Goal: Task Accomplishment & Management: Manage account settings

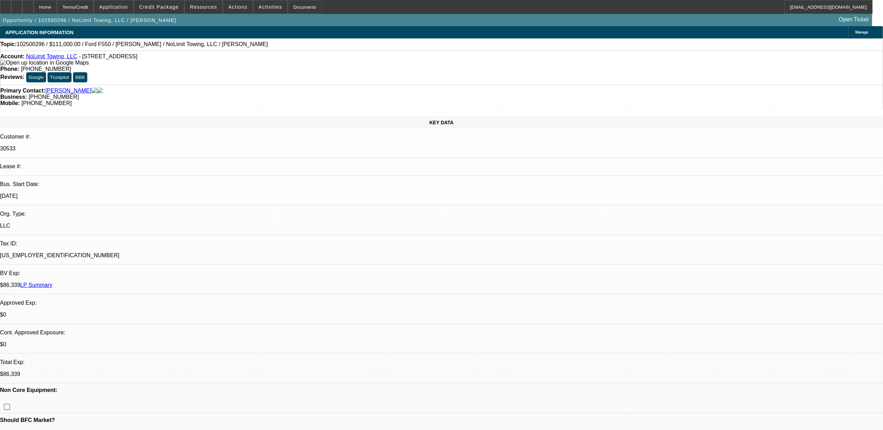
select select "0"
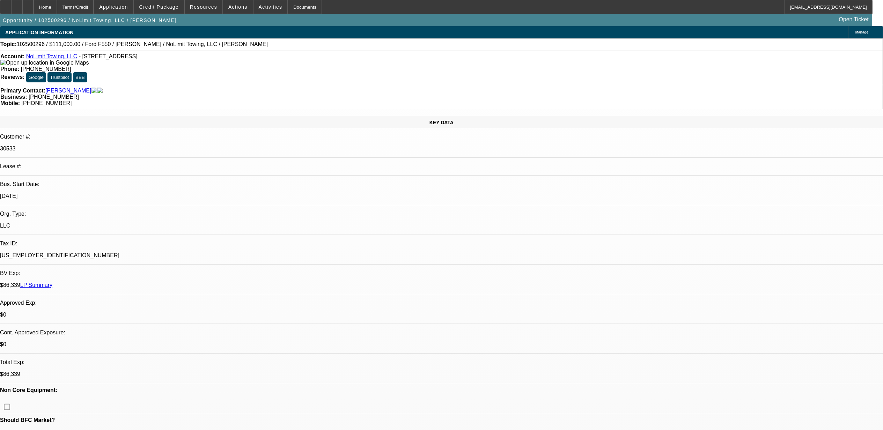
select select "0"
select select "1"
select select "2"
select select "6"
select select "1"
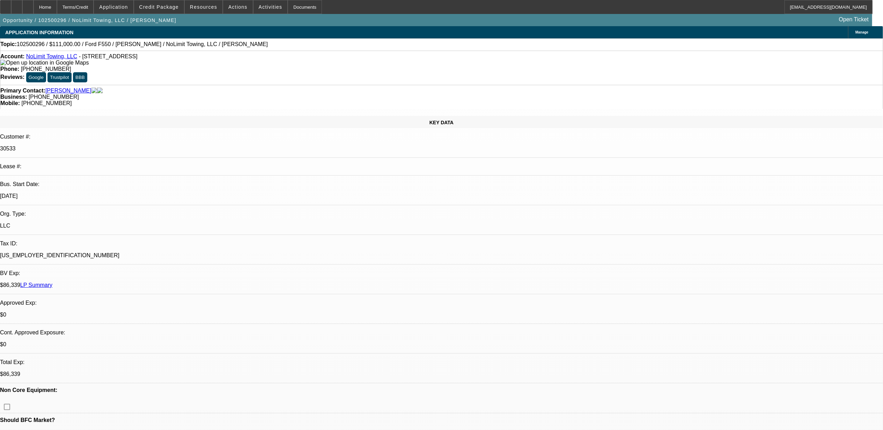
select select "2"
select select "6"
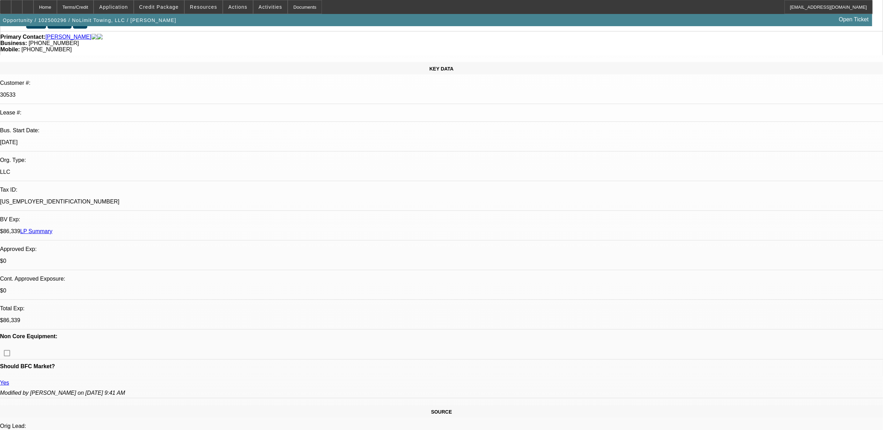
scroll to position [279, 0]
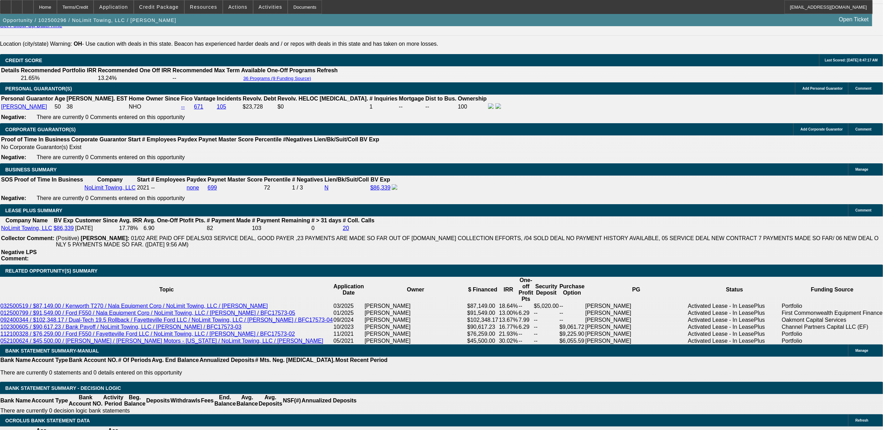
scroll to position [1070, 0]
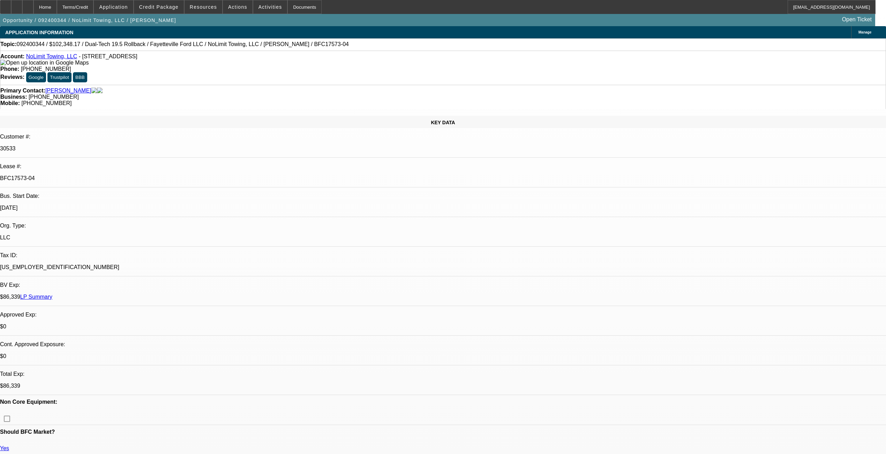
select select "0"
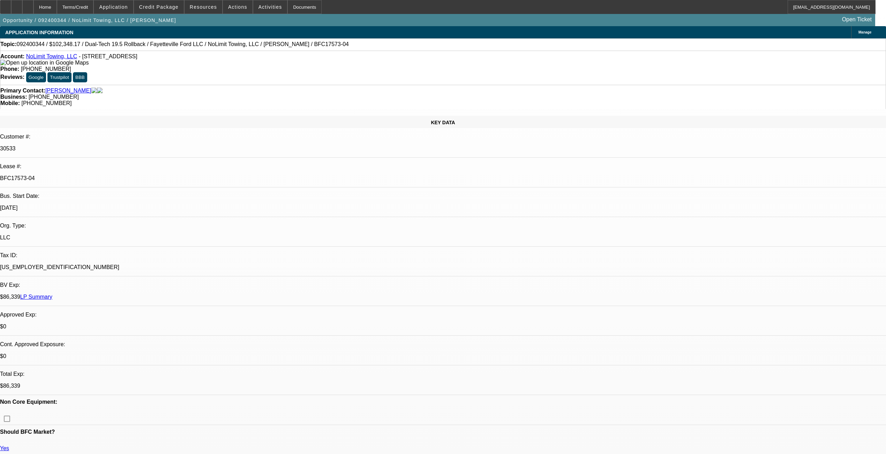
select select "0"
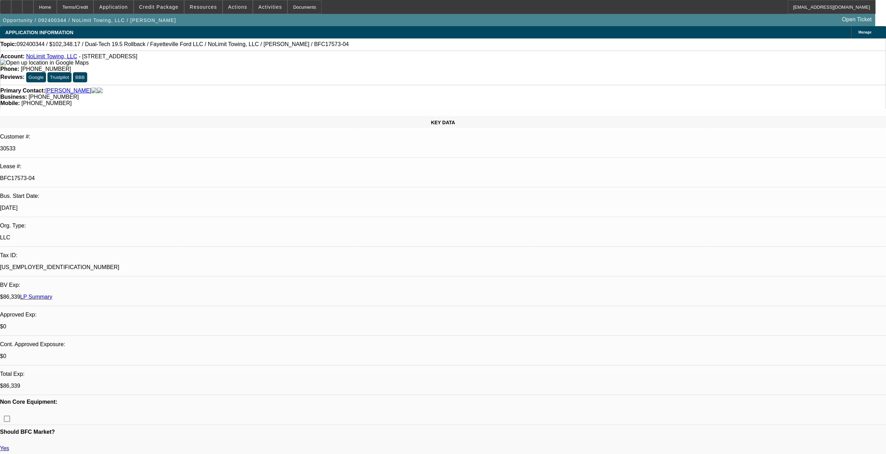
select select "0"
select select "1"
select select "6"
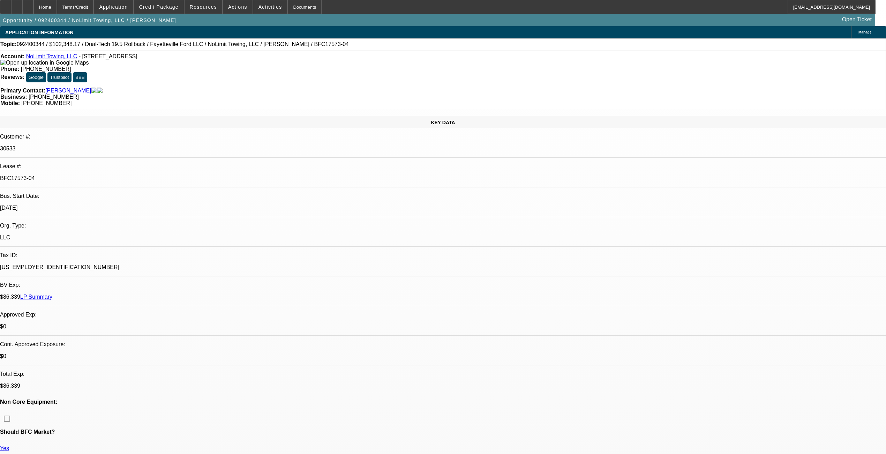
select select "1"
select select "2"
select select "6"
select select "1"
select select "2"
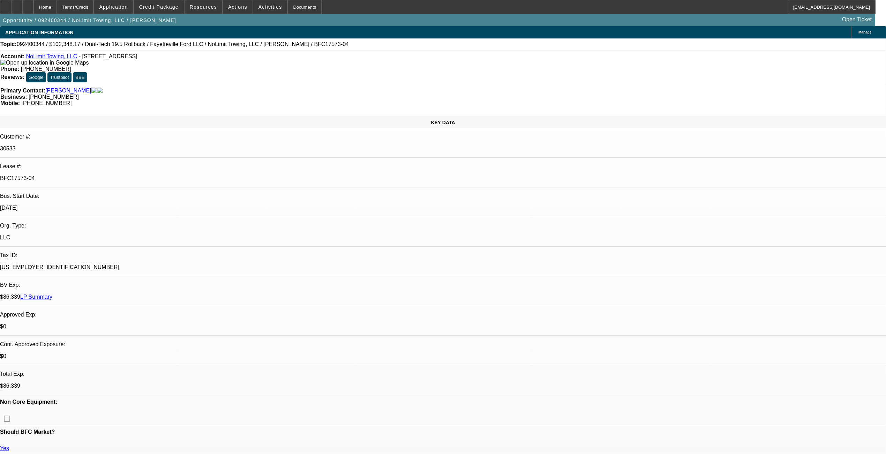
select select "6"
select select "1"
select select "2"
select select "6"
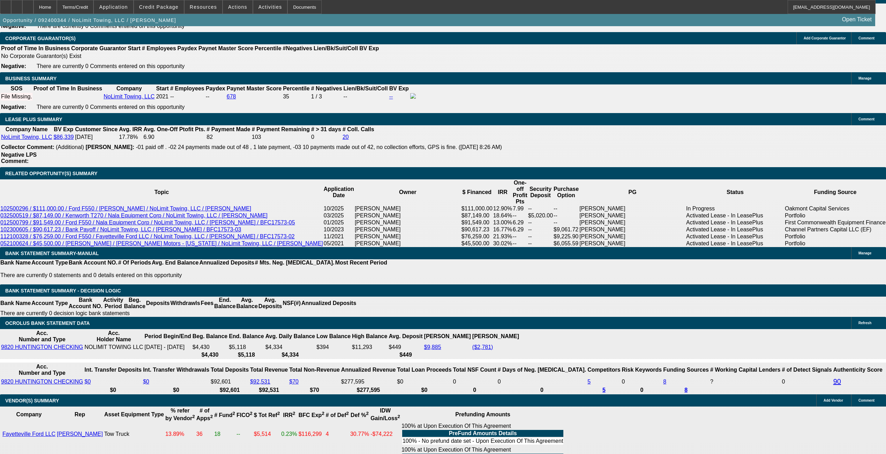
scroll to position [1117, 0]
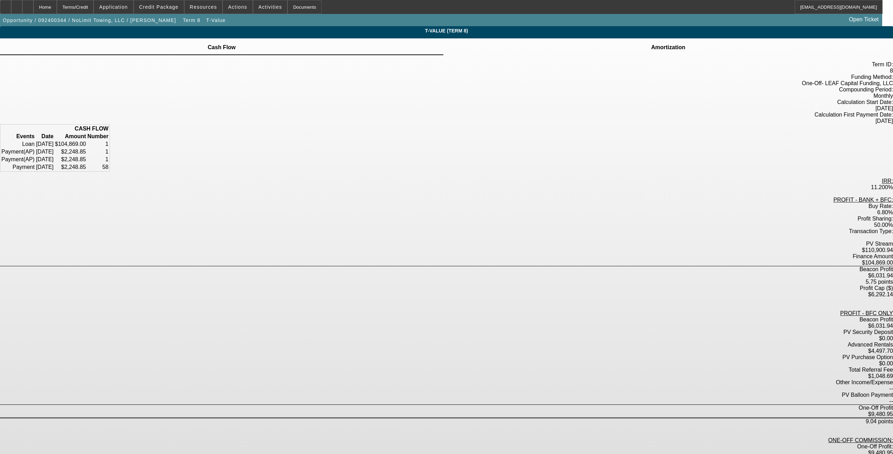
click at [372, 51] on td "Amortization" at bounding box center [668, 47] width 35 height 6
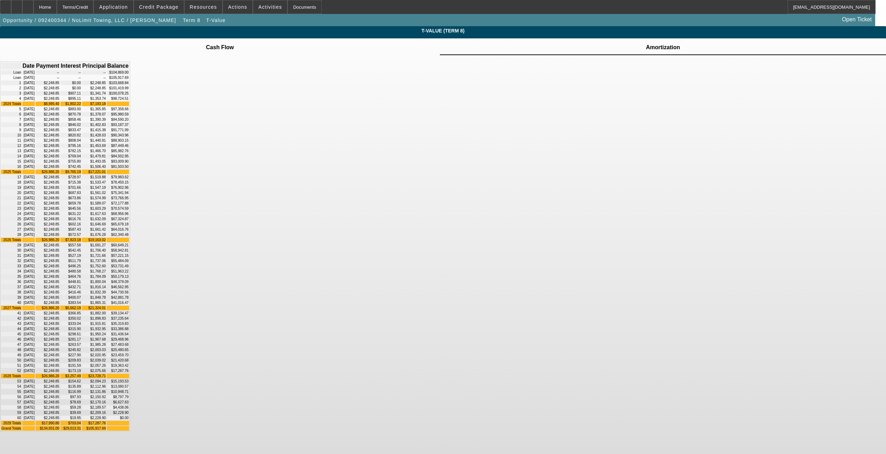
click at [129, 127] on td "$93,187.37" at bounding box center [118, 125] width 22 height 5
click at [57, 10] on div "Home" at bounding box center [45, 7] width 23 height 14
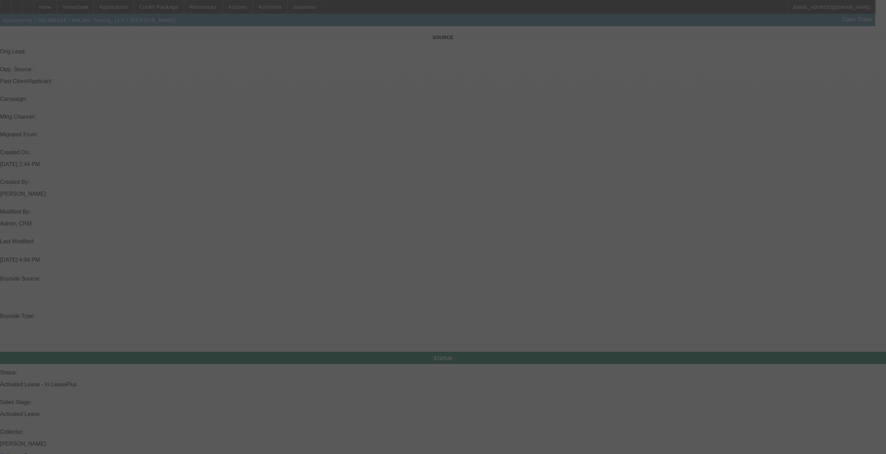
scroll to position [437, 0]
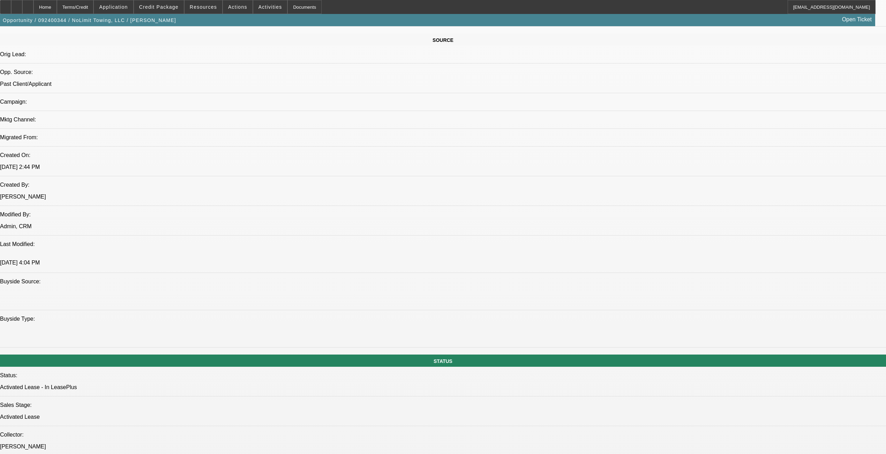
select select "0"
select select "6"
select select "0"
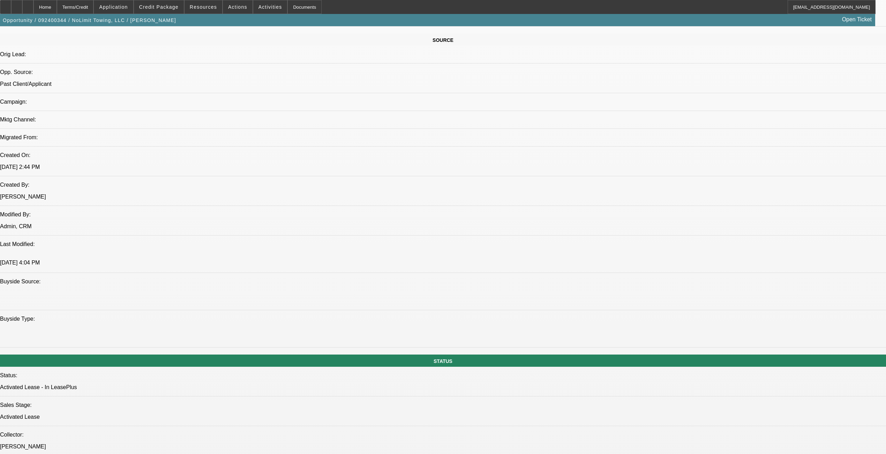
select select "0"
select select "2"
select select "0"
select select "6"
select select "0"
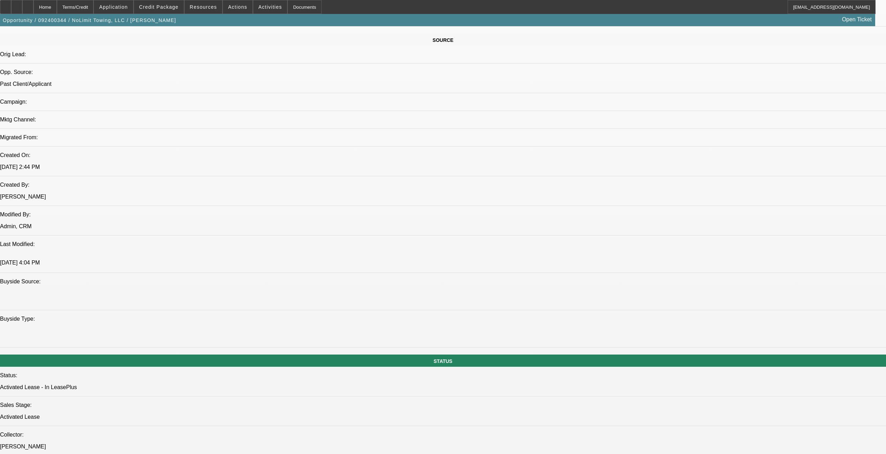
select select "0"
select select "2"
select select "0"
select select "6"
select select "0"
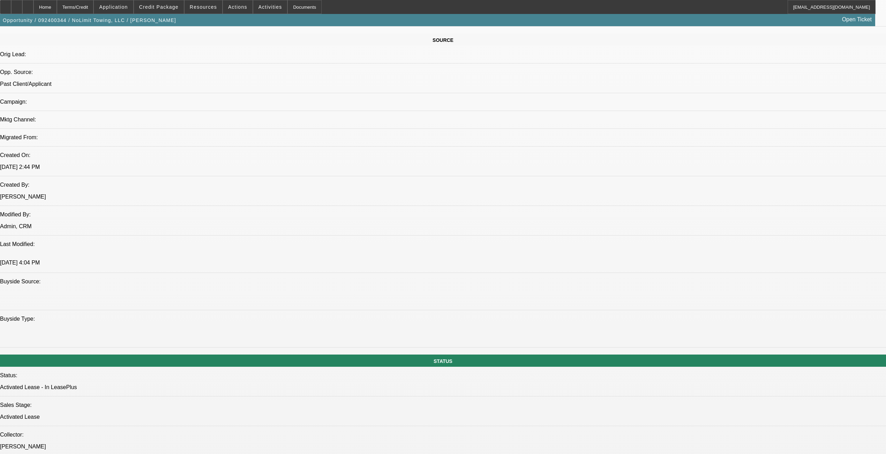
select select "0"
select select "2"
select select "0"
select select "6"
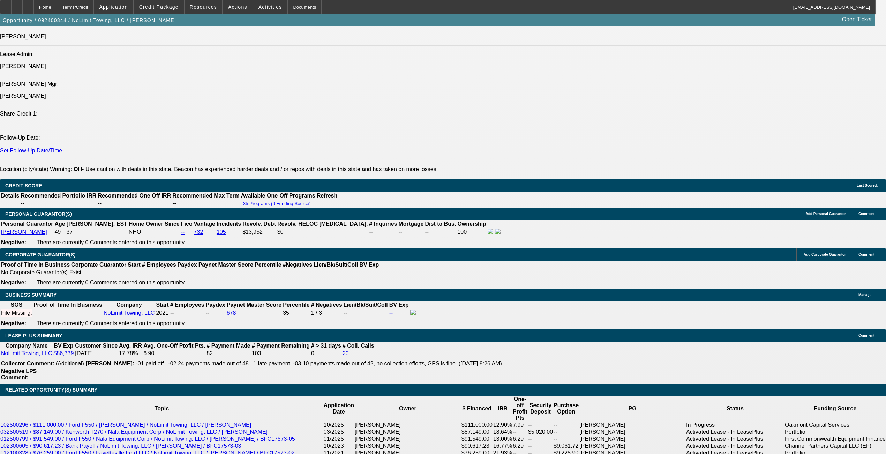
scroll to position [949, 0]
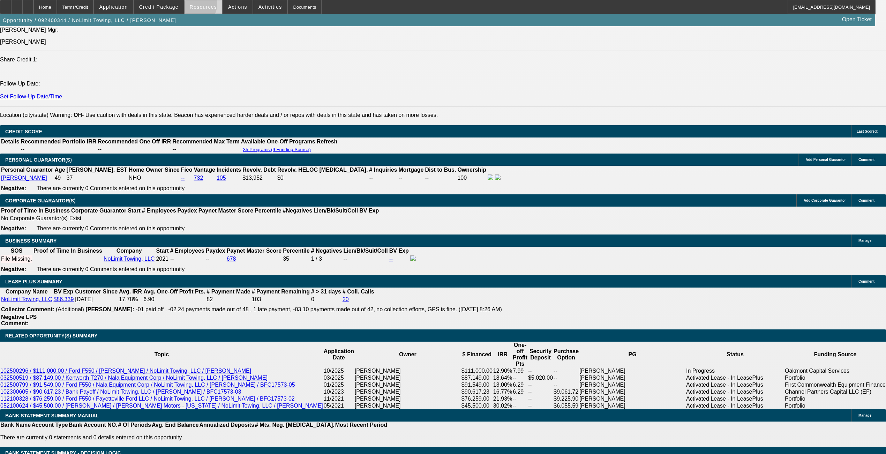
click at [200, 6] on span "Resources" at bounding box center [203, 7] width 27 height 6
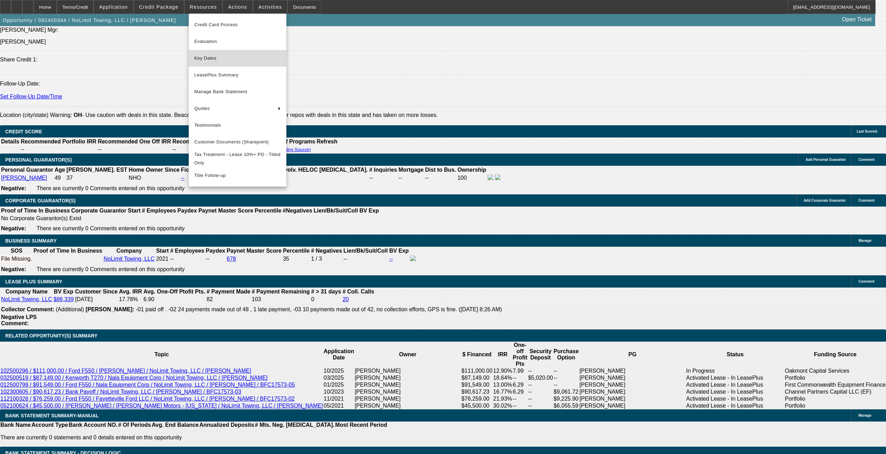
click at [218, 60] on span "Key Dates" at bounding box center [237, 58] width 87 height 8
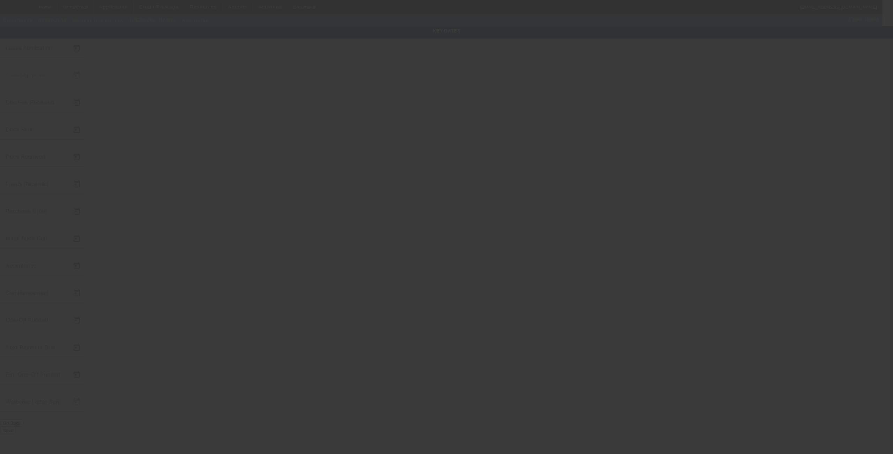
type input "9/13/2024"
type input "9/16/2024"
type input "9/24/2024"
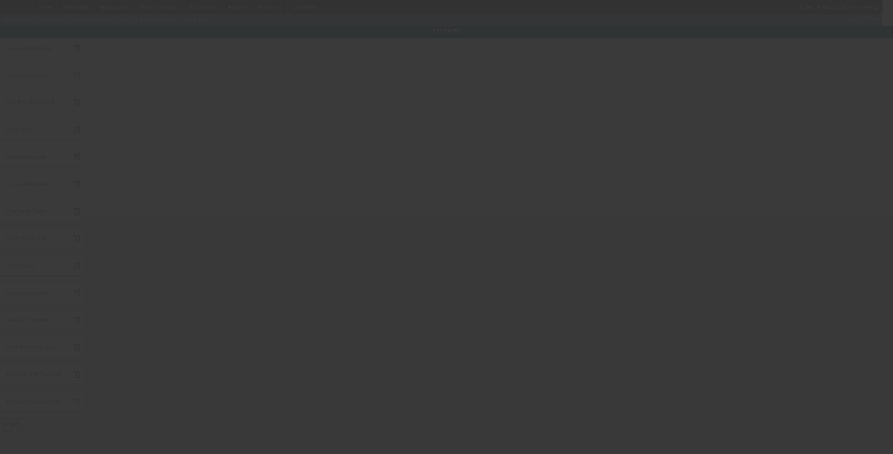
type input "9/24/2024"
type input "10/1/2024"
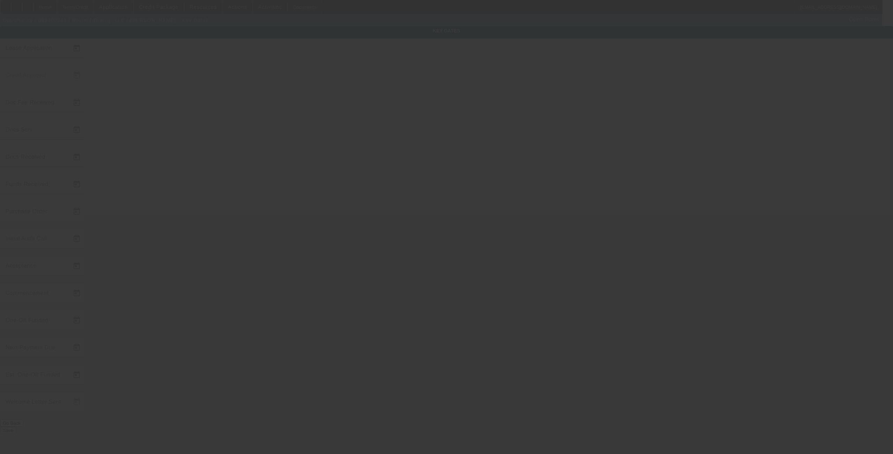
type input "9/24/2024"
type input "11/1/2024"
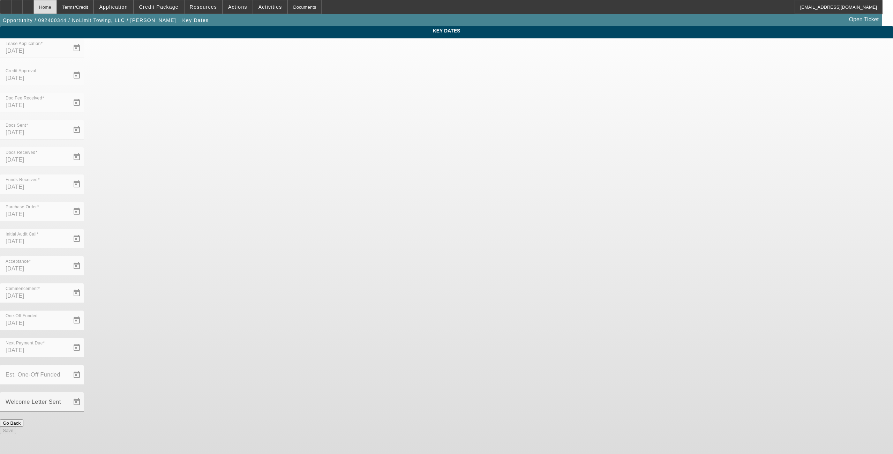
click at [57, 3] on div "Home" at bounding box center [45, 7] width 23 height 14
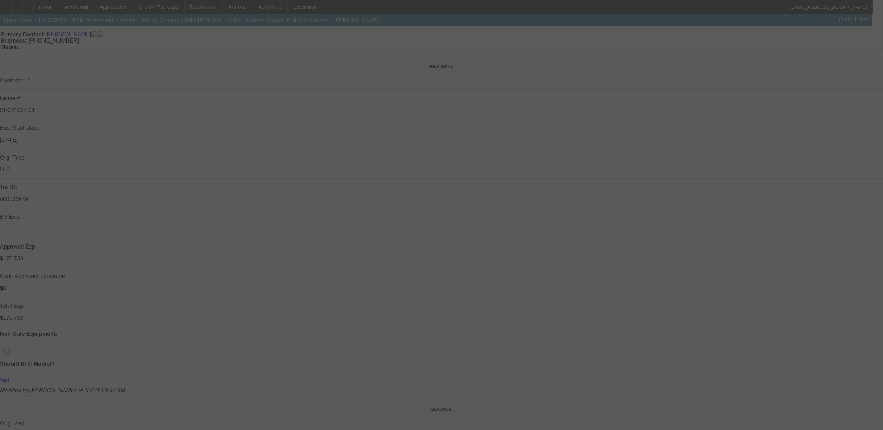
select select "0"
select select "2"
select select "0"
select select "6"
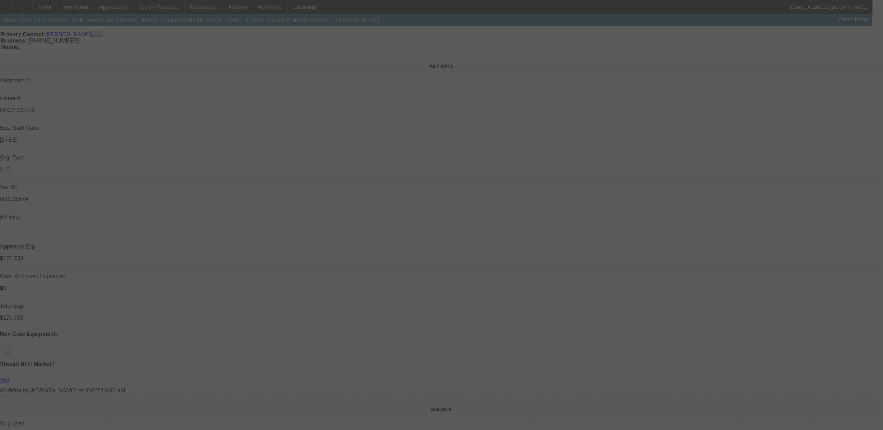
select select "0"
select select "6"
select select "0"
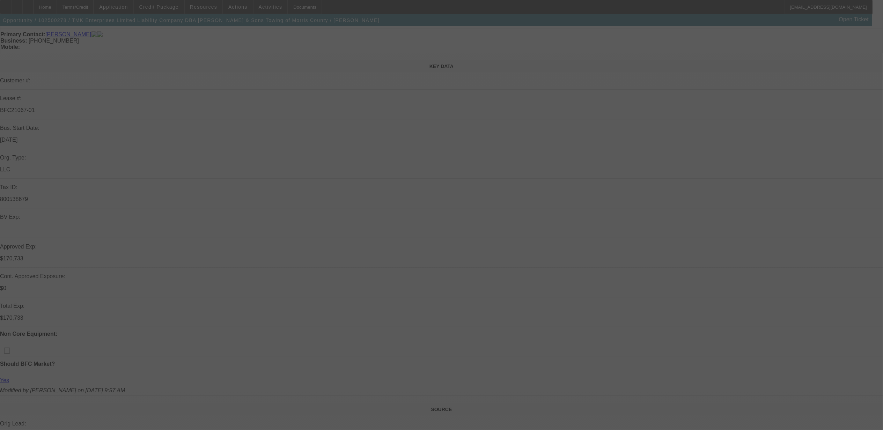
select select "0"
select select "6"
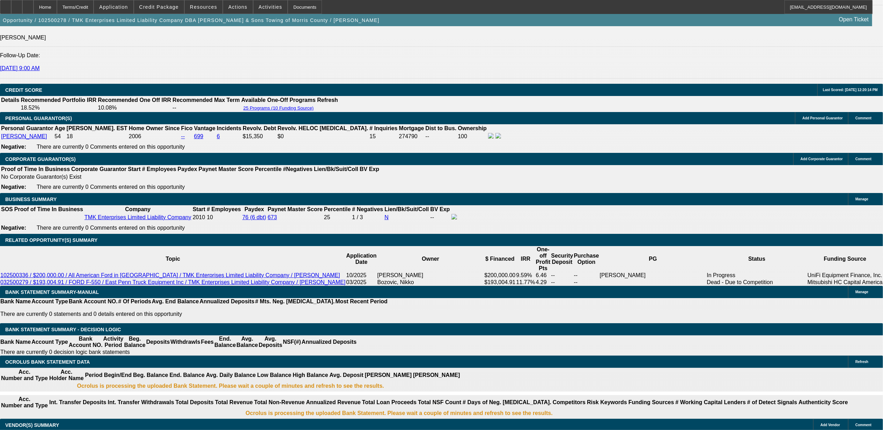
scroll to position [977, 0]
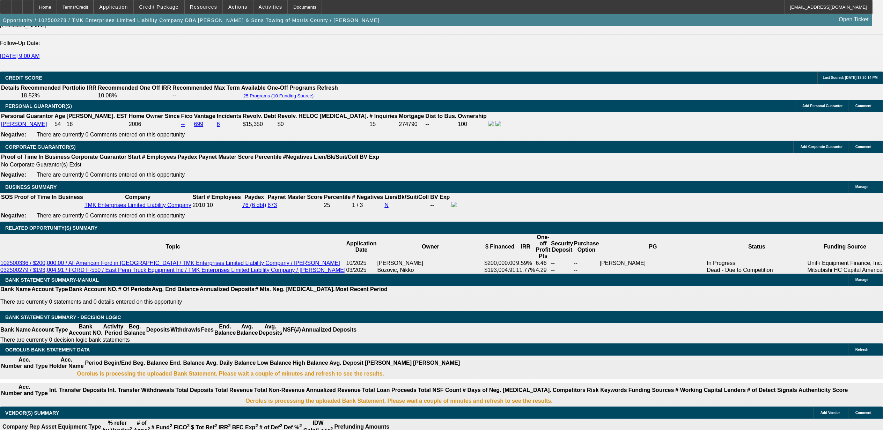
drag, startPoint x: 675, startPoint y: 84, endPoint x: 667, endPoint y: 101, distance: 18.9
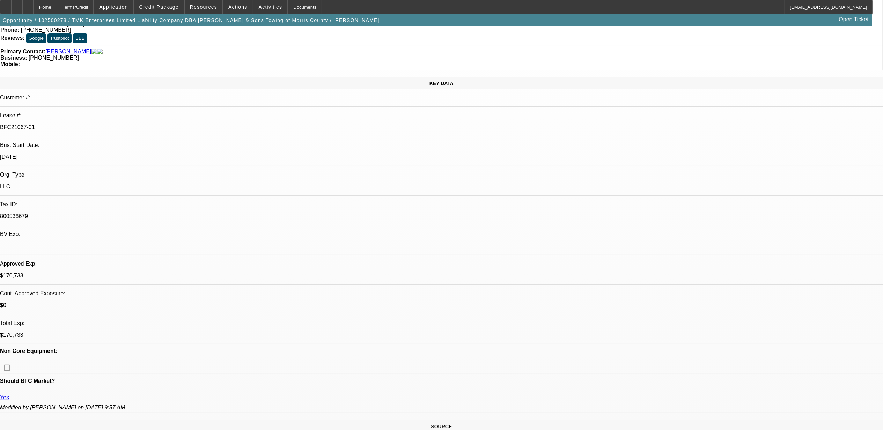
scroll to position [0, 0]
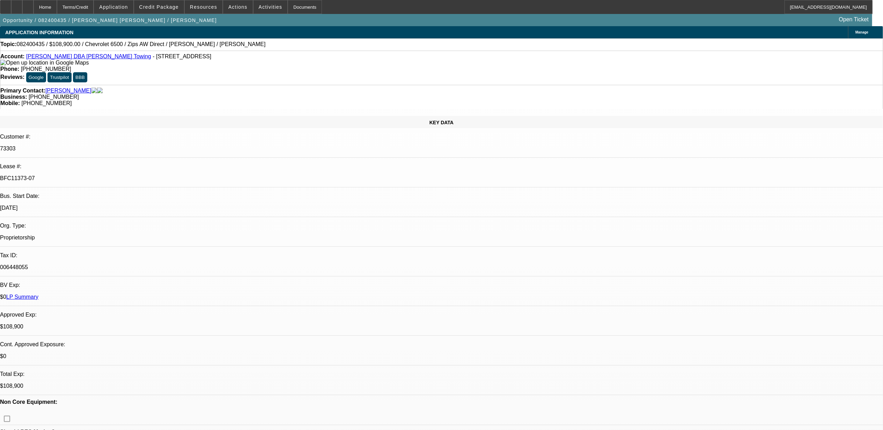
select select "0"
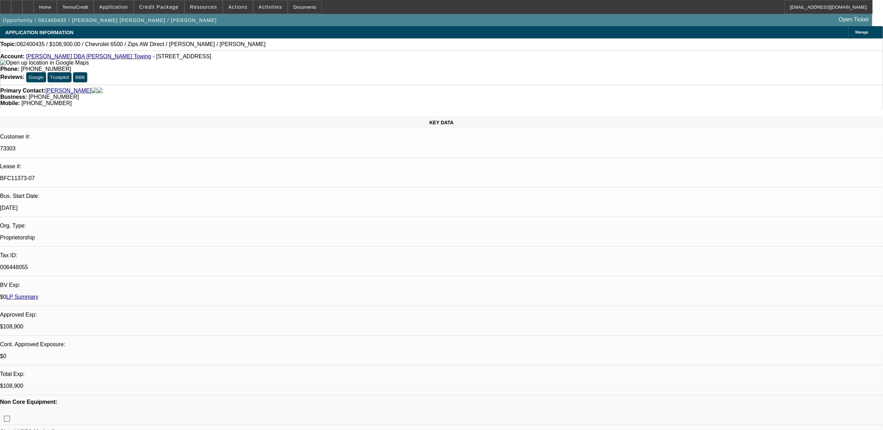
select select "0"
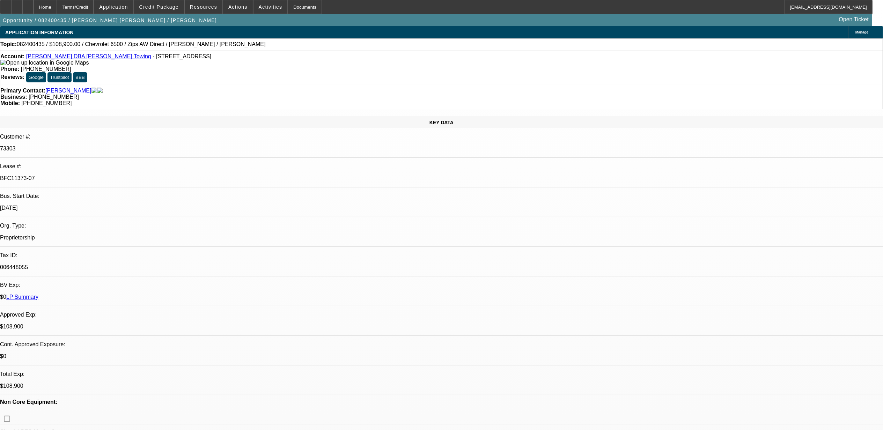
select select "2"
select select "0"
select select "1"
select select "6"
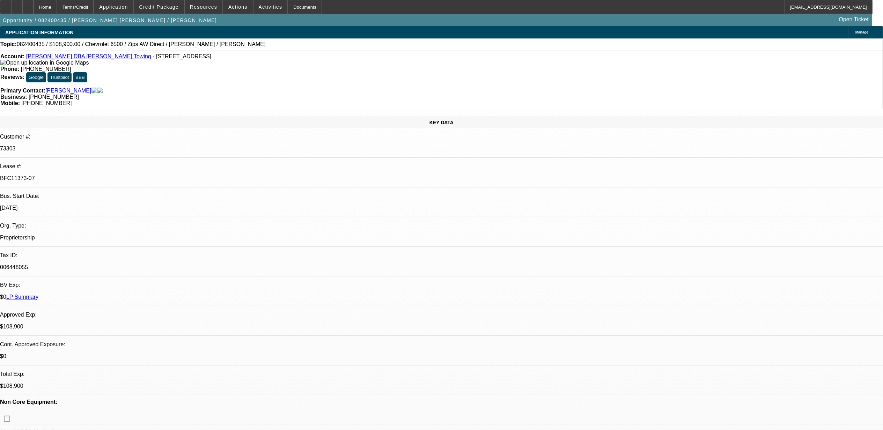
select select "1"
select select "2"
select select "6"
select select "1"
select select "2"
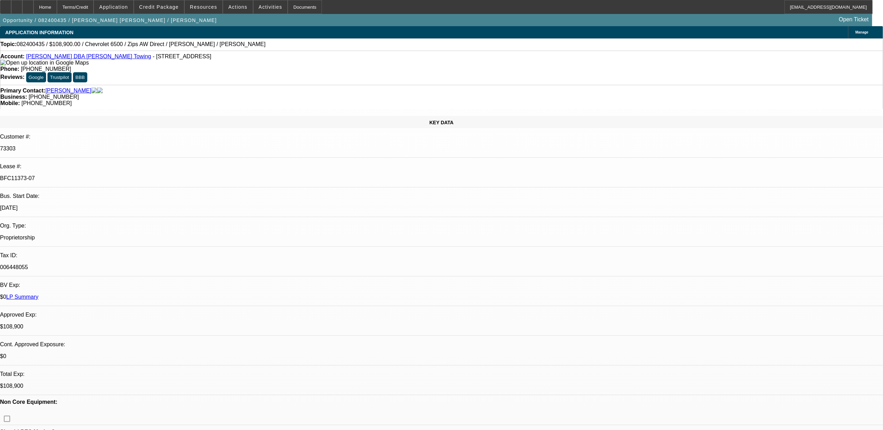
select select "6"
select select "1"
select select "2"
select select "6"
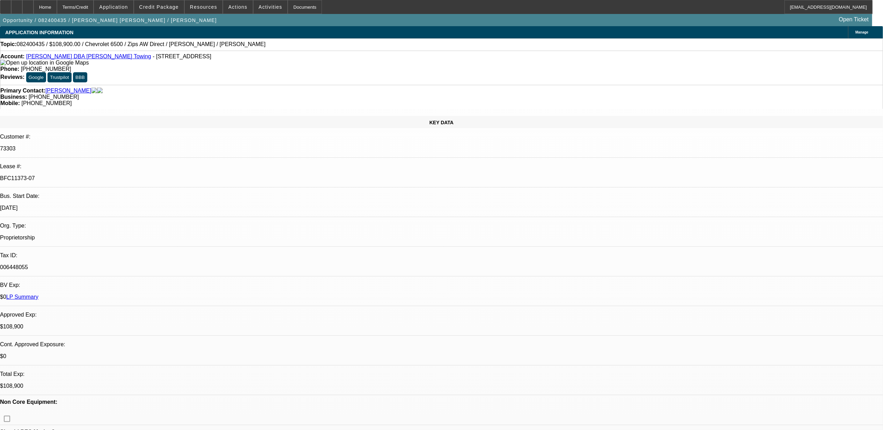
click at [699, 88] on span "Reply All" at bounding box center [704, 89] width 19 height 5
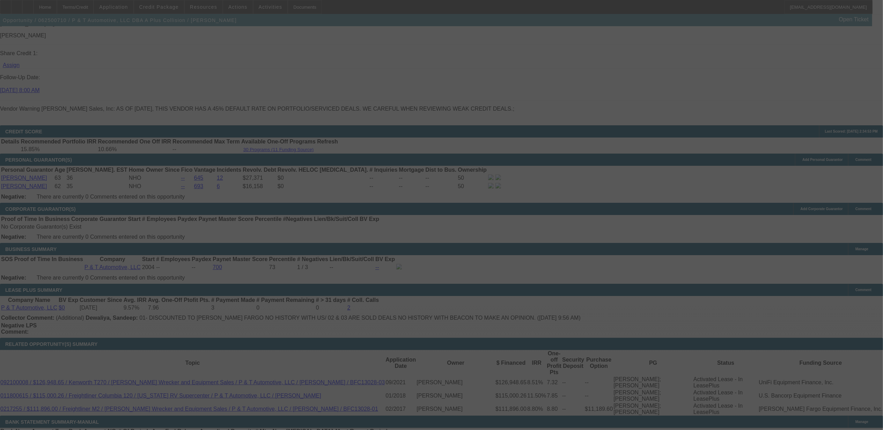
scroll to position [1006, 0]
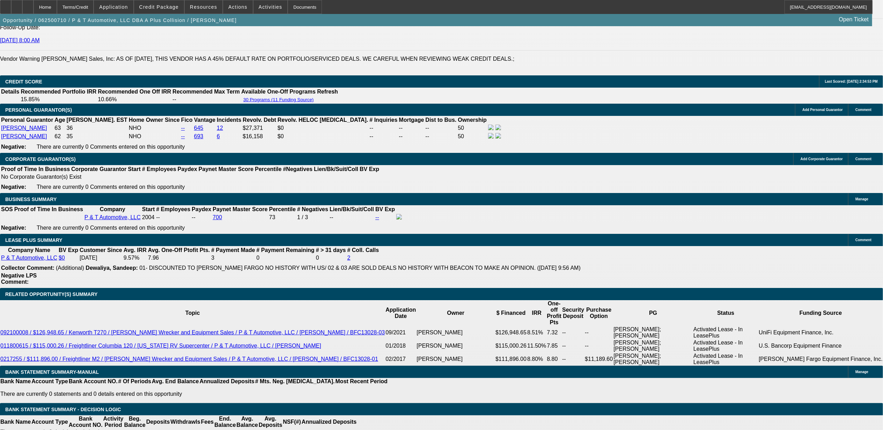
select select "0"
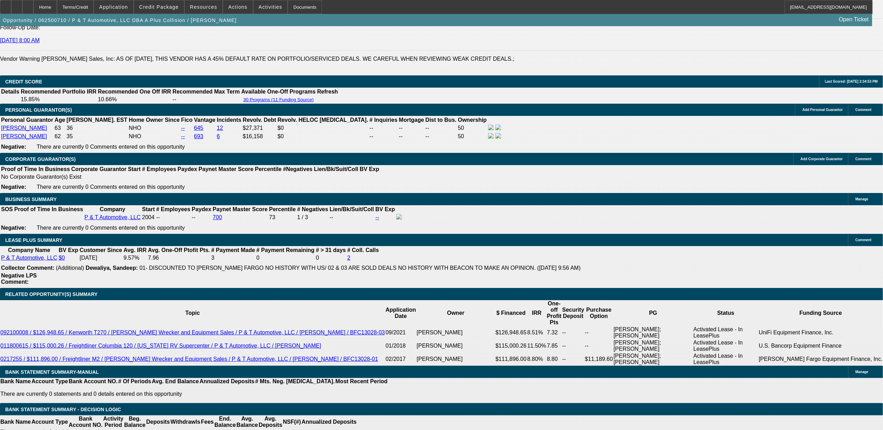
select select "0"
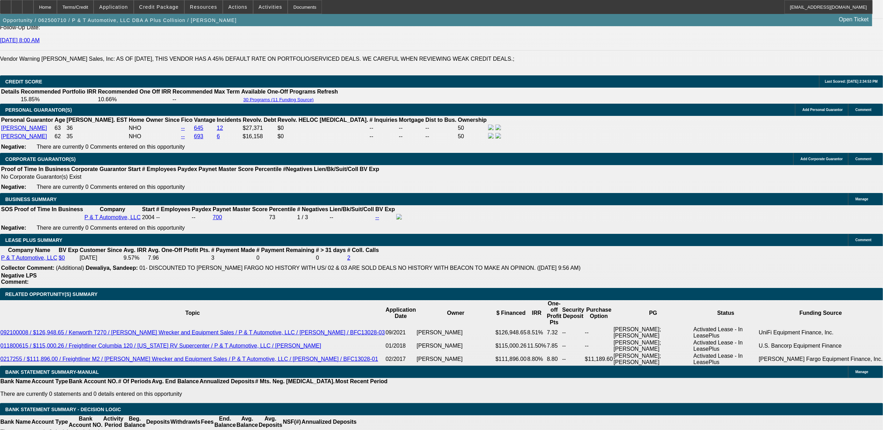
select select "0"
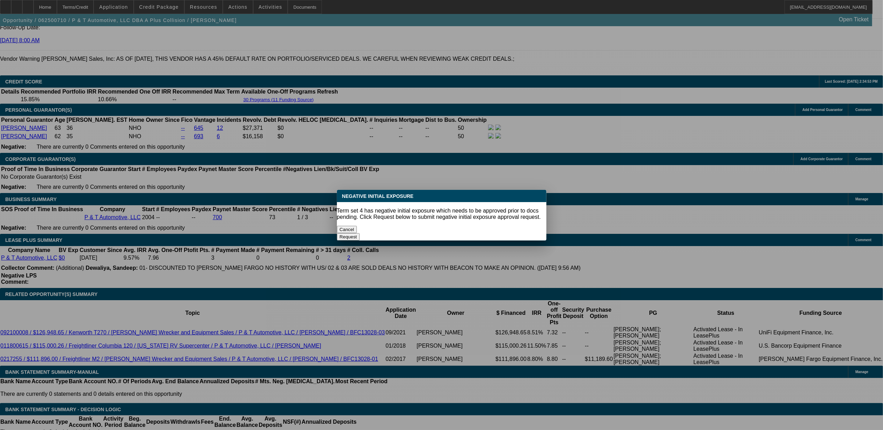
scroll to position [0, 0]
select select "1"
select select "2"
select select "6"
select select "1"
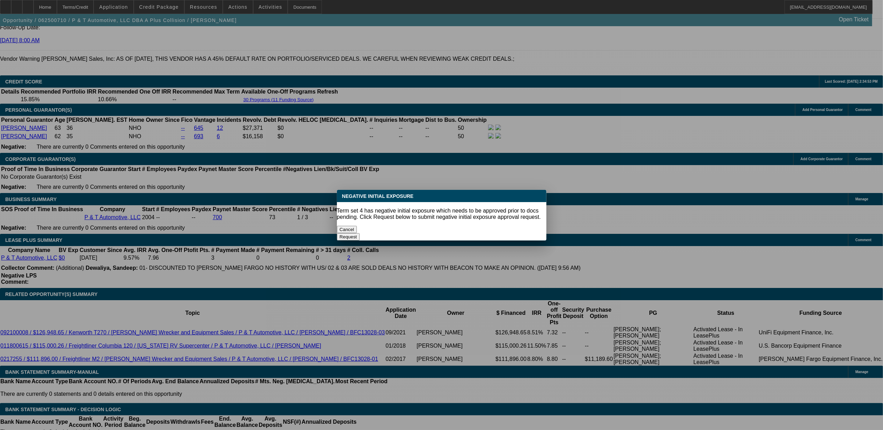
select select "2"
select select "6"
select select "1"
select select "2"
select select "6"
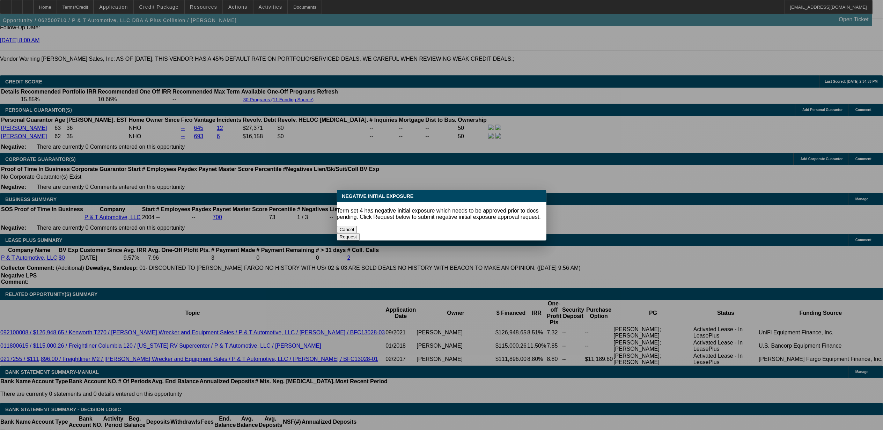
select select "1"
select select "2"
select select "6"
click at [357, 230] on button "Cancel" at bounding box center [347, 229] width 20 height 7
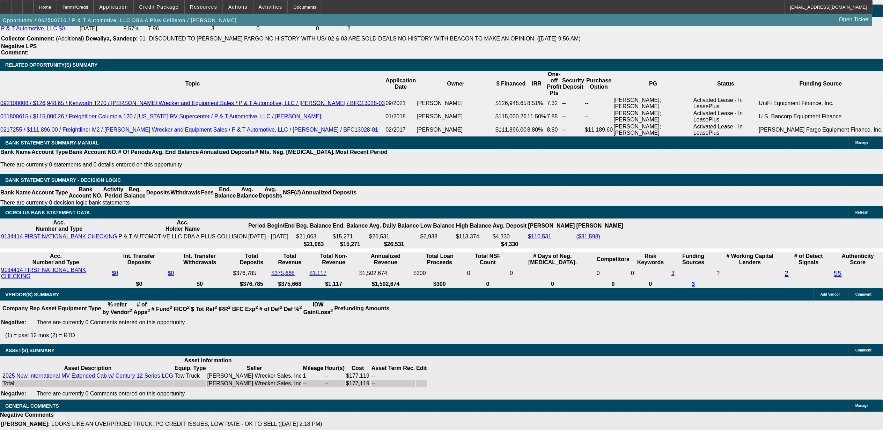
scroll to position [1237, 0]
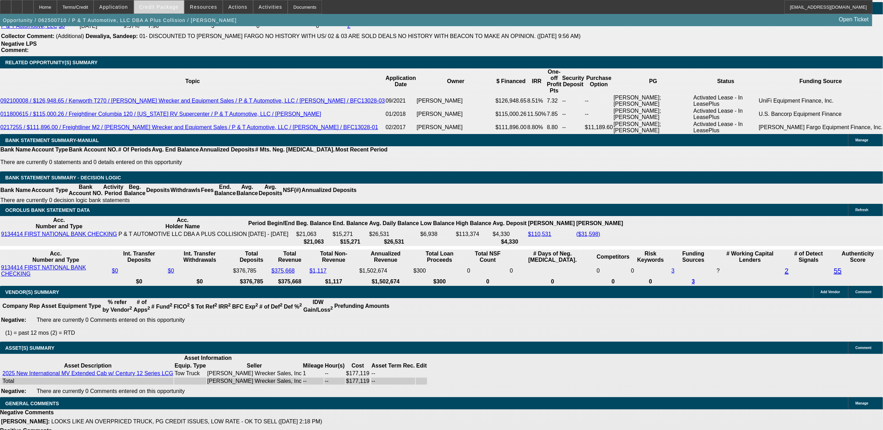
click at [167, 10] on span at bounding box center [159, 7] width 50 height 17
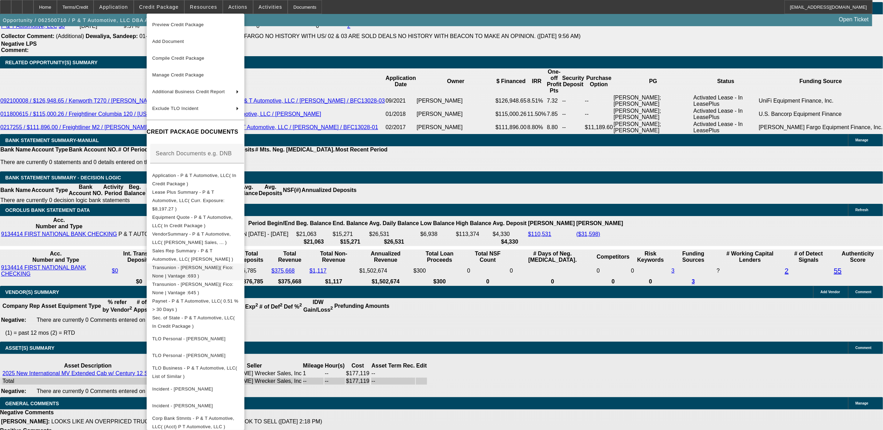
click at [192, 265] on span "Transunion - Baxter, Tammy( Fico: None | Vantage :693 )" at bounding box center [192, 272] width 81 height 14
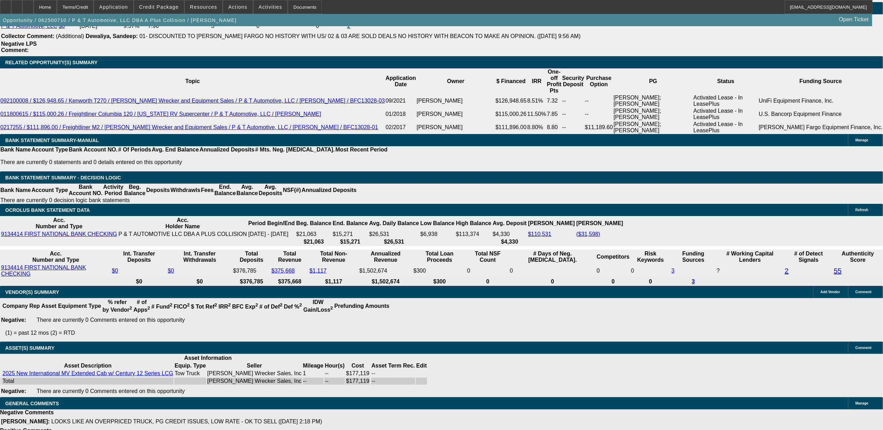
scroll to position [140, 0]
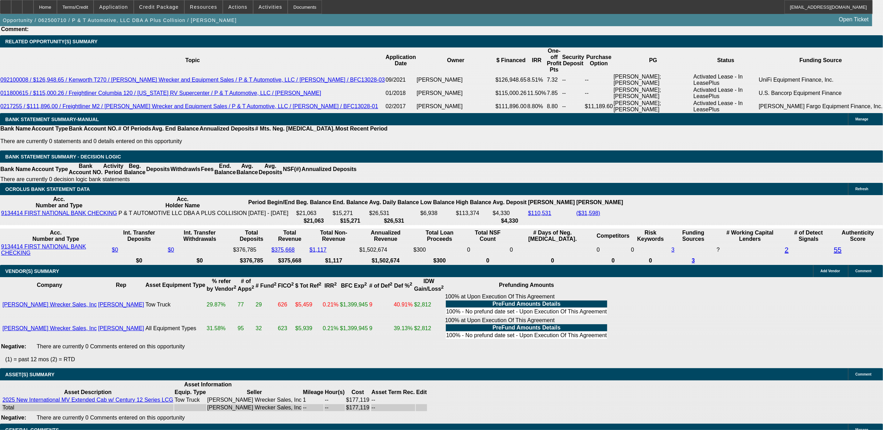
scroll to position [186, 0]
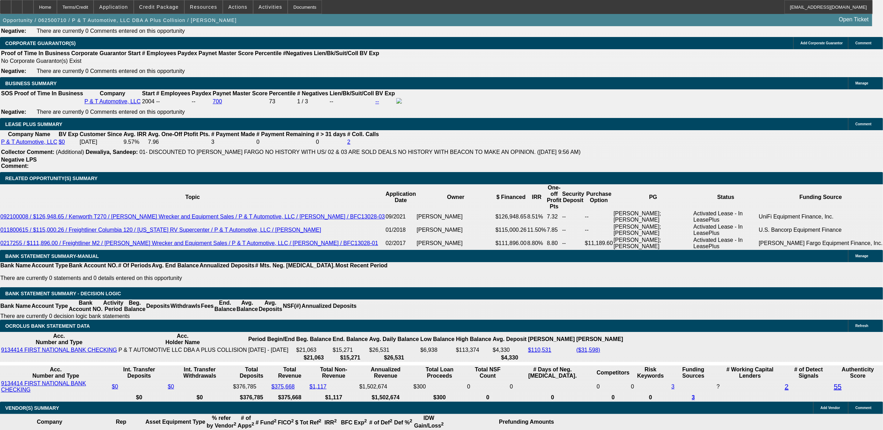
scroll to position [1258, 0]
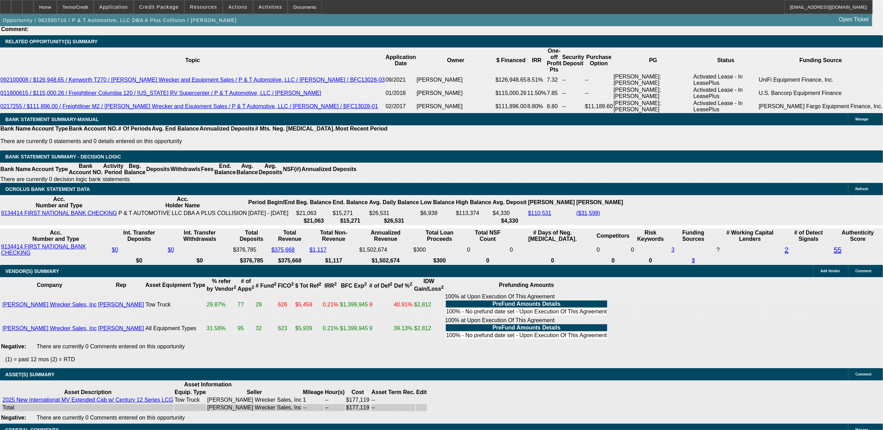
click at [172, 12] on span at bounding box center [159, 7] width 50 height 17
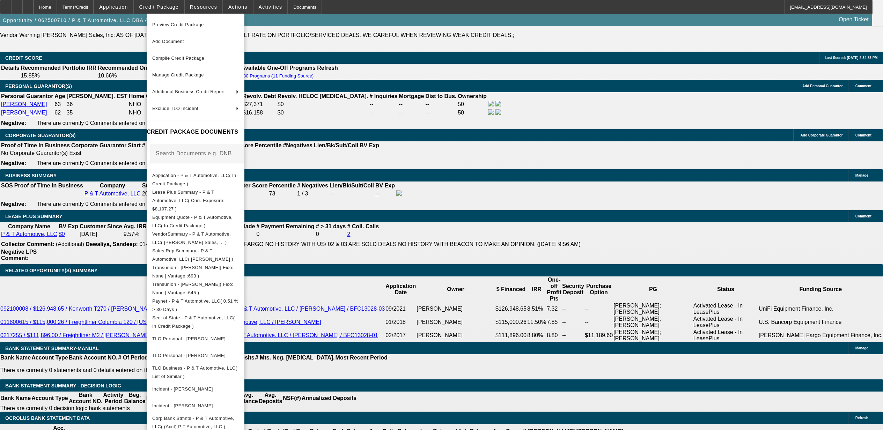
scroll to position [1025, 0]
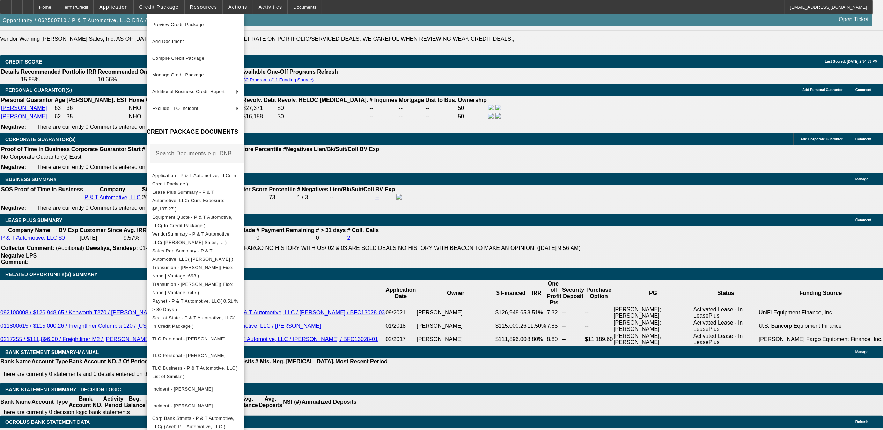
drag, startPoint x: 875, startPoint y: 139, endPoint x: 871, endPoint y: 118, distance: 21.5
click at [871, 118] on div at bounding box center [441, 215] width 883 height 430
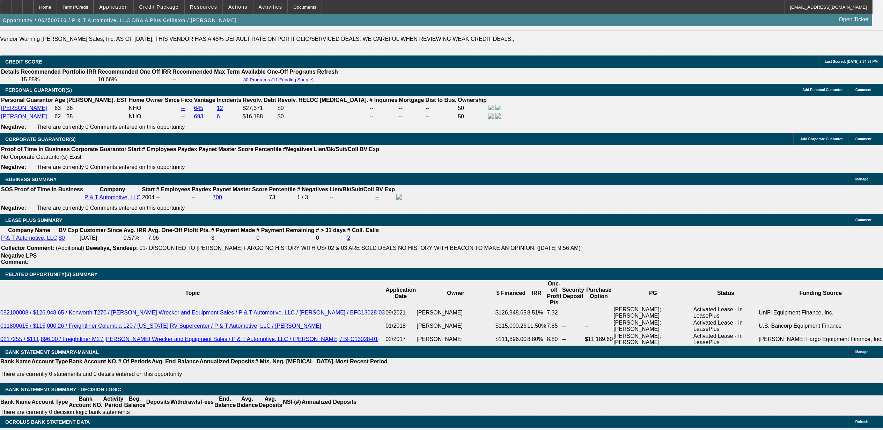
scroll to position [161, 0]
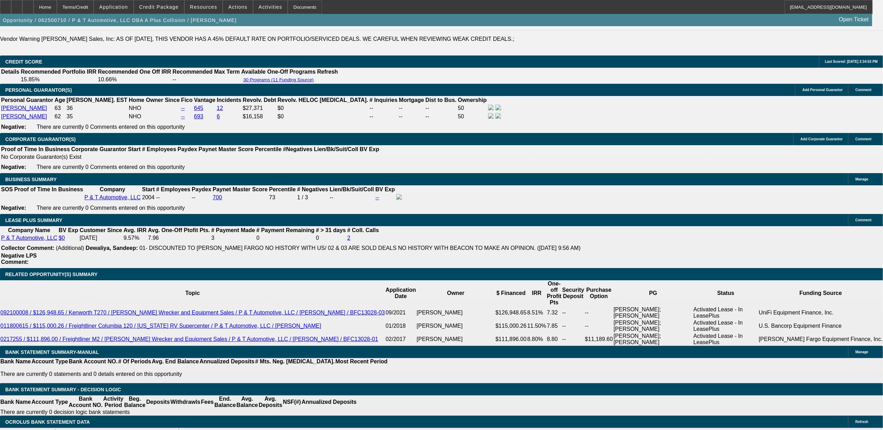
scroll to position [114, 0]
click at [170, 6] on span "Credit Package" at bounding box center [158, 7] width 39 height 6
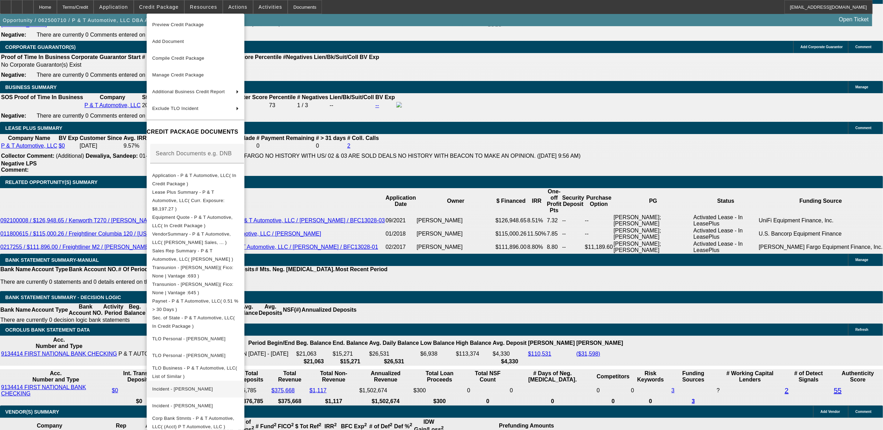
scroll to position [1119, 0]
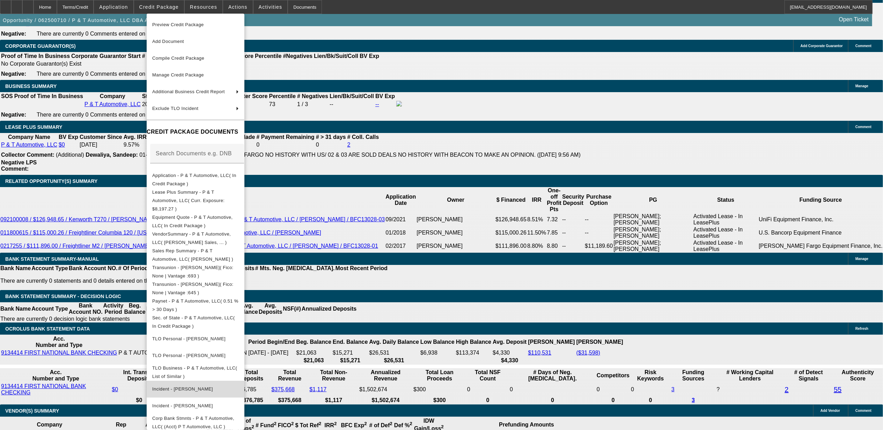
click at [200, 386] on span "Incident - Baxter, Phillip" at bounding box center [182, 388] width 61 height 5
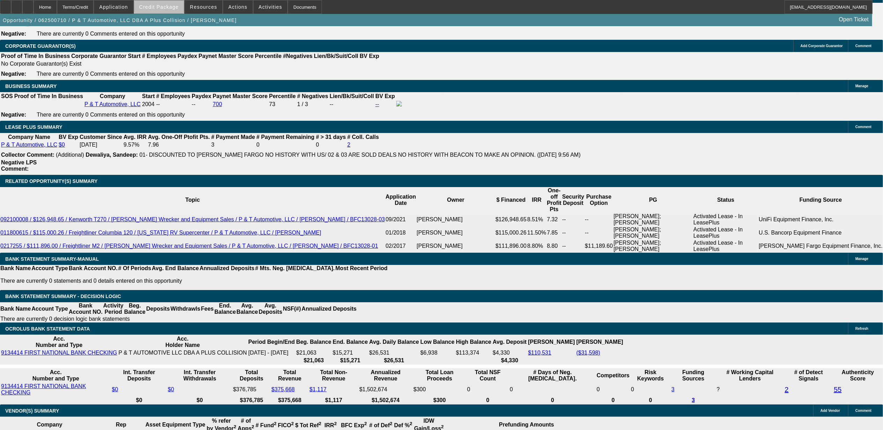
click at [178, 6] on span "Credit Package" at bounding box center [158, 7] width 39 height 6
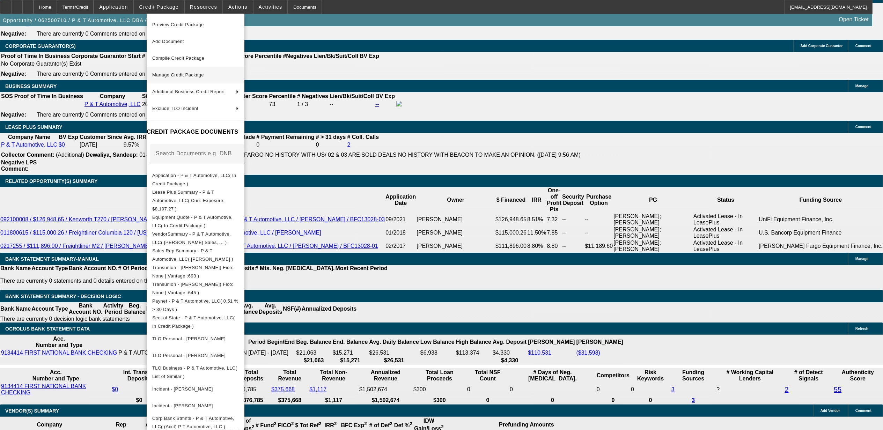
click at [175, 75] on span "Manage Credit Package" at bounding box center [178, 74] width 52 height 5
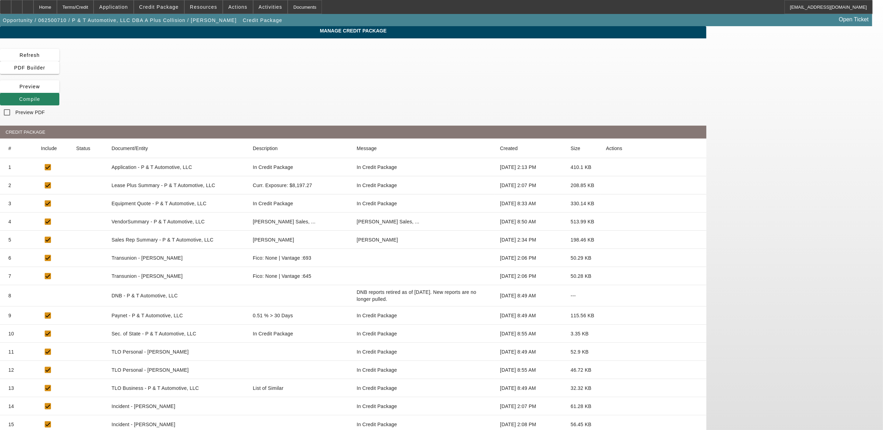
drag, startPoint x: 698, startPoint y: 384, endPoint x: 668, endPoint y: 376, distance: 31.4
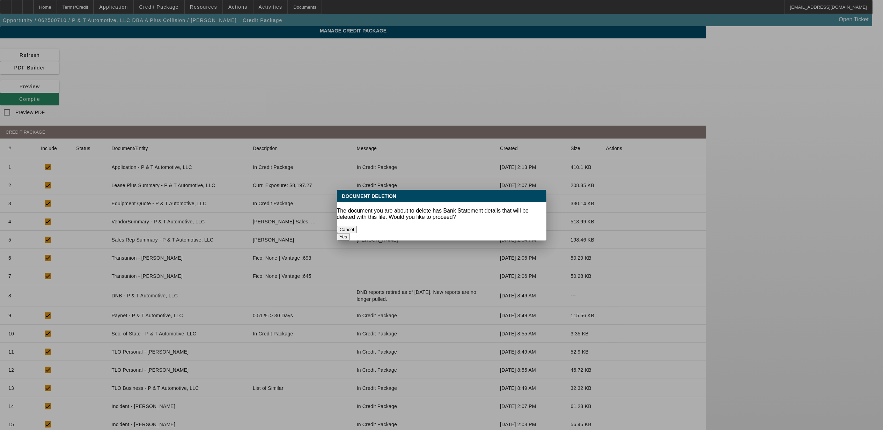
click at [350, 233] on button "Yes" at bounding box center [343, 236] width 13 height 7
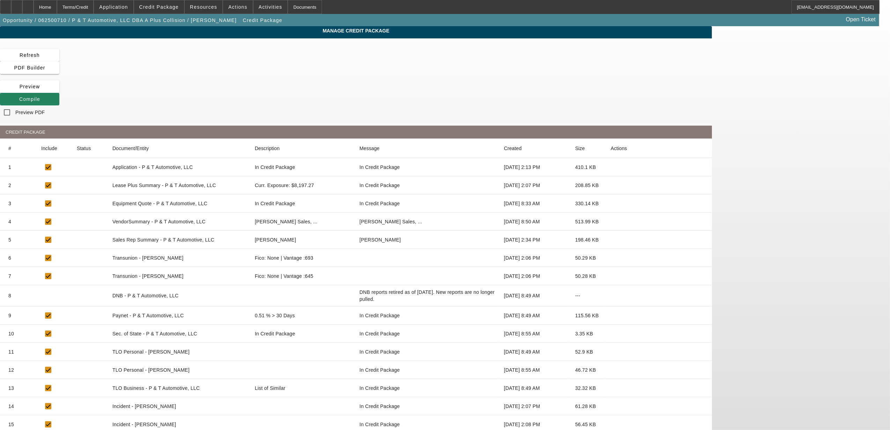
click at [610, 167] on icon at bounding box center [610, 167] width 0 height 0
click at [40, 96] on span "Compile" at bounding box center [29, 99] width 21 height 6
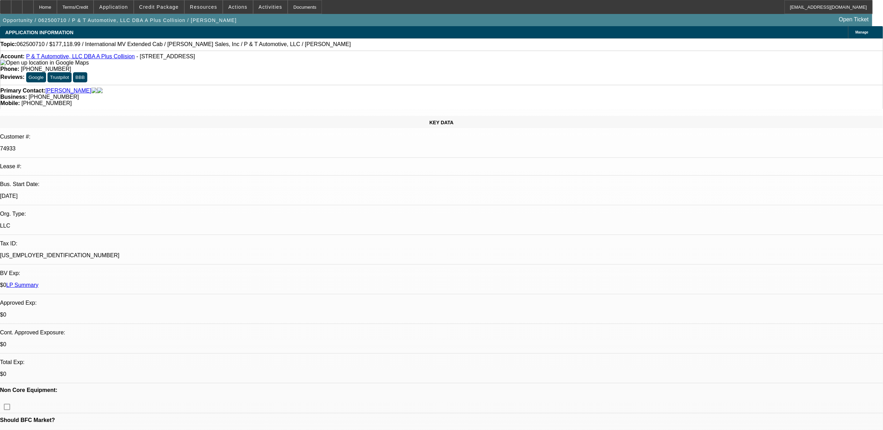
select select "0"
select select "2"
select select "0"
select select "6"
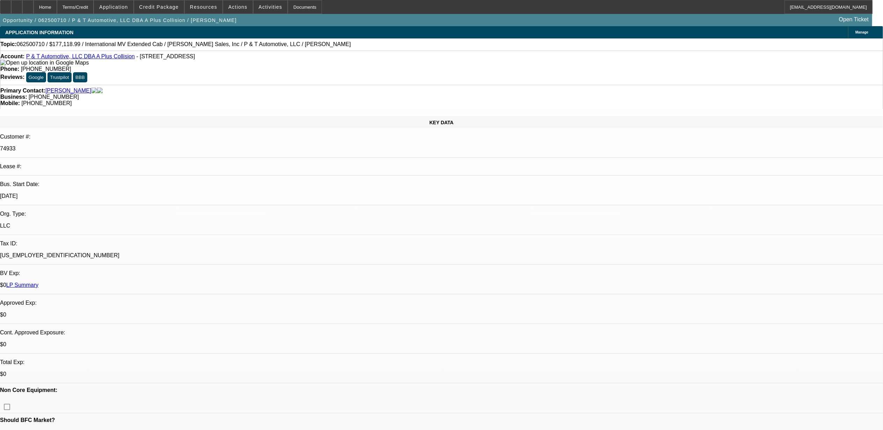
select select "0"
select select "2"
select select "0"
select select "6"
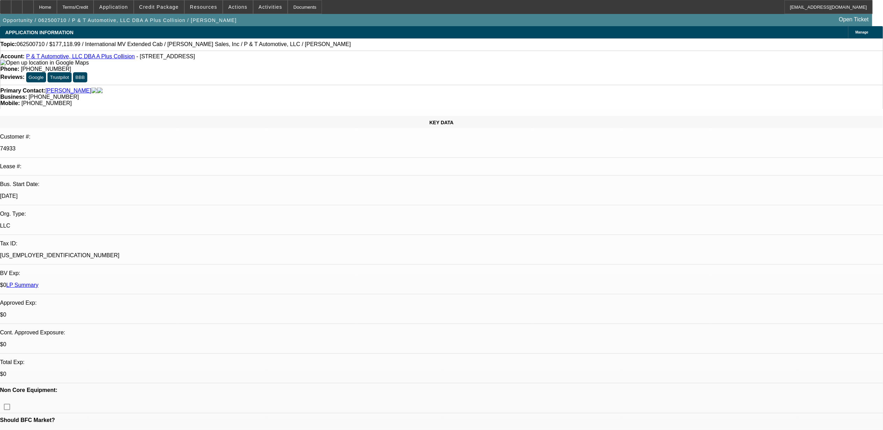
select select "0"
select select "2"
select select "0"
select select "6"
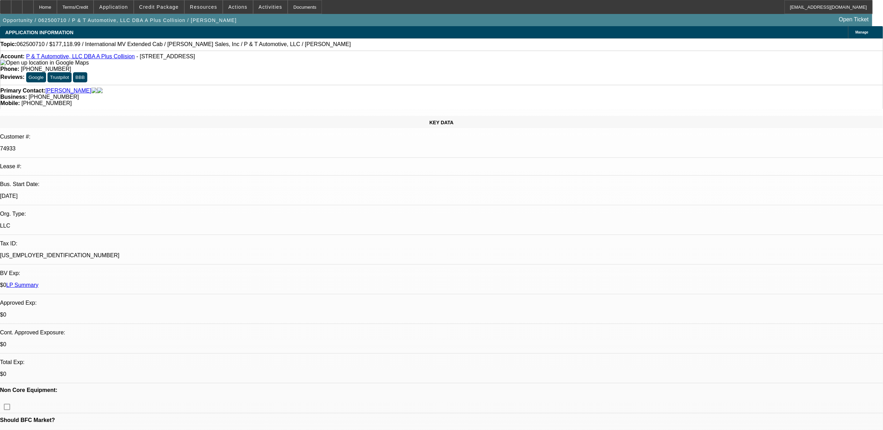
select select "0"
select select "2"
select select "0"
select select "6"
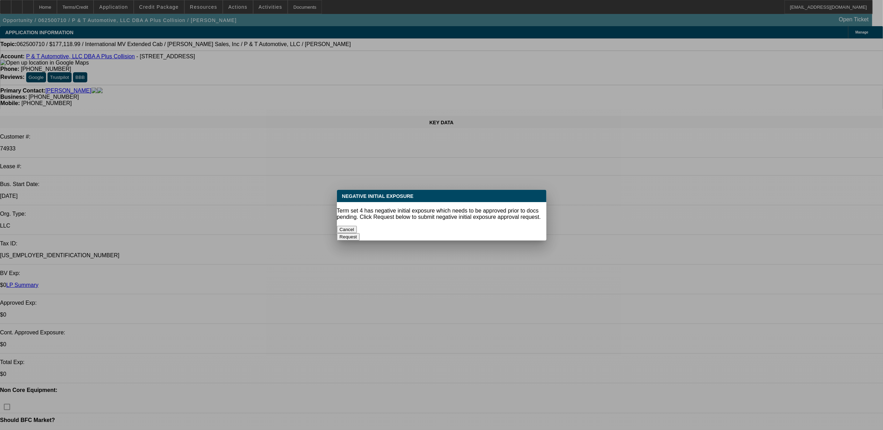
click at [357, 226] on button "Cancel" at bounding box center [347, 229] width 20 height 7
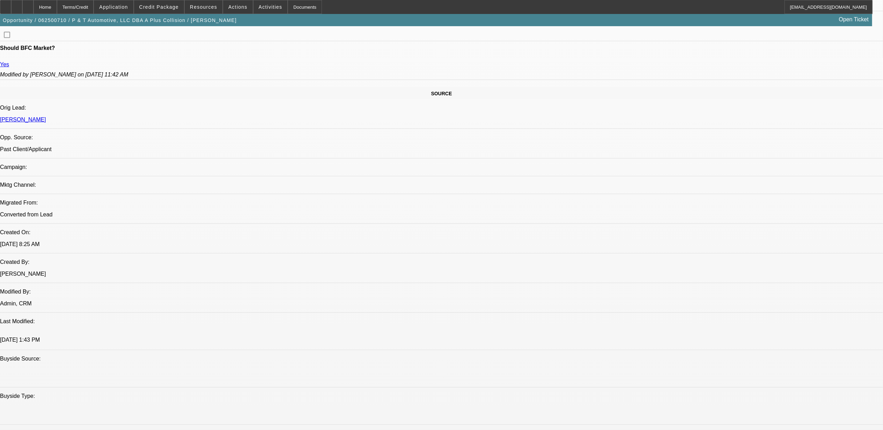
scroll to position [386, 0]
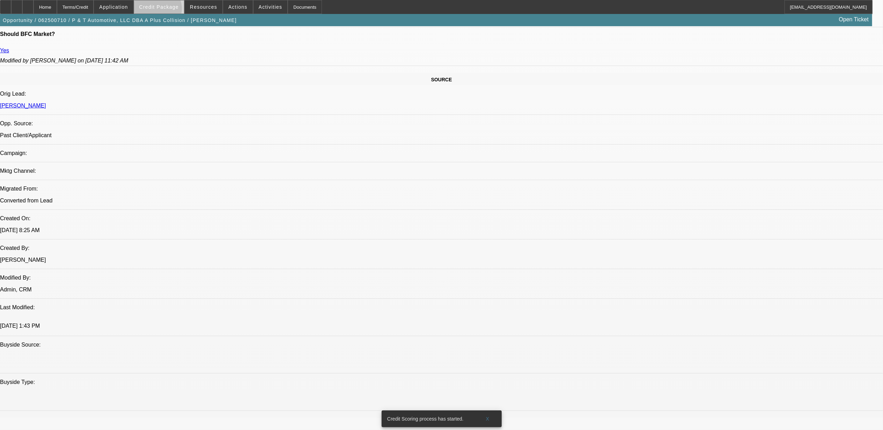
click at [170, 10] on span at bounding box center [159, 7] width 50 height 17
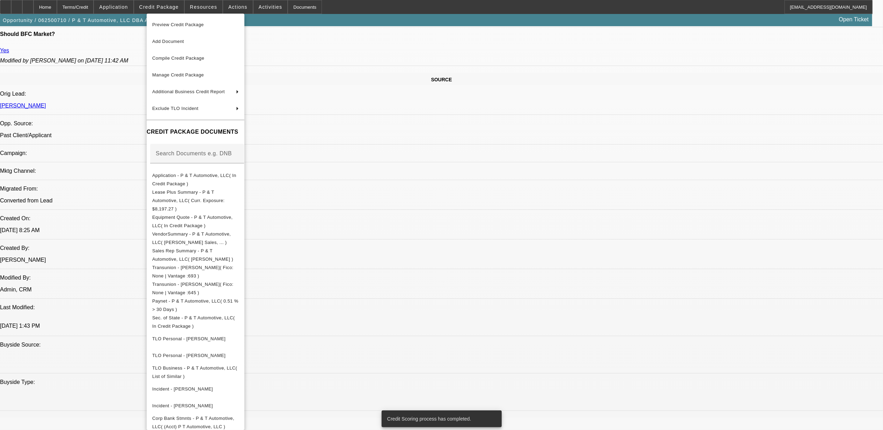
click at [170, 22] on span "Preview Credit Package" at bounding box center [178, 24] width 52 height 5
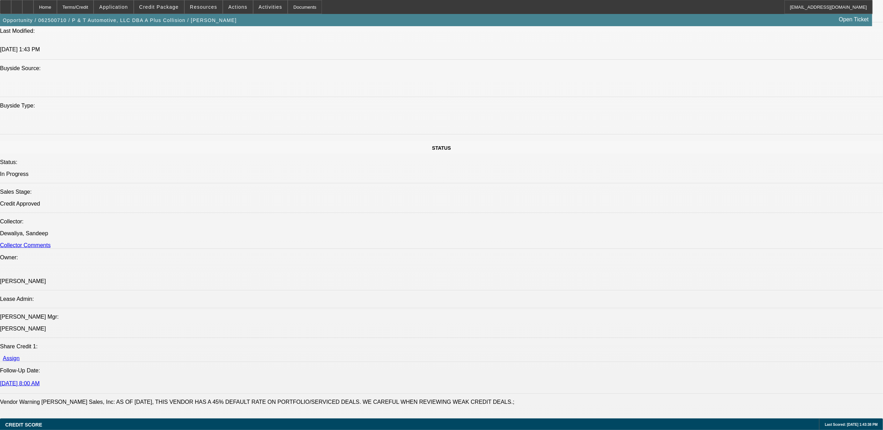
scroll to position [802, 0]
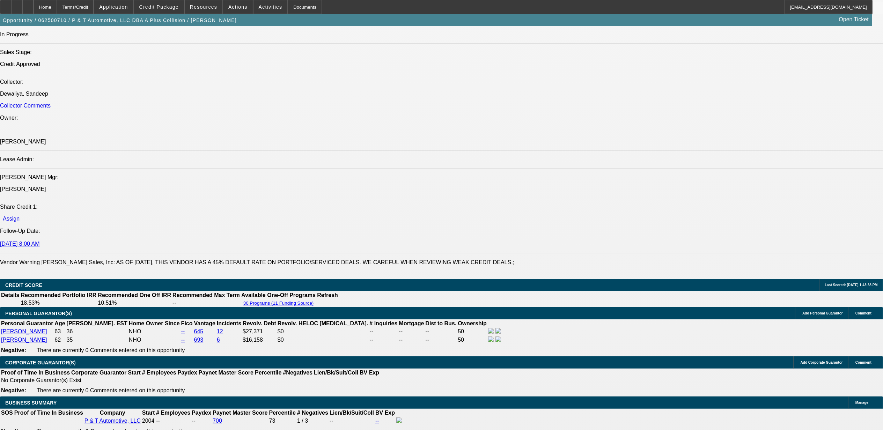
drag, startPoint x: 90, startPoint y: 255, endPoint x: 43, endPoint y: 247, distance: 47.1
drag, startPoint x: 43, startPoint y: 247, endPoint x: 50, endPoint y: 250, distance: 6.9
copy span "P & T Automotive LLC was established in 2004 and they are a 3x bFC customer who…"
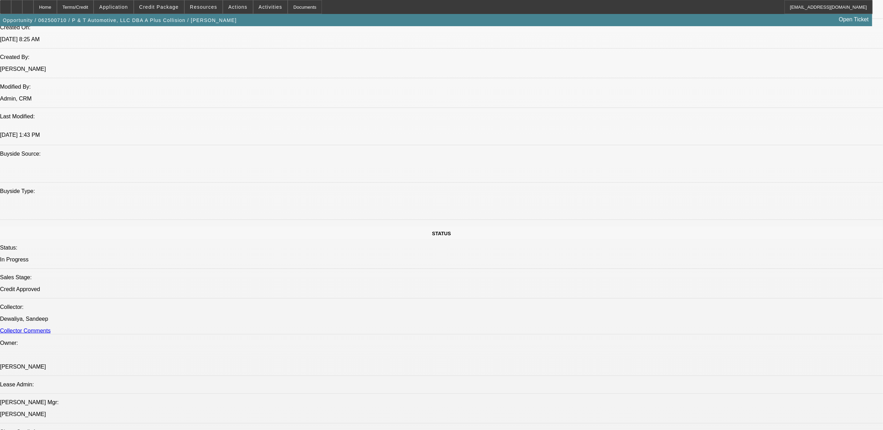
scroll to position [476, 0]
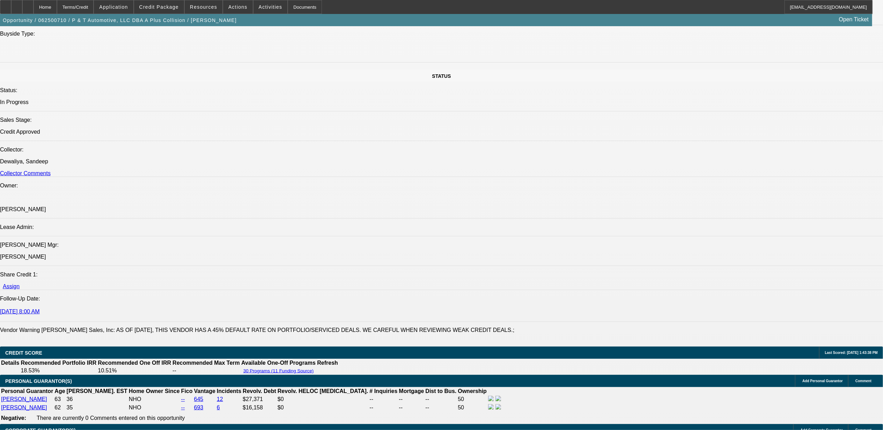
scroll to position [756, 0]
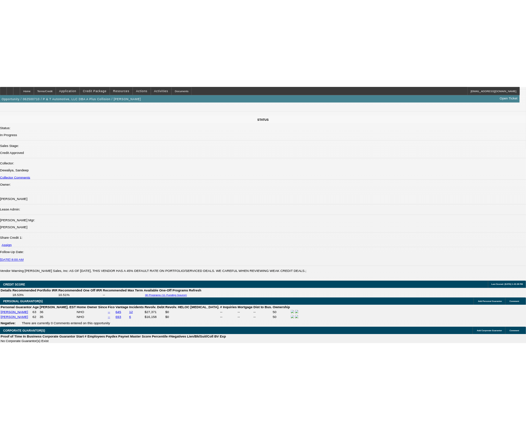
scroll to position [865, 0]
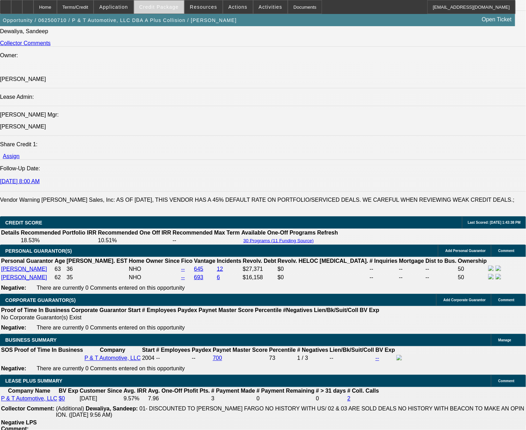
click at [172, 8] on span "Credit Package" at bounding box center [158, 7] width 39 height 6
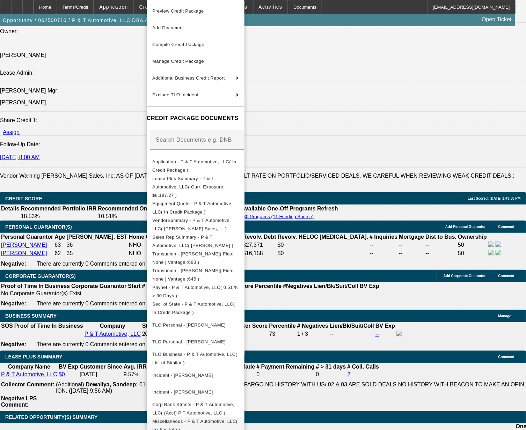
scroll to position [1004, 0]
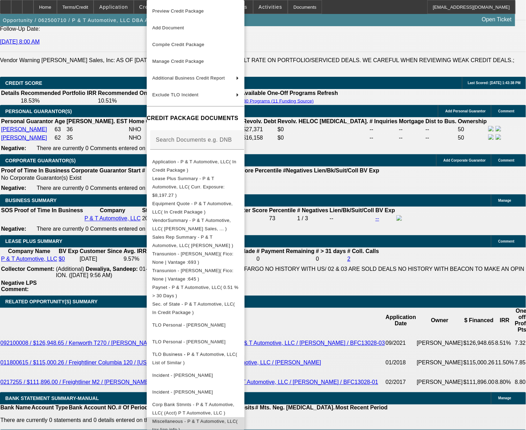
click at [199, 419] on span "Miscellaneous - P & T Automotive, LLC( tax lien info )" at bounding box center [195, 426] width 86 height 14
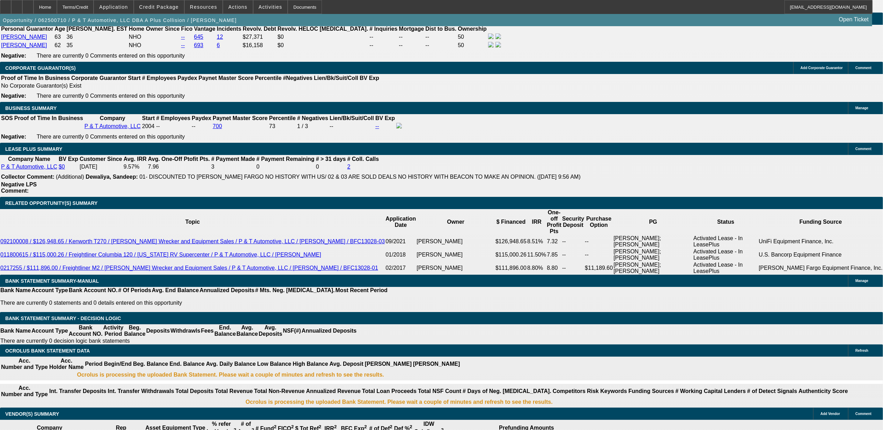
scroll to position [1076, 0]
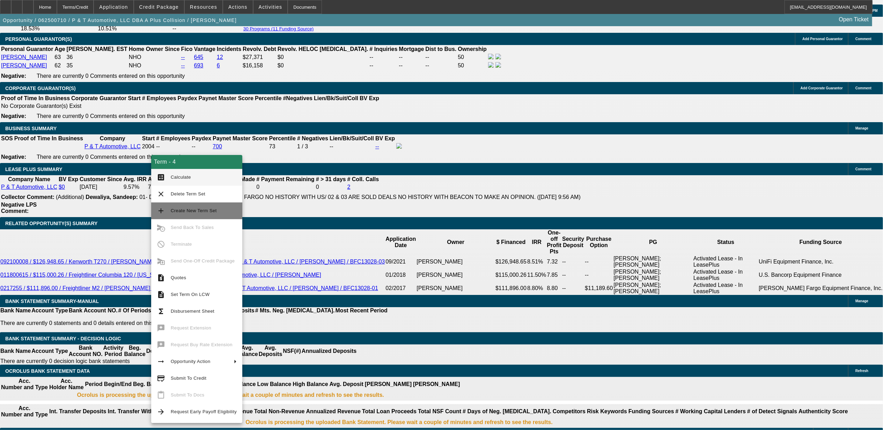
click at [193, 209] on span "Create New Term Set" at bounding box center [194, 210] width 46 height 5
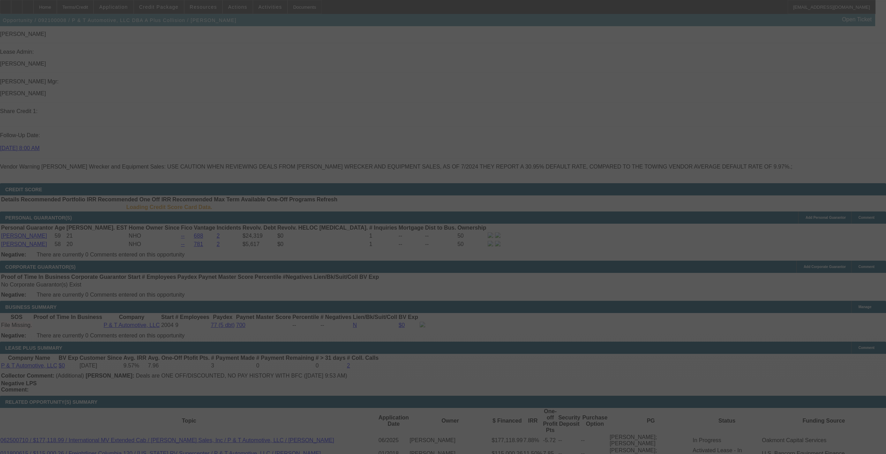
scroll to position [919, 0]
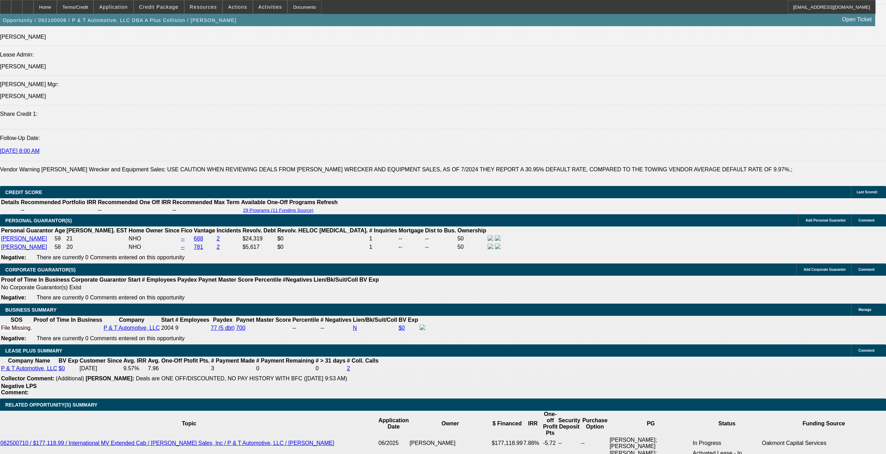
select select "0"
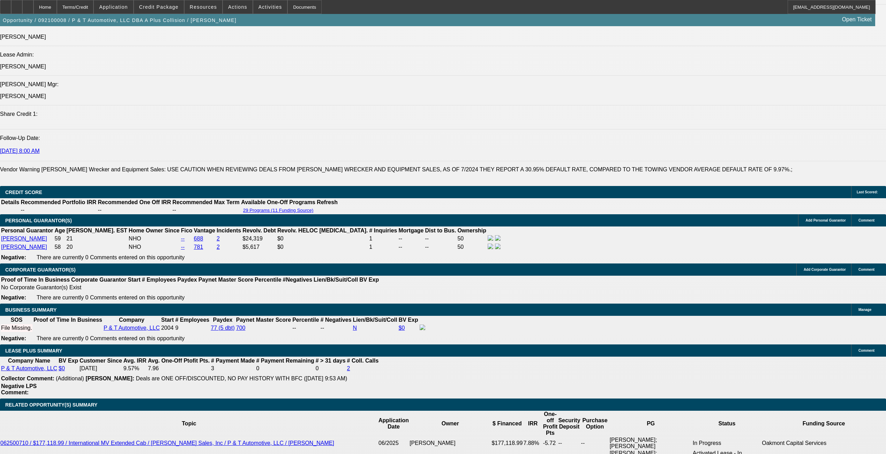
select select "0"
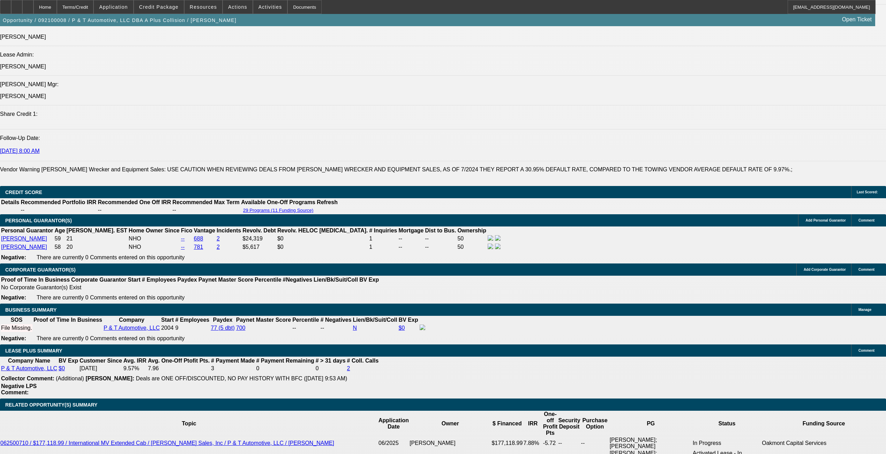
select select "0"
select select "1"
select select "6"
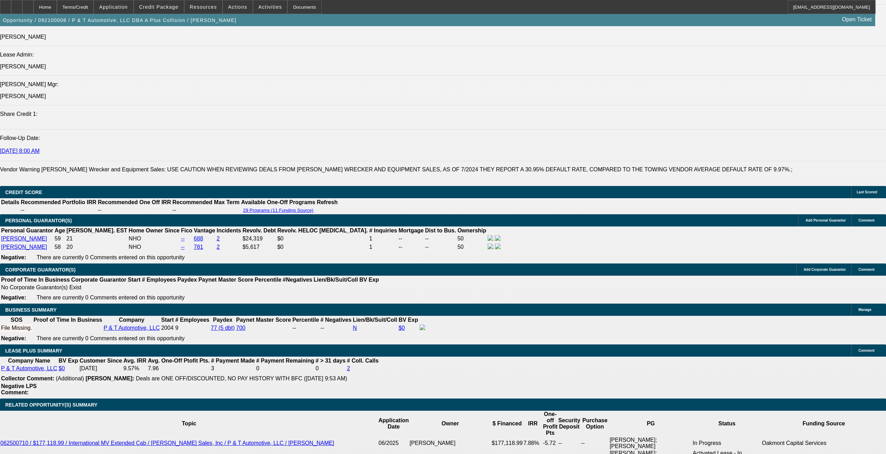
select select "1"
select select "6"
select select "1"
select select "2"
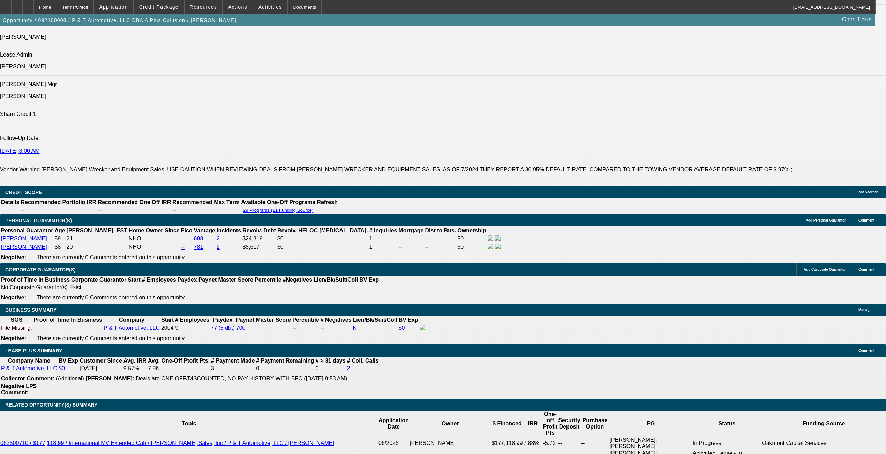
select select "6"
select select "1"
select select "2"
select select "6"
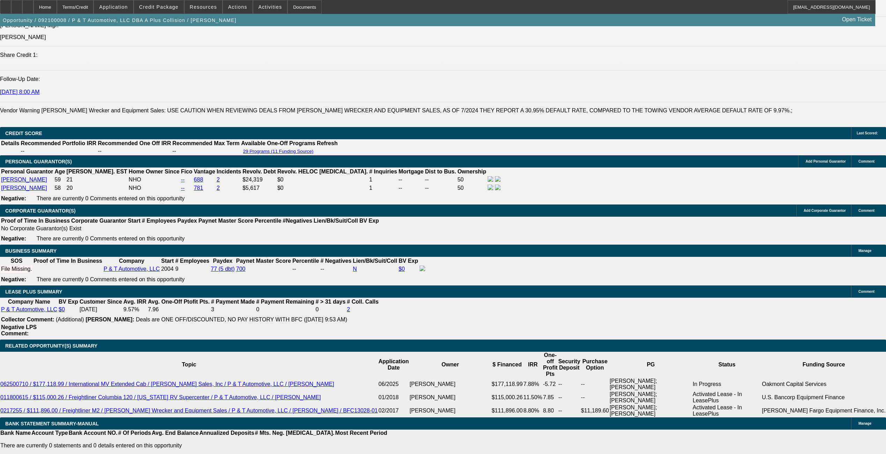
scroll to position [792, 0]
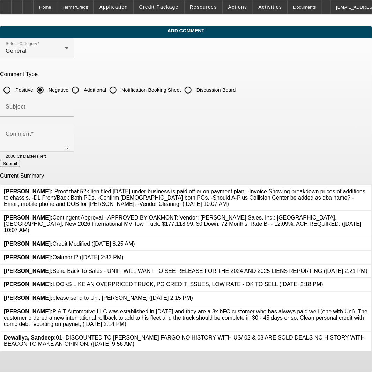
click at [368, 313] on div at bounding box center [368, 318] width 0 height 19
click at [368, 309] on icon at bounding box center [368, 309] width 0 height 0
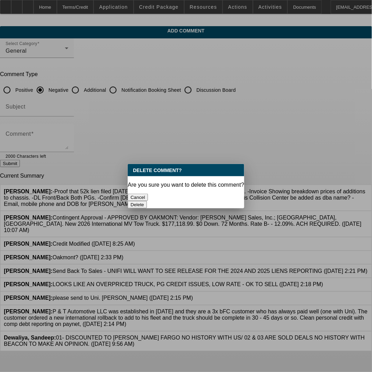
click at [147, 201] on button "Delete" at bounding box center [137, 204] width 19 height 7
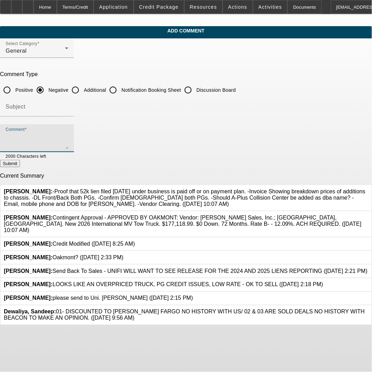
click at [68, 133] on textarea "Comment" at bounding box center [37, 141] width 63 height 17
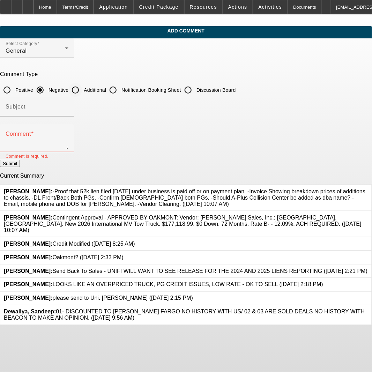
click at [82, 86] on input "Additional" at bounding box center [75, 90] width 14 height 14
radio input "true"
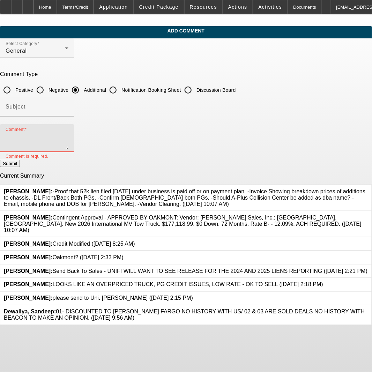
click at [68, 136] on textarea "Comment" at bounding box center [37, 141] width 63 height 17
paste textarea "P & T Automotive LLC was established in [DATE] and is a three-time bFC customer…"
type textarea "P & T Automotive LLC was established in [DATE] and is a three-time bFC customer…"
click at [68, 144] on textarea "P & T Automotive LLC was established in [DATE] and is a three-time bFC customer…" at bounding box center [37, 141] width 63 height 17
paste textarea "& T Automotive LLC was established in 2004 and is a three-time bFC customer wit…"
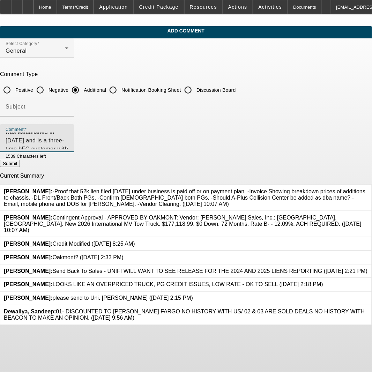
scroll to position [17, 0]
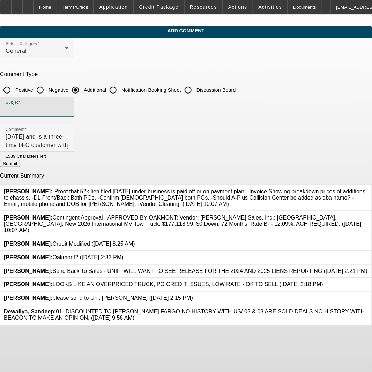
drag, startPoint x: 66, startPoint y: 136, endPoint x: 243, endPoint y: 108, distance: 179.1
click at [68, 108] on input "Subject" at bounding box center [37, 109] width 63 height 8
drag, startPoint x: 30, startPoint y: 135, endPoint x: 35, endPoint y: 138, distance: 6.0
click at [31, 135] on textarea "& T Automotive LLC was established in 2004 and is a three-time bFC customer wit…" at bounding box center [37, 141] width 63 height 17
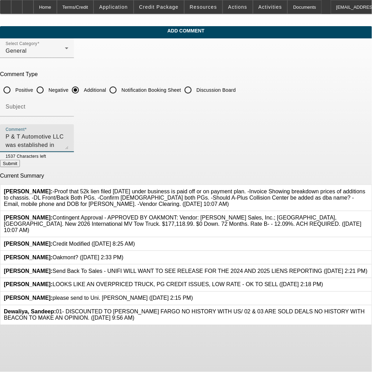
type textarea "P & T Automotive LLC was established in [DATE] and is a three-time bFC customer…"
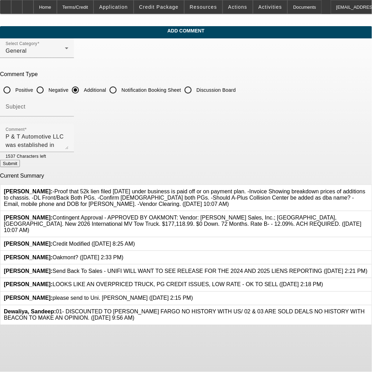
click at [20, 161] on button "Submit" at bounding box center [10, 163] width 20 height 7
radio input "true"
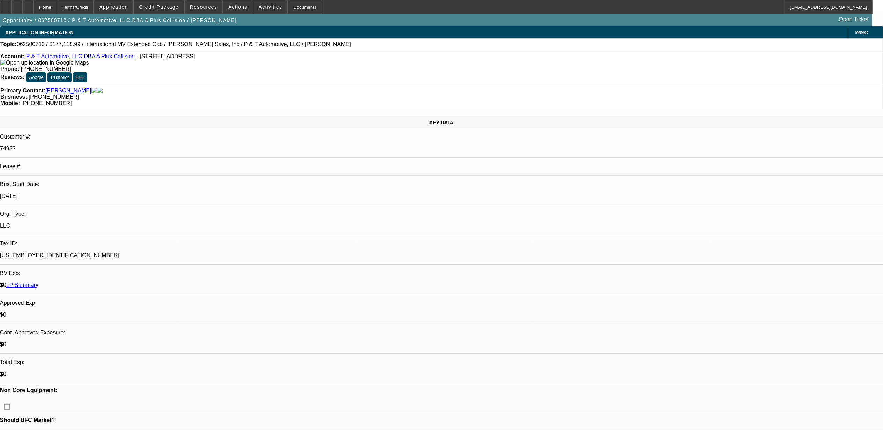
select select "0"
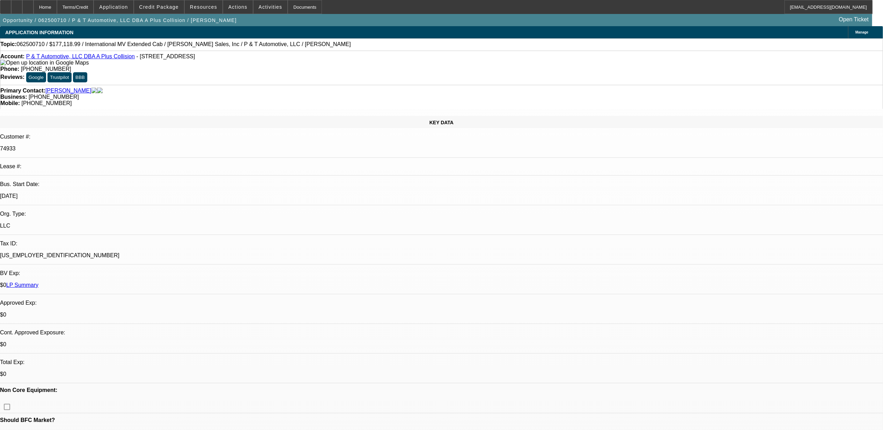
select select "0"
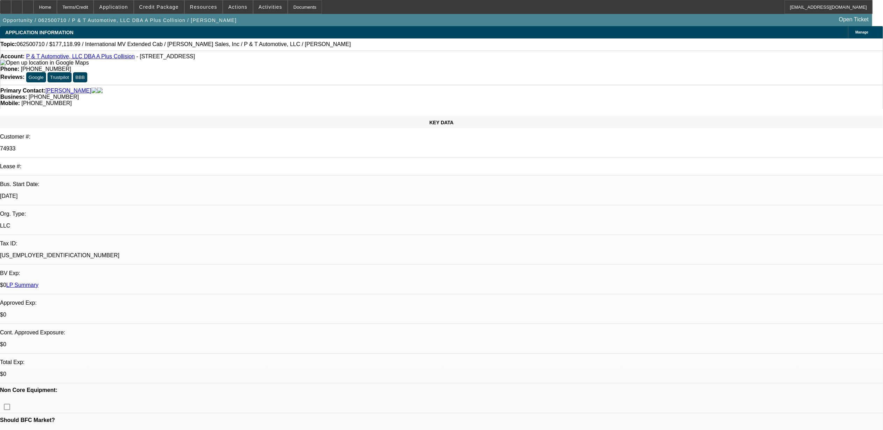
select select "0"
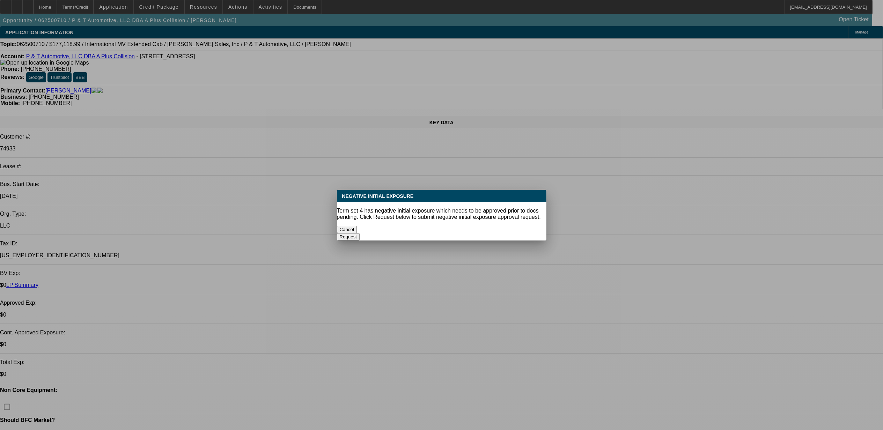
select select "1"
select select "2"
select select "6"
select select "1"
select select "2"
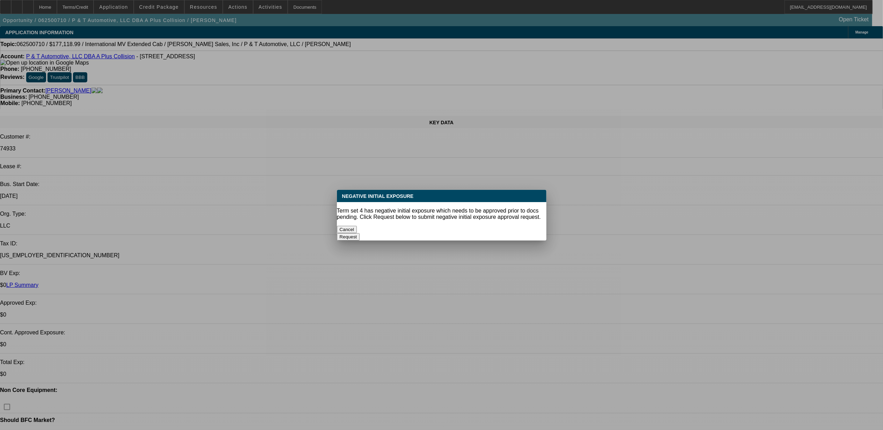
select select "6"
select select "1"
select select "2"
select select "6"
select select "1"
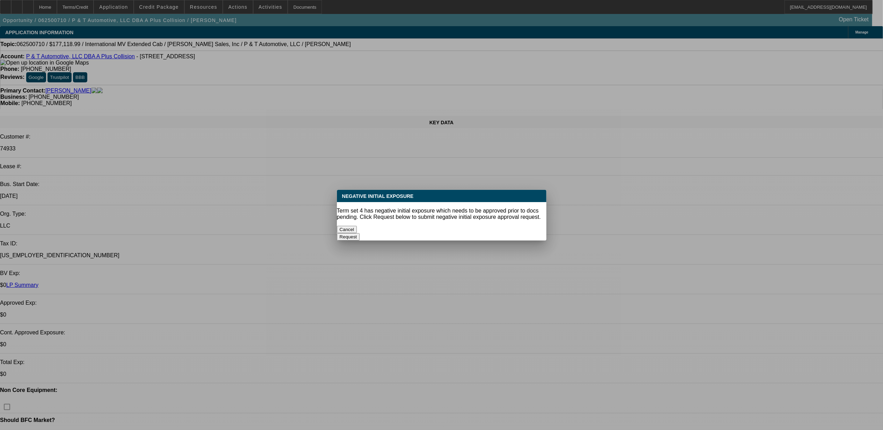
select select "2"
select select "6"
click at [357, 228] on button "Cancel" at bounding box center [347, 229] width 20 height 7
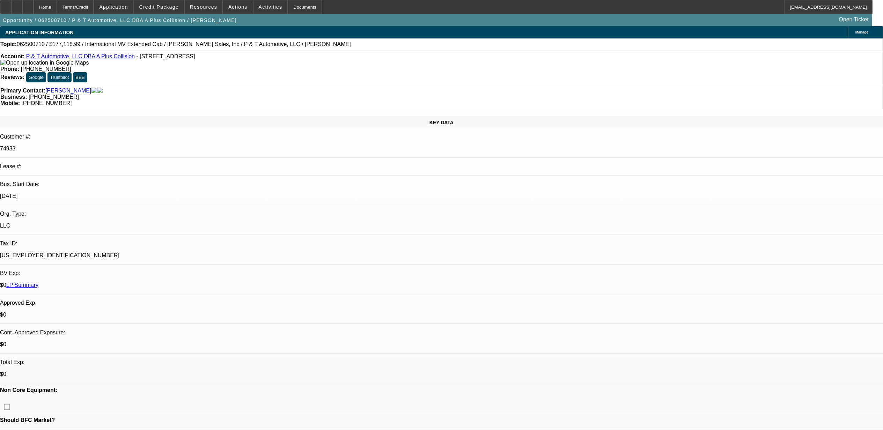
scroll to position [140, 0]
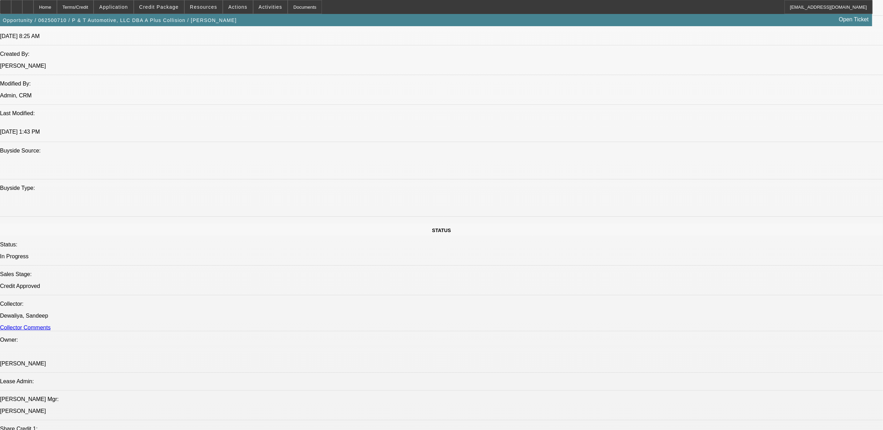
scroll to position [558, 0]
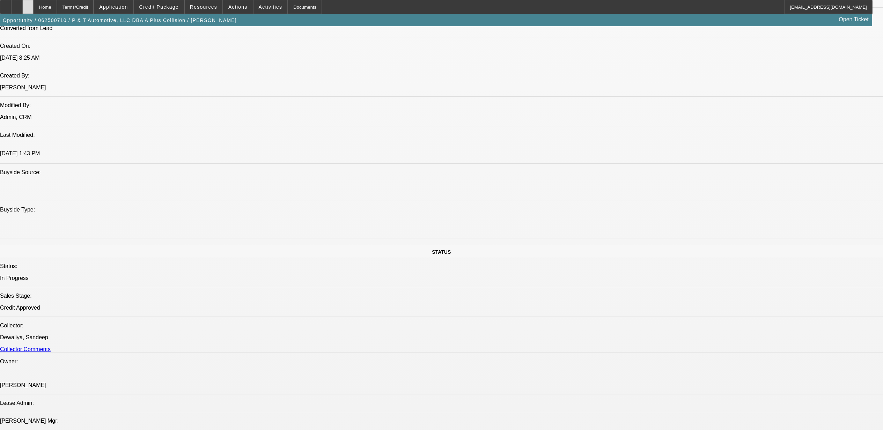
click at [28, 5] on icon at bounding box center [28, 5] width 0 height 0
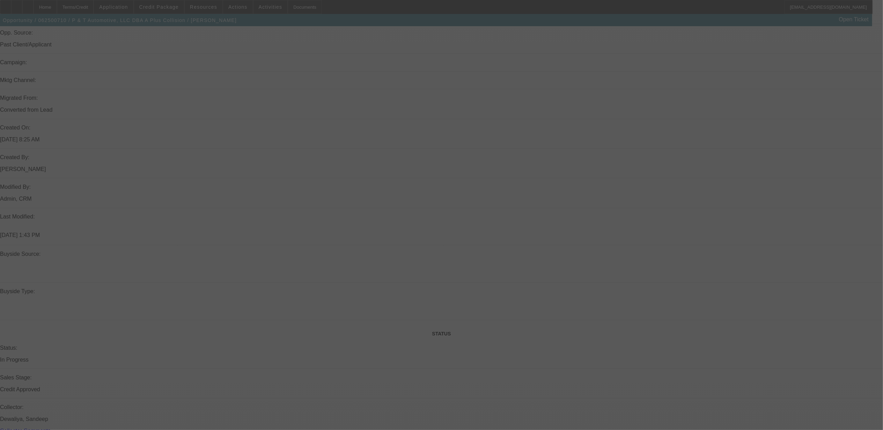
scroll to position [509, 0]
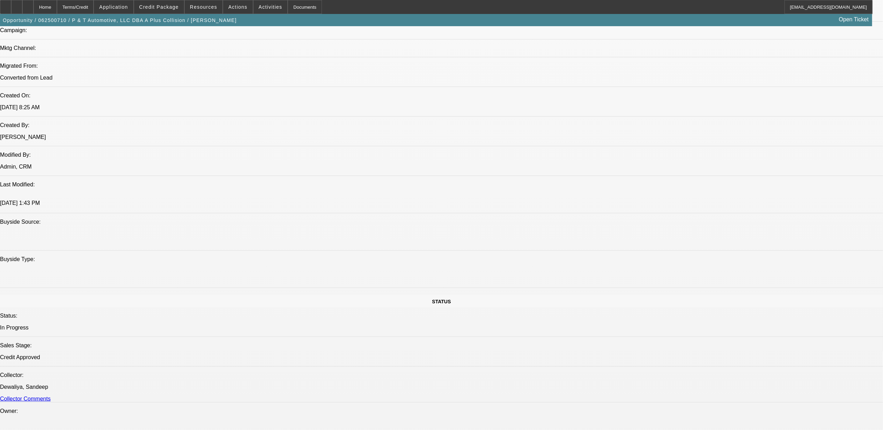
select select "0"
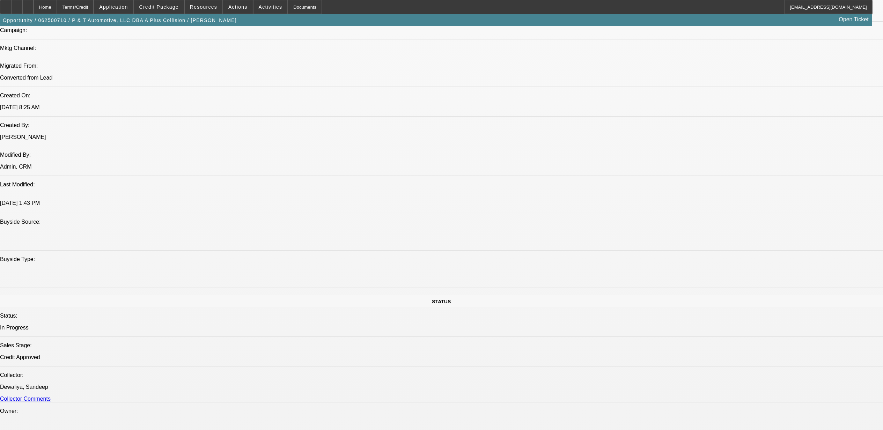
select select "0"
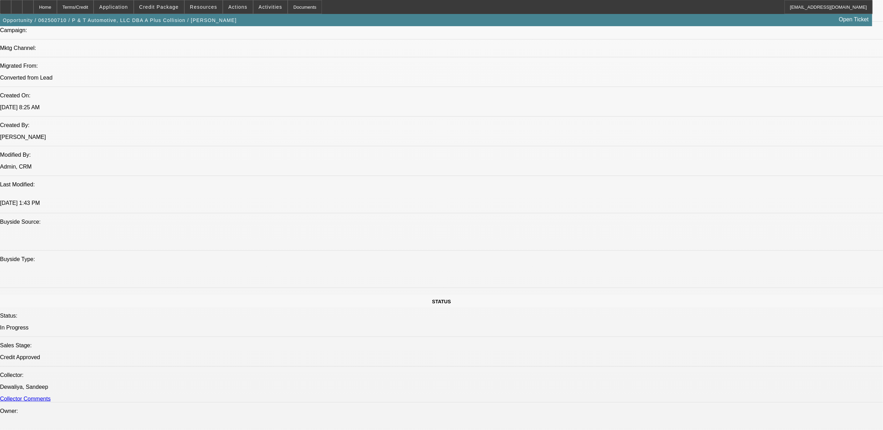
select select "0"
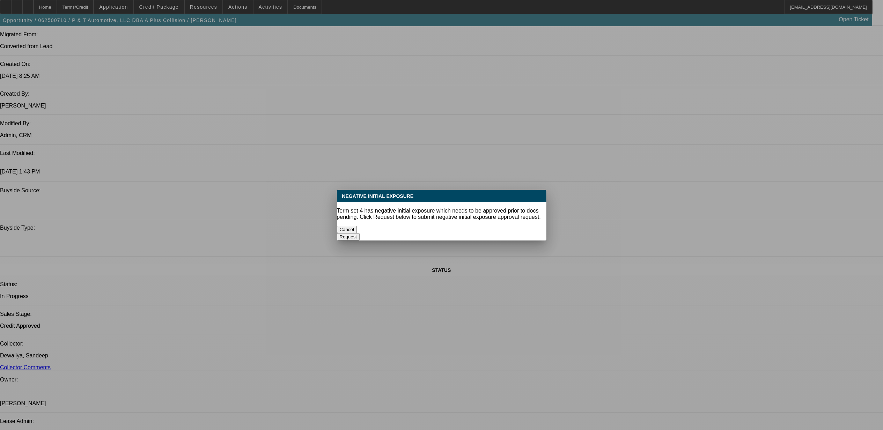
scroll to position [0, 0]
select select "1"
select select "2"
select select "6"
select select "1"
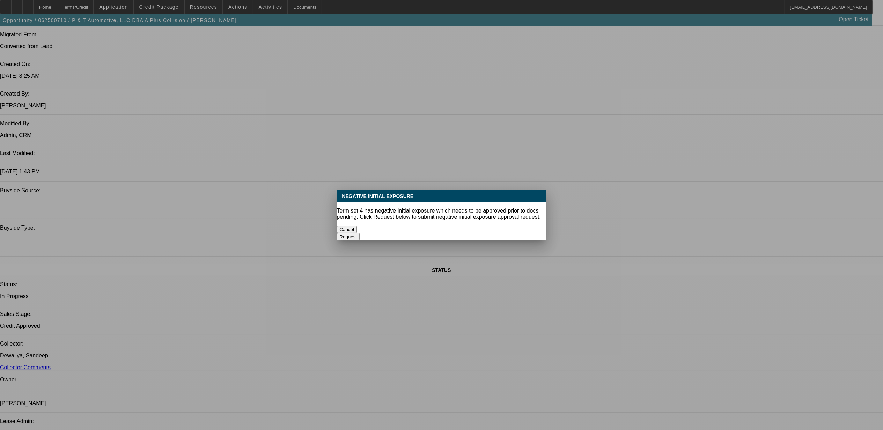
select select "2"
select select "6"
select select "1"
select select "2"
select select "6"
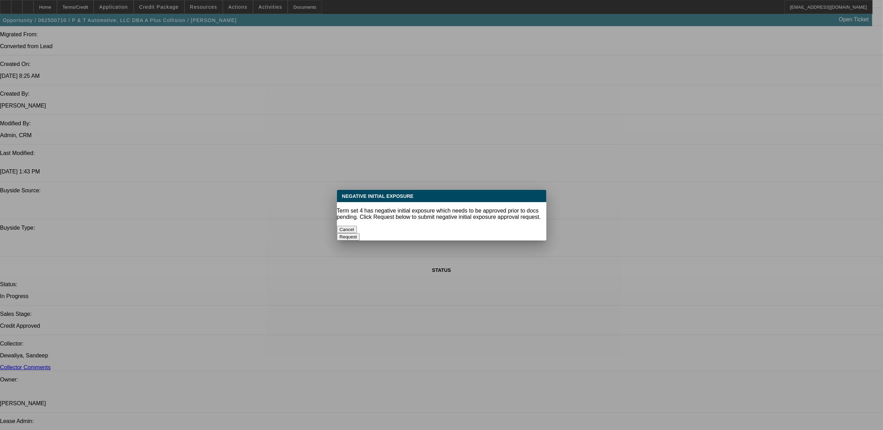
select select "1"
select select "2"
select select "6"
click at [357, 227] on button "Cancel" at bounding box center [347, 229] width 20 height 7
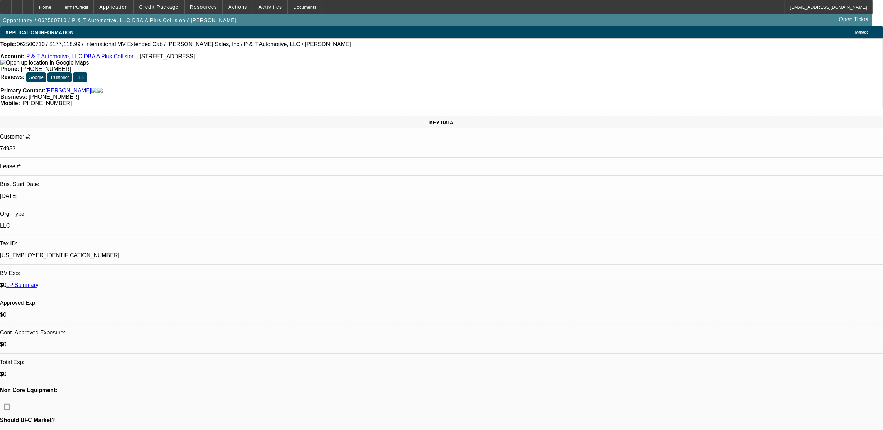
scroll to position [540, 0]
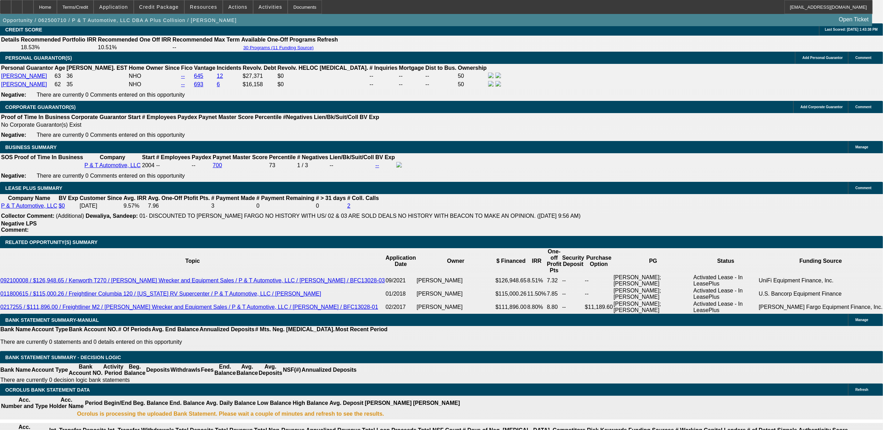
scroll to position [1099, 0]
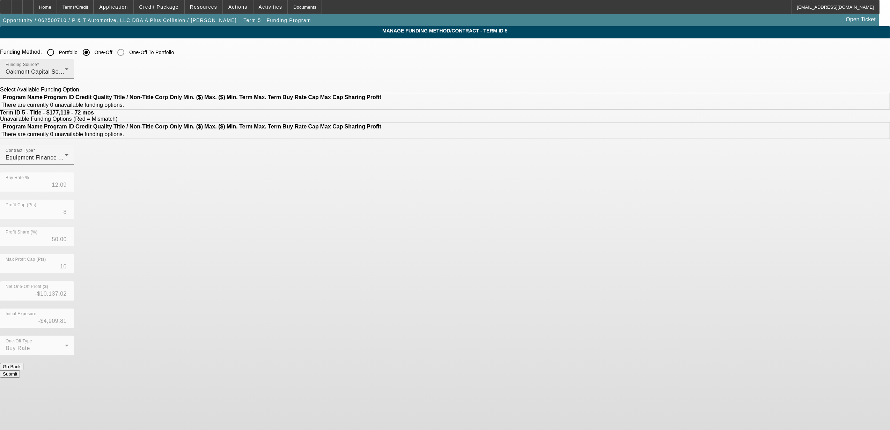
click at [65, 76] on div "Oakmont Capital Services" at bounding box center [35, 72] width 59 height 8
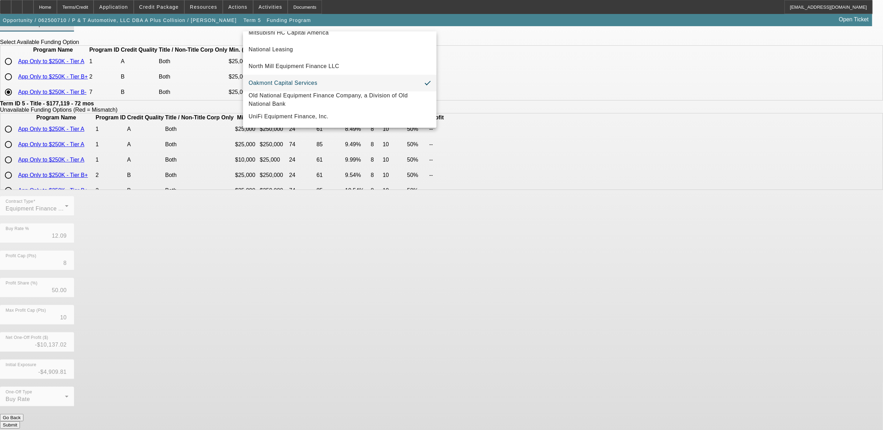
scroll to position [48, 0]
click at [288, 119] on span "UniFi Equipment Finance, Inc." at bounding box center [288, 116] width 80 height 8
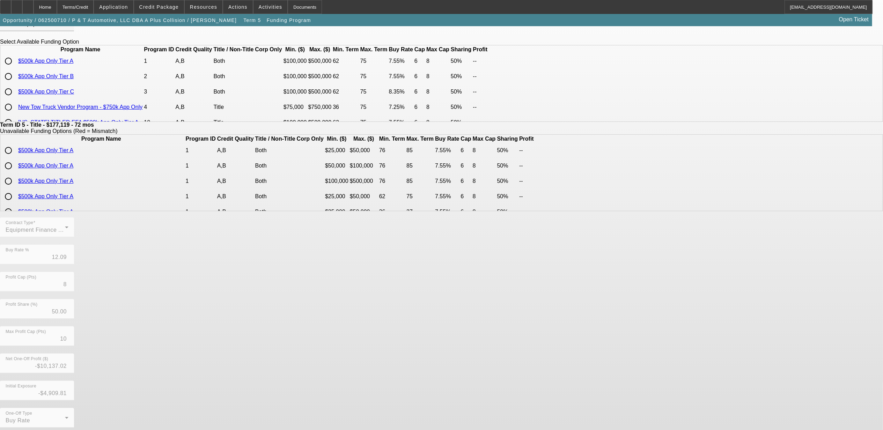
click at [15, 83] on input "radio" at bounding box center [8, 76] width 14 height 14
radio input "true"
type input "7.55"
type input "6"
type input "8"
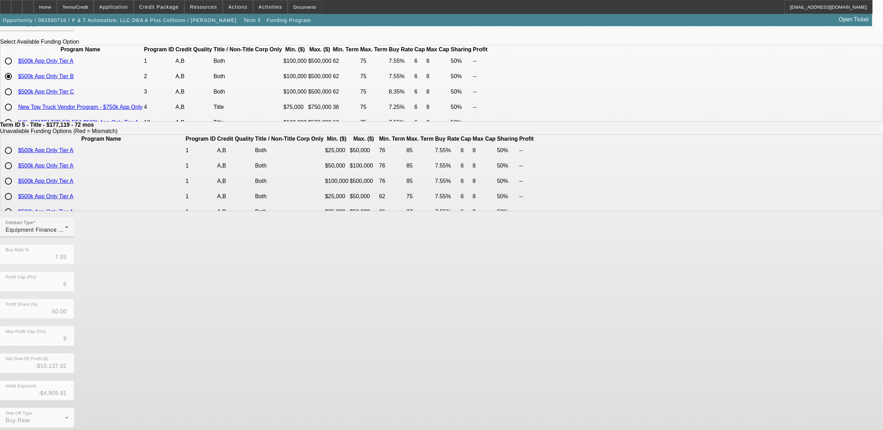
scroll to position [52, 0]
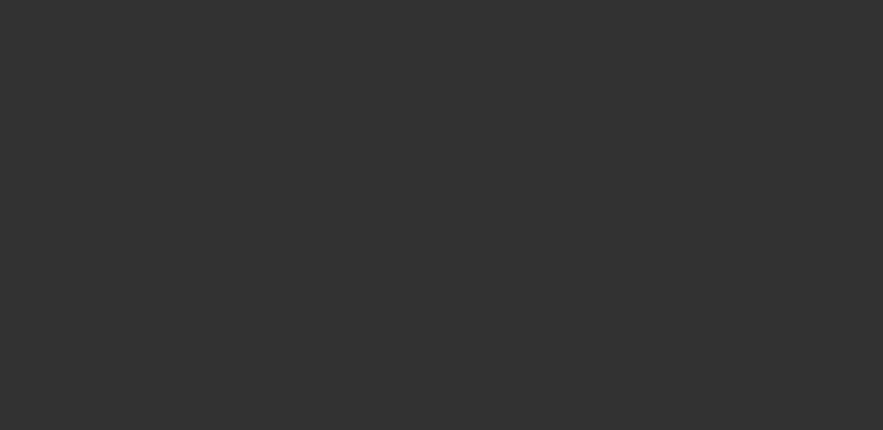
select select "0"
select select "2"
select select "0"
select select "6"
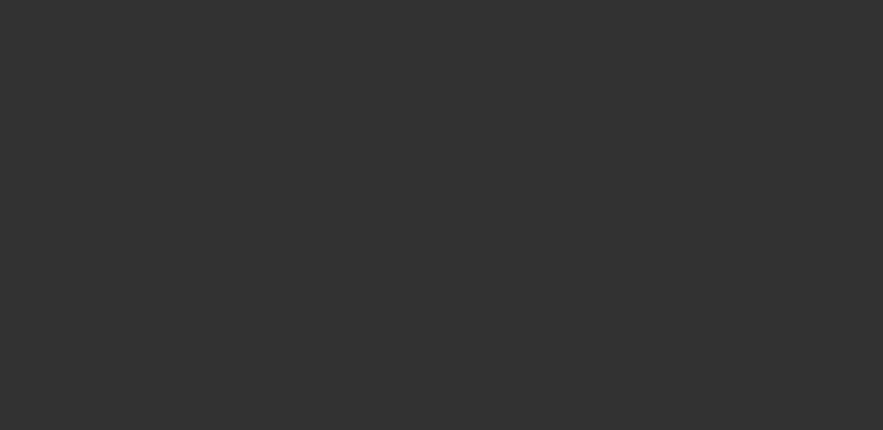
select select "0"
select select "2"
select select "0"
select select "6"
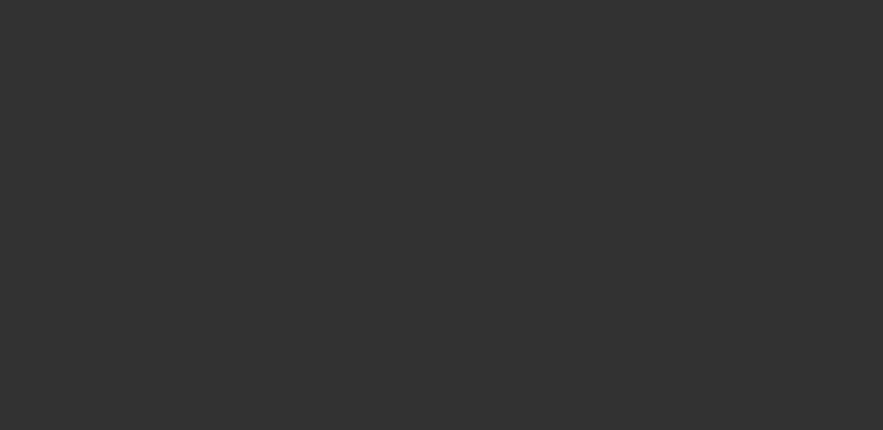
select select "0"
select select "2"
select select "0"
select select "6"
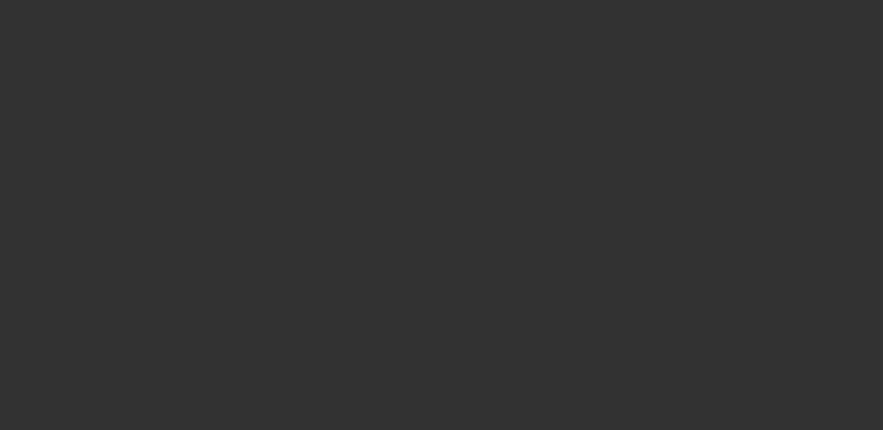
select select "0"
select select "2"
select select "0"
select select "6"
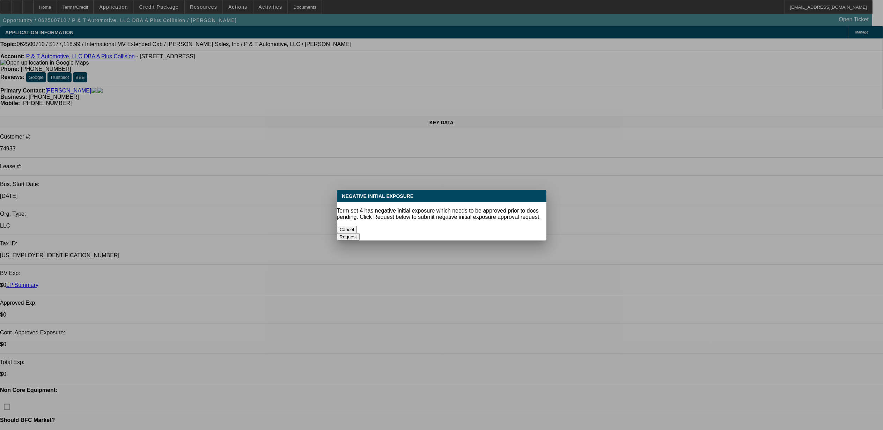
click at [357, 227] on button "Cancel" at bounding box center [347, 229] width 20 height 7
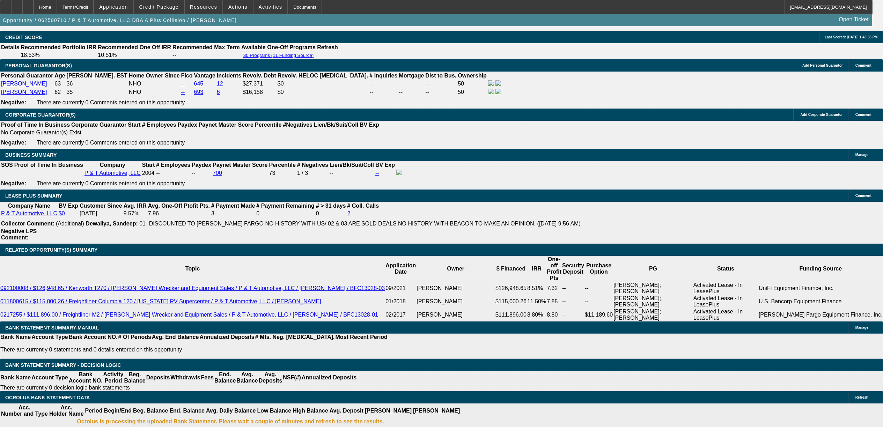
scroll to position [1070, 0]
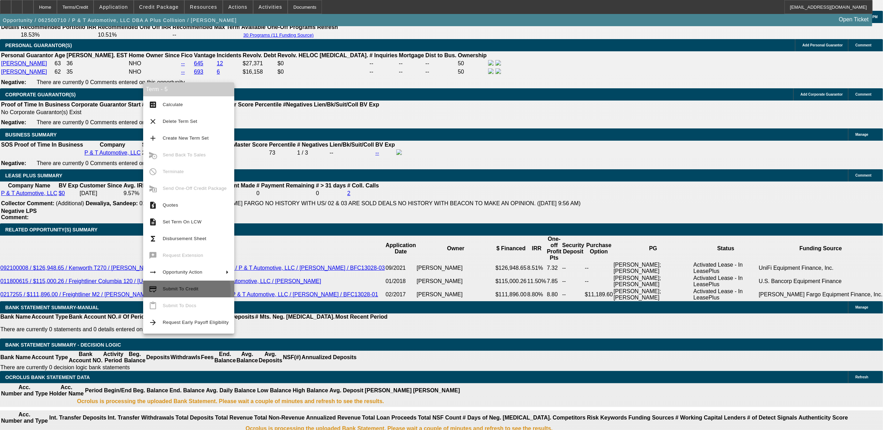
click at [172, 291] on span "Submit To Credit" at bounding box center [196, 289] width 66 height 8
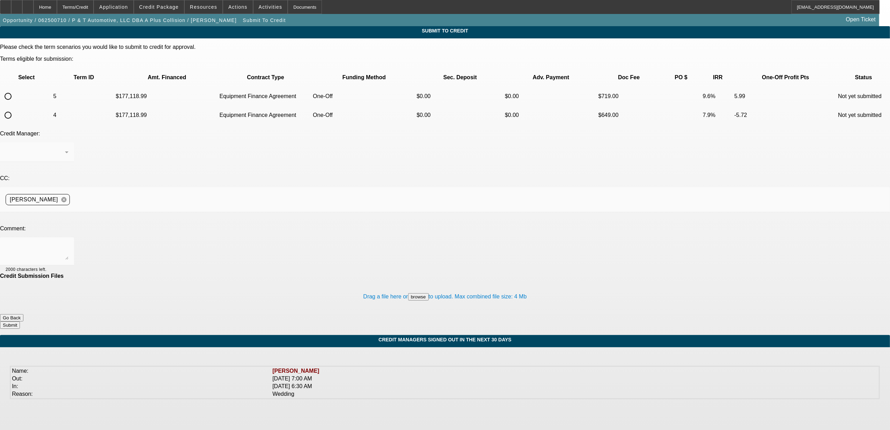
click at [15, 89] on input "radio" at bounding box center [8, 96] width 14 height 14
radio input "true"
click at [68, 243] on textarea at bounding box center [37, 251] width 63 height 17
type textarea "send to uni. Nick"
click at [20, 321] on button "Submit" at bounding box center [10, 324] width 20 height 7
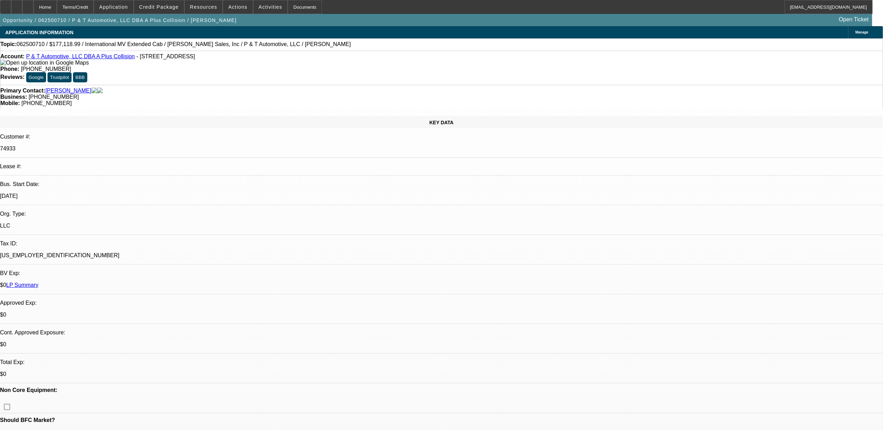
select select "0"
select select "2"
select select "0"
select select "6"
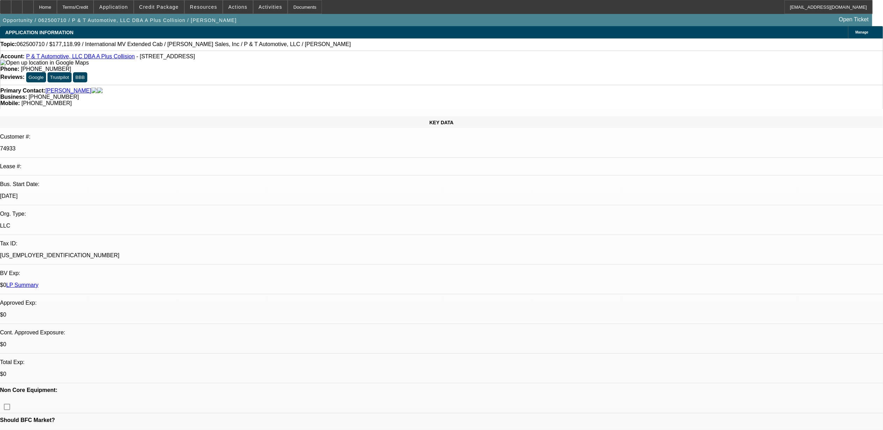
select select "0"
select select "2"
select select "0"
select select "6"
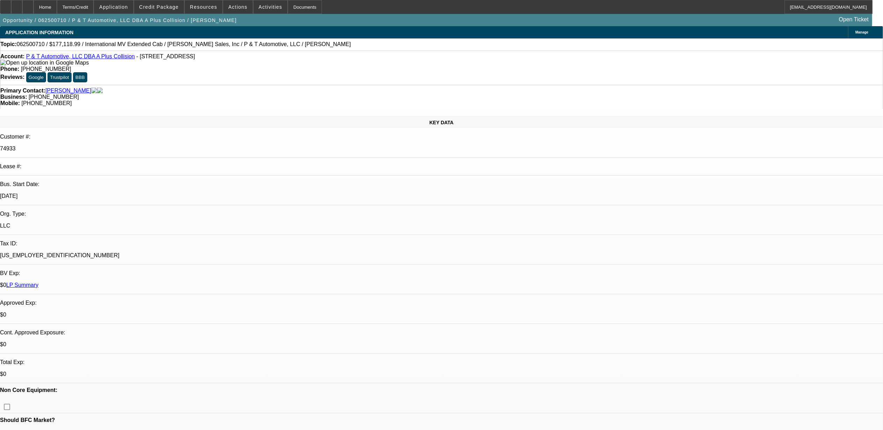
select select "0"
select select "2"
select select "0"
select select "6"
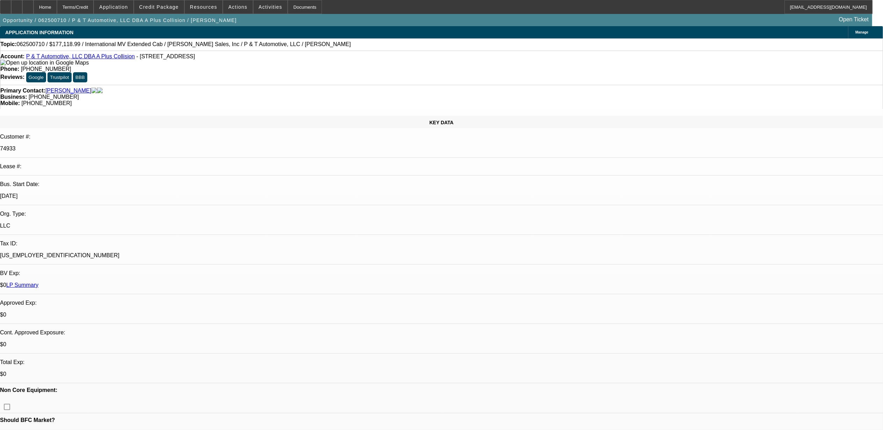
select select "0"
select select "2"
select select "0"
select select "6"
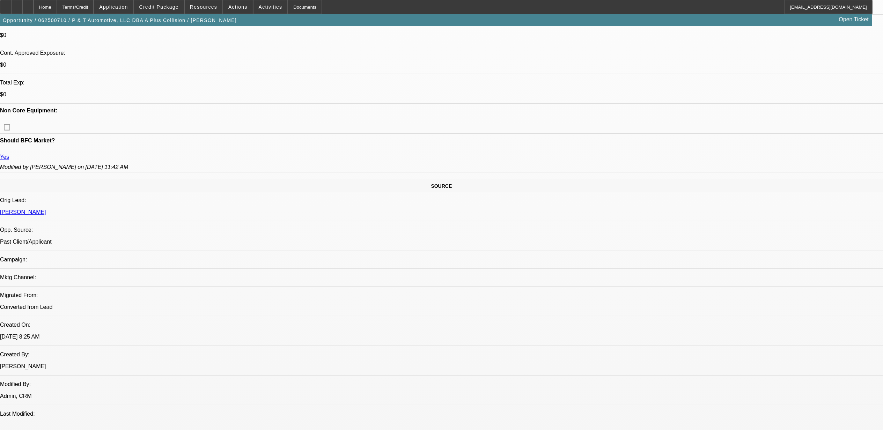
scroll to position [279, 0]
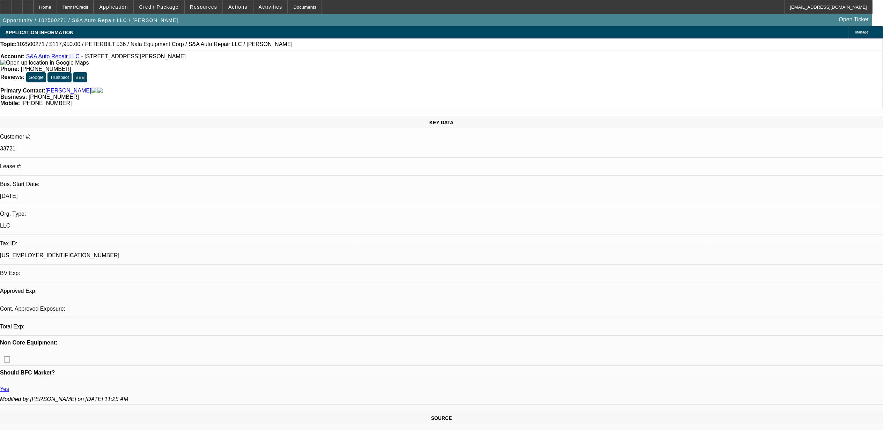
select select "0"
select select "2"
select select "0"
select select "6"
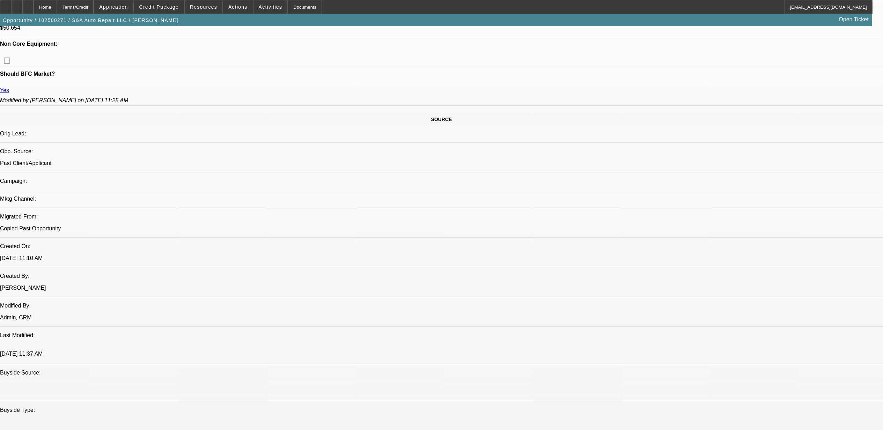
scroll to position [326, 0]
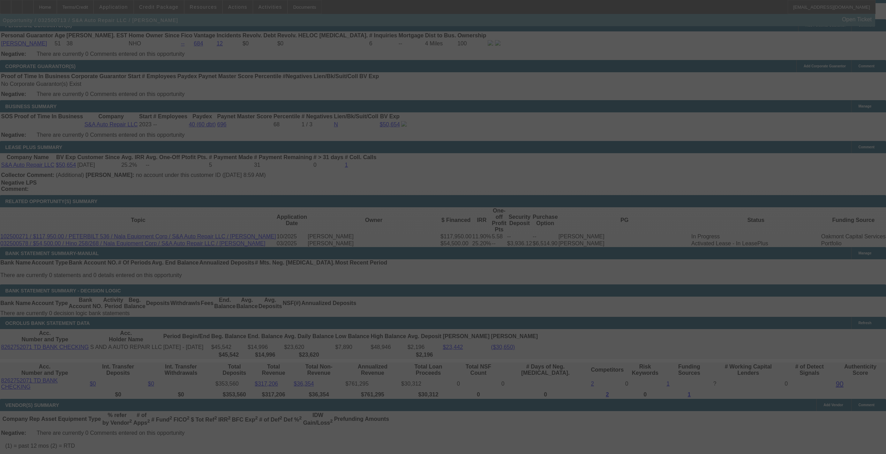
scroll to position [1032, 0]
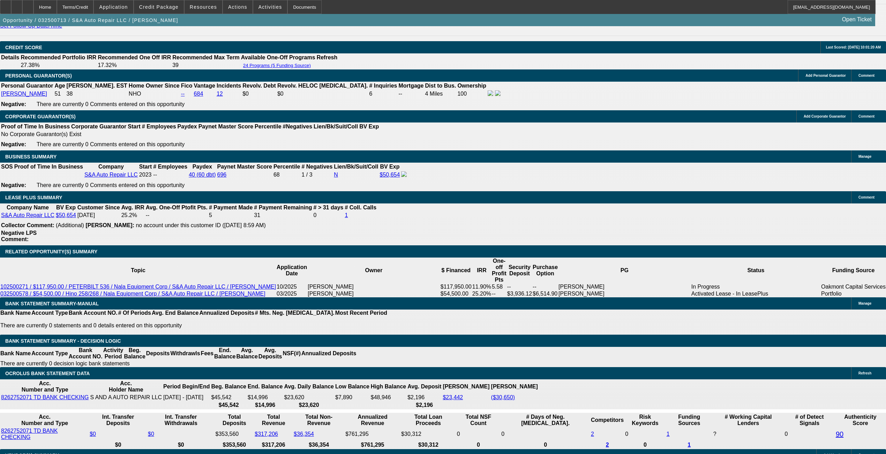
select select "0"
select select "2"
select select "0.1"
select select "0"
select select "2"
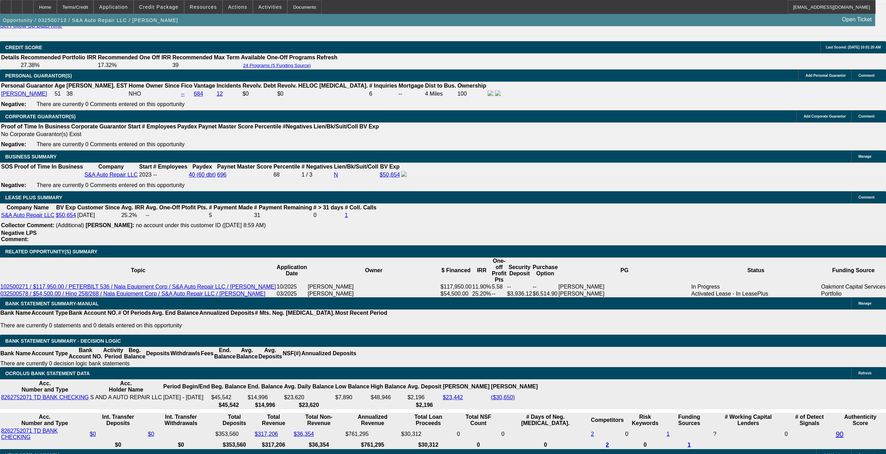
select select "0.1"
select select "0"
select select "2"
select select "0.1"
select select "0"
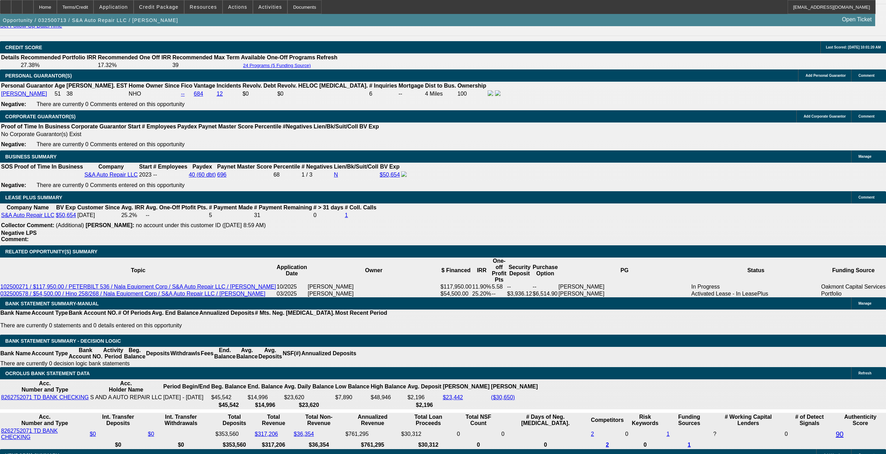
select select "0"
select select "0.1"
select select "1"
select select "2"
select select "4"
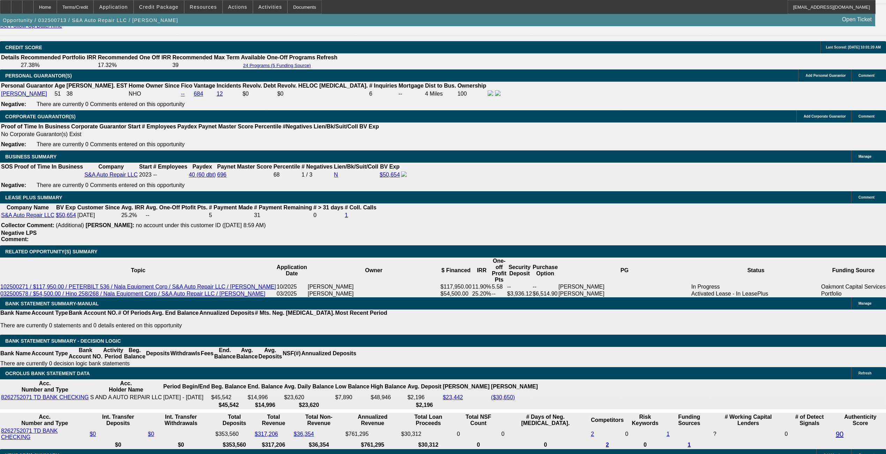
select select "1"
select select "2"
select select "4"
select select "1"
select select "2"
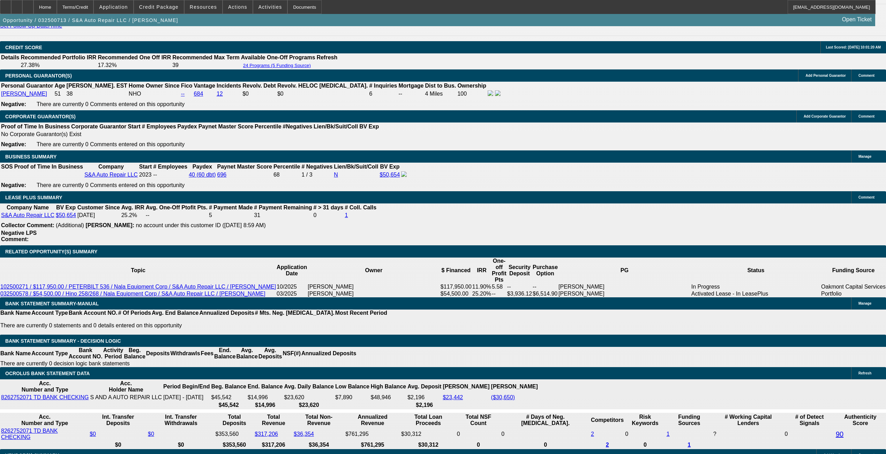
select select "4"
select select "1"
select select "4"
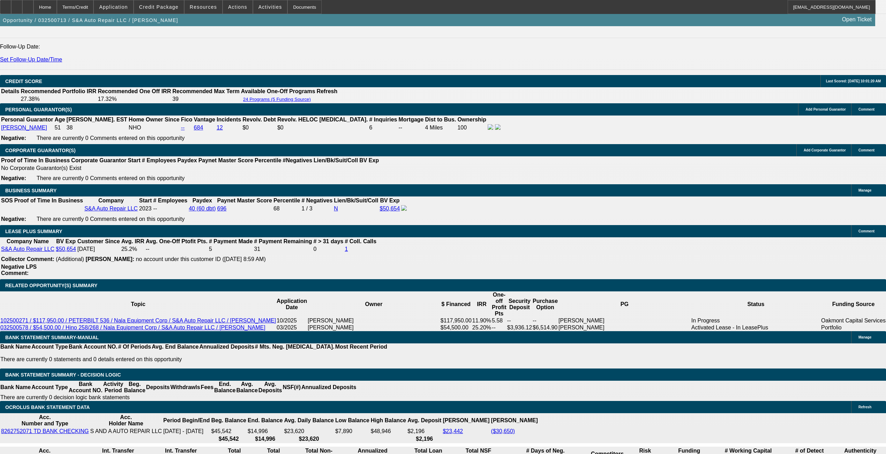
scroll to position [1019, 0]
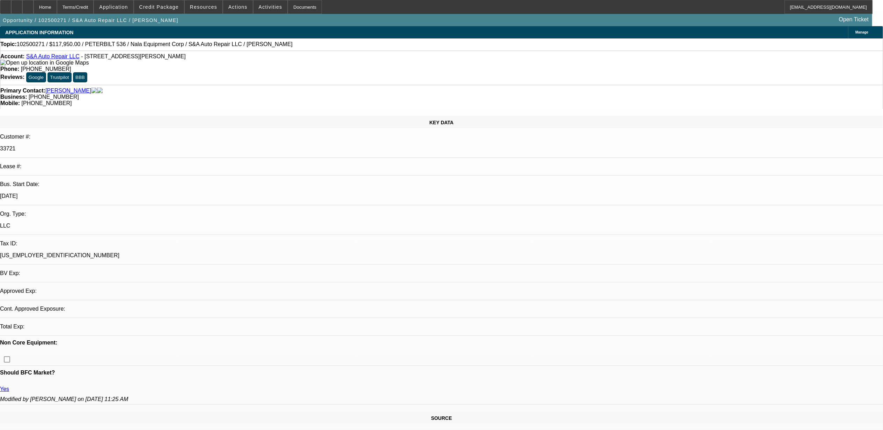
select select "0"
select select "1"
select select "2"
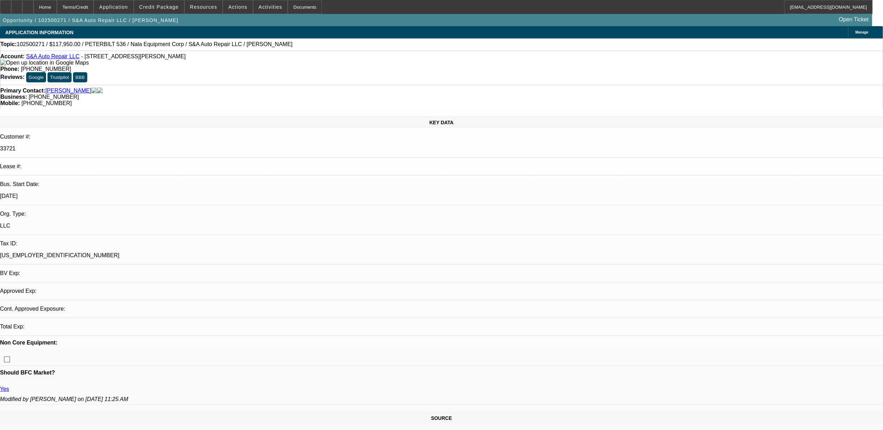
select select "6"
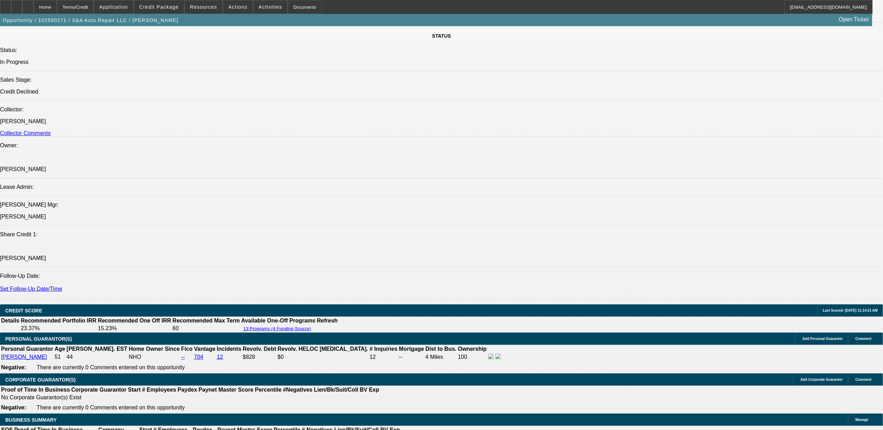
scroll to position [838, 0]
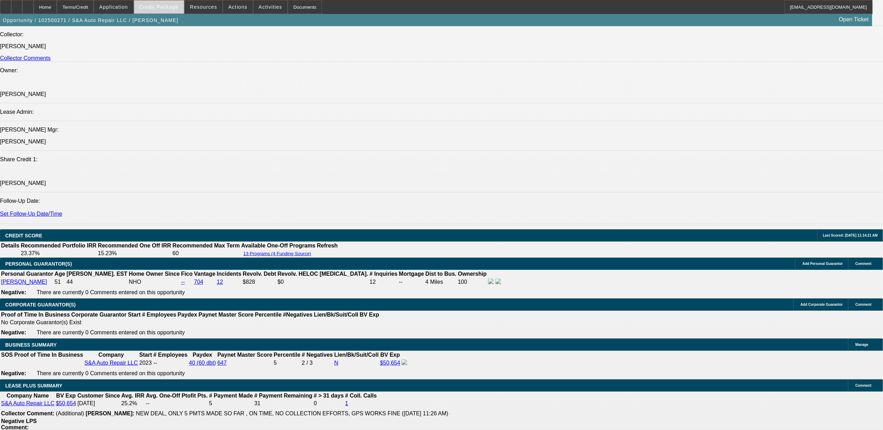
click at [168, 9] on span "Credit Package" at bounding box center [158, 7] width 39 height 6
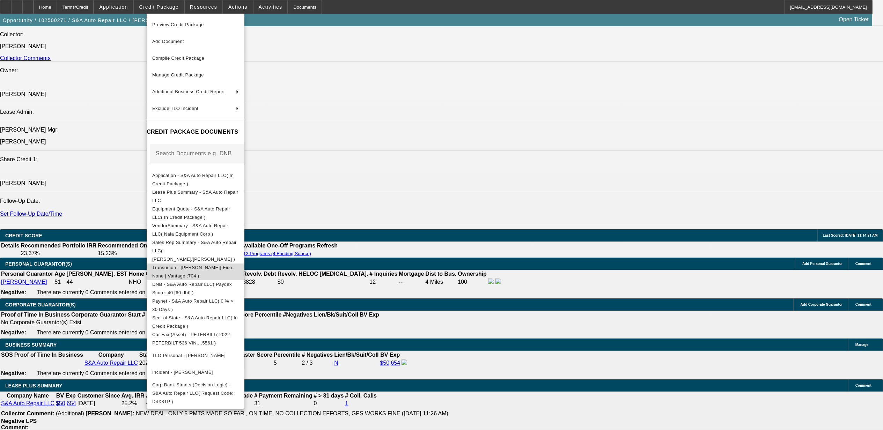
click at [205, 265] on span "Transunion - [PERSON_NAME]( Fico: None | Vantage :704 )" at bounding box center [192, 272] width 81 height 14
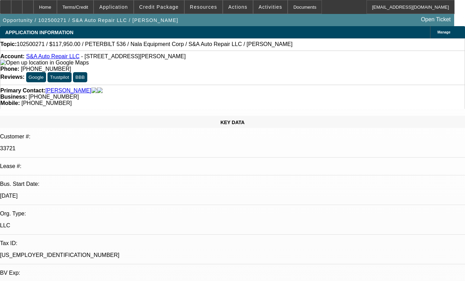
select select "0"
select select "2"
select select "0"
select select "6"
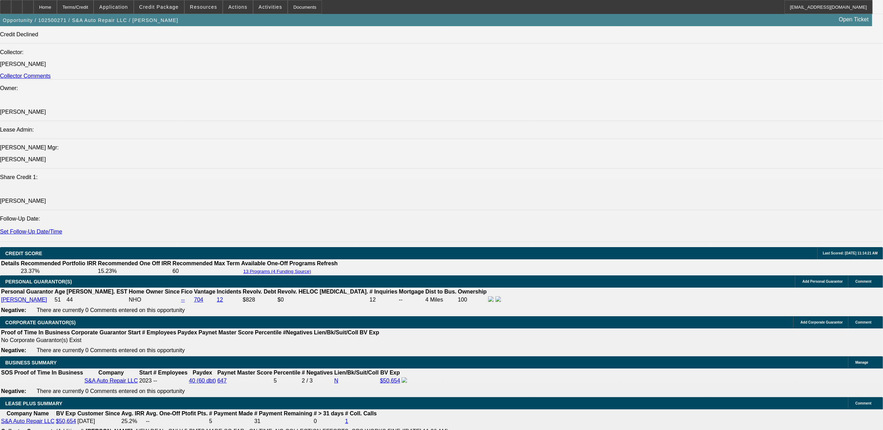
scroll to position [884, 0]
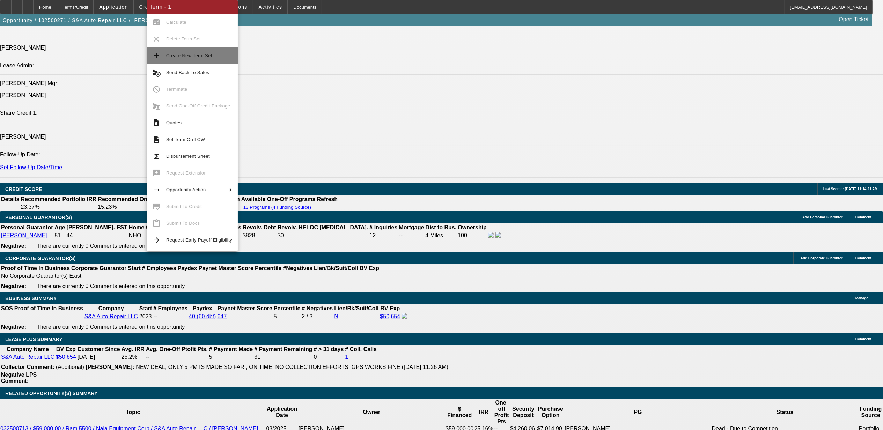
click at [161, 56] on button "add Create New Term Set" at bounding box center [192, 55] width 91 height 17
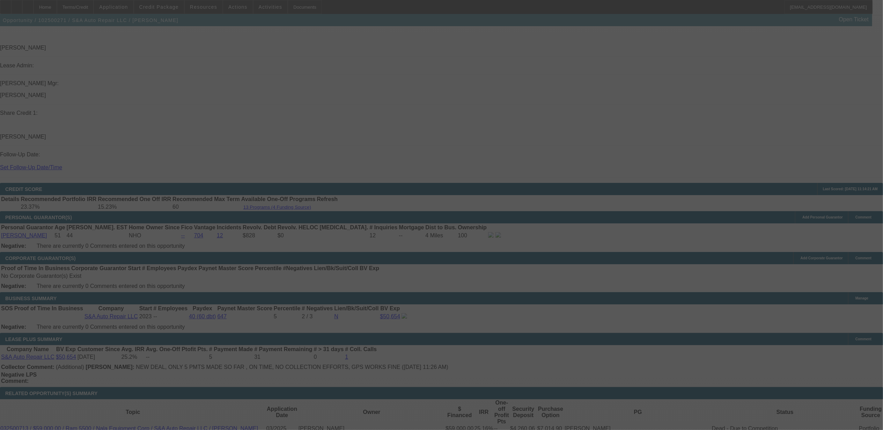
scroll to position [905, 0]
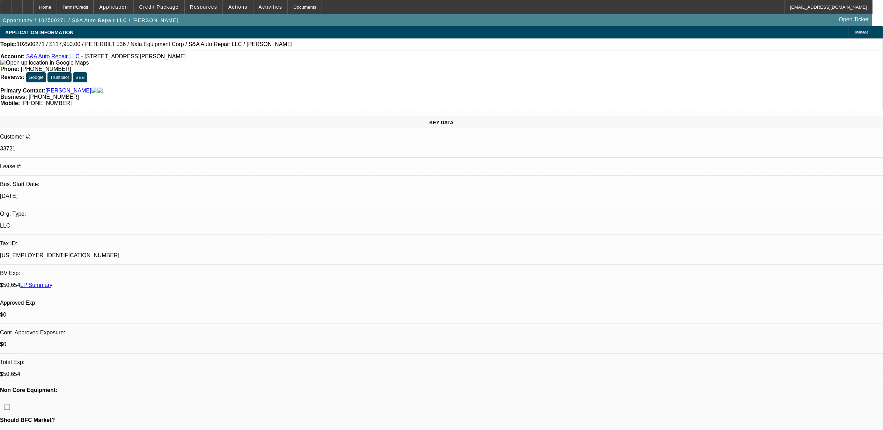
select select "0"
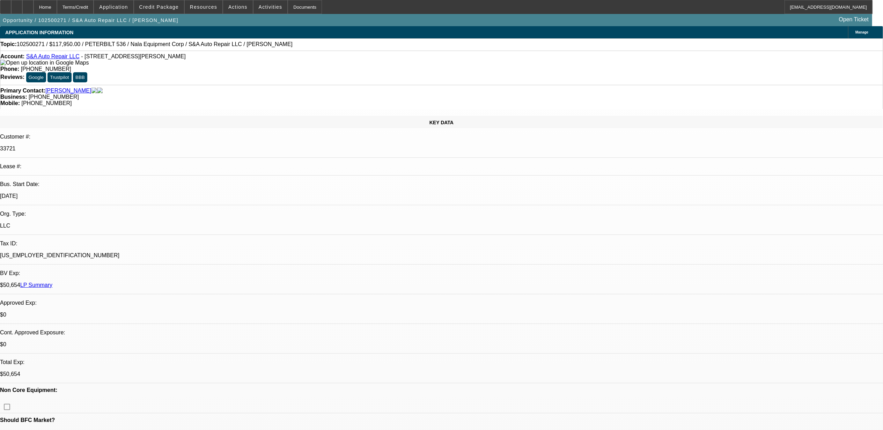
select select "0"
select select "1"
select select "2"
select select "6"
select select "1"
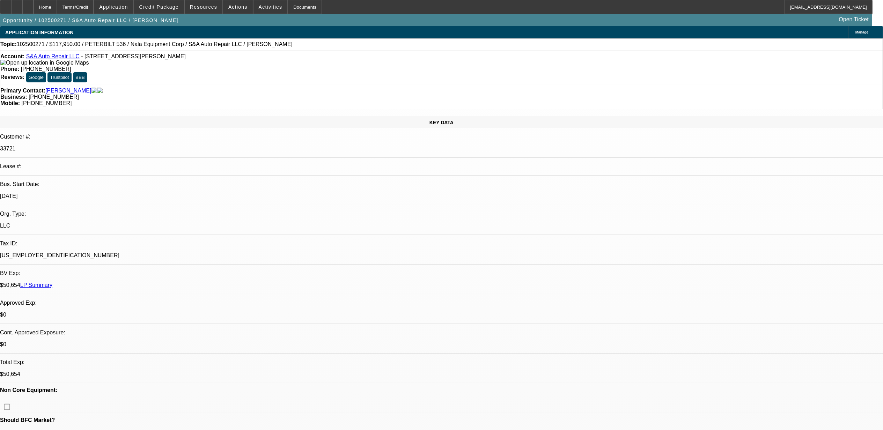
select select "2"
select select "6"
click at [168, 10] on span at bounding box center [159, 7] width 50 height 17
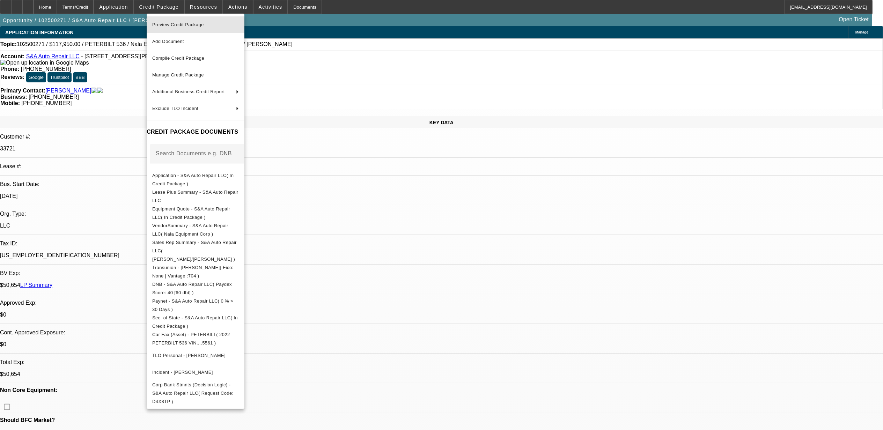
click at [176, 27] on span "Preview Credit Package" at bounding box center [195, 25] width 87 height 8
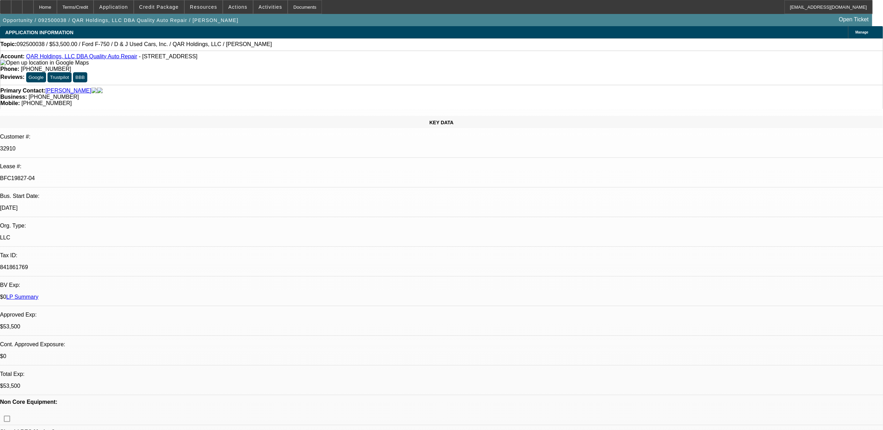
select select "0"
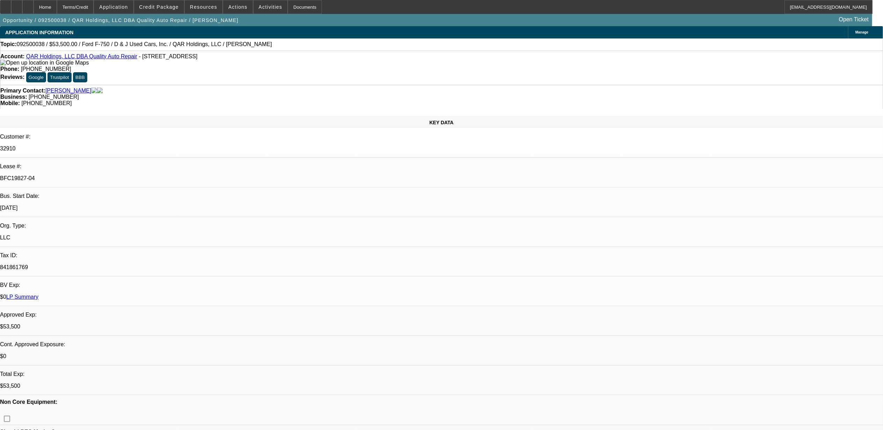
select select "0"
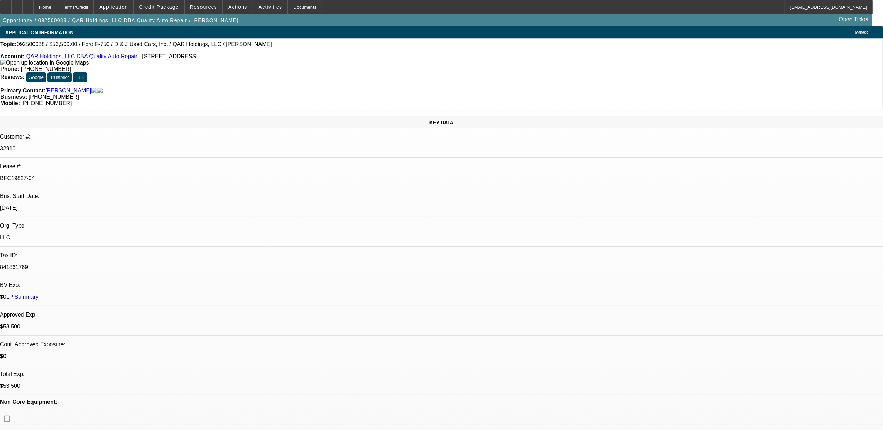
select select "0"
select select "1"
select select "2"
select select "6"
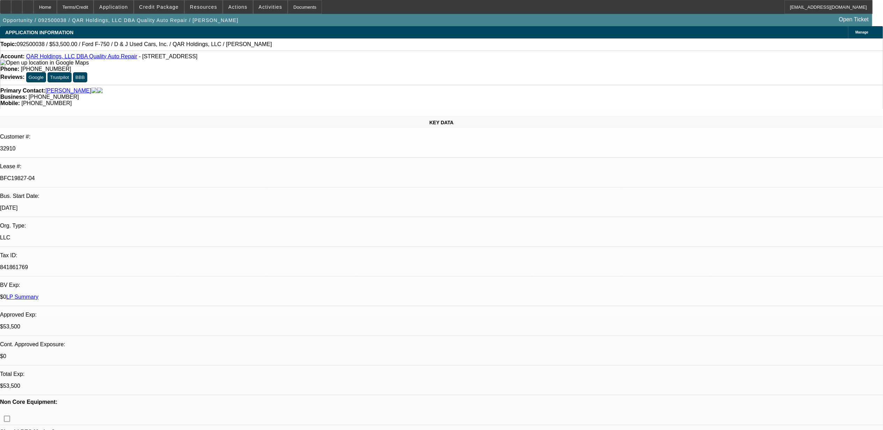
select select "1"
select select "6"
select select "1"
select select "2"
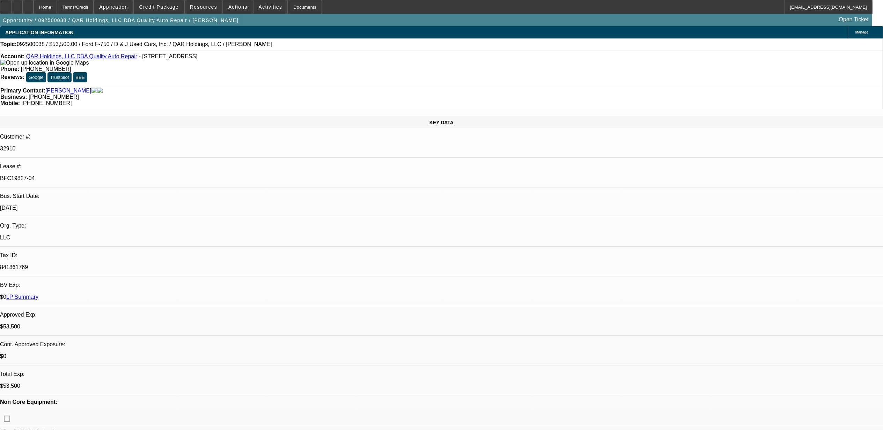
select select "6"
select select "1"
select select "2"
select select "6"
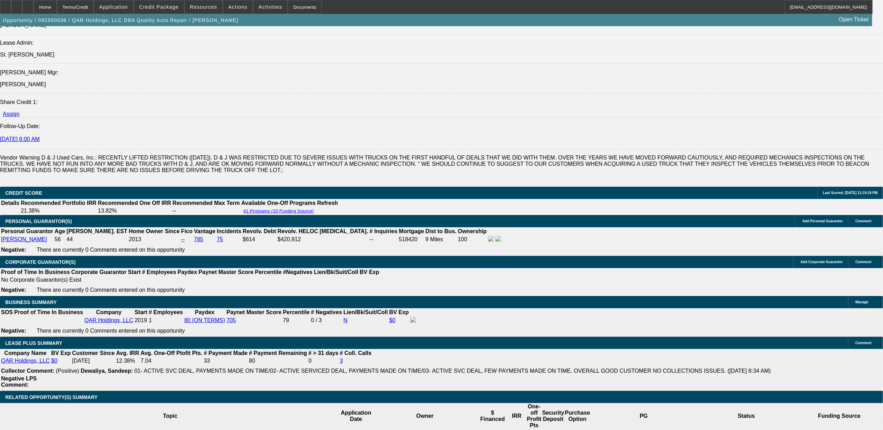
scroll to position [951, 0]
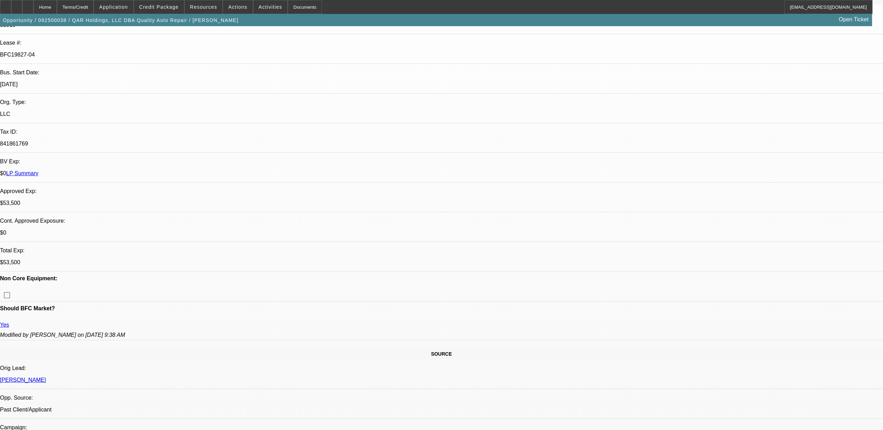
scroll to position [114, 0]
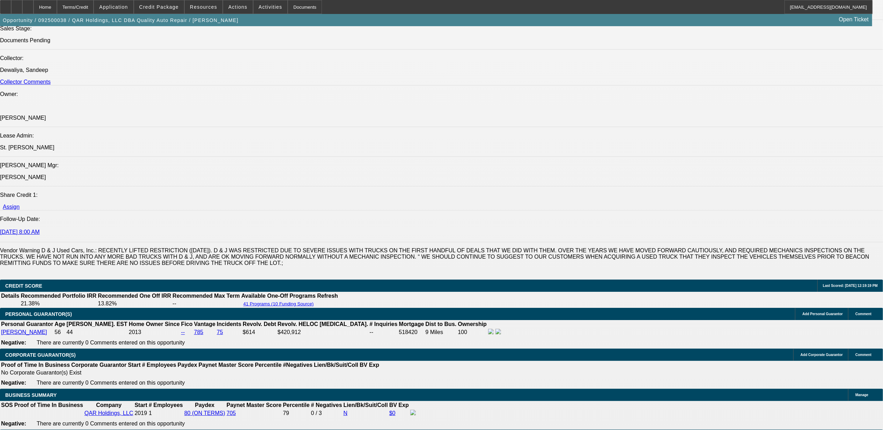
scroll to position [0, 0]
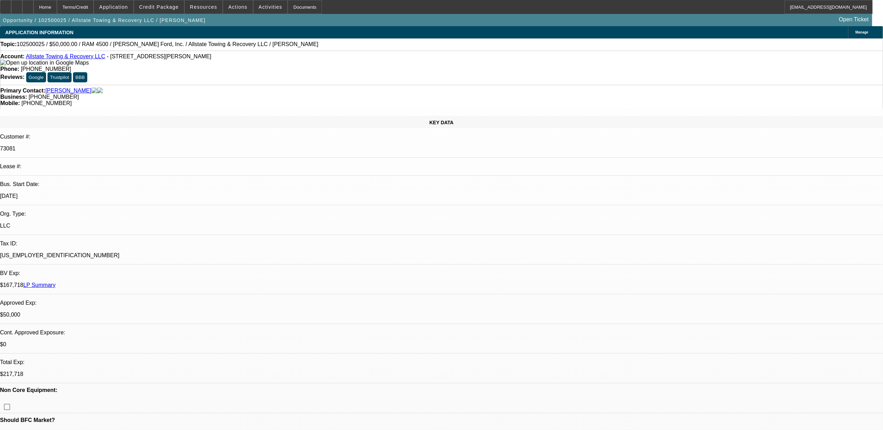
select select "0"
select select "2"
select select "0"
select select "2"
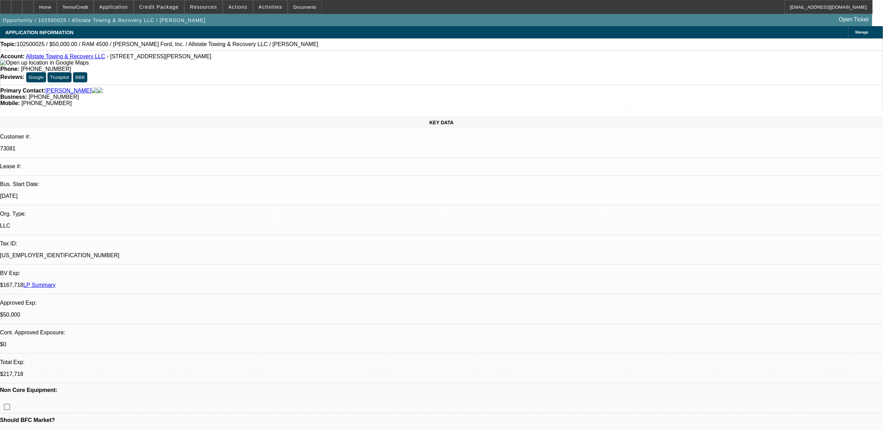
select select "0"
select select "2"
select select "0.1"
select select "0"
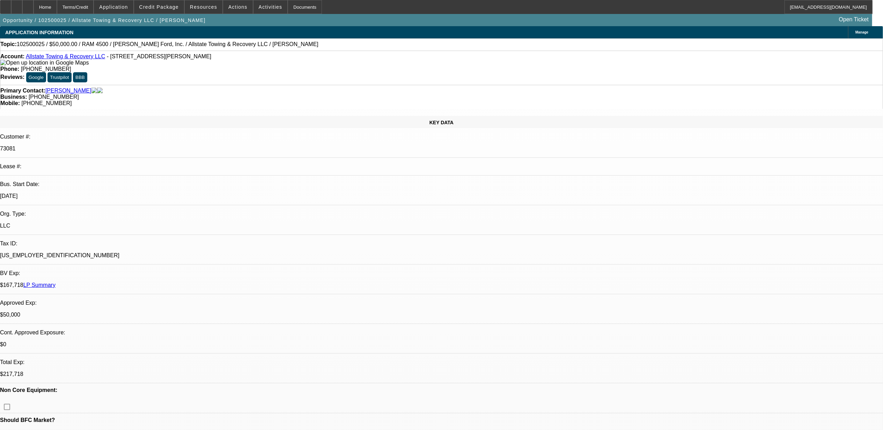
select select "2"
select select "0.1"
select select "1"
select select "2"
select select "6"
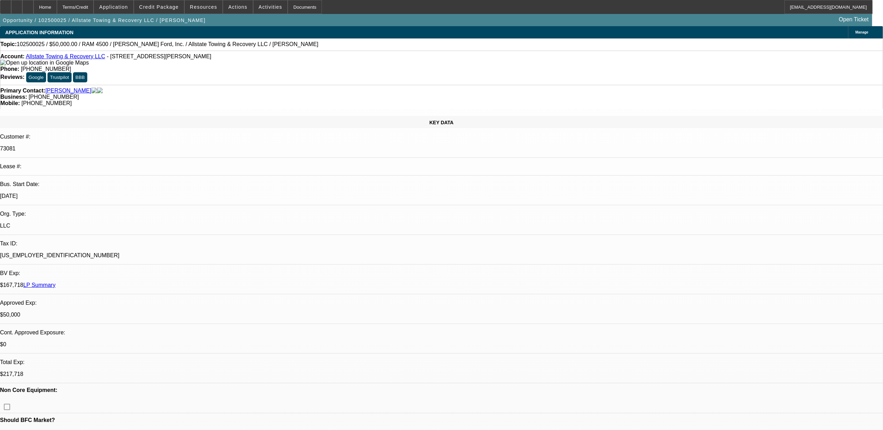
select select "1"
select select "2"
select select "6"
select select "1"
select select "2"
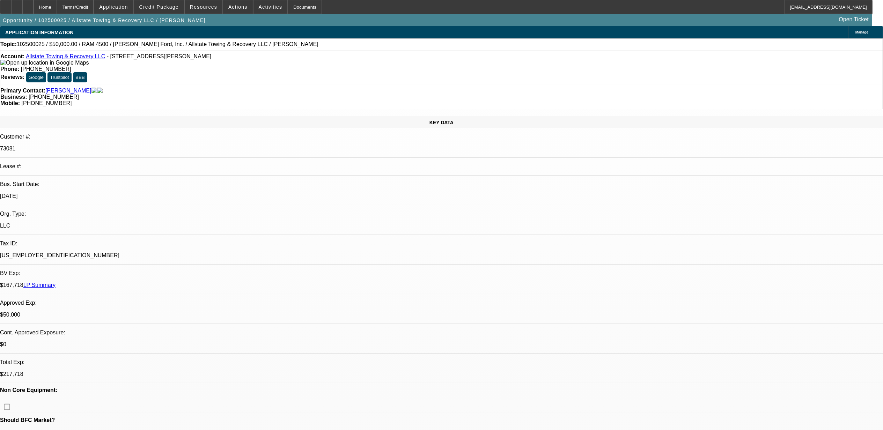
select select "4"
select select "1"
select select "2"
select select "4"
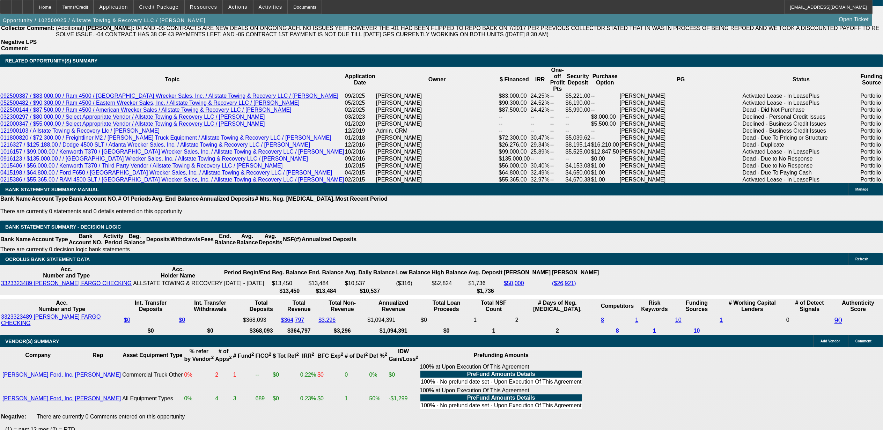
scroll to position [1210, 0]
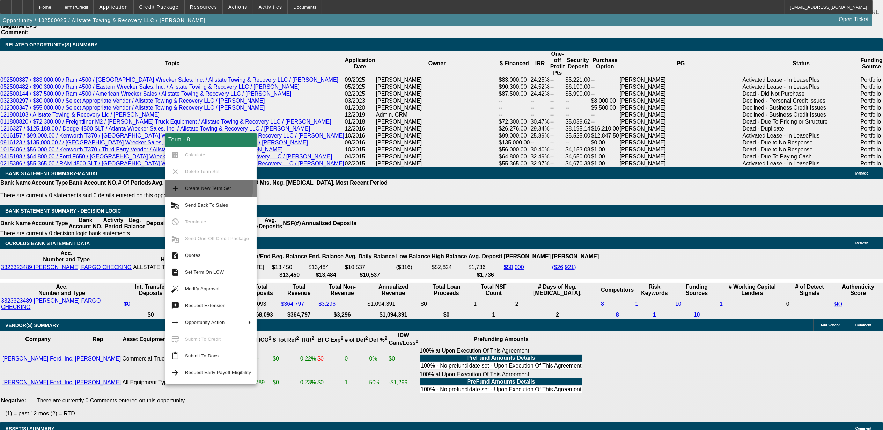
click at [197, 185] on span "Create New Term Set" at bounding box center [218, 188] width 66 height 8
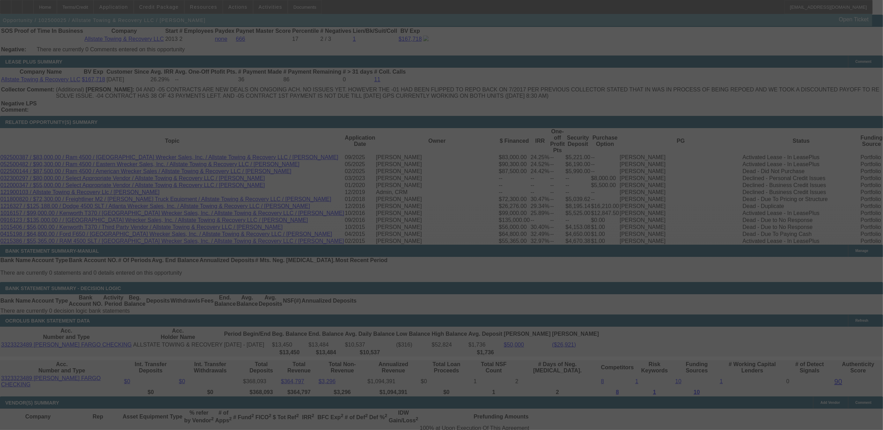
scroll to position [1117, 0]
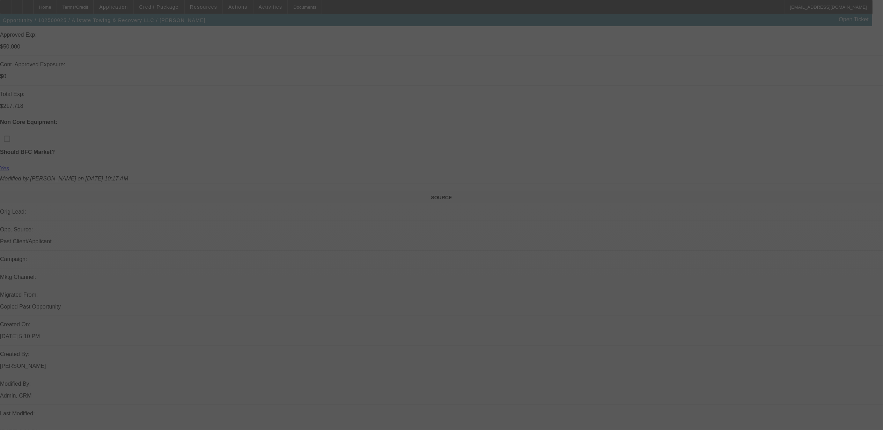
scroll to position [265, 0]
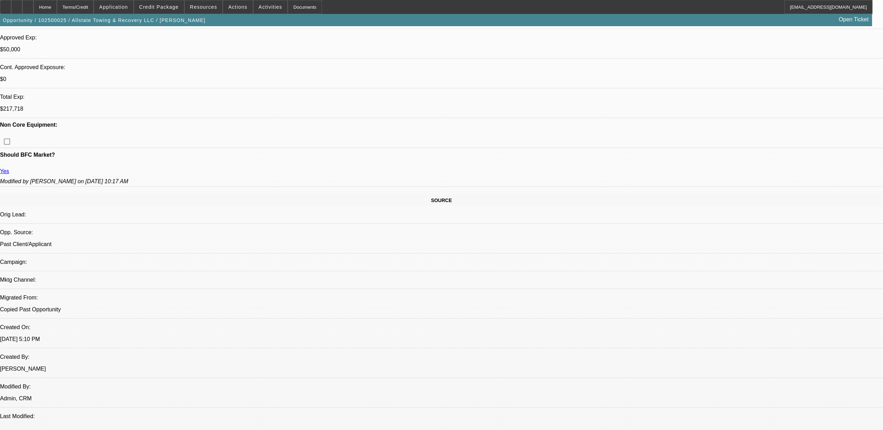
select select "0"
select select "2"
select select "0"
select select "2"
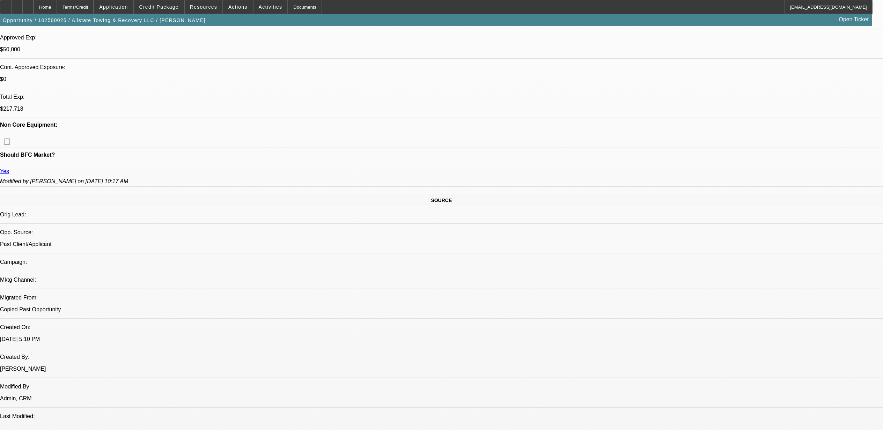
select select "0"
select select "2"
select select "0"
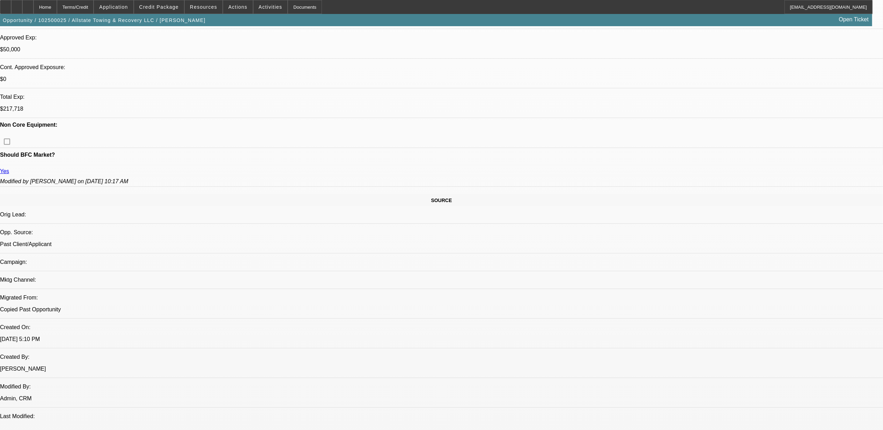
select select "2"
select select "0.1"
select select "1"
select select "2"
select select "6"
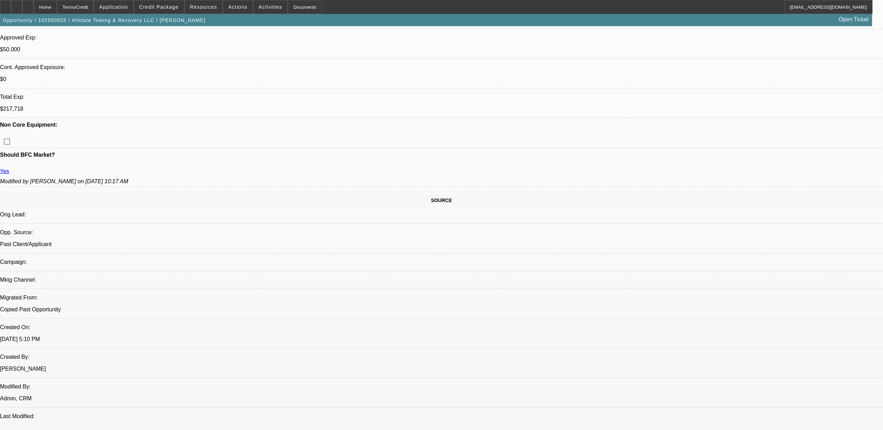
select select "1"
select select "2"
select select "6"
select select "1"
select select "2"
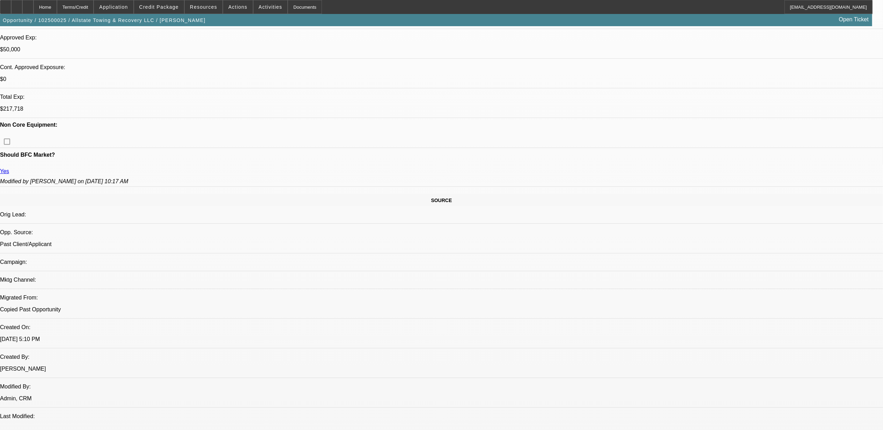
select select "6"
select select "1"
select select "2"
select select "4"
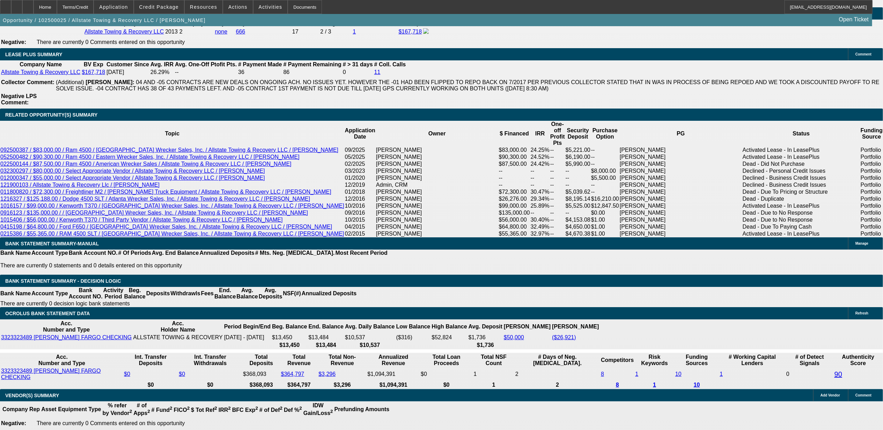
scroll to position [1149, 0]
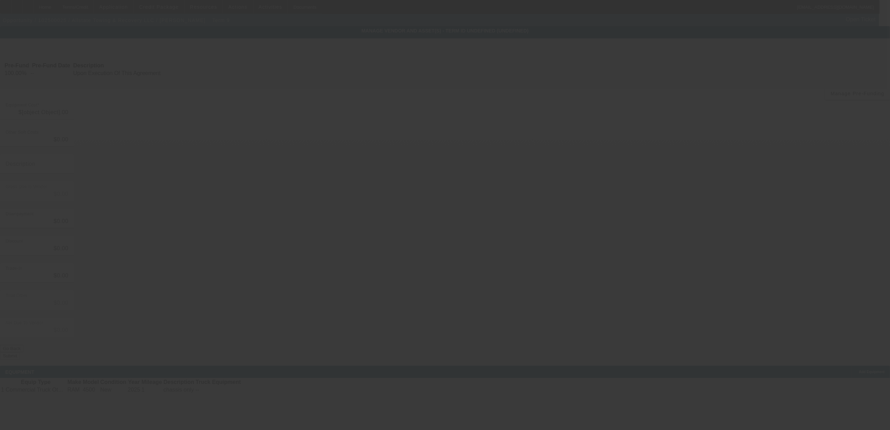
type input "$58,181.94"
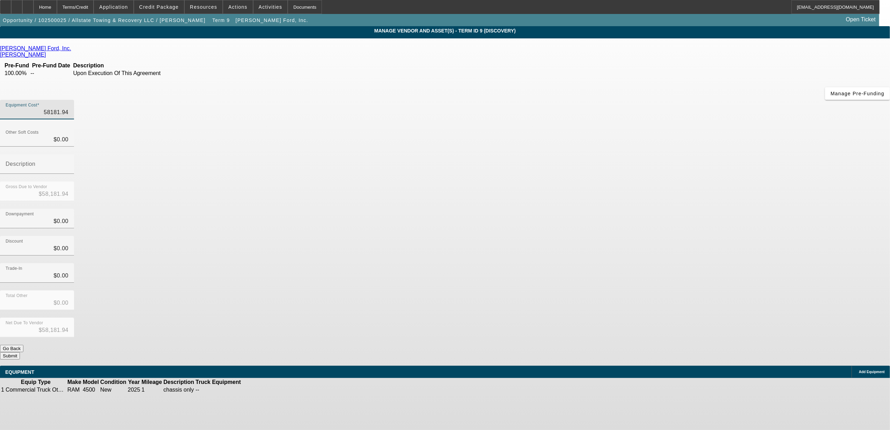
click at [68, 108] on input "58181.94" at bounding box center [37, 112] width 63 height 8
type input "1"
type input "$1.00"
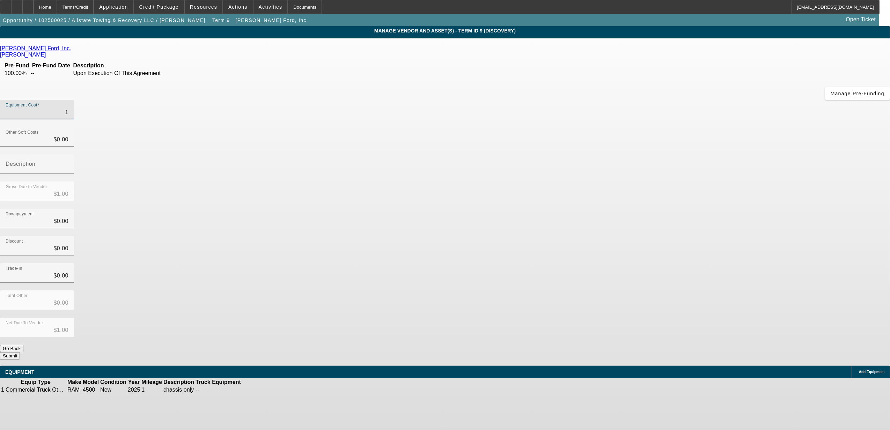
type input "10"
type input "$10.00"
type input "104"
type input "$104.00"
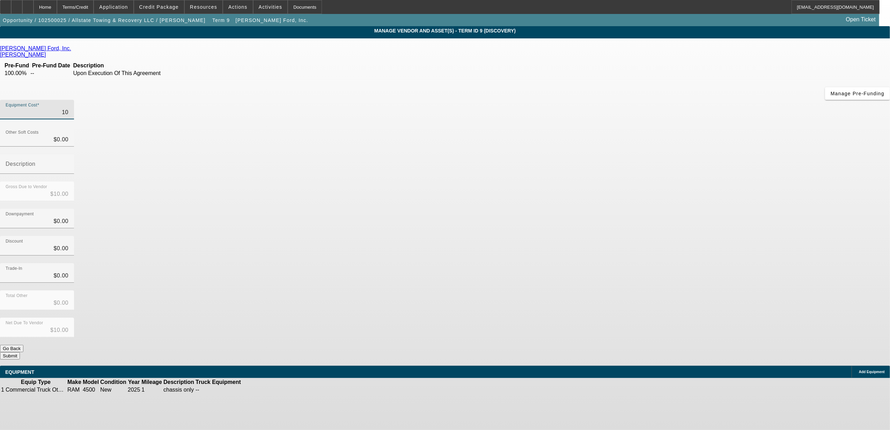
type input "$104.00"
type input "1047"
type input "$1,047.00"
type input "10470"
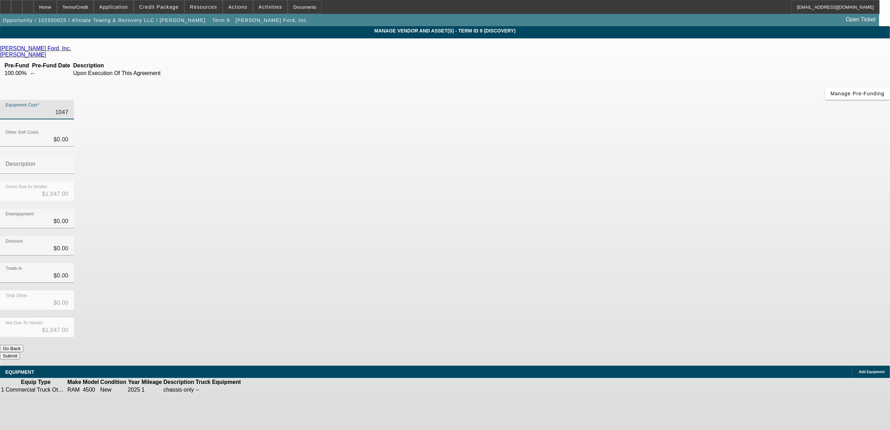
type input "$10,470.00"
type input "104700"
type input "$104,700.00"
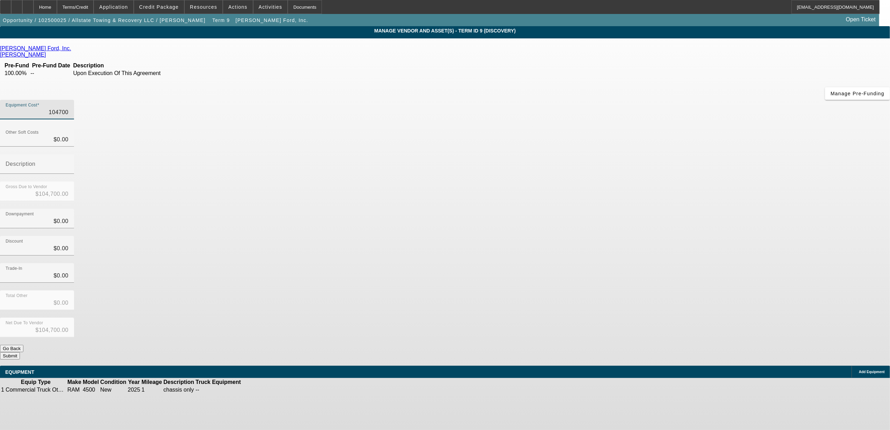
type input "$104,700.00"
type input "$0.00"
click at [20, 352] on button "Submit" at bounding box center [10, 355] width 20 height 7
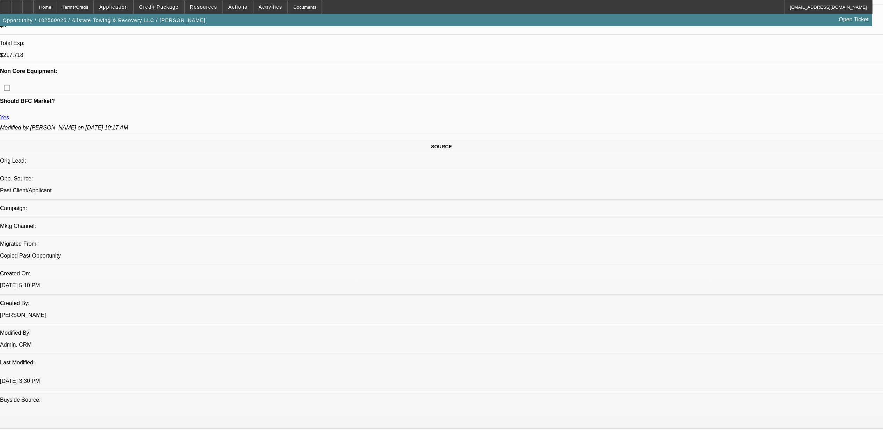
select select "0"
select select "2"
select select "0"
select select "6"
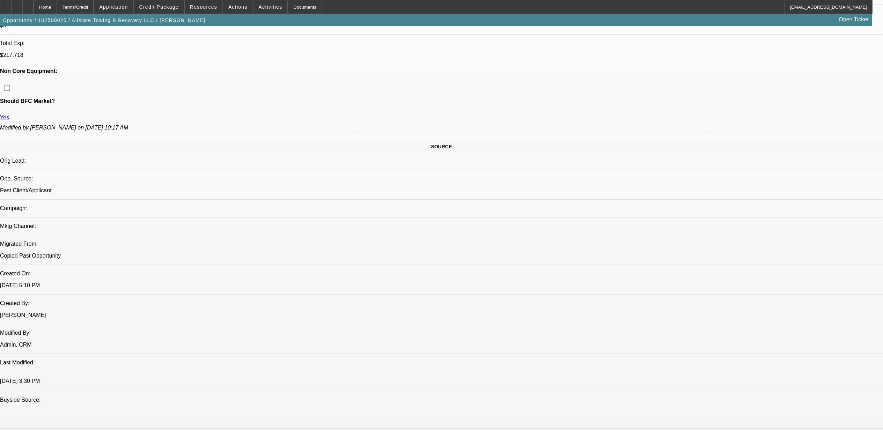
select select "0"
select select "2"
select select "0"
select select "6"
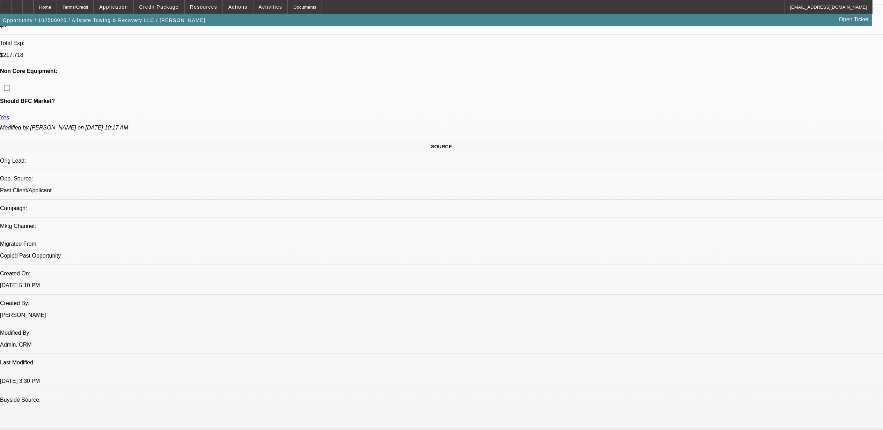
select select "0"
select select "2"
select select "0"
select select "6"
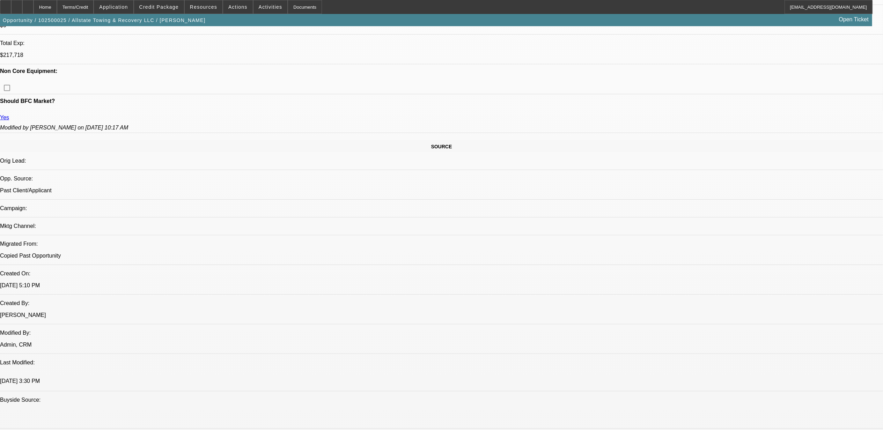
select select "0"
select select "2"
select select "0.1"
select select "4"
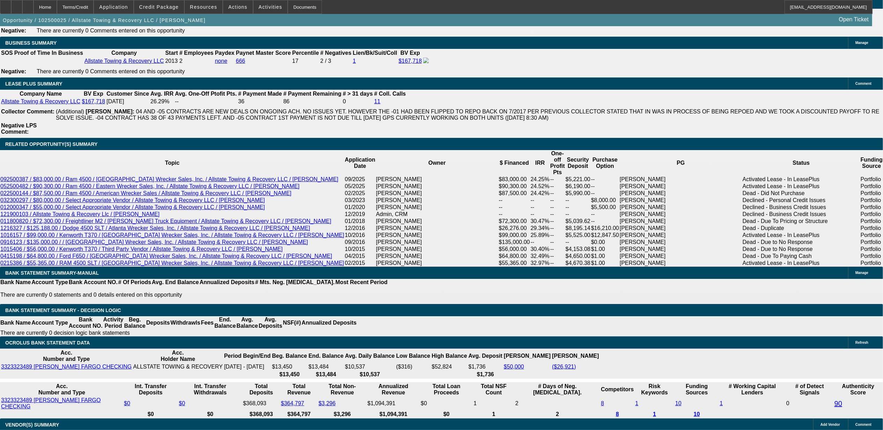
scroll to position [1157, 0]
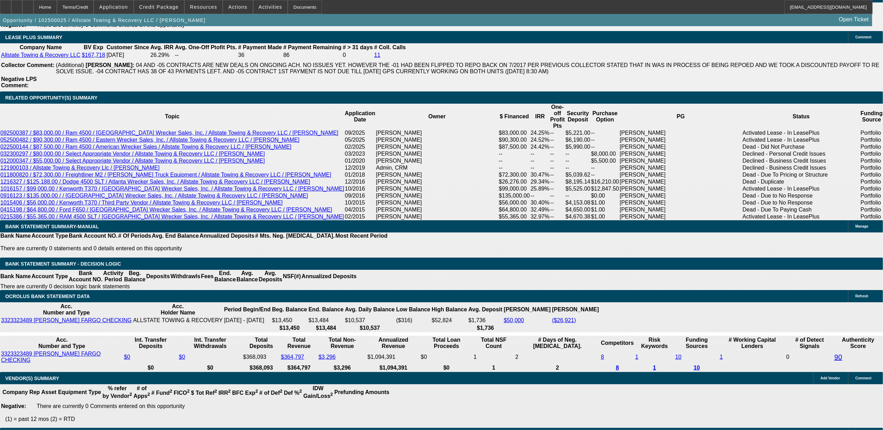
select select "0.2"
type input "$20,940.00"
type input "UNKNOWN"
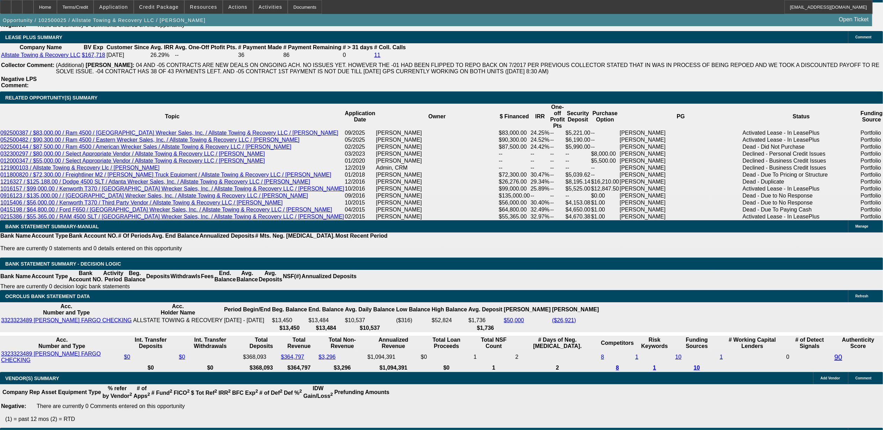
type input "$7,557.12"
type input "$3,778.56"
type input "$35,000.00"
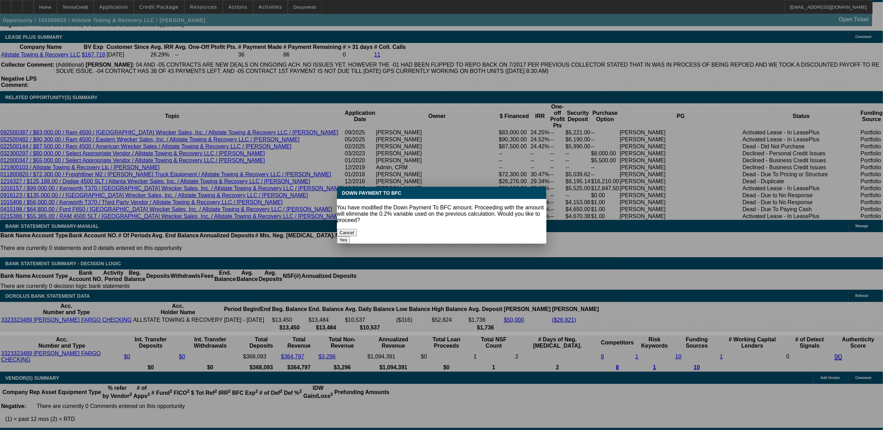
scroll to position [0, 0]
click at [337, 236] on button "Yes" at bounding box center [343, 239] width 13 height 7
select select "0"
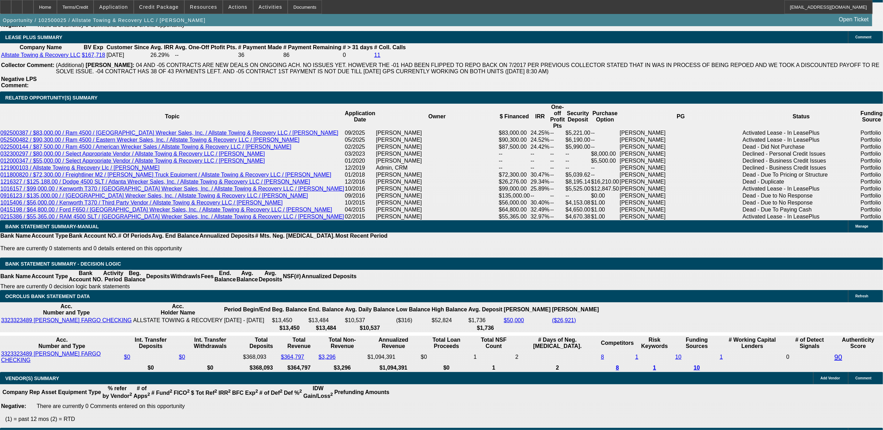
type input "$6,288.58"
type input "$3,144.29"
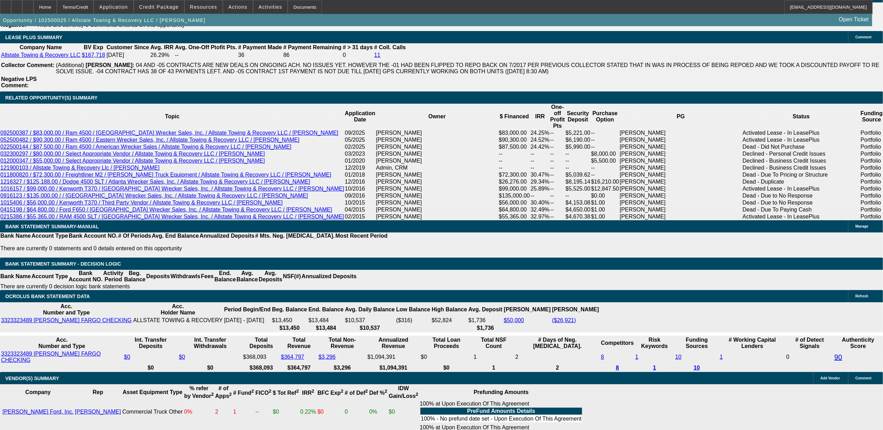
scroll to position [1178, 0]
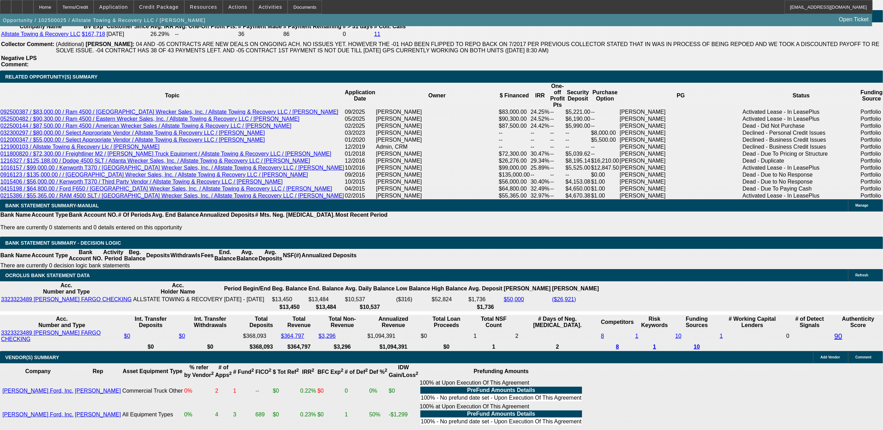
type input "48"
type input "$36,676.40"
type input "$18,338.20"
type input "$4,614.34"
type input "$2,307.17"
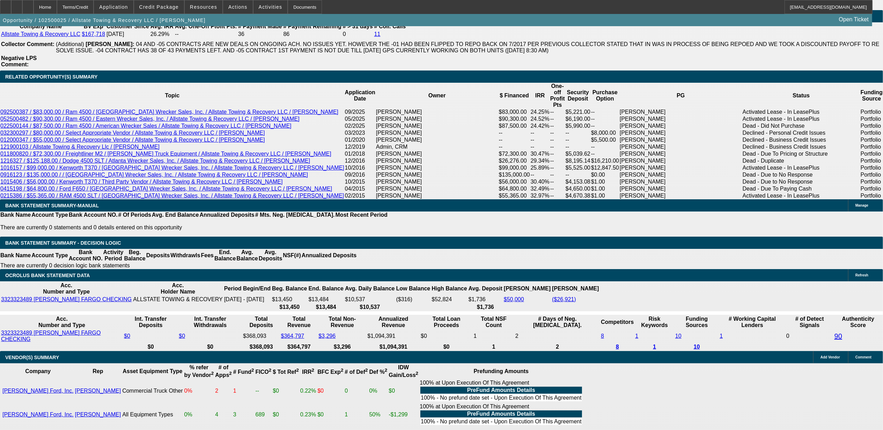
type input "48"
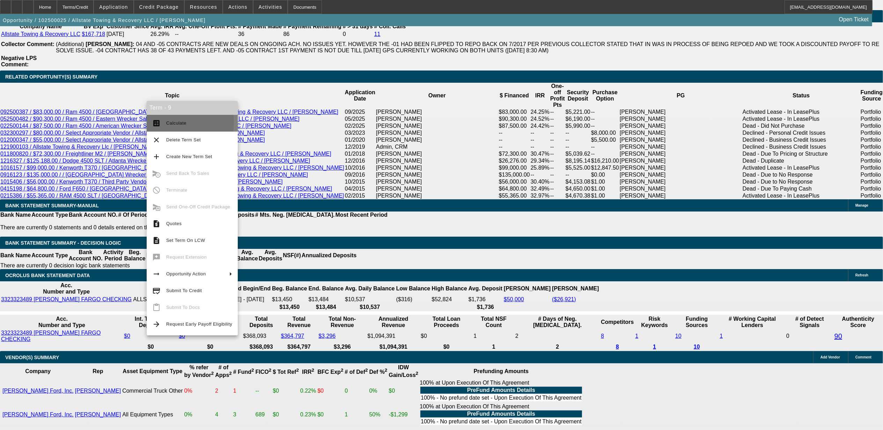
click at [169, 122] on span "Calculate" at bounding box center [176, 122] width 20 height 5
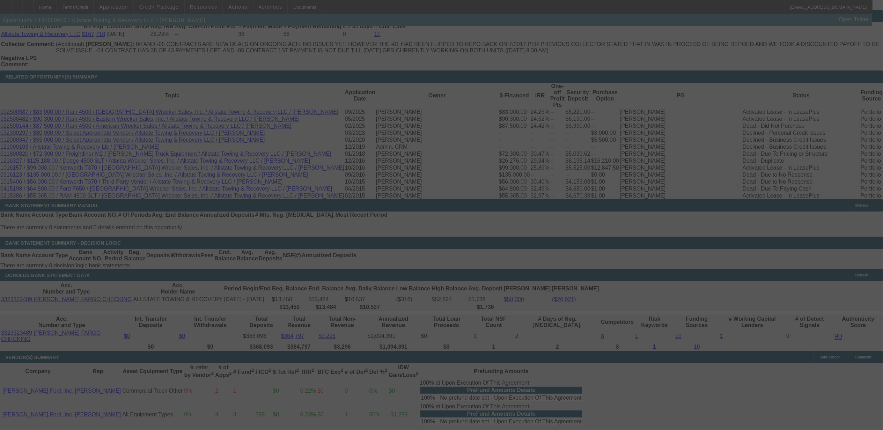
select select "0"
select select "2"
select select "0"
select select "6"
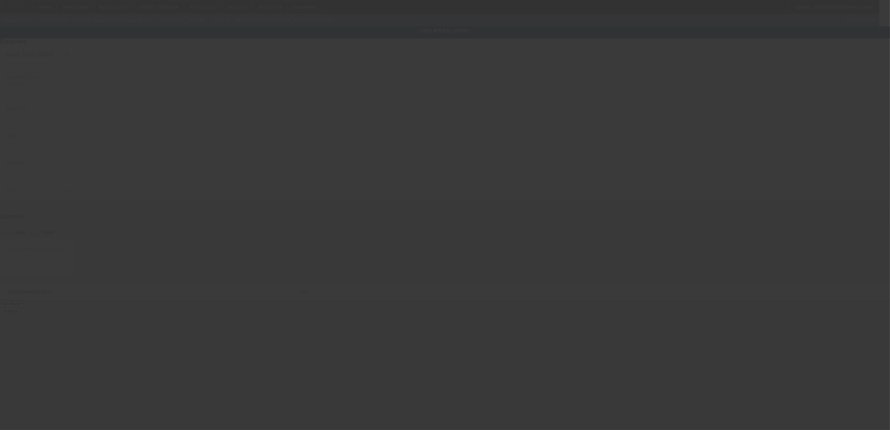
type input "0230005505"
type input "Jerr-Dan"
type input "MPL-NG"
radio input "true"
type textarea "wrecker"
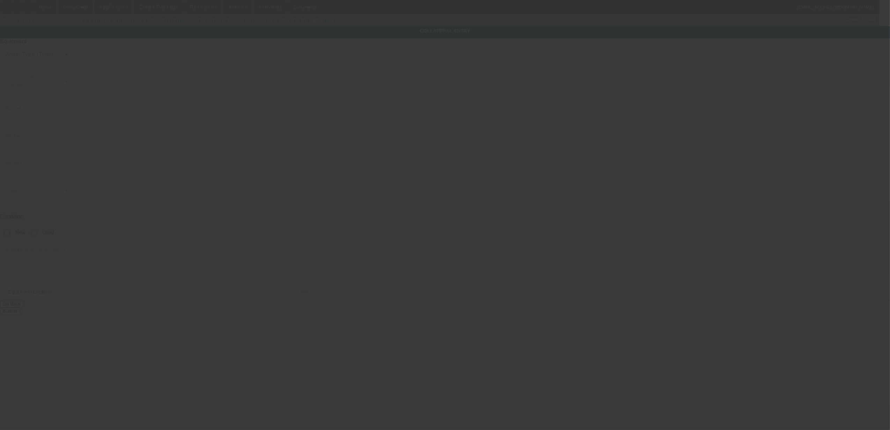
type input "247 Lake Shore Dr"
type input "Aiken"
type input "29801"
type input "Aiken"
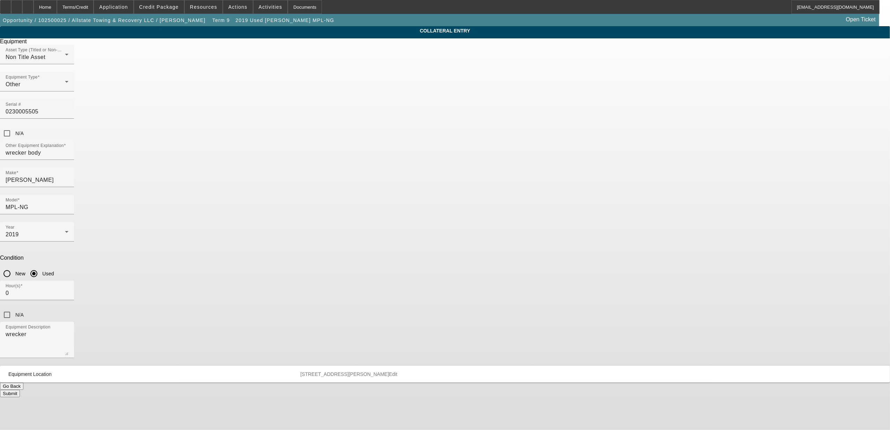
click at [857, 8] on span "Delete collateral" at bounding box center [870, 6] width 27 height 4
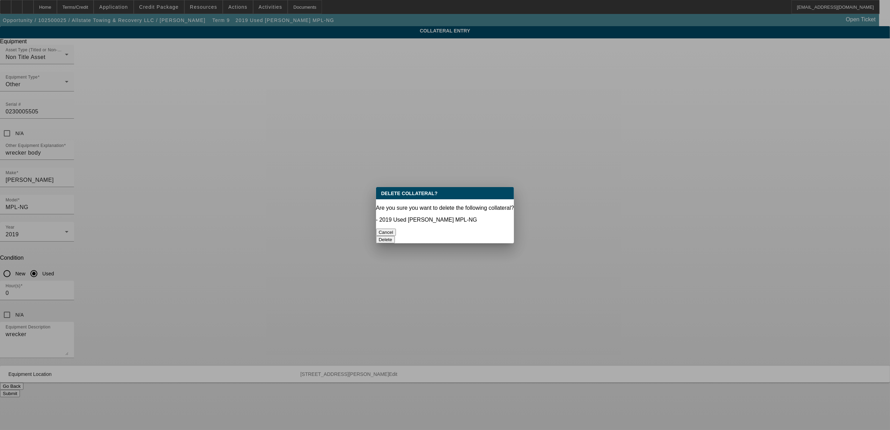
click at [395, 236] on button "Delete" at bounding box center [385, 239] width 19 height 7
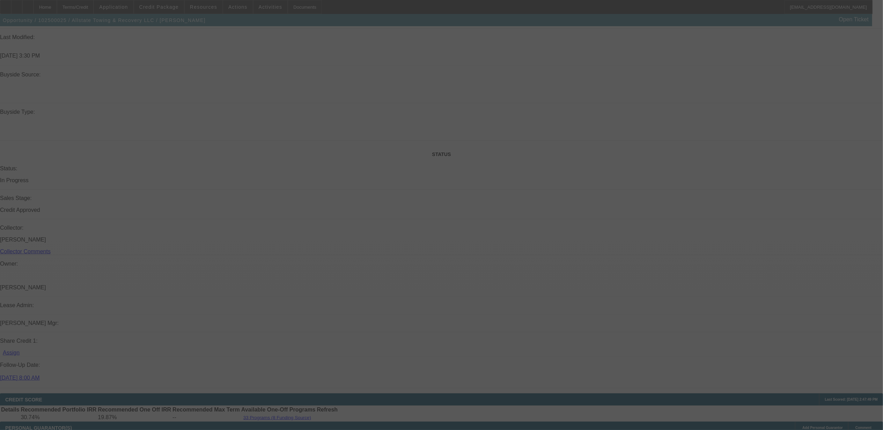
select select "0"
select select "2"
select select "0"
select select "6"
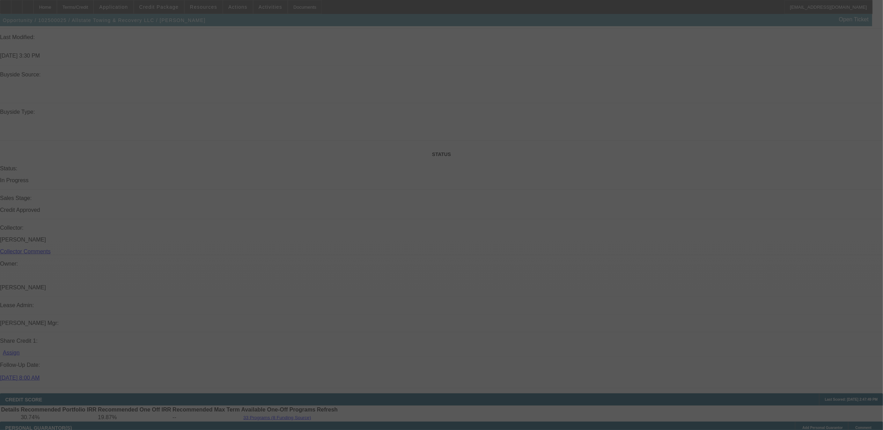
select select "0"
select select "2"
select select "0"
select select "6"
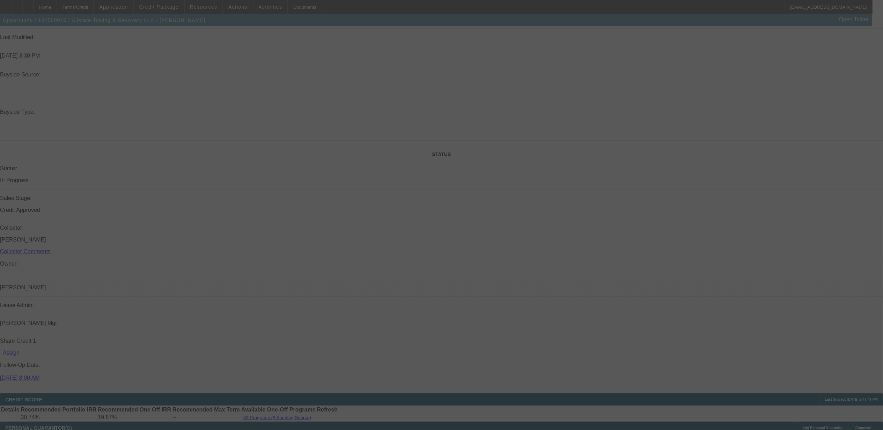
select select "0"
select select "2"
select select "0"
select select "6"
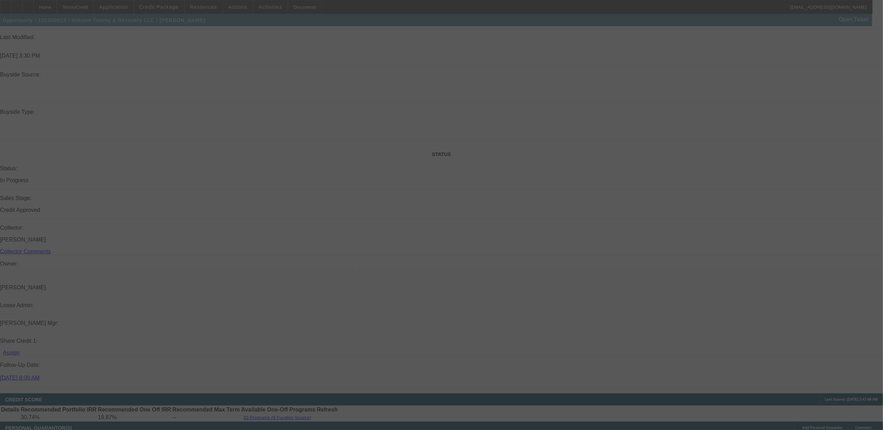
select select "0"
select select "2"
select select "0.1"
select select "4"
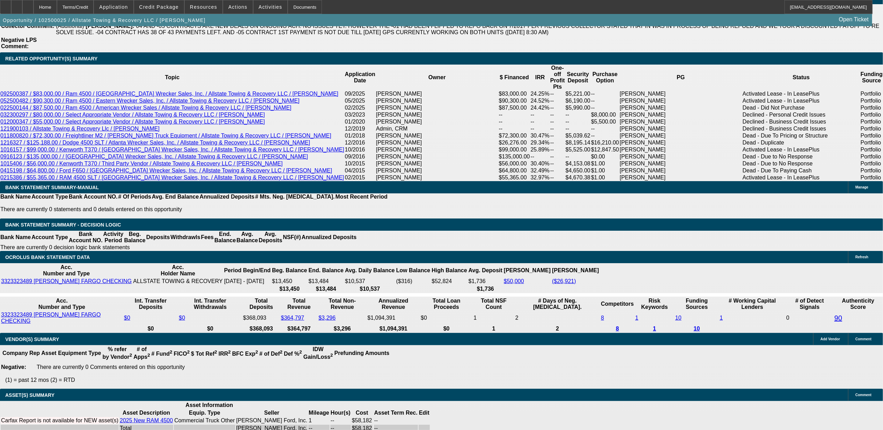
scroll to position [1217, 0]
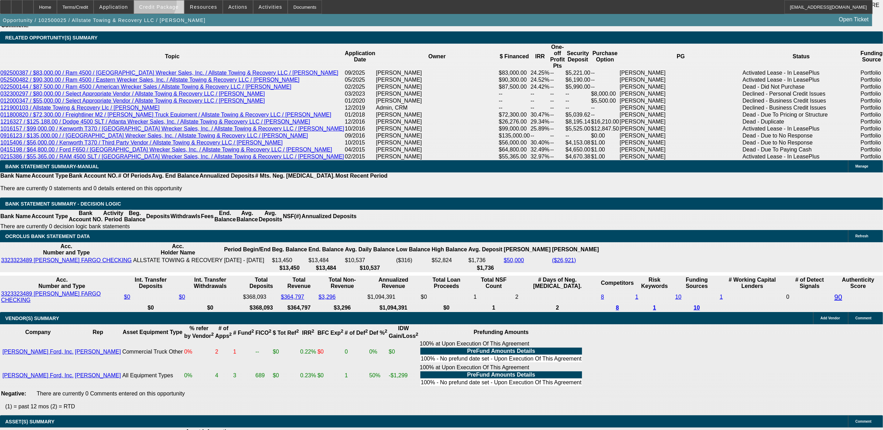
click at [165, 5] on span "Credit Package" at bounding box center [158, 7] width 39 height 6
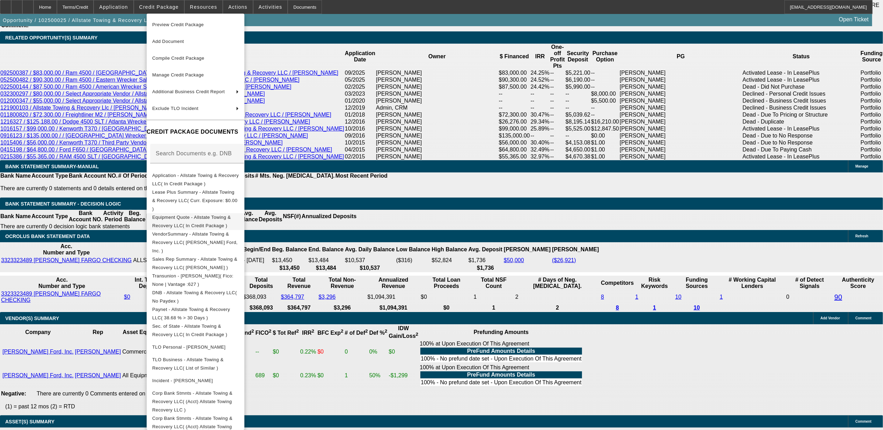
click at [194, 214] on span "Equipment Quote - Allstate Towing & Recovery LLC( In Credit Package )" at bounding box center [191, 221] width 79 height 14
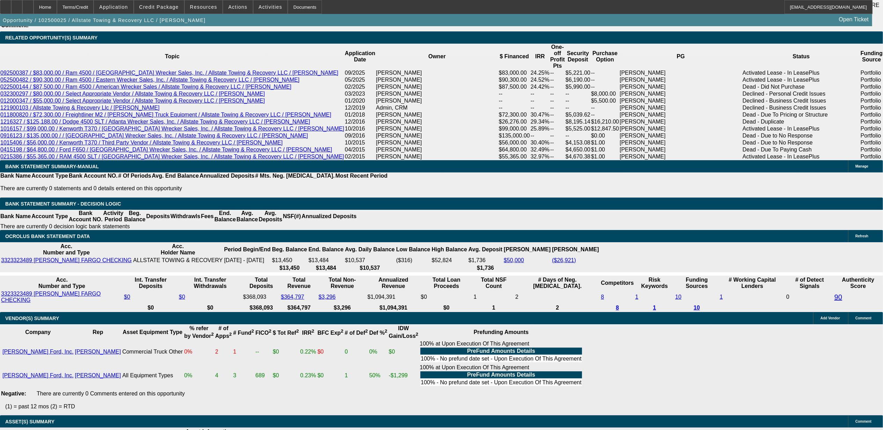
type input "UNKNOWN"
type input "36"
type input "$48,408.24"
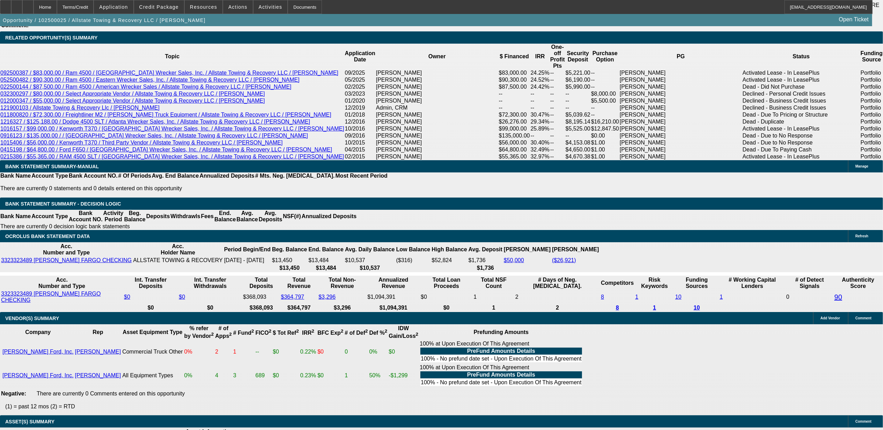
type input "$24,204.12"
type input "$5,535.14"
type input "$2,767.57"
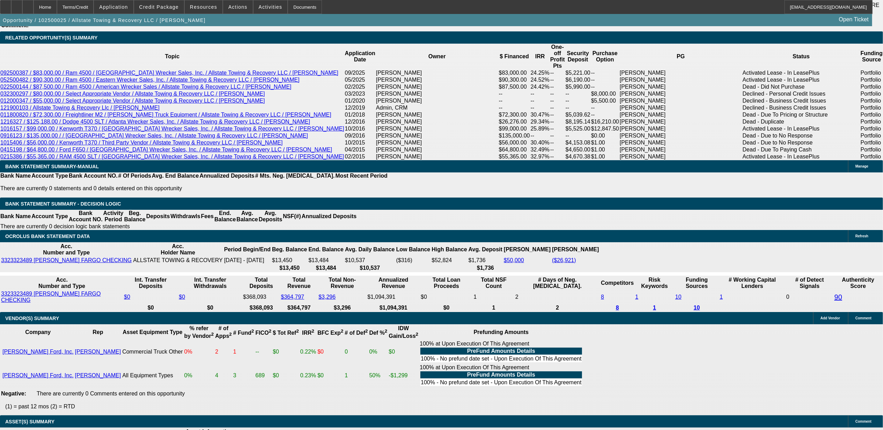
type input "4"
type input "$36,676.40"
type input "$18,338.20"
type input "42"
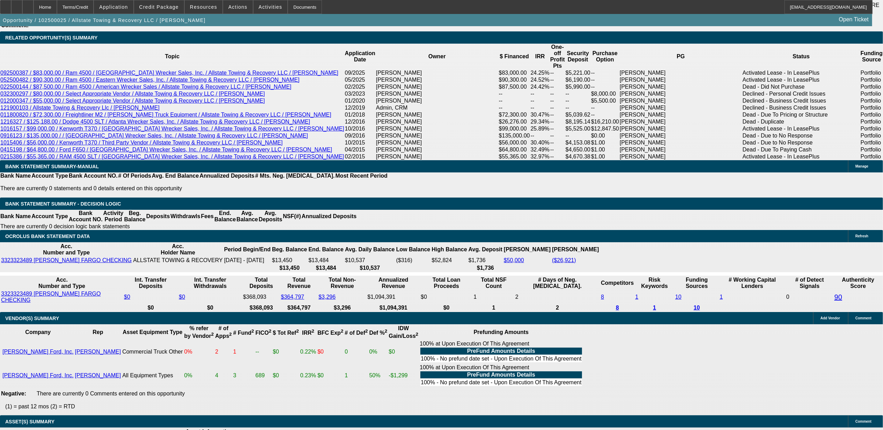
type input "$5,005.02"
type input "$2,502.51"
type input "42"
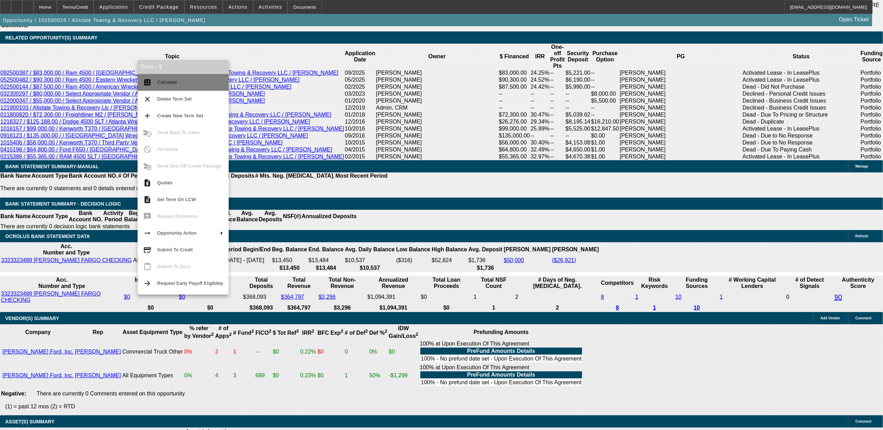
click at [165, 83] on span "Calculate" at bounding box center [167, 82] width 20 height 5
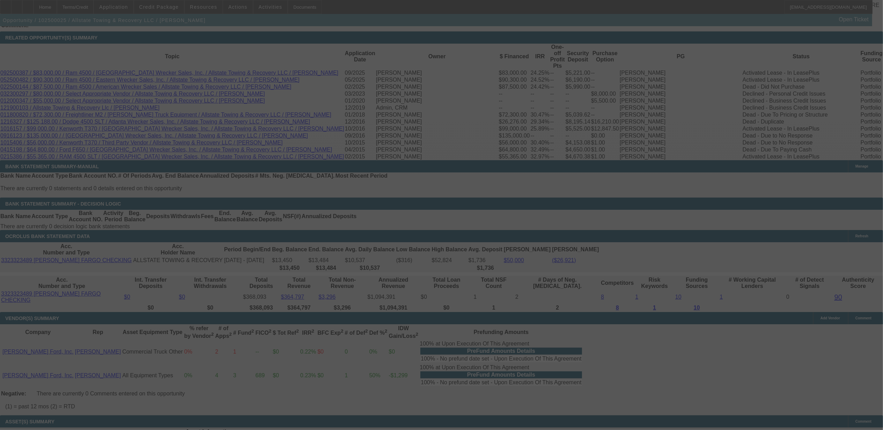
select select "0"
select select "2"
select select "0"
select select "6"
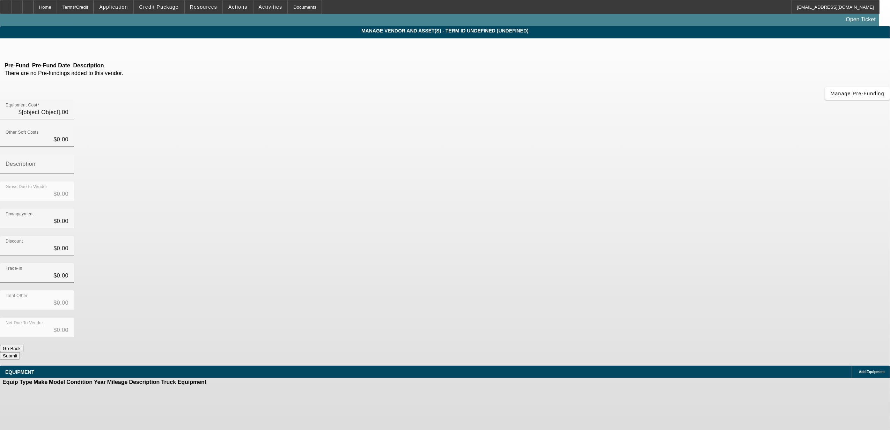
type input "$104,700.00"
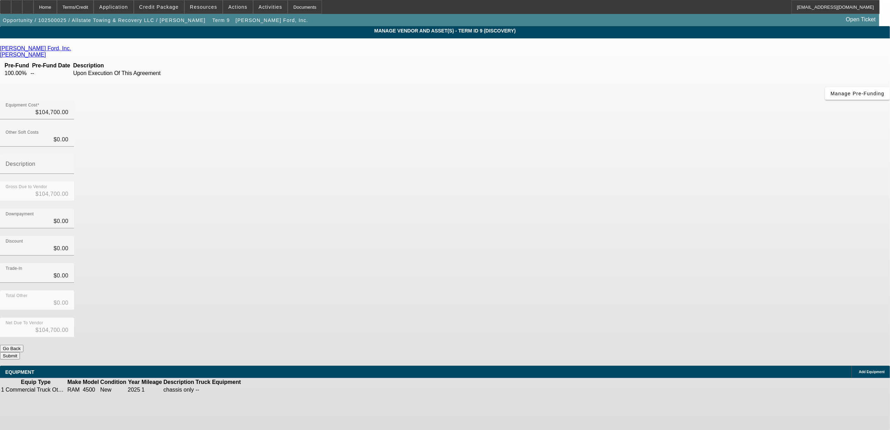
click at [263, 390] on icon at bounding box center [263, 390] width 0 height 0
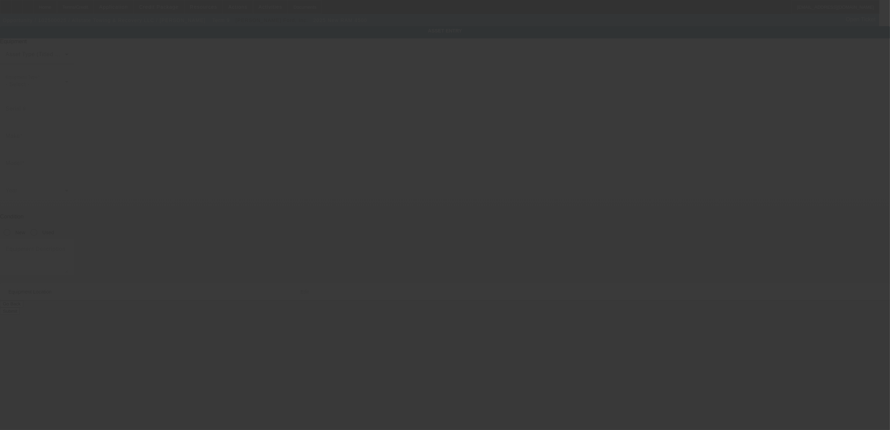
type input "3C7WRKAL5SG564829"
type input "ram"
type input "4500"
radio input "true"
type textarea "chassis only"
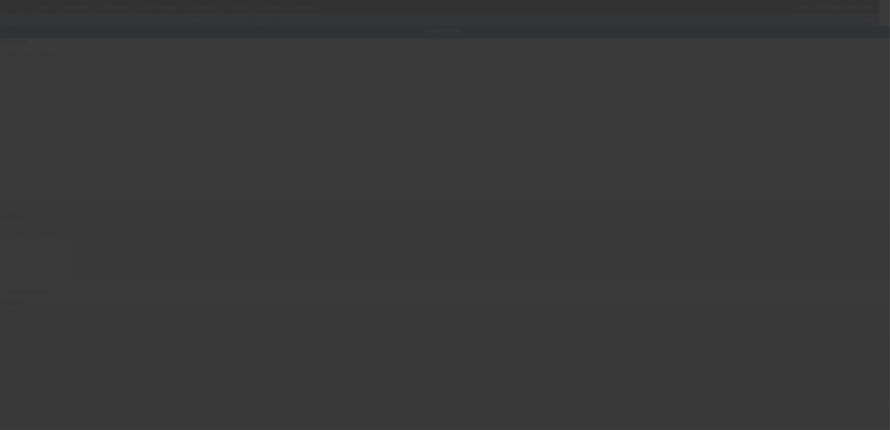
type input "247 Lake Shore Dr"
type input "Aiken"
type input "29801"
type input "Aiken"
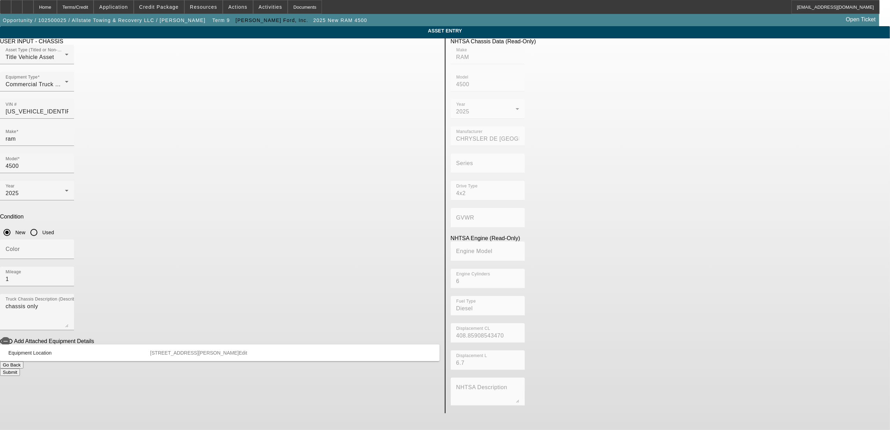
click at [720, 401] on body "Home Terms/Credit Application Credit Package Resources Actions Activities Docum…" at bounding box center [445, 215] width 890 height 430
click at [57, 8] on div "Home" at bounding box center [45, 7] width 23 height 14
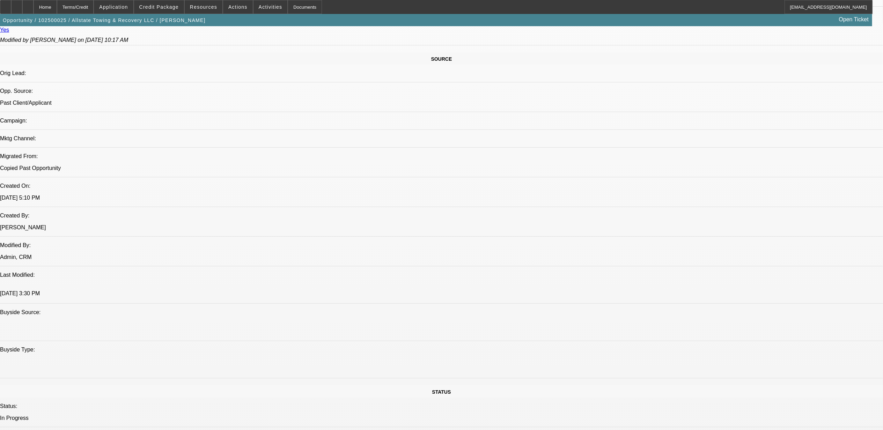
select select "0"
select select "2"
select select "0"
select select "6"
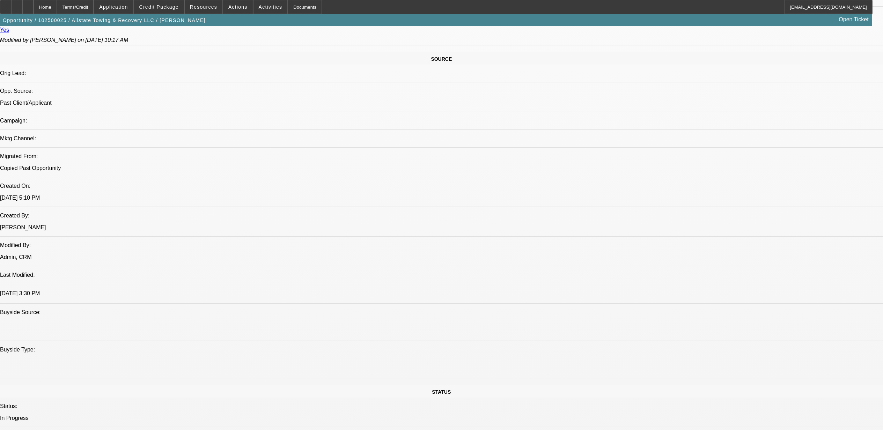
select select "0"
select select "2"
select select "0"
select select "6"
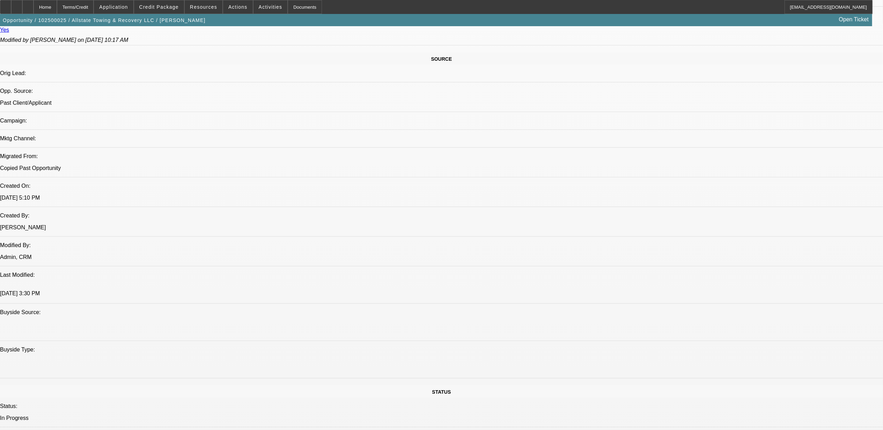
select select "0"
select select "2"
select select "0"
select select "6"
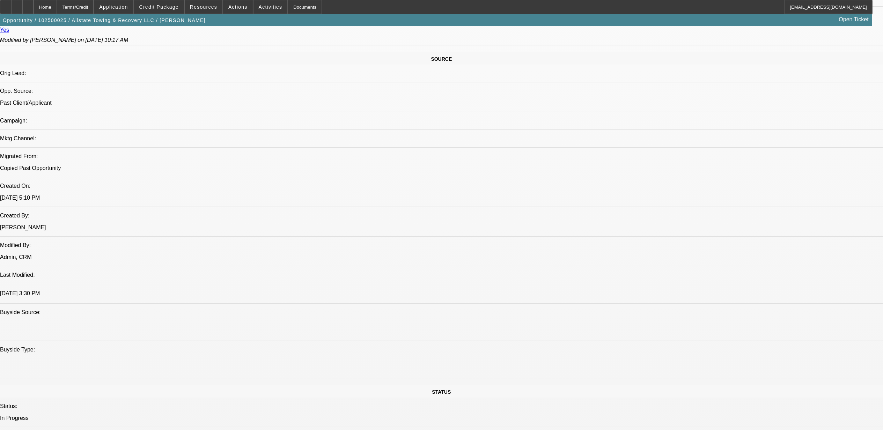
select select "0"
select select "2"
select select "0.1"
select select "4"
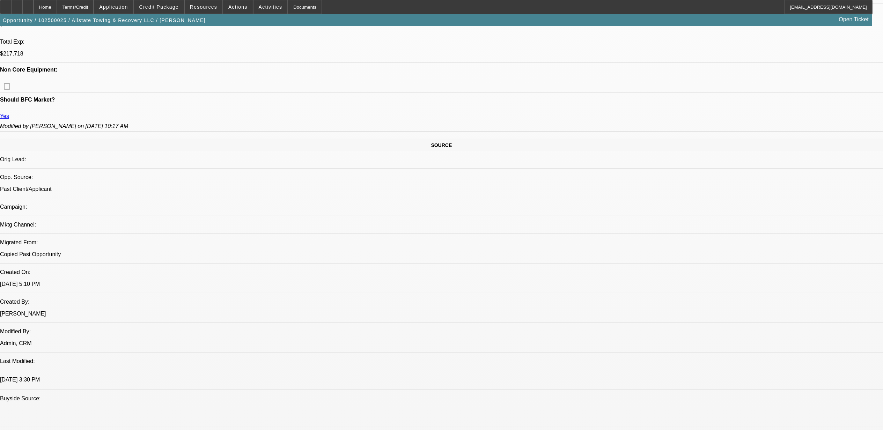
scroll to position [320, 0]
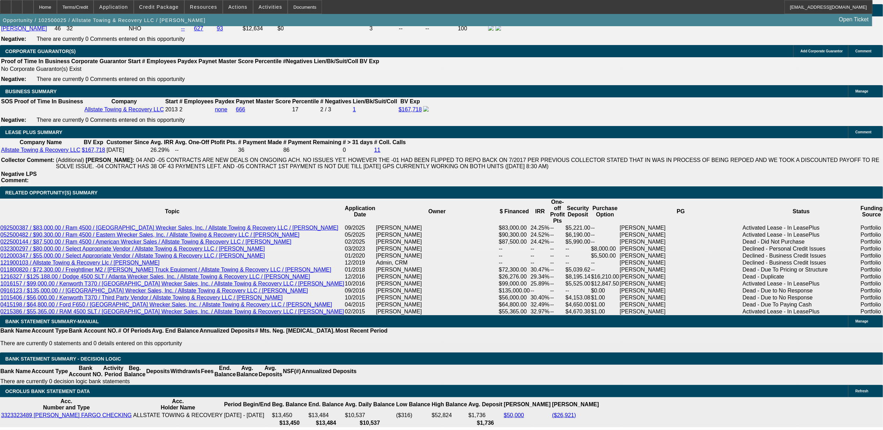
scroll to position [1157, 0]
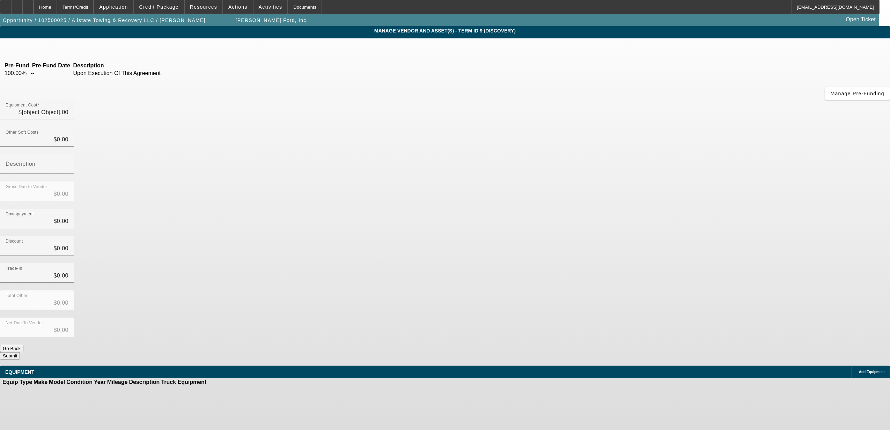
type input "$104,700.00"
click at [263, 390] on icon at bounding box center [263, 390] width 0 height 0
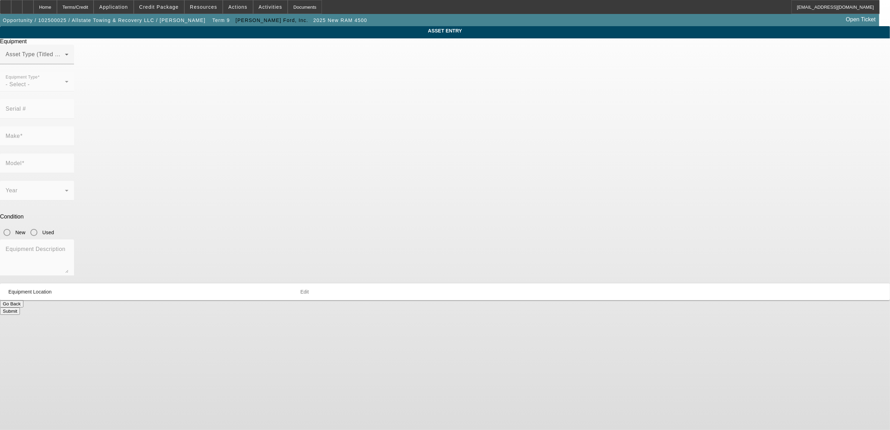
type input "3C7WRKAL5SG564829"
type input "ram"
type input "4500"
radio input "true"
type textarea "chassis only"
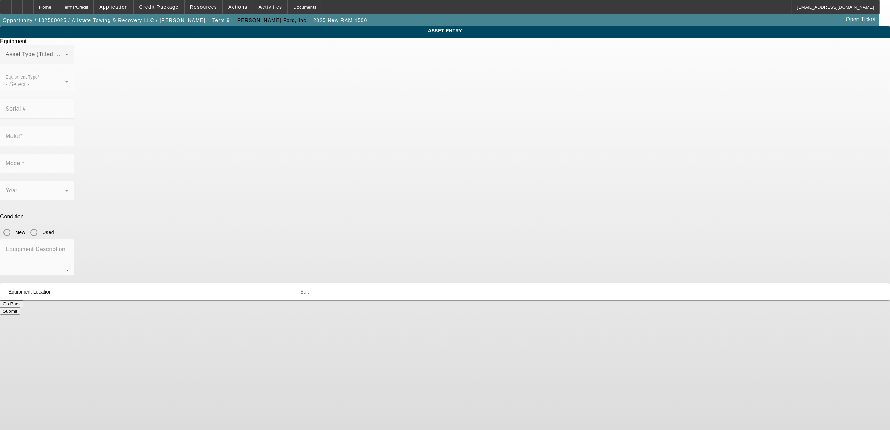
type input "247 Lake Shore Dr"
type input "Aiken"
type input "29801"
type input "Aiken"
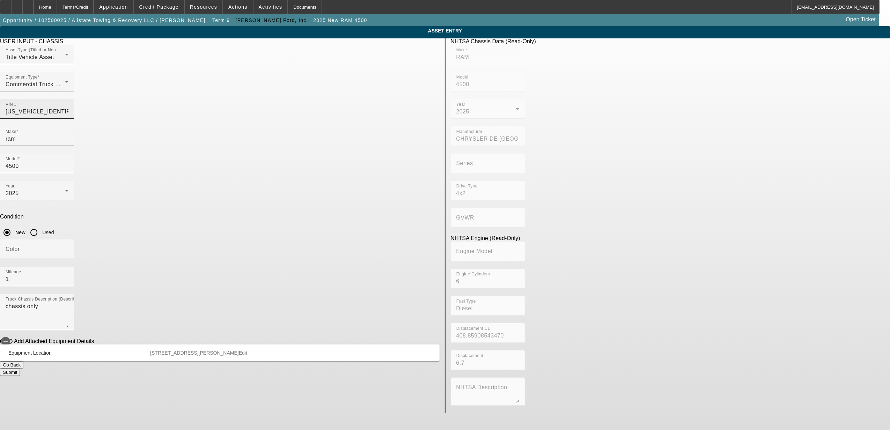
click at [68, 107] on input "3C7WRKAL5SG564829" at bounding box center [37, 111] width 63 height 8
click at [68, 302] on textarea "chassis only" at bounding box center [37, 314] width 63 height 25
drag, startPoint x: 332, startPoint y: 206, endPoint x: 195, endPoint y: 205, distance: 136.1
click at [195, 205] on app-asset-collateral-manage "ASSET ENTRY Delete asset USER INPUT - CHASSIS Asset Type (Titled or Non-Titled)…" at bounding box center [445, 219] width 890 height 387
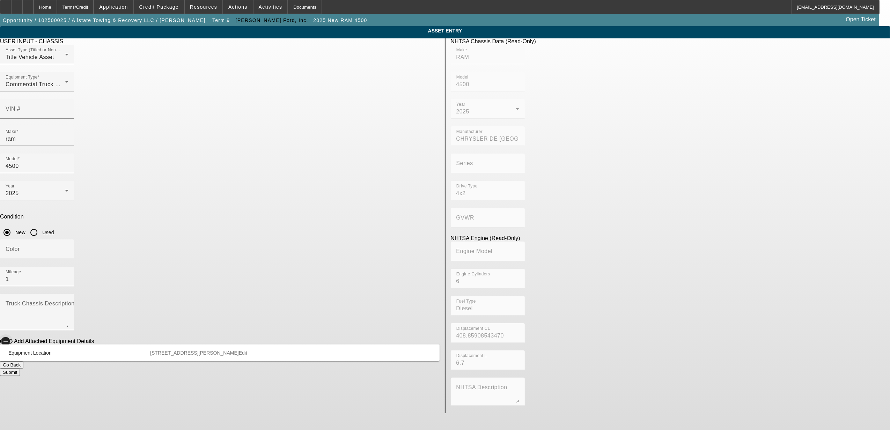
click at [9, 338] on icon "button" at bounding box center [5, 341] width 6 height 6
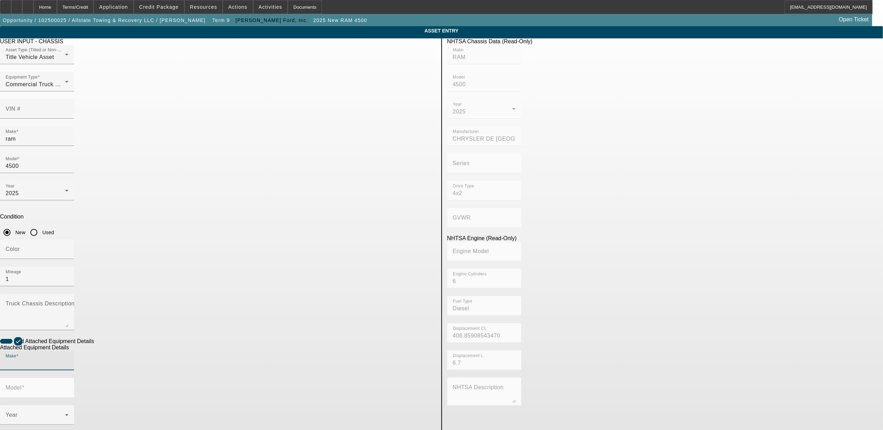
click at [68, 359] on input "Make" at bounding box center [37, 363] width 63 height 8
click at [268, 323] on mat-option "Jerr-Dan" at bounding box center [288, 318] width 91 height 17
type input "Jerr-Dan"
click at [22, 385] on mat-label "Model" at bounding box center [14, 388] width 16 height 6
click at [68, 386] on input "Model" at bounding box center [37, 390] width 63 height 8
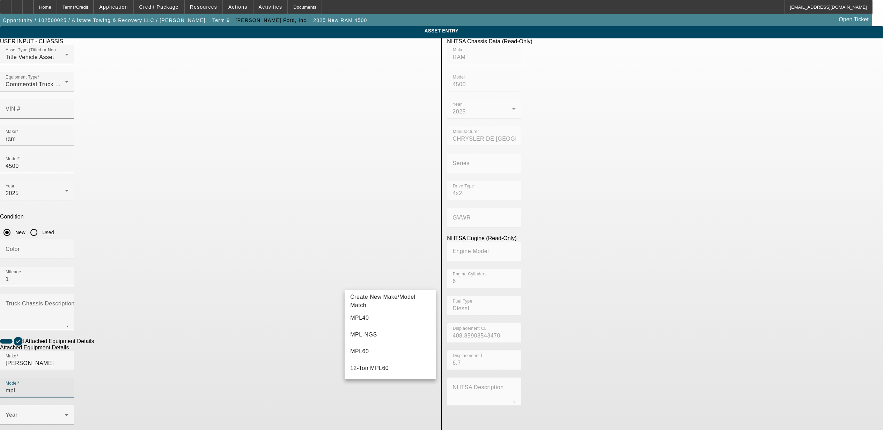
click at [378, 334] on mat-option "MPL-NGS" at bounding box center [389, 334] width 91 height 17
type input "MPL-NGS"
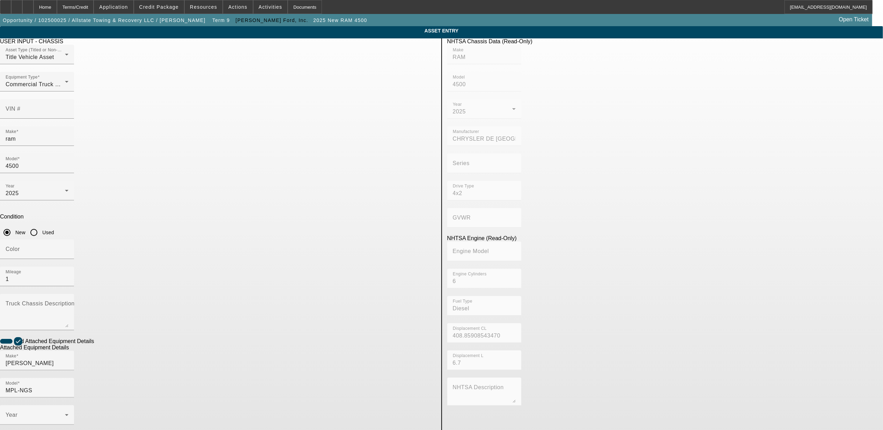
radio input "true"
click at [65, 414] on span at bounding box center [35, 418] width 59 height 8
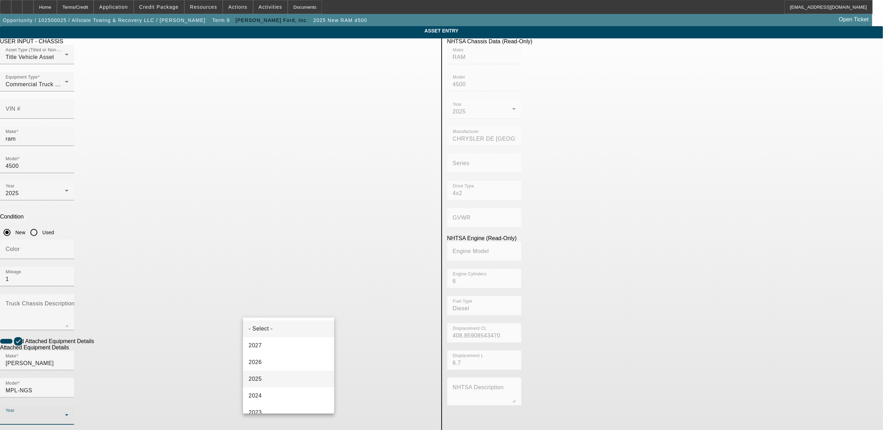
click at [266, 381] on mat-option "2025" at bounding box center [288, 379] width 91 height 17
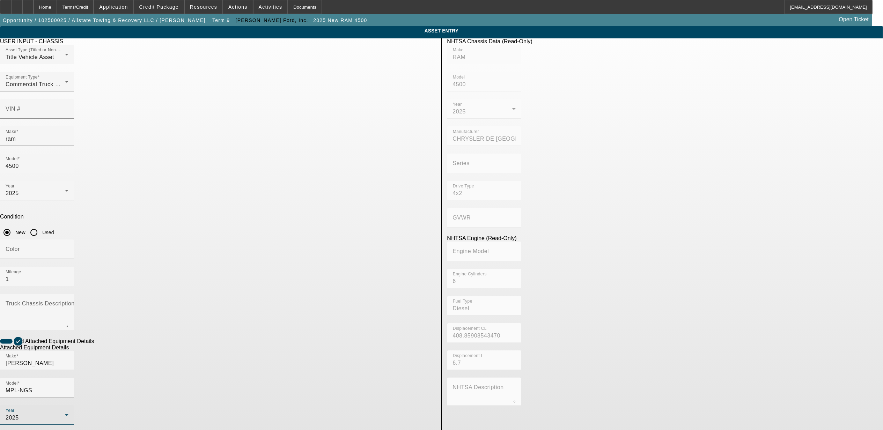
type textarea "wrecker body"
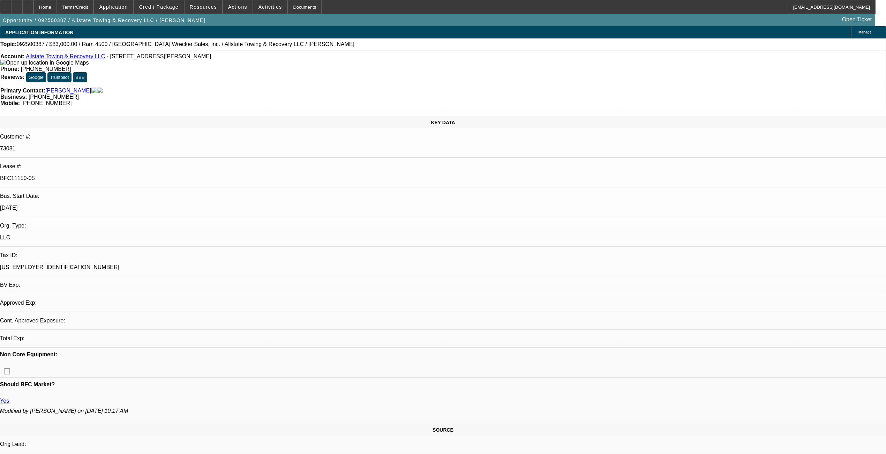
select select "0"
select select "2"
select select "0"
select select "2"
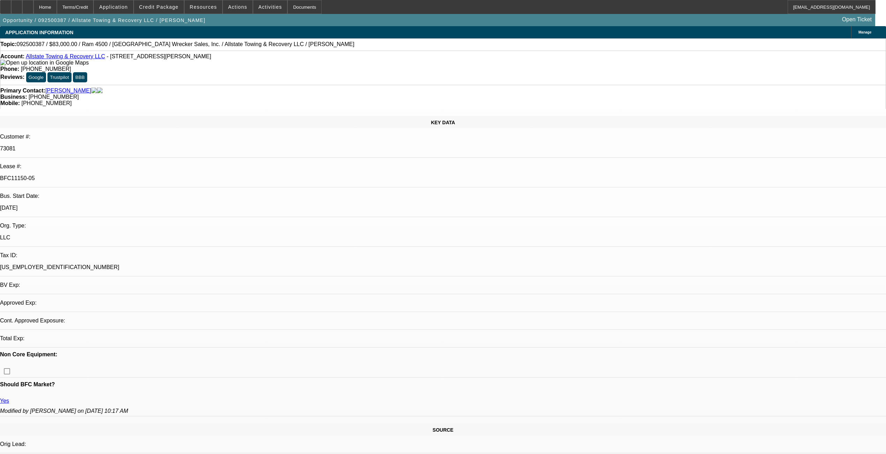
select select "0"
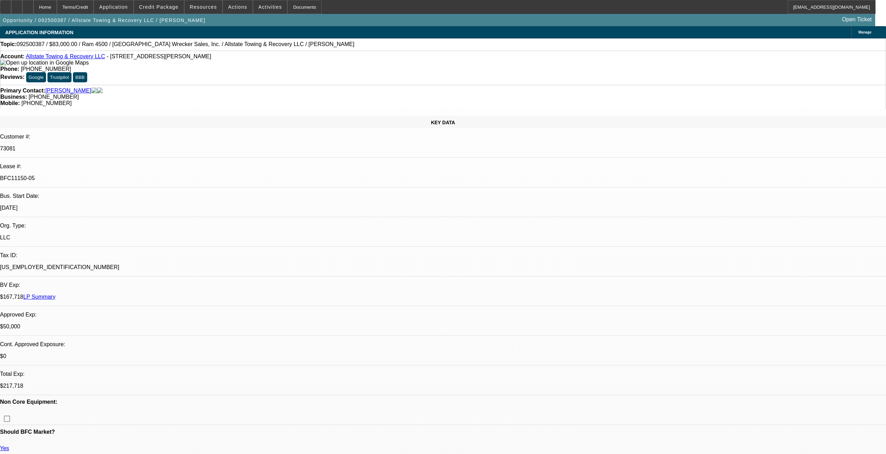
select select "1"
select select "2"
select select "6"
select select "1"
select select "2"
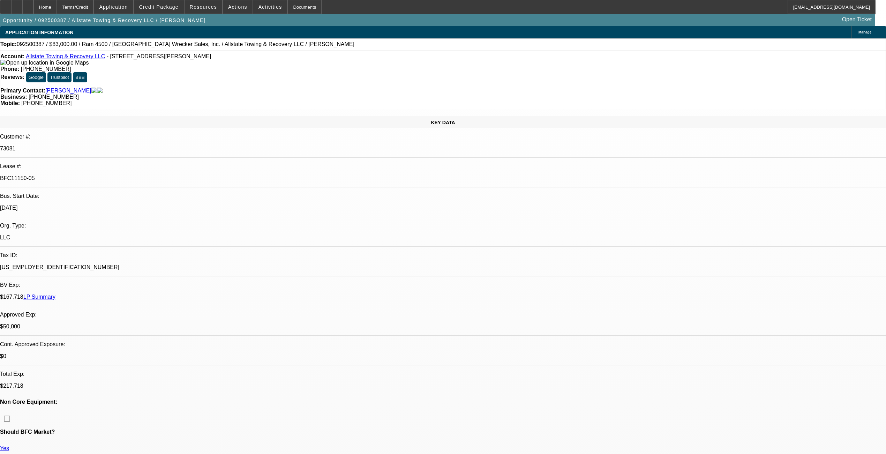
select select "6"
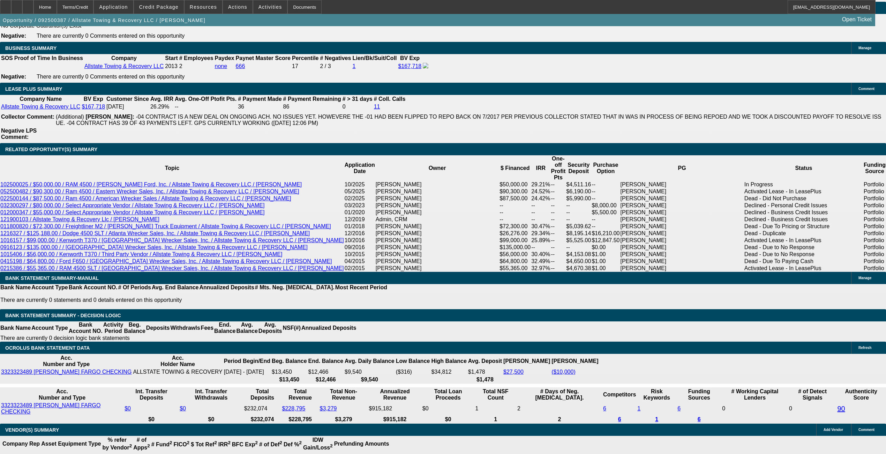
scroll to position [1138, 0]
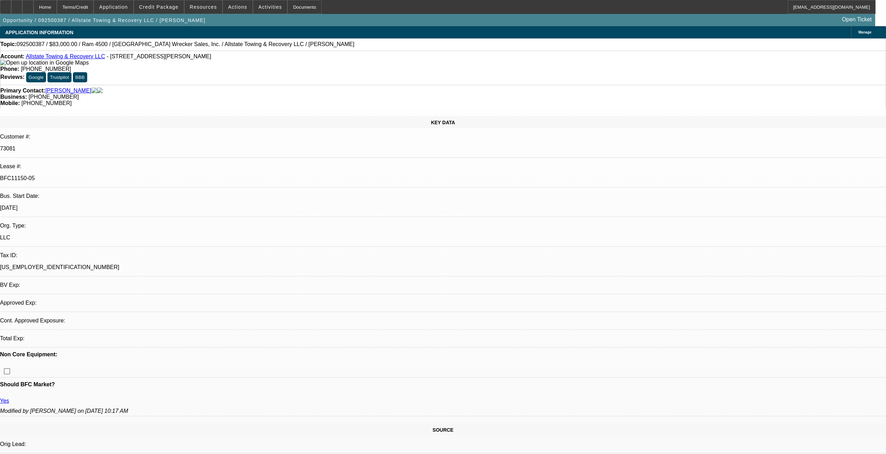
select select "0"
select select "2"
select select "0"
select select "2"
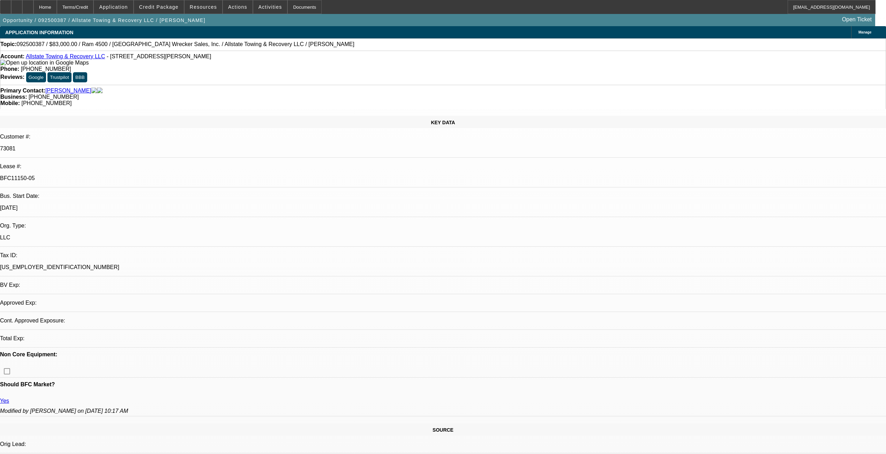
select select "0"
select select "1"
select select "2"
select select "1"
select select "2"
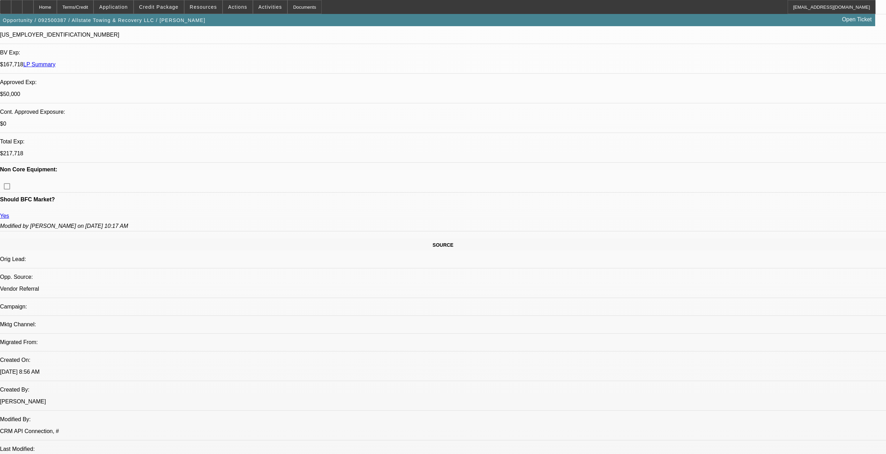
select select "6"
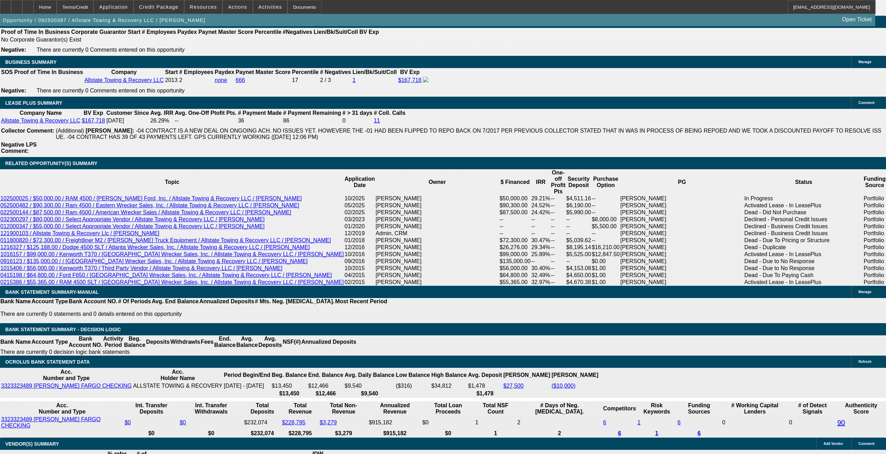
scroll to position [1124, 0]
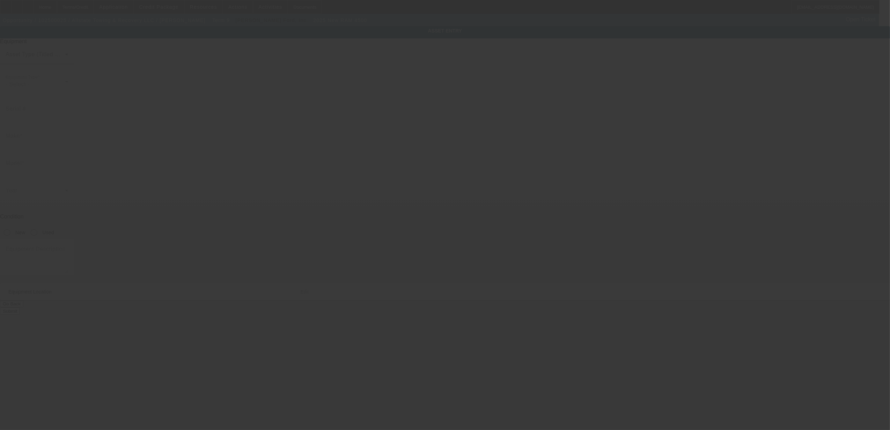
type input "ram"
type input "4500"
radio input "true"
type input "[STREET_ADDRESS]"
type input "Aiken"
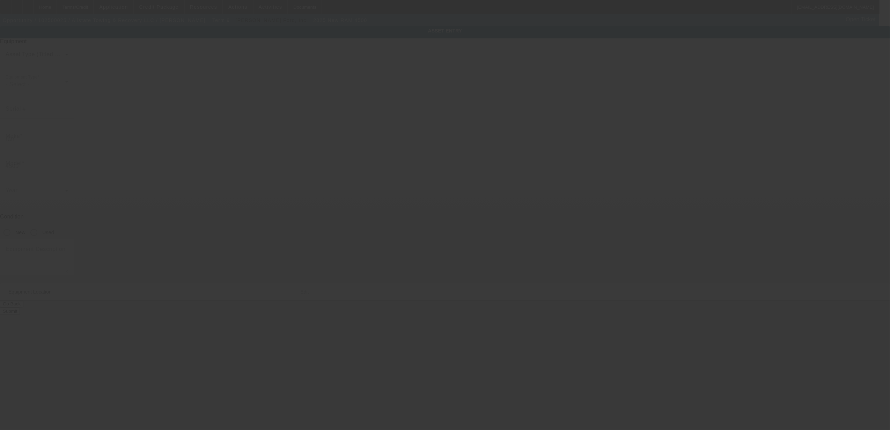
type input "29801"
type input "Aiken"
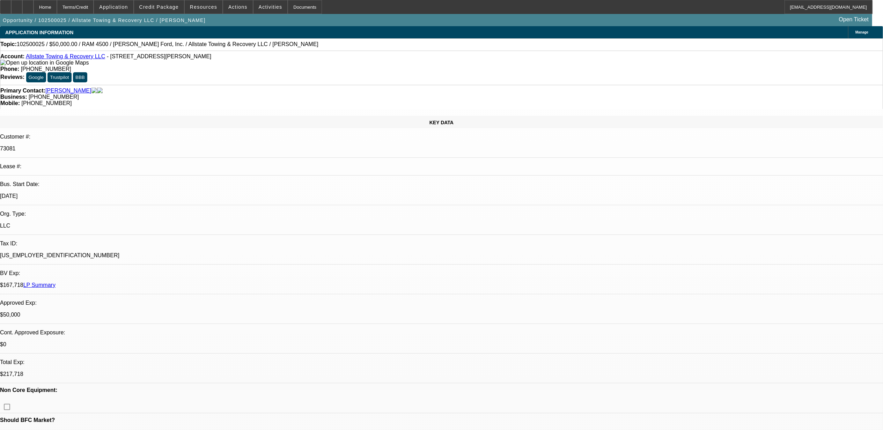
select select "0"
select select "2"
select select "0"
select select "2"
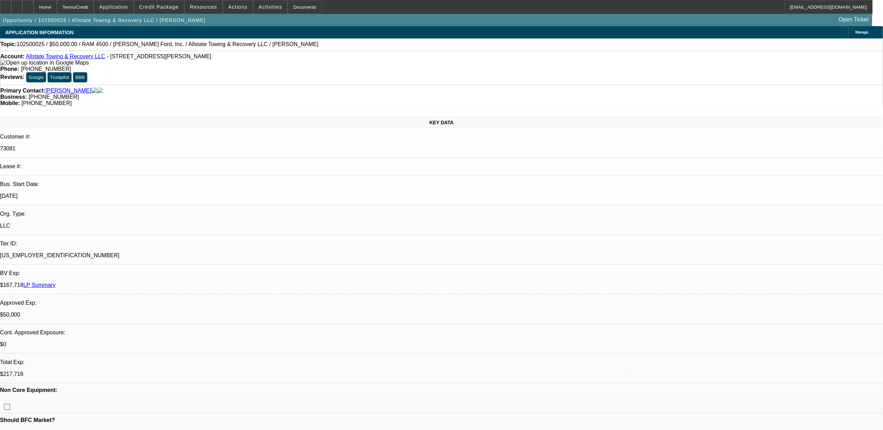
select select "0"
select select "2"
select select "0"
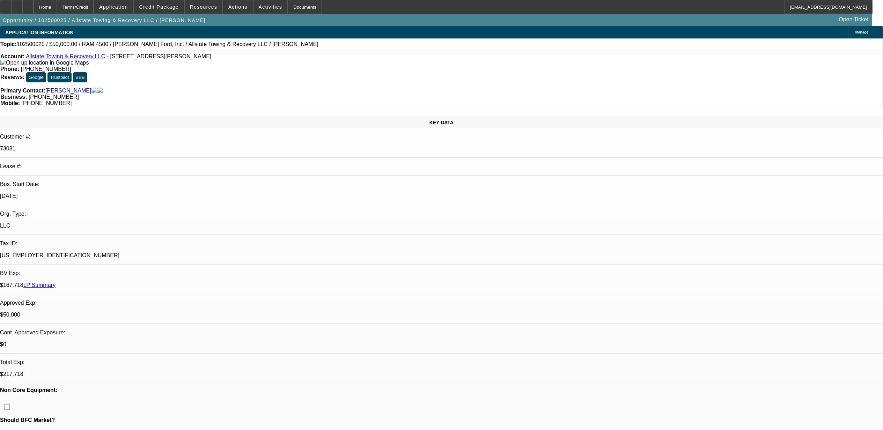
select select "2"
select select "0.1"
select select "1"
select select "2"
select select "6"
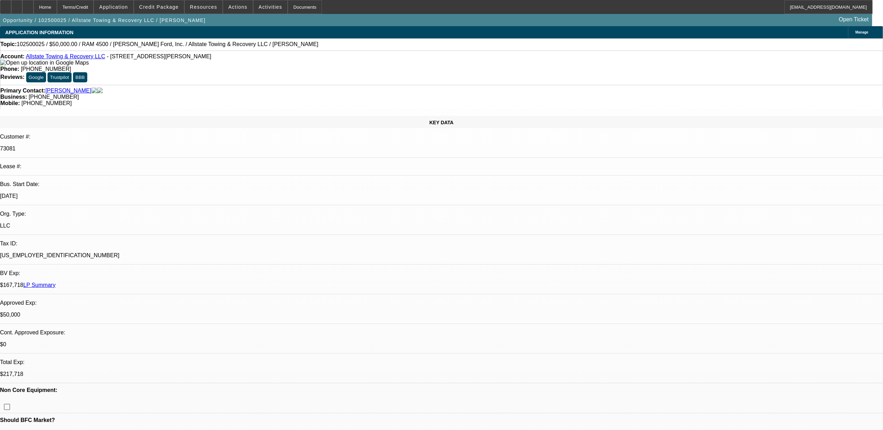
select select "1"
select select "2"
select select "6"
select select "1"
select select "2"
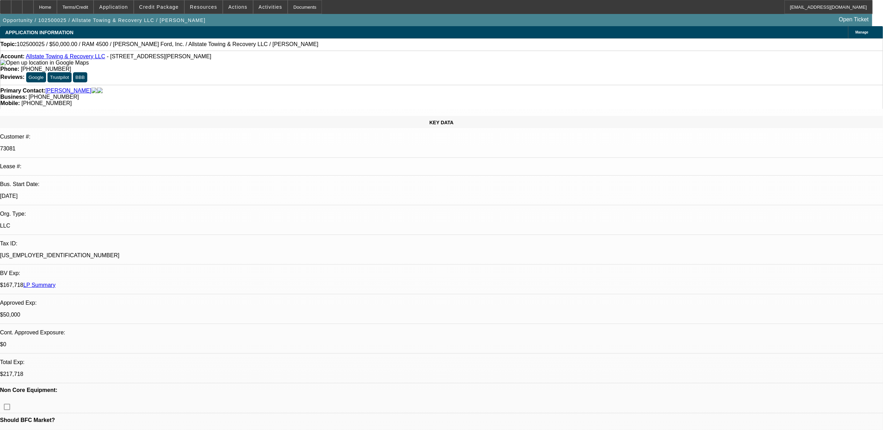
select select "6"
select select "1"
select select "2"
select select "4"
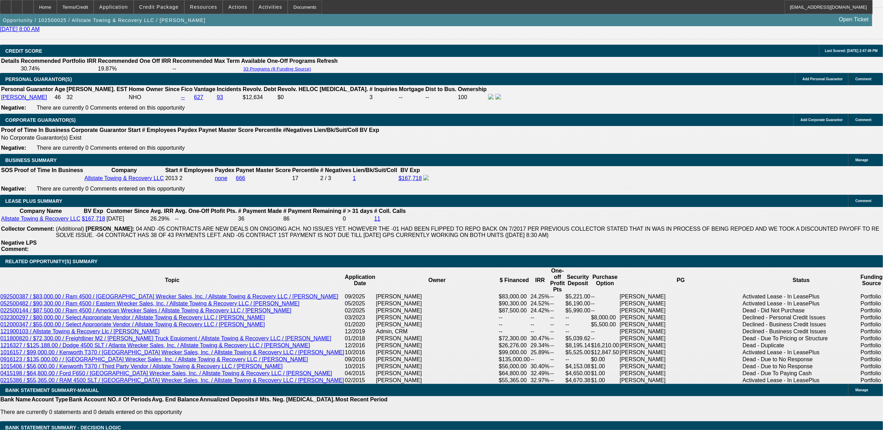
scroll to position [1070, 0]
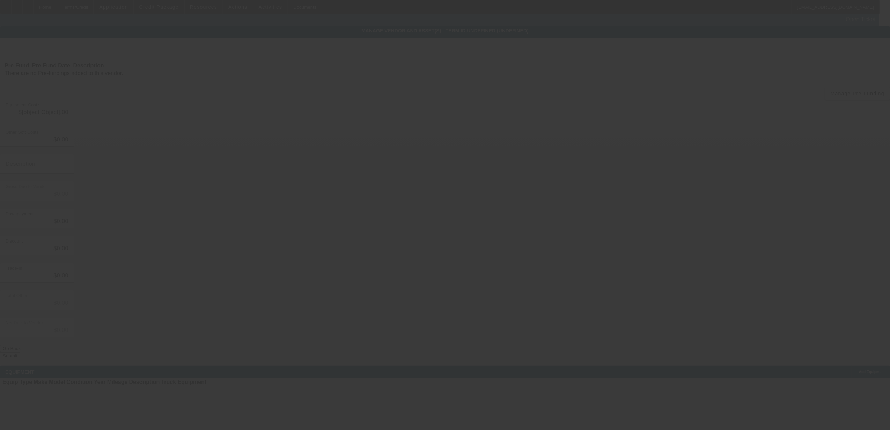
type input "$104,700.00"
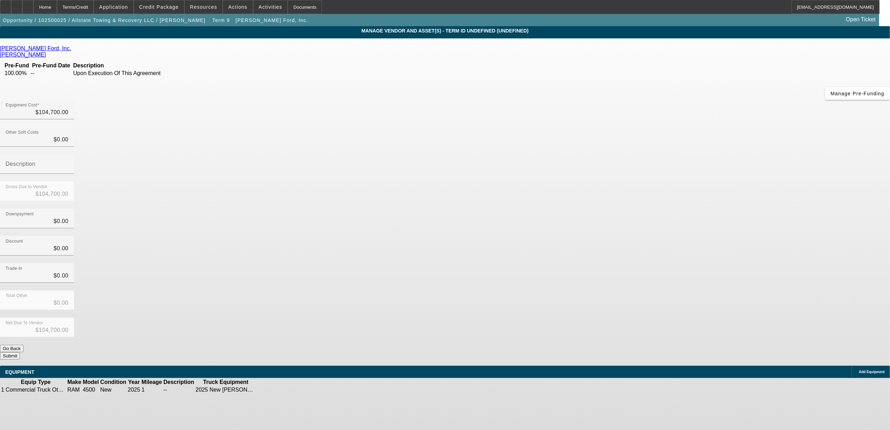
click at [73, 50] on icon at bounding box center [73, 48] width 0 height 6
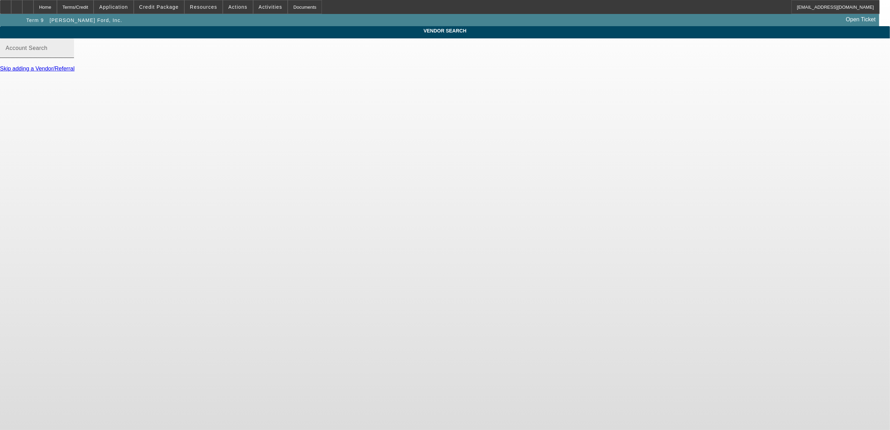
click at [68, 55] on input "Account Search" at bounding box center [37, 51] width 63 height 8
drag, startPoint x: 295, startPoint y: 62, endPoint x: 235, endPoint y: 58, distance: 60.2
click at [235, 58] on div "VENDOR SEARCH Account Search atlanta wrecker Skip adding a Vendor/Referral" at bounding box center [445, 52] width 890 height 52
click at [68, 55] on input "atlanta wrecker" at bounding box center [37, 51] width 63 height 8
drag, startPoint x: 299, startPoint y: 59, endPoint x: 262, endPoint y: 68, distance: 38.4
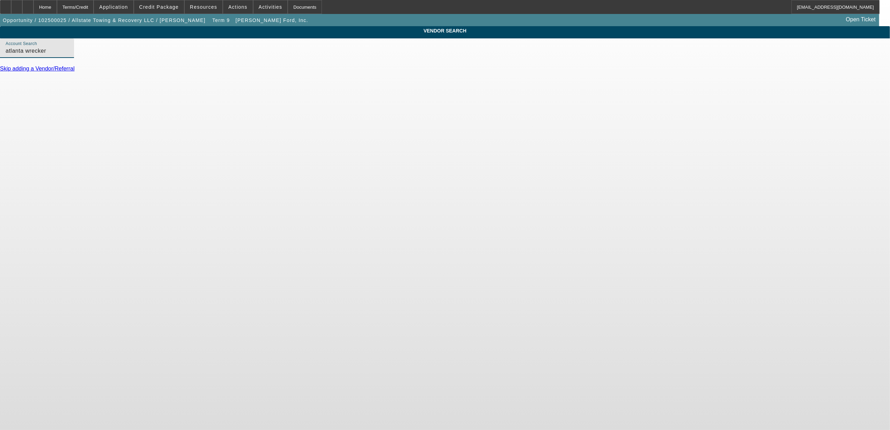
click at [262, 68] on body "Home Terms/Credit Application Credit Package Resources Actions Activities Docum…" at bounding box center [445, 215] width 890 height 430
type input "atlanta wrecker"
click at [209, 76] on body "Home Terms/Credit Application Credit Package Resources Actions Activities Docum…" at bounding box center [445, 215] width 890 height 430
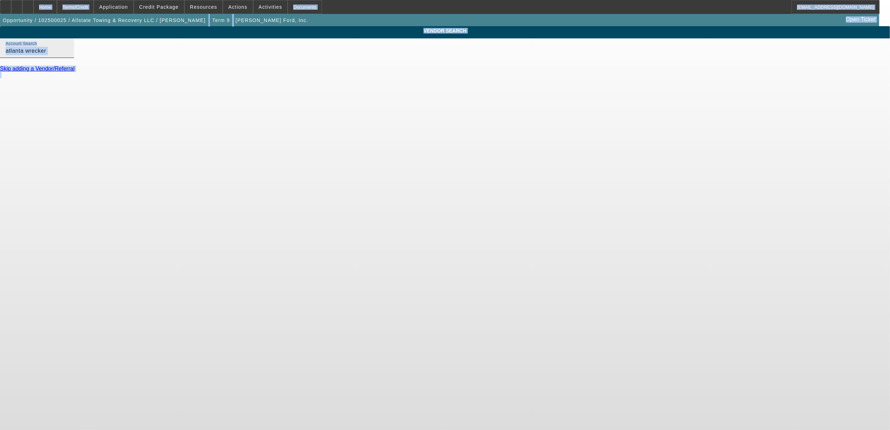
click at [68, 55] on input "atlanta wrecker" at bounding box center [37, 51] width 63 height 8
click at [68, 58] on div "Account Search atlanta wrecker" at bounding box center [37, 48] width 63 height 20
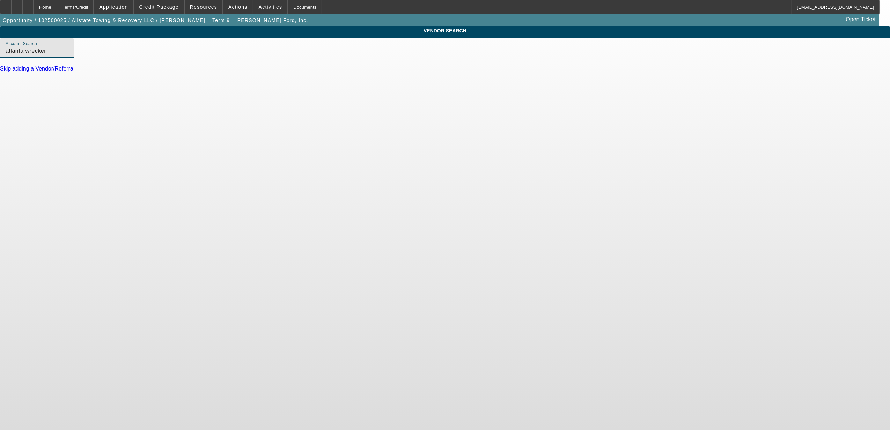
click at [68, 55] on input "atlanta wrecker" at bounding box center [37, 51] width 63 height 8
drag, startPoint x: 297, startPoint y: 59, endPoint x: 235, endPoint y: 68, distance: 63.1
click at [235, 68] on div "VENDOR SEARCH Account Search atlanta wrecker Skip adding a Vendor/Referral" at bounding box center [445, 52] width 890 height 52
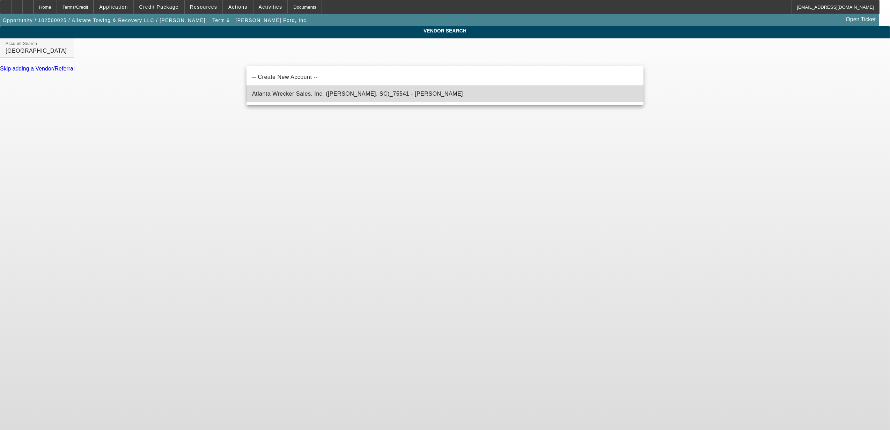
click at [278, 94] on span "Atlanta Wrecker Sales, Inc. (Chesnee, SC)_75541 - Giles, Lee" at bounding box center [357, 94] width 211 height 6
type input "Atlanta Wrecker Sales, Inc. (Chesnee, SC)_75541 - Giles, Lee"
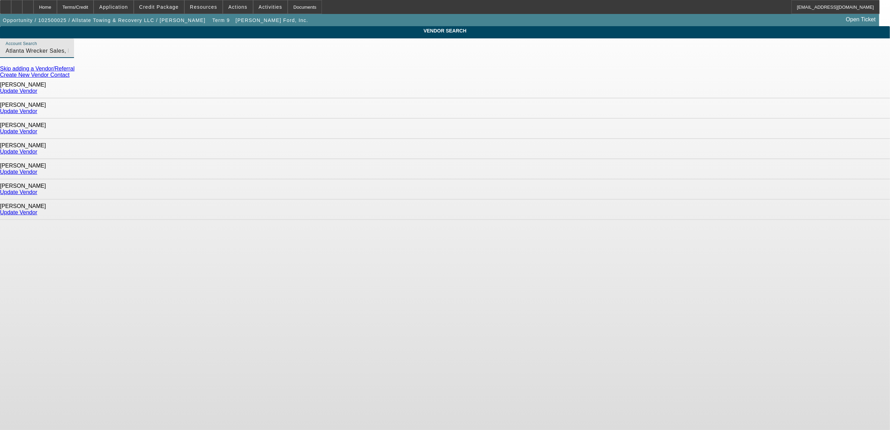
click at [37, 209] on link "Update Vendor" at bounding box center [18, 212] width 37 height 6
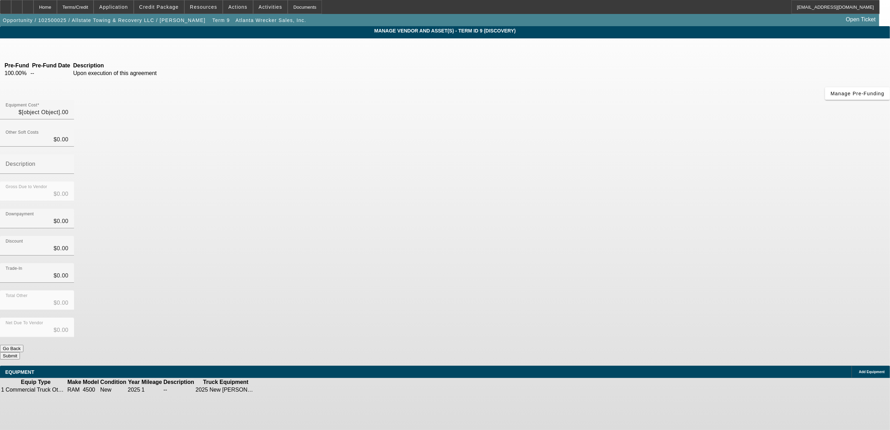
type input "$104,700.00"
click at [57, 3] on div "Home" at bounding box center [45, 7] width 23 height 14
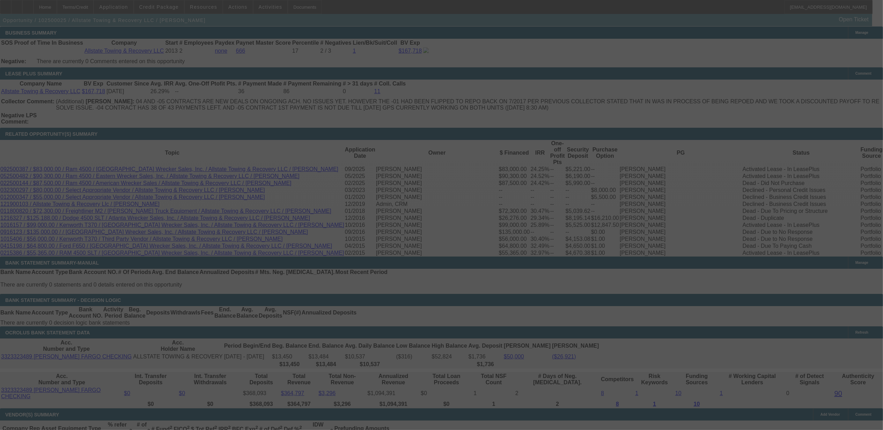
scroll to position [1203, 0]
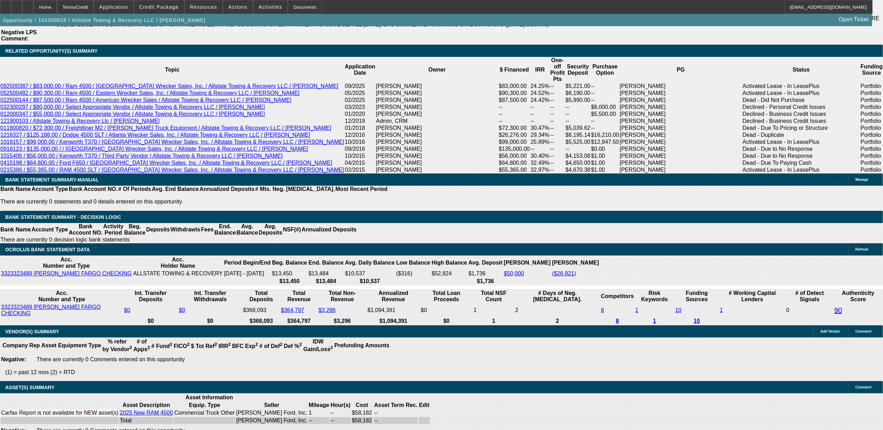
select select "0"
select select "2"
select select "0"
select select "6"
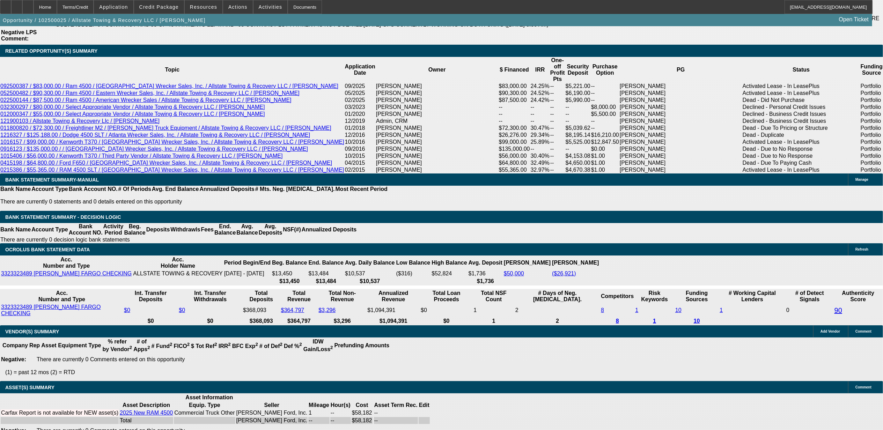
select select "0"
select select "2"
select select "0"
select select "6"
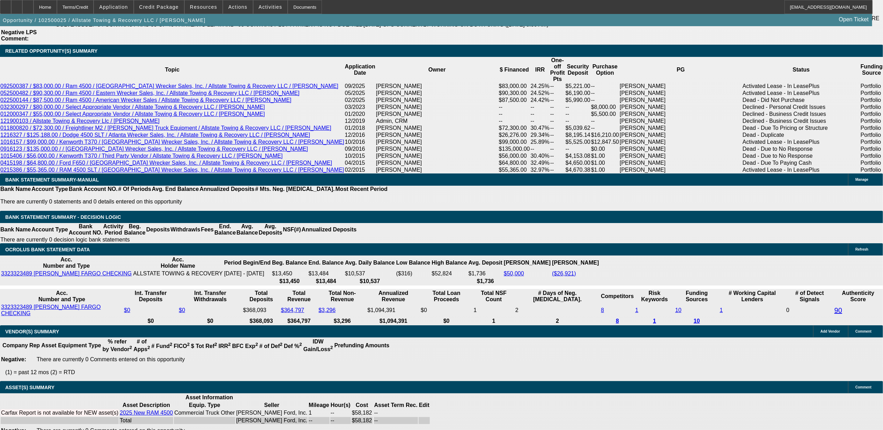
select select "0"
select select "2"
select select "0"
select select "6"
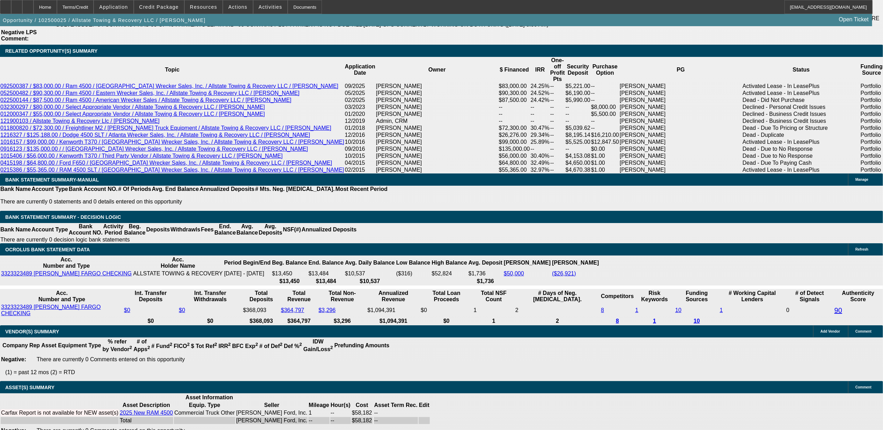
select select "0"
select select "2"
select select "0.1"
select select "4"
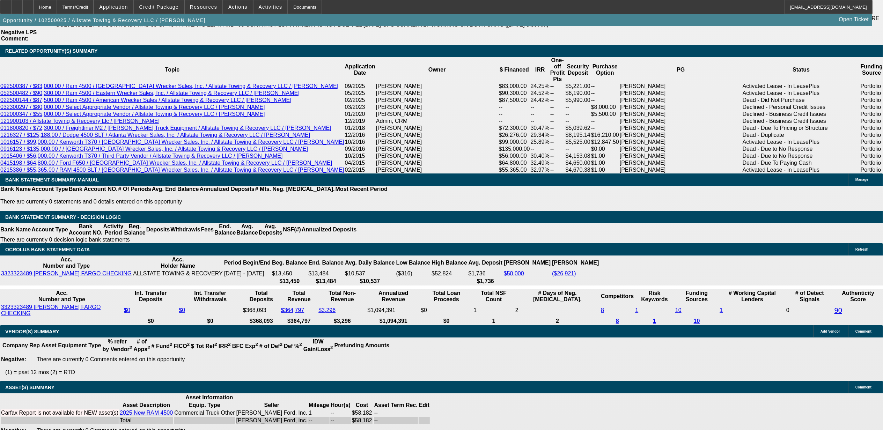
scroll to position [1224, 0]
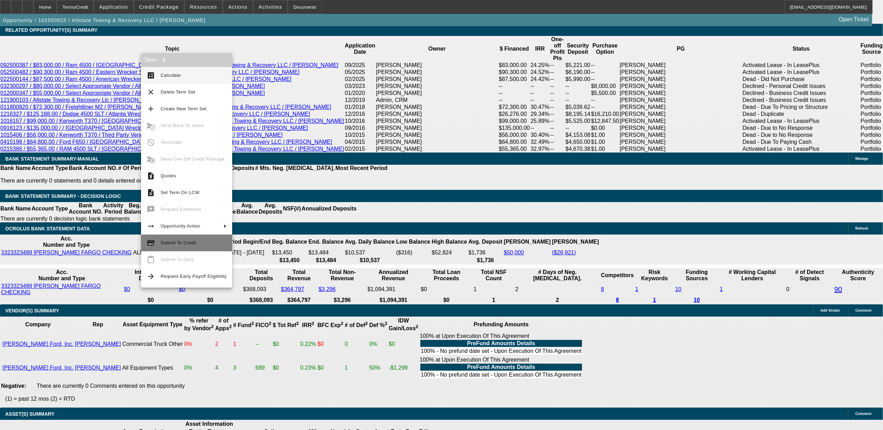
click at [166, 245] on span "Submit To Credit" at bounding box center [179, 242] width 36 height 5
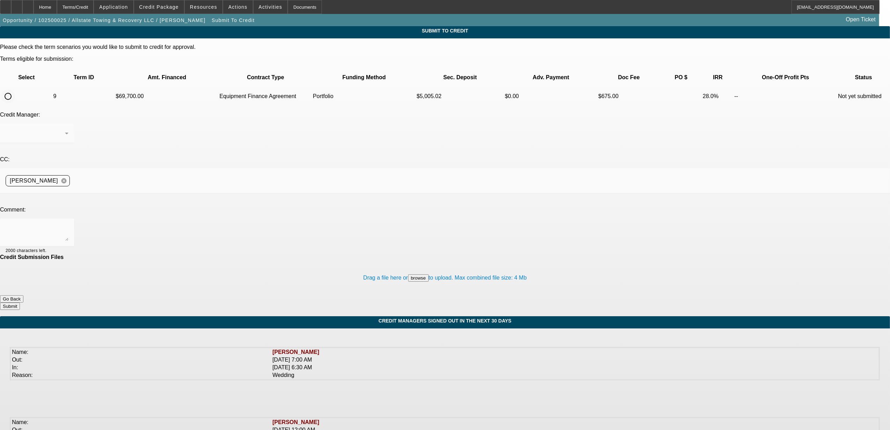
click at [15, 89] on input "radio" at bounding box center [8, 96] width 14 height 14
radio input "true"
click at [68, 124] on div at bounding box center [37, 134] width 63 height 20
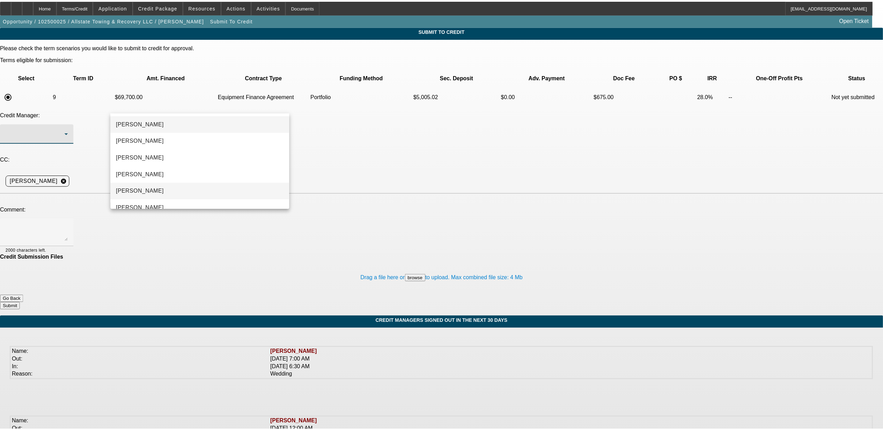
scroll to position [10, 0]
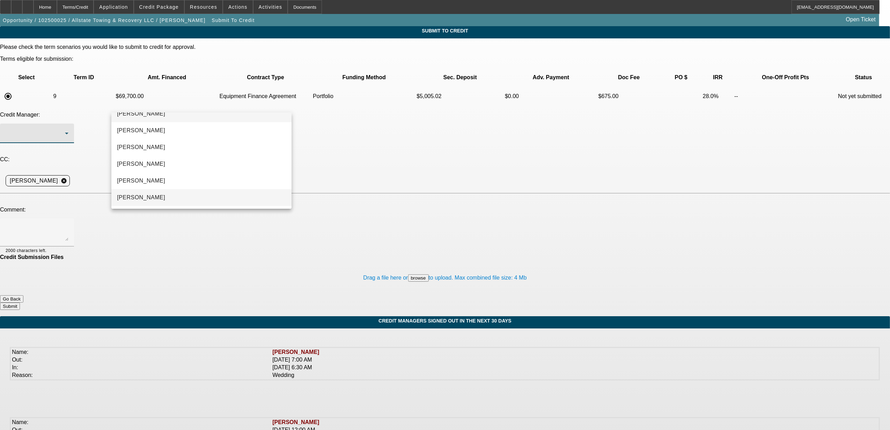
click at [144, 194] on span "[PERSON_NAME]" at bounding box center [141, 197] width 48 height 8
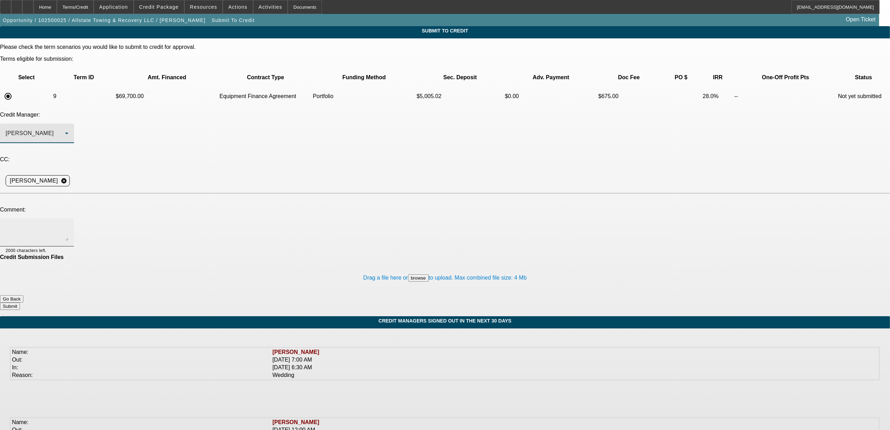
click at [68, 224] on textarea at bounding box center [37, 232] width 63 height 17
click at [68, 224] on textarea "Sam, this customer has someone who wants to buy his old wrecker for 25K (the wr…" at bounding box center [37, 232] width 63 height 17
type textarea "Sam, this customer has someone who wants to buy his old wrecker for 25K (the wr…"
click at [20, 303] on button "Submit" at bounding box center [10, 306] width 20 height 7
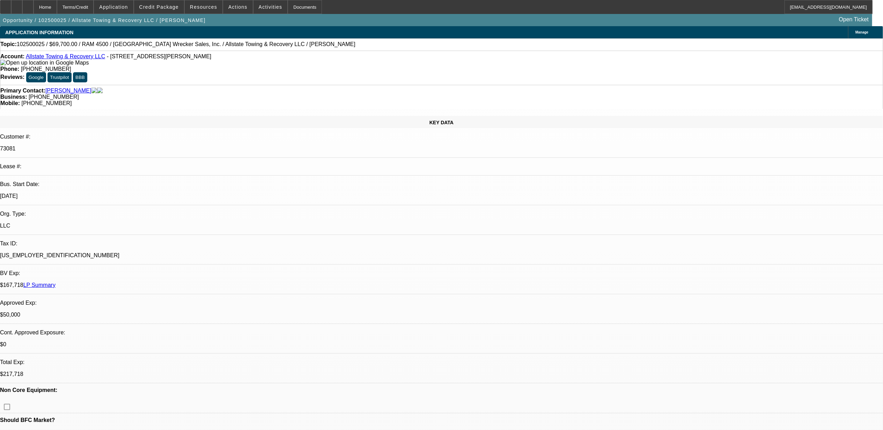
select select "0"
select select "2"
select select "0"
select select "6"
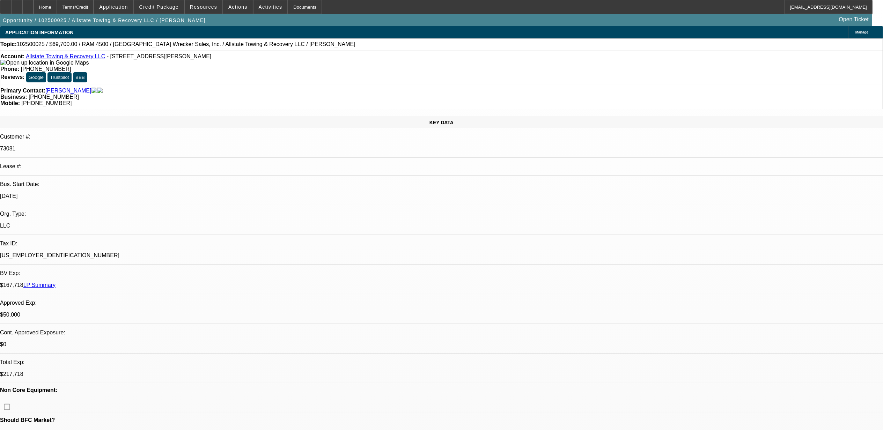
select select "0"
select select "2"
select select "0"
select select "6"
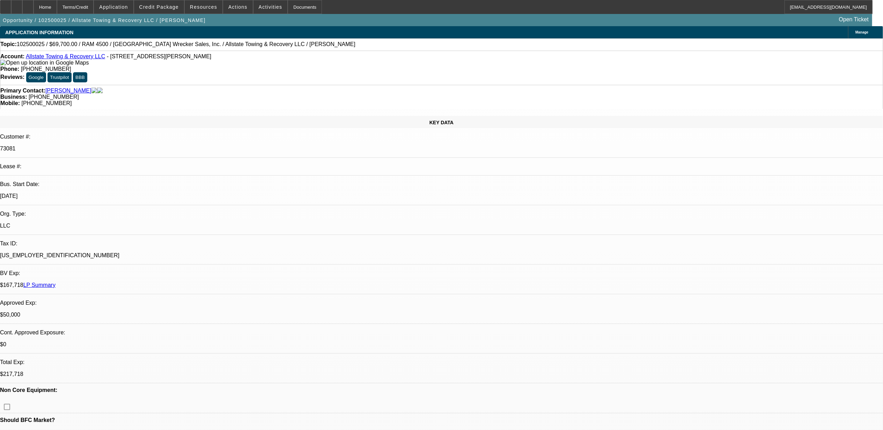
select select "0"
select select "2"
select select "0"
select select "6"
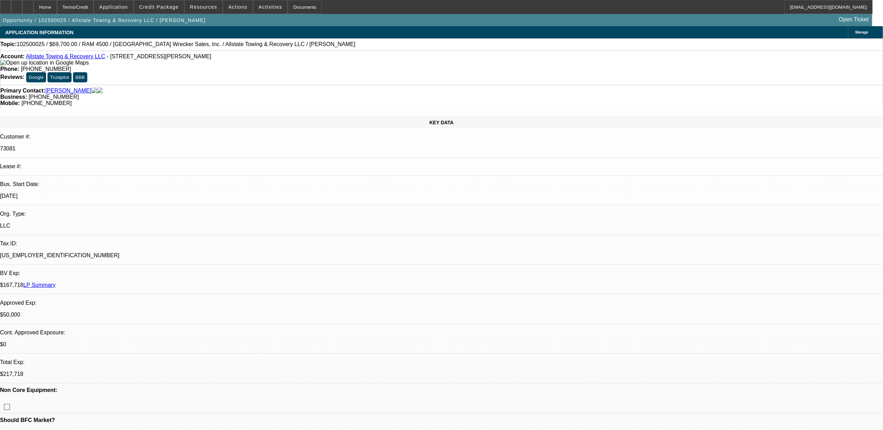
select select "0"
select select "2"
select select "0.1"
select select "4"
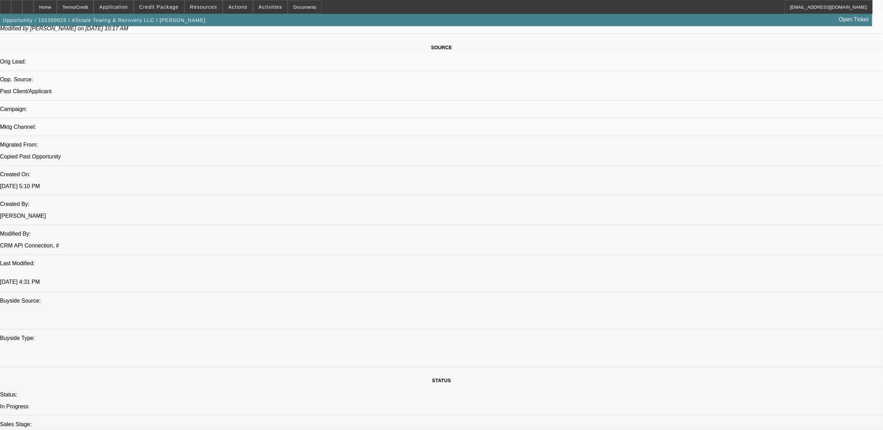
scroll to position [326, 0]
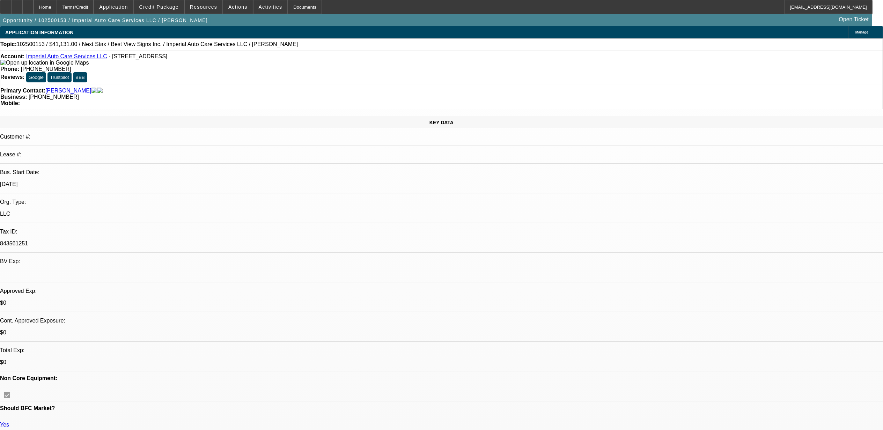
select select "0"
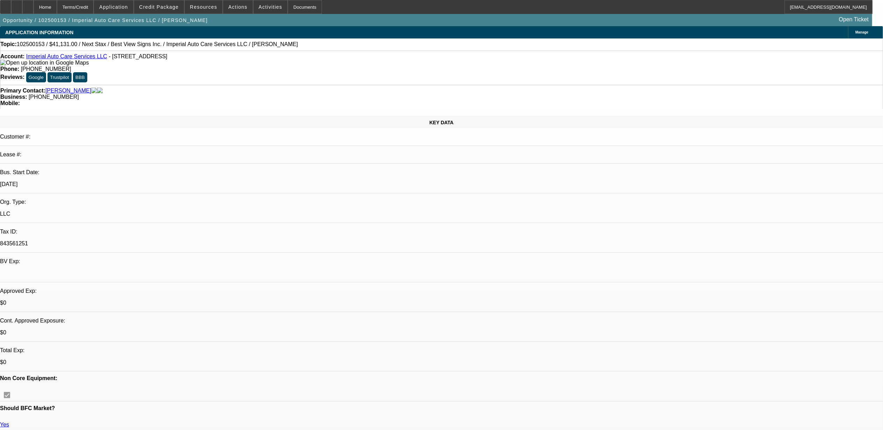
select select "0"
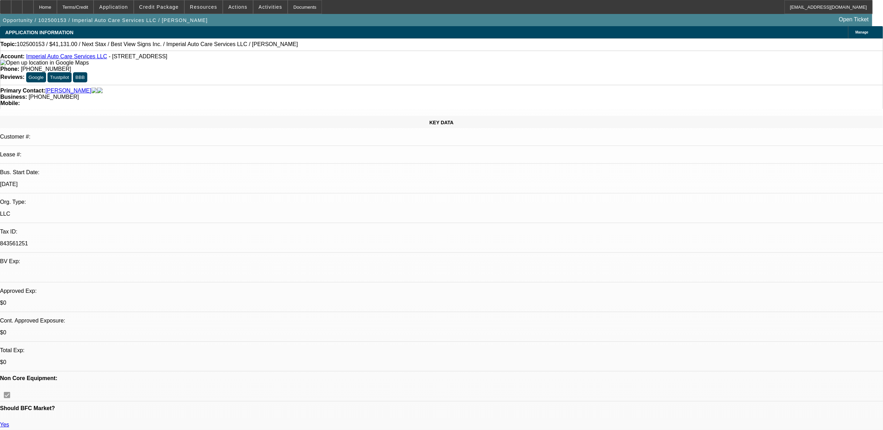
select select "0"
select select "1"
select select "6"
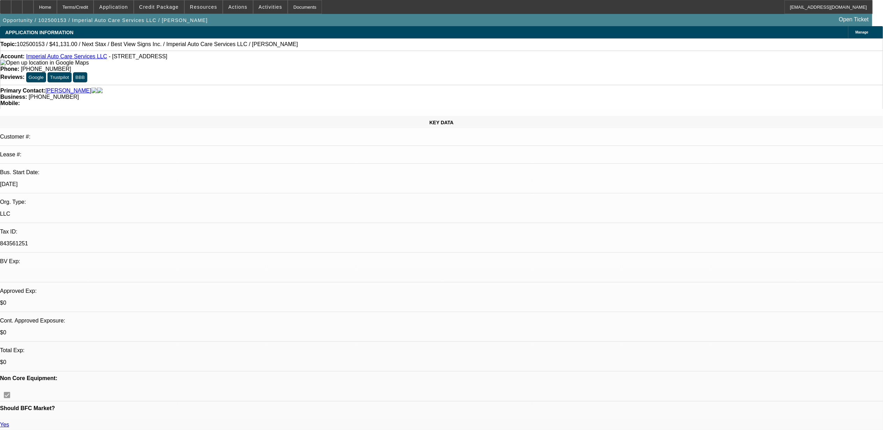
select select "1"
select select "6"
select select "1"
select select "3"
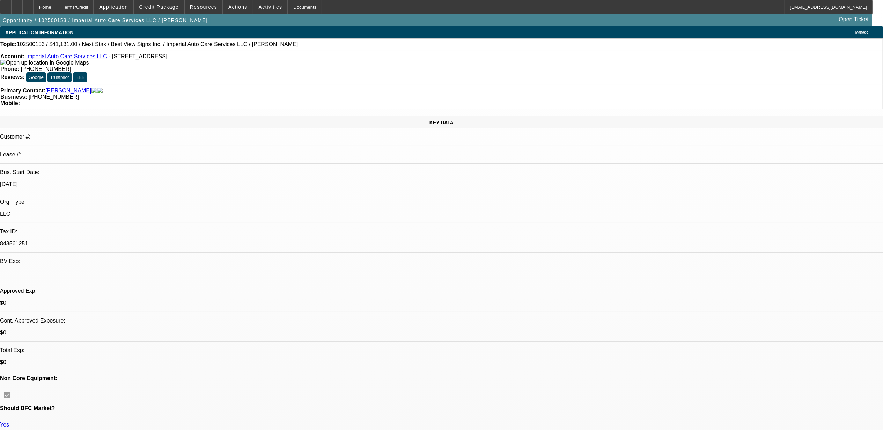
select select "6"
select select "1"
select select "2"
select select "6"
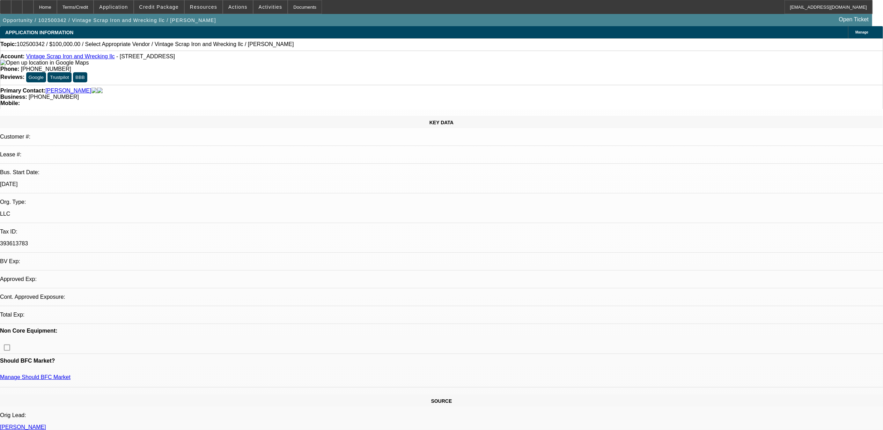
select select "0"
select select "2"
select select "0.1"
select select "1"
select select "2"
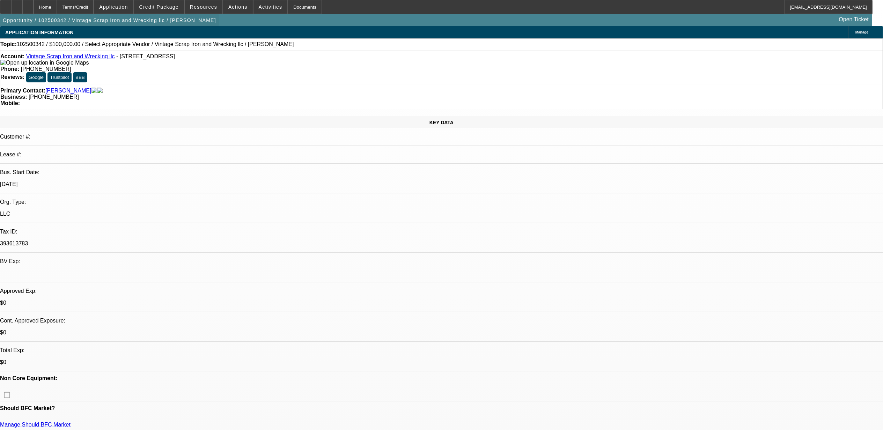
select select "4"
click at [154, 6] on span "Credit Package" at bounding box center [158, 7] width 39 height 6
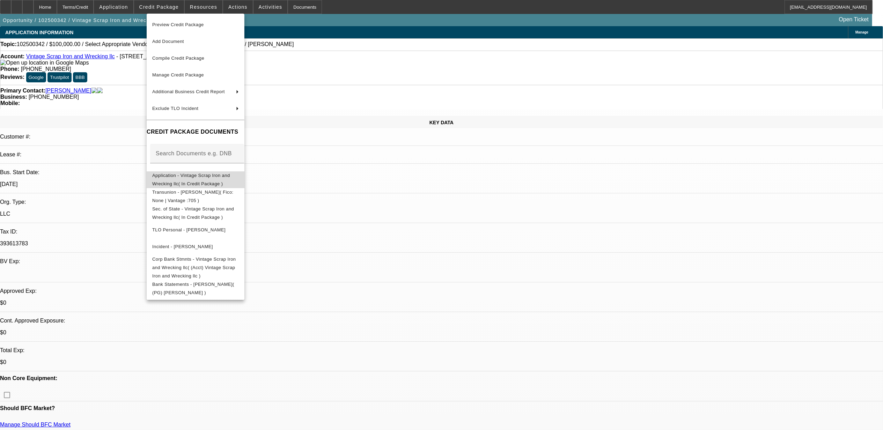
click at [185, 176] on span "Application - Vintage Scrap Iron and Wrecking llc( In Credit Package )" at bounding box center [191, 179] width 78 height 14
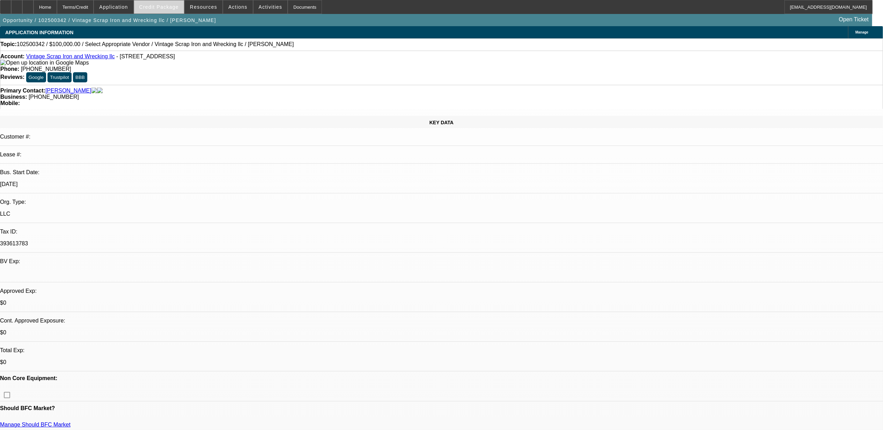
click at [159, 5] on span "Credit Package" at bounding box center [158, 7] width 39 height 6
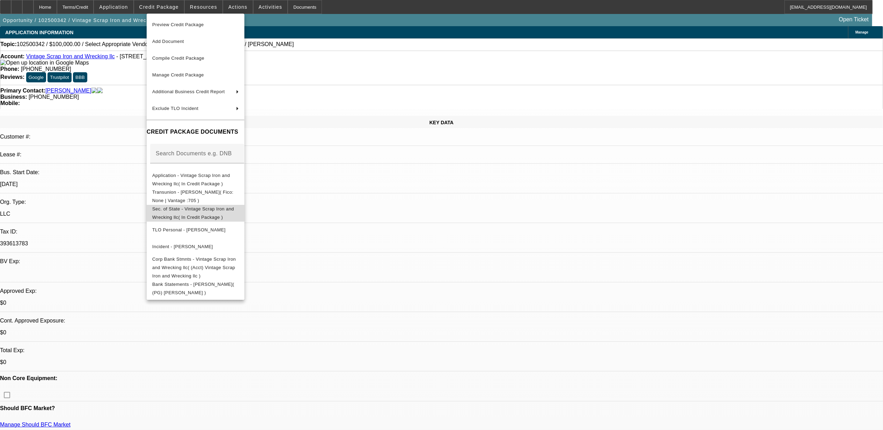
click at [203, 214] on span "Sec. of State - Vintage Scrap Iron and Wrecking llc( In Credit Package )" at bounding box center [195, 213] width 87 height 17
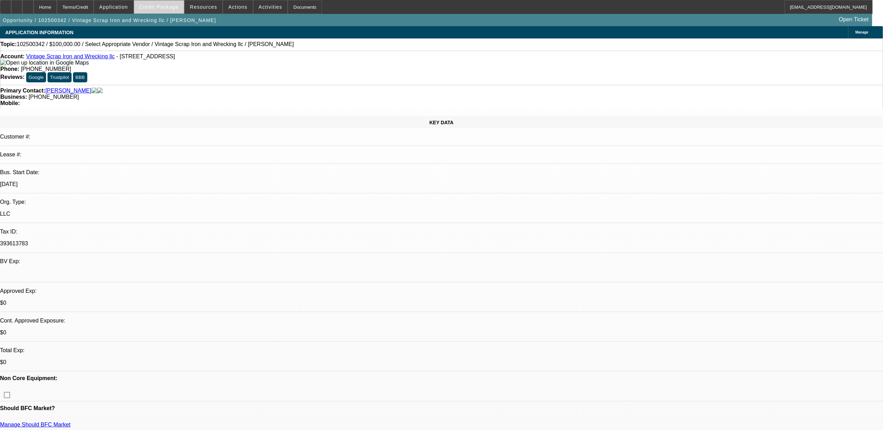
click at [177, 10] on span at bounding box center [159, 7] width 50 height 17
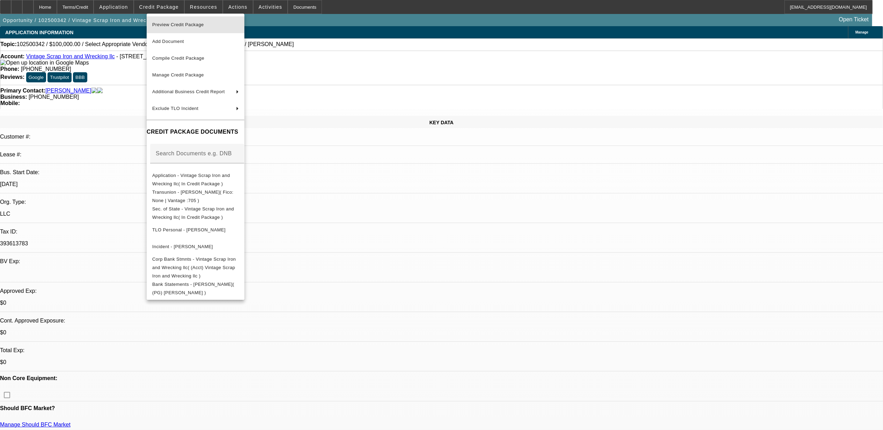
click at [180, 26] on span "Preview Credit Package" at bounding box center [178, 24] width 52 height 5
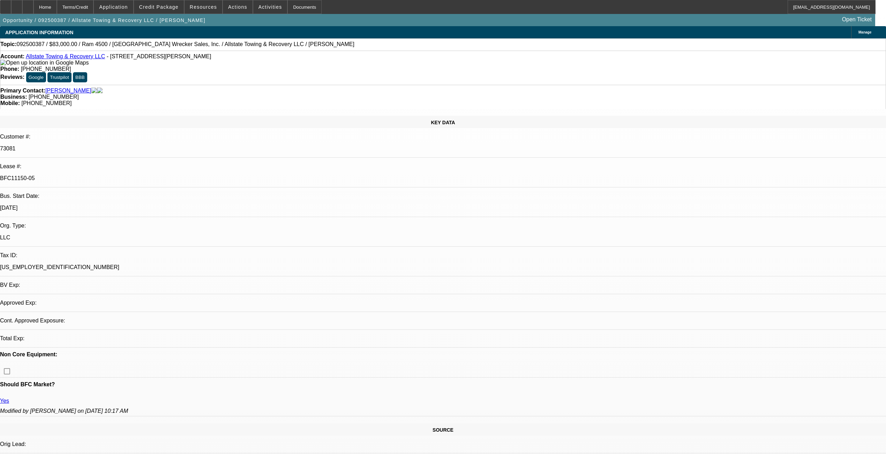
select select "0"
select select "2"
select select "0"
select select "2"
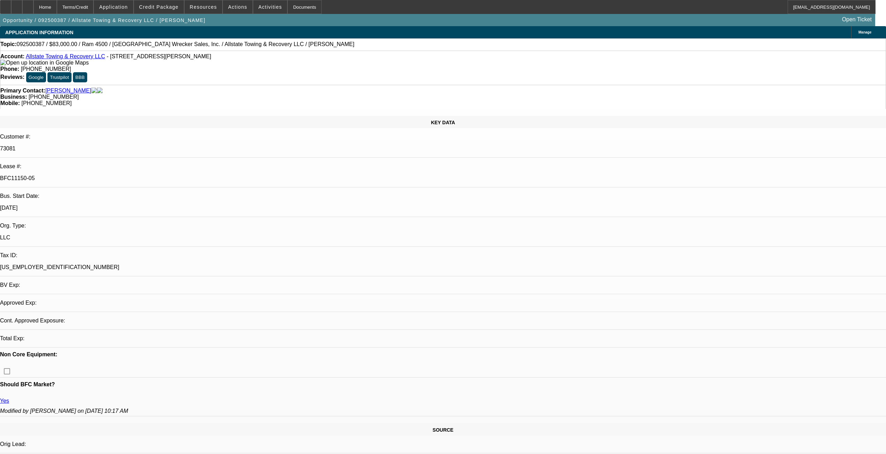
select select "0"
select select "1"
select select "2"
select select "6"
select select "1"
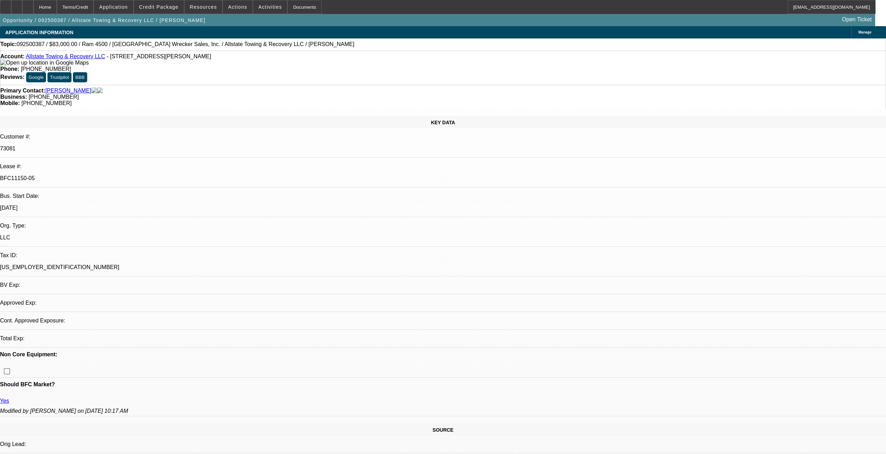
select select "2"
select select "6"
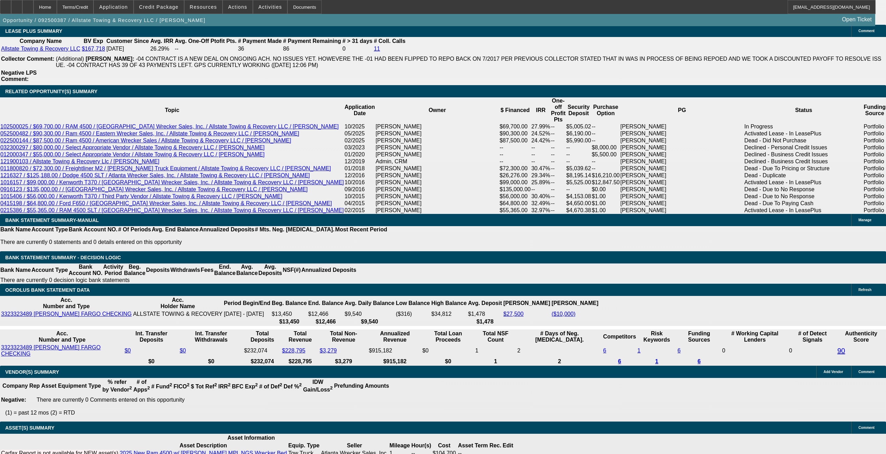
scroll to position [1196, 0]
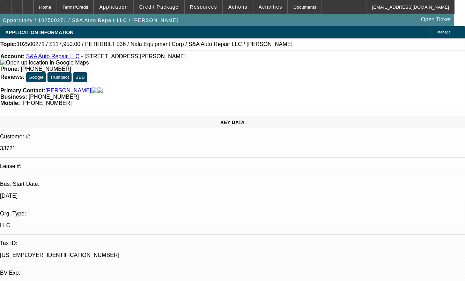
select select "0"
select select "2"
select select "0"
select select "6"
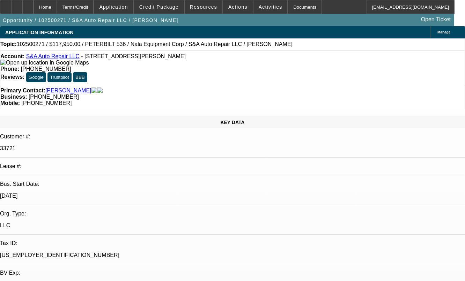
select select "0"
select select "2"
select select "0"
select select "6"
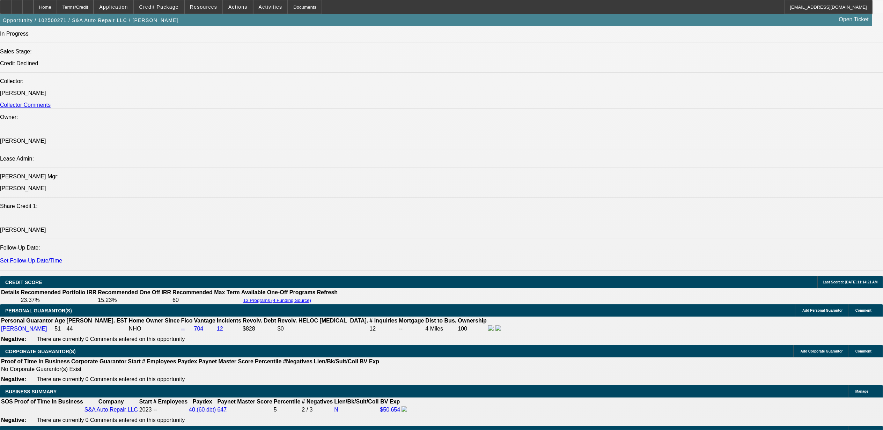
scroll to position [977, 0]
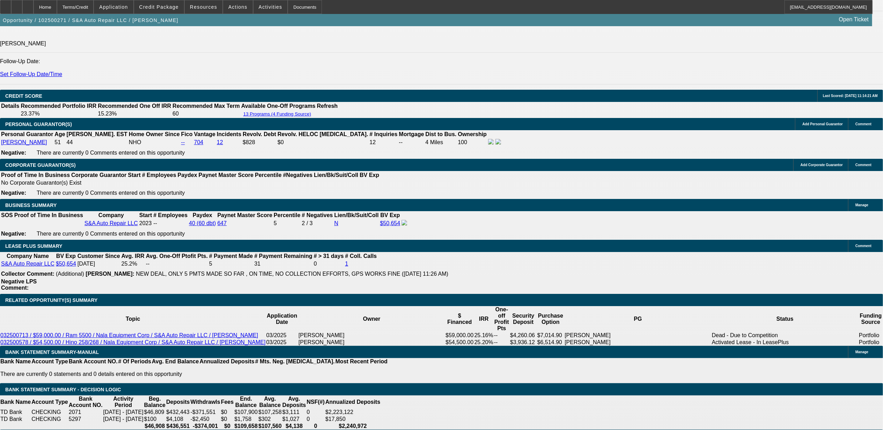
select select "0.05"
type input "$5,897.50"
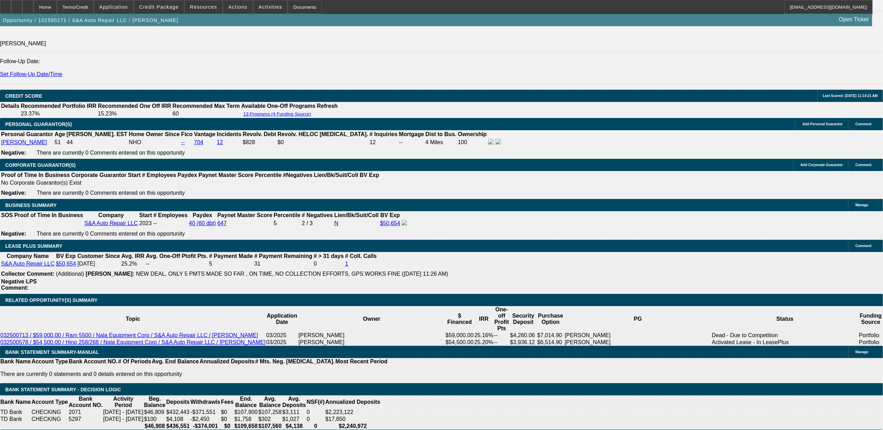
type input "UNKNOWN"
type input "$2,486.89"
type input "$10,000.00"
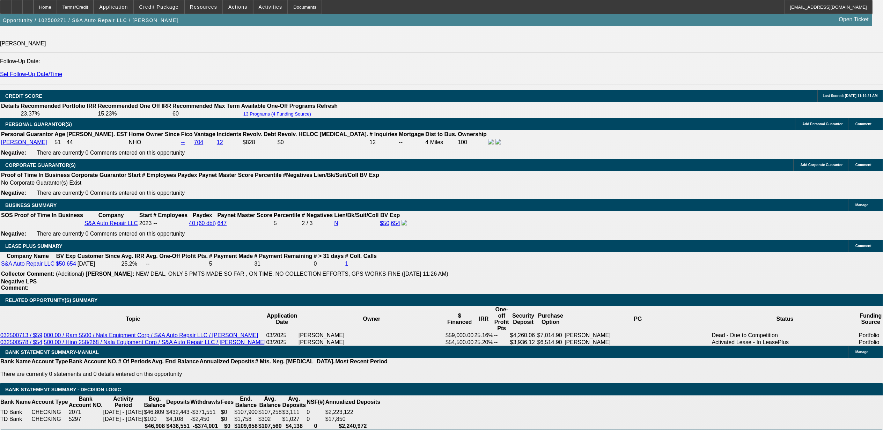
click at [96, 253] on body "Home Terms/Credit Application Credit Package Resources Actions Activities Docum…" at bounding box center [441, 409] width 883 height 2773
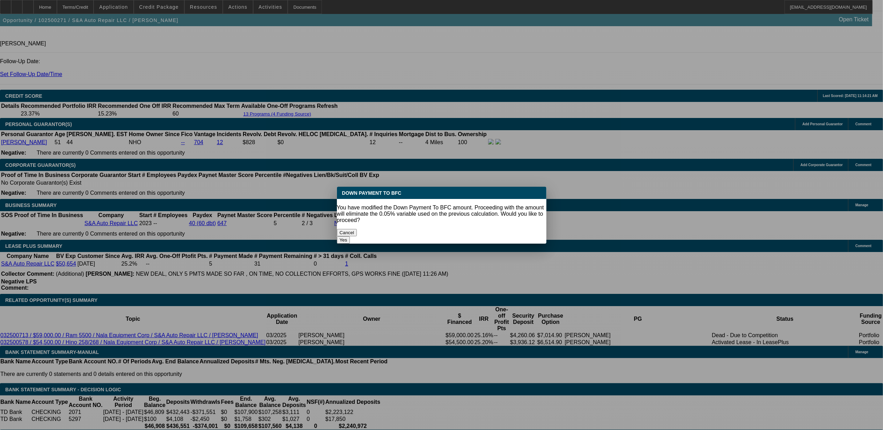
scroll to position [0, 0]
drag, startPoint x: 477, startPoint y: 225, endPoint x: 471, endPoint y: 224, distance: 6.0
click at [350, 236] on button "Yes" at bounding box center [343, 239] width 13 height 7
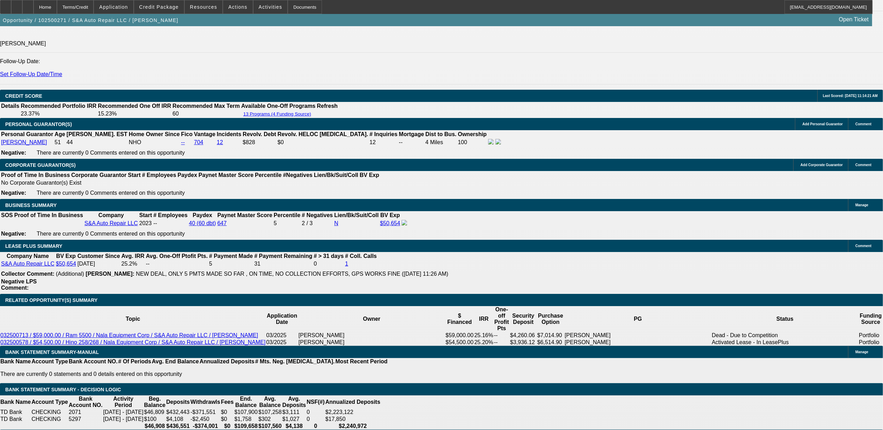
select select "0"
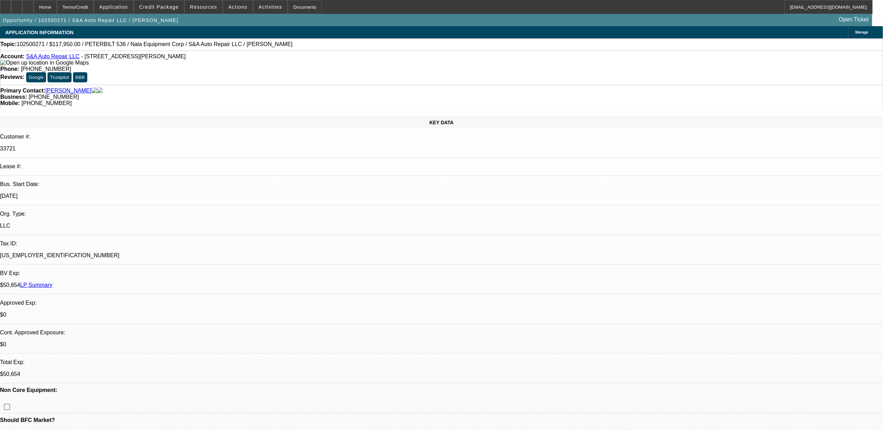
scroll to position [977, 0]
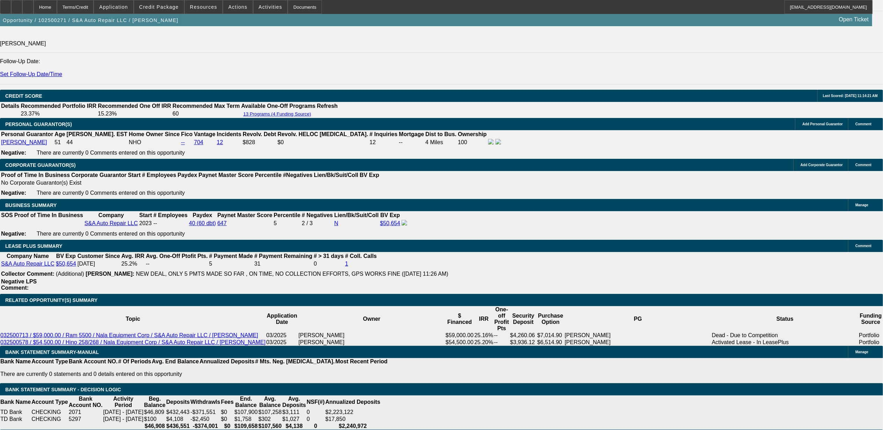
type input "$2,395.84"
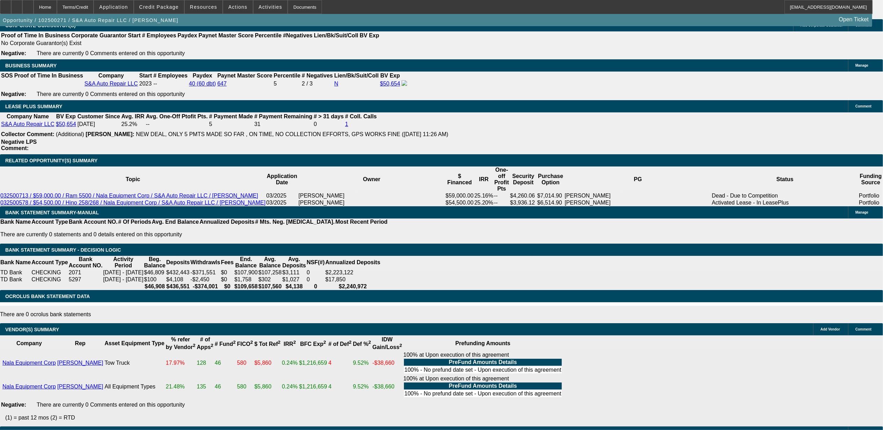
scroll to position [1070, 0]
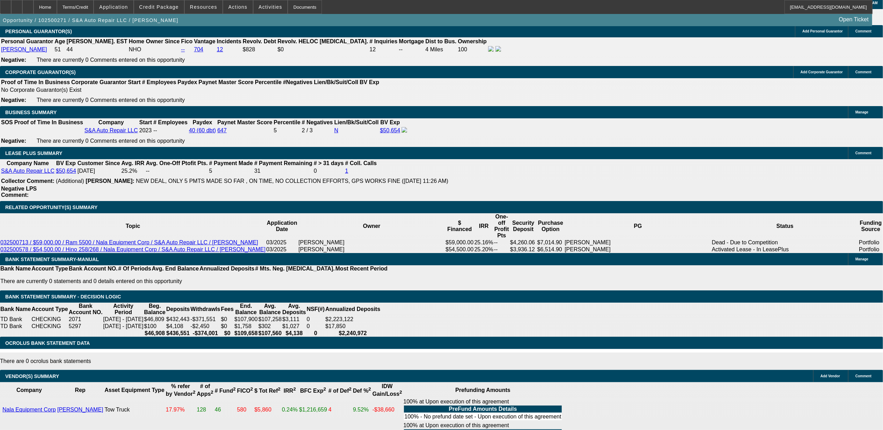
type input "15"
type input "$1,845.27"
type input "15."
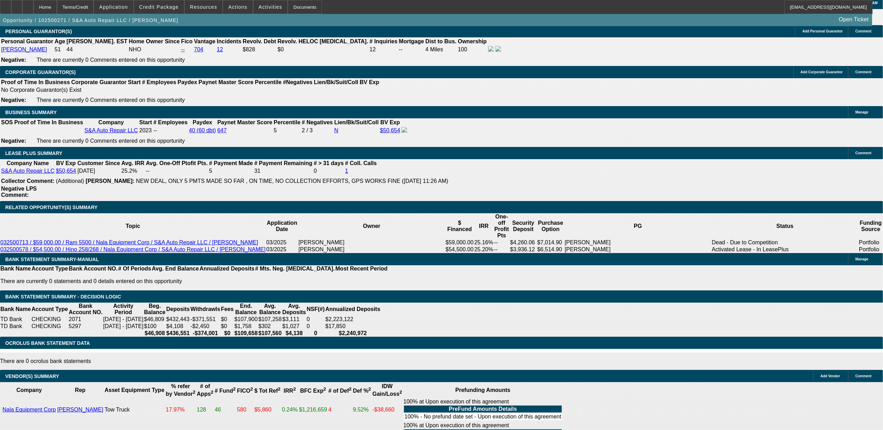
type input "$2,568.12"
type input "15.9"
type input "$2,619.40"
type input "15.9"
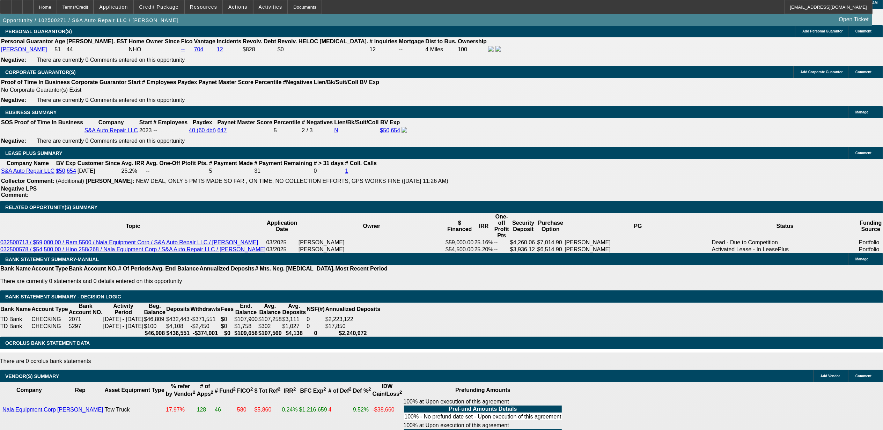
drag, startPoint x: 90, startPoint y: 201, endPoint x: 109, endPoint y: 199, distance: 19.4
select select "2"
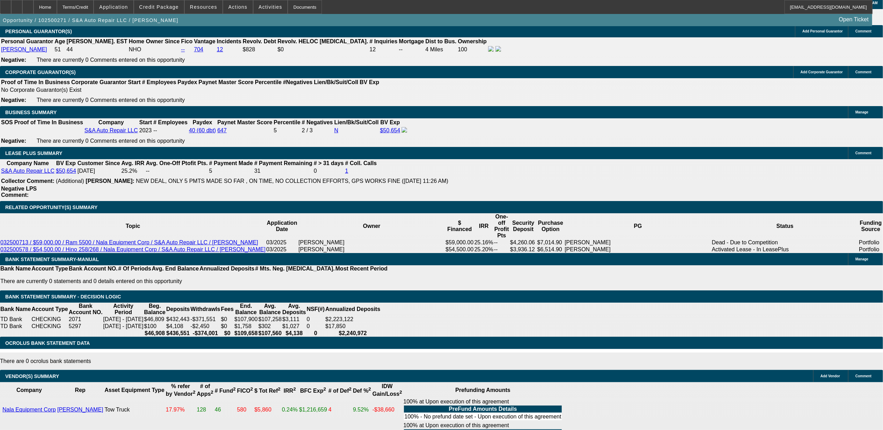
type input "$5,238.80"
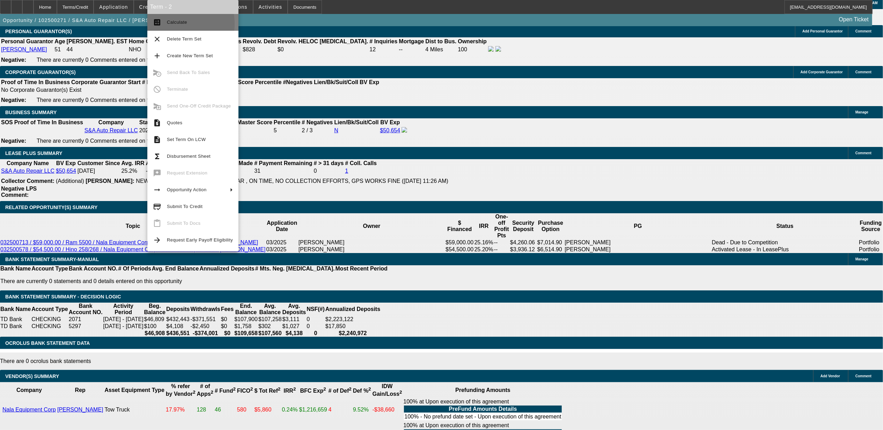
click at [162, 24] on button "calculate Calculate" at bounding box center [192, 22] width 91 height 17
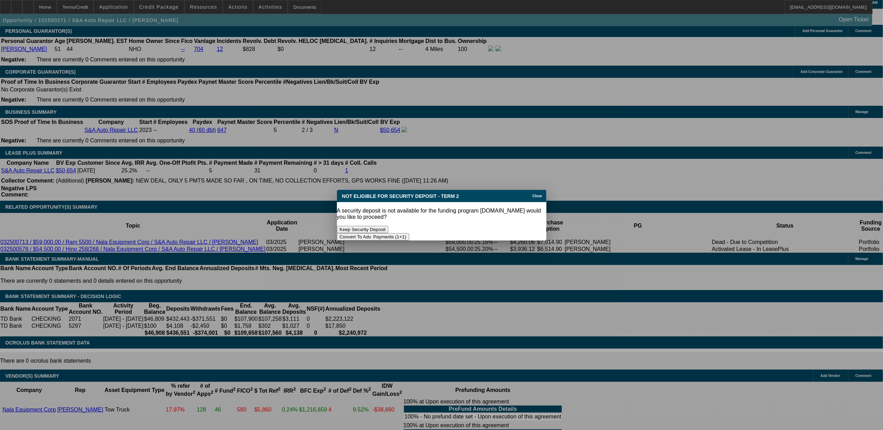
click at [388, 227] on button "Keep Security Deposit" at bounding box center [363, 229] width 52 height 7
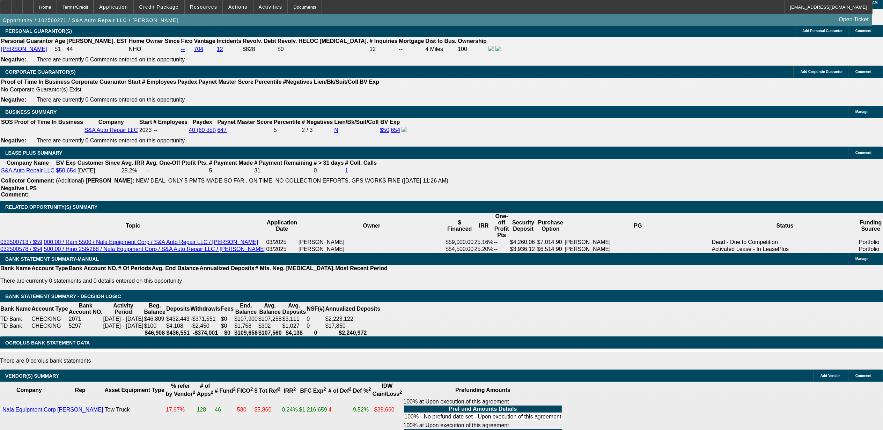
scroll to position [1070, 0]
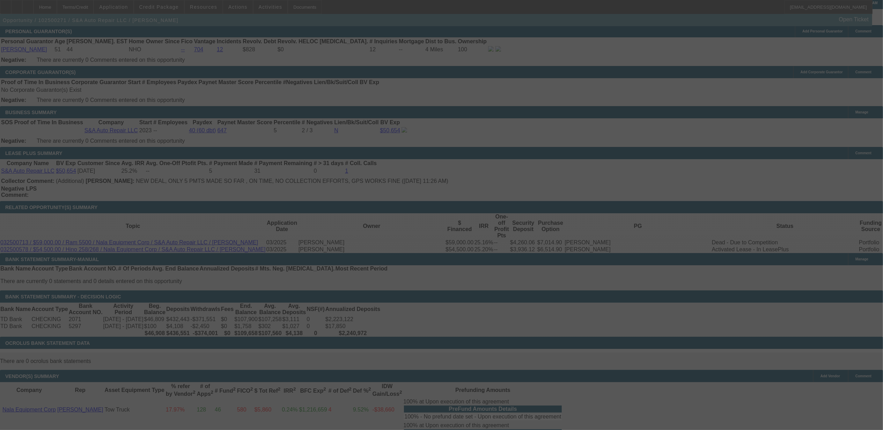
select select "0"
select select "2"
select select "0"
select select "6"
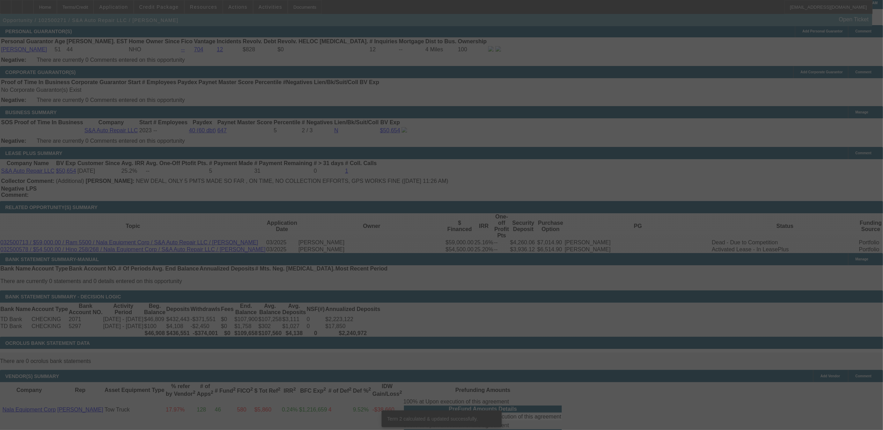
scroll to position [1066, 0]
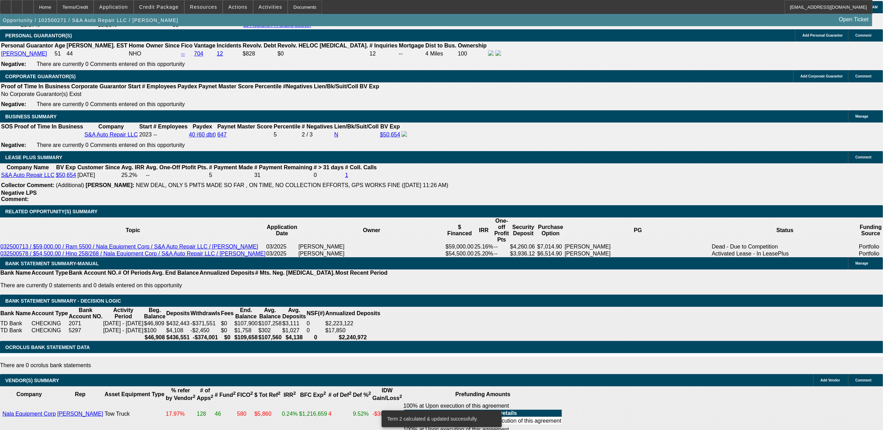
drag, startPoint x: 67, startPoint y: 147, endPoint x: 79, endPoint y: 144, distance: 11.8
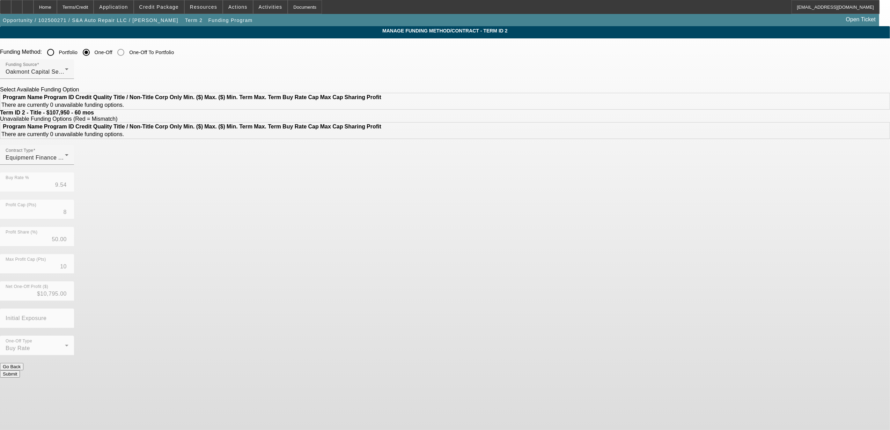
click at [58, 50] on input "Portfolio" at bounding box center [51, 52] width 14 height 14
radio input "true"
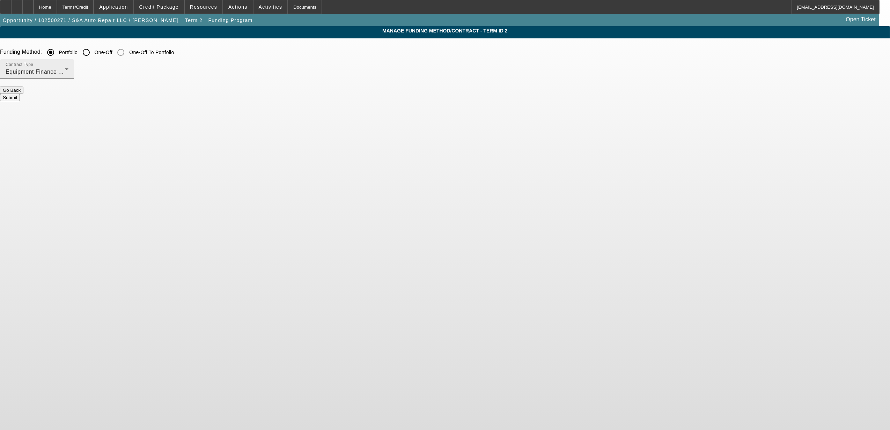
click at [65, 76] on div "Equipment Finance Agreement" at bounding box center [35, 72] width 59 height 8
click at [287, 99] on mat-option "Equipment Finance Agreement" at bounding box center [291, 107] width 91 height 17
click at [74, 73] on mat-form-field "Contract Type Equipment Finance Agreement" at bounding box center [37, 72] width 74 height 27
click at [58, 50] on input "Portfolio" at bounding box center [51, 52] width 14 height 14
click at [93, 53] on input "One-Off" at bounding box center [86, 52] width 14 height 14
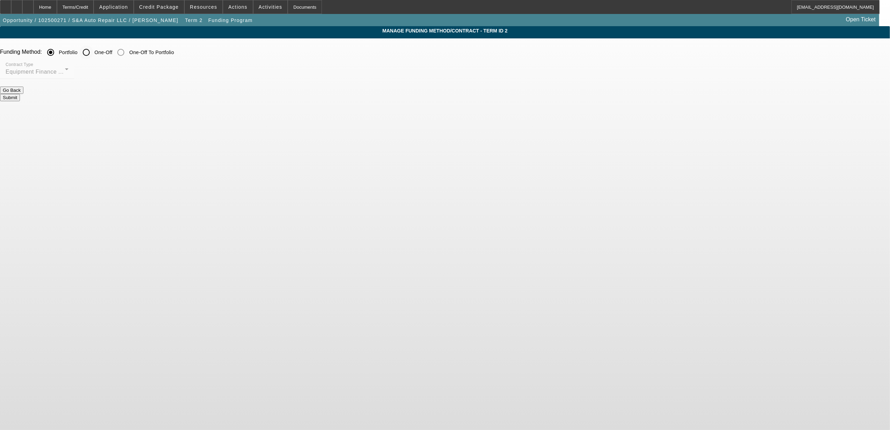
radio input "true"
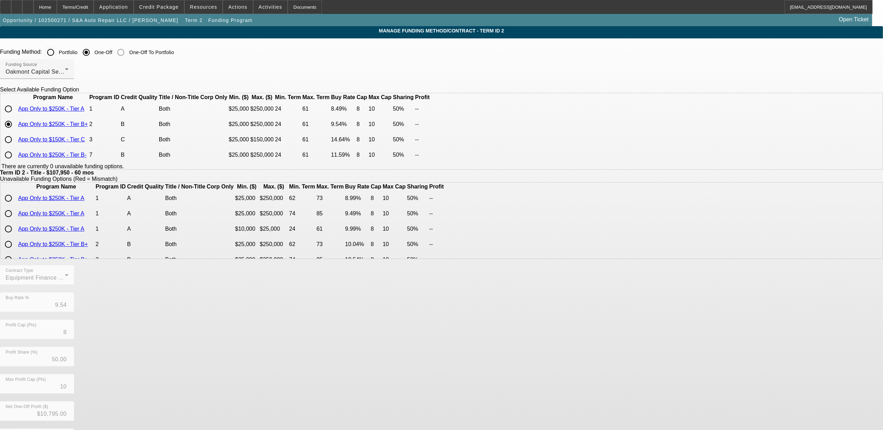
click at [58, 55] on input "Portfolio" at bounding box center [51, 52] width 14 height 14
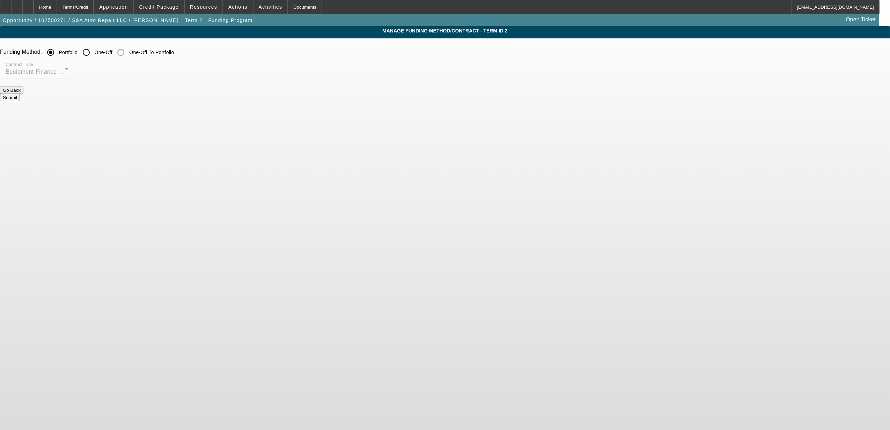
click at [74, 74] on mat-form-field "Contract Type Equipment Finance Agreement" at bounding box center [37, 72] width 74 height 27
click at [23, 94] on button "Go Back" at bounding box center [11, 90] width 23 height 7
radio input "false"
radio input "true"
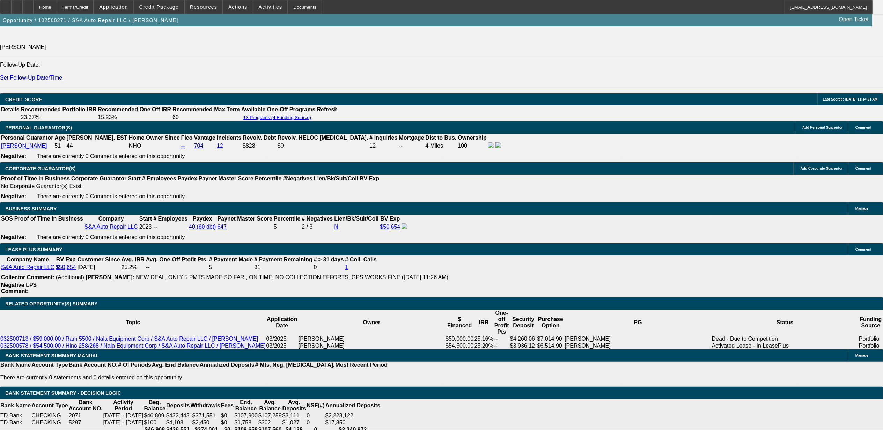
select select "0"
select select "2"
select select "0"
select select "6"
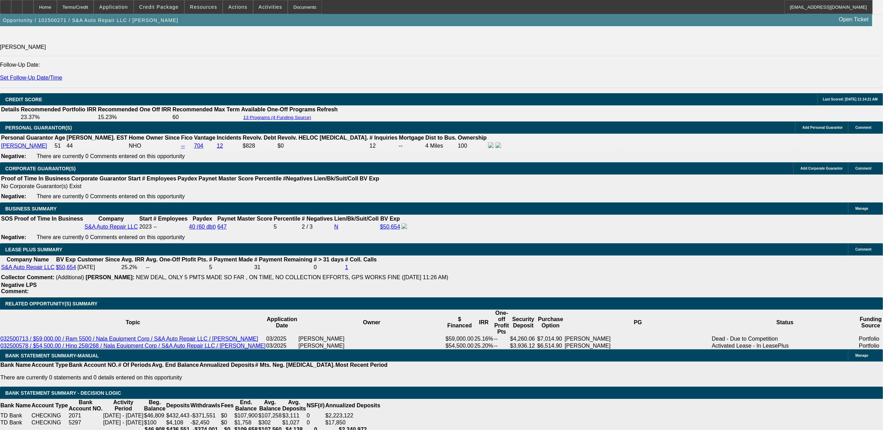
select select "0"
select select "2"
select select "0"
select select "6"
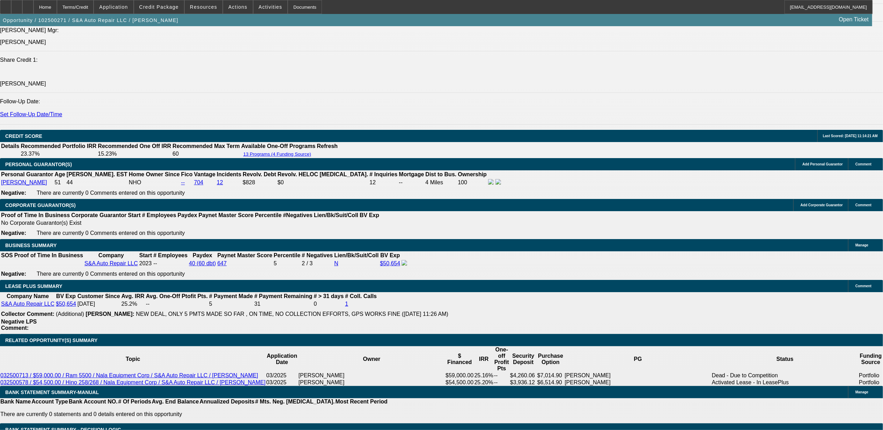
scroll to position [881, 0]
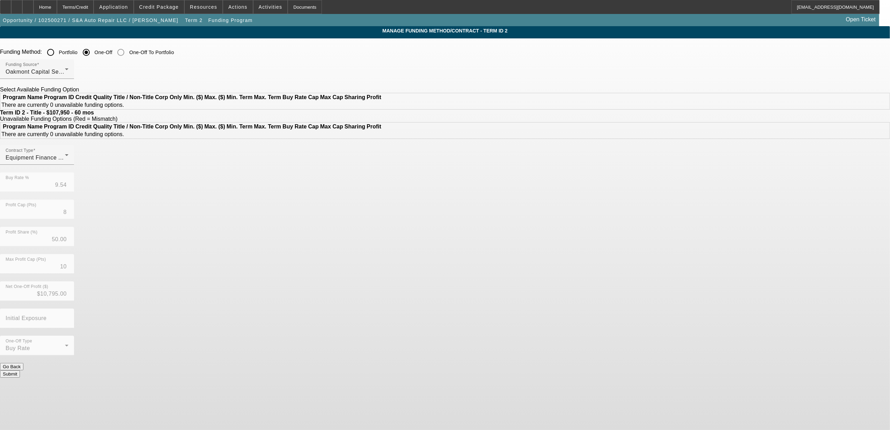
click at [58, 54] on input "Portfolio" at bounding box center [51, 52] width 14 height 14
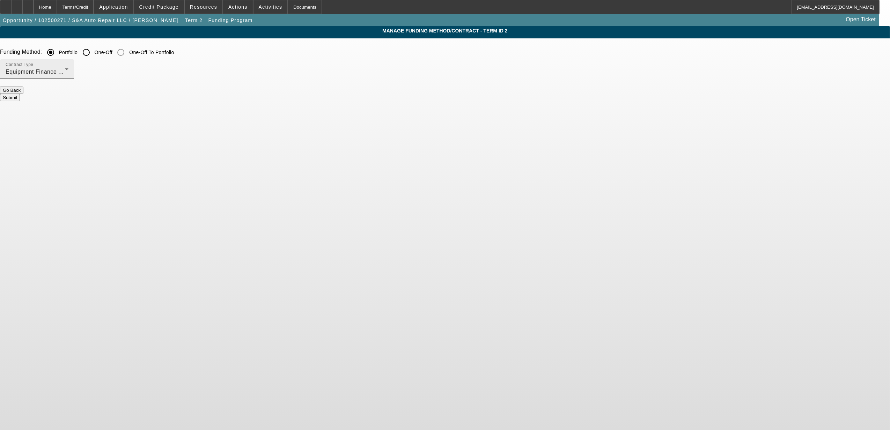
click at [87, 73] on span "Equipment Finance Agreement" at bounding box center [46, 72] width 81 height 6
click at [278, 95] on mat-option "Lease Agreement" at bounding box center [291, 91] width 91 height 17
click at [20, 94] on button "Submit" at bounding box center [10, 97] width 20 height 7
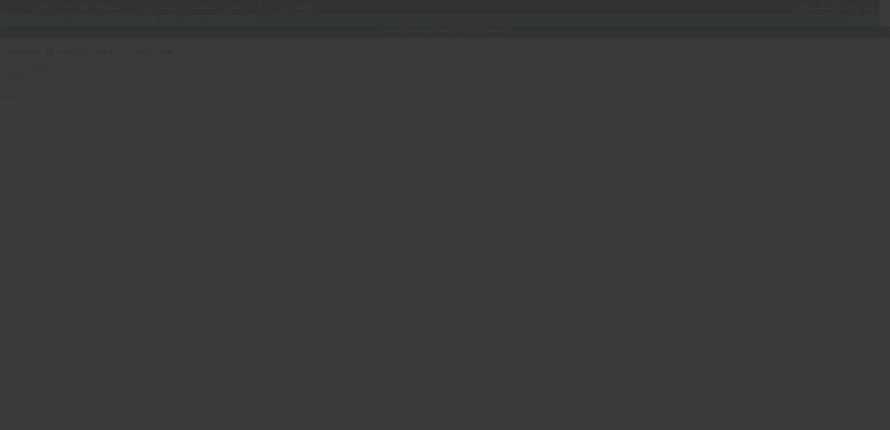
radio input "false"
radio input "true"
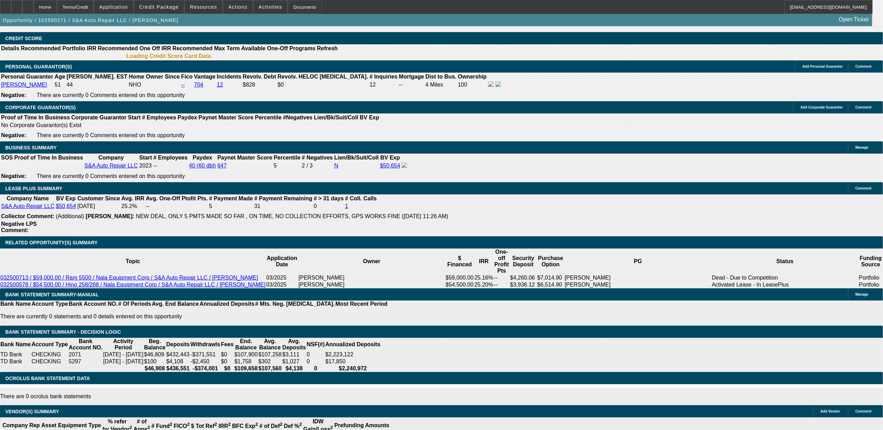
scroll to position [1033, 0]
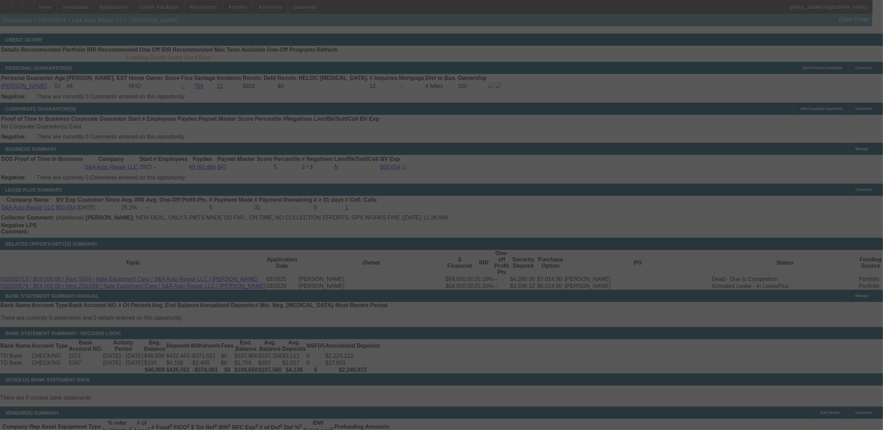
select select "0"
select select "2"
select select "0"
select select "6"
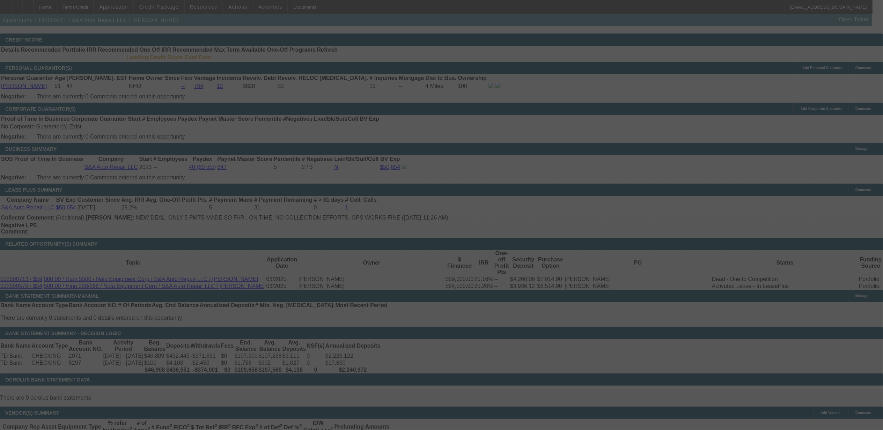
select select "0"
select select "2"
select select "0"
select select "6"
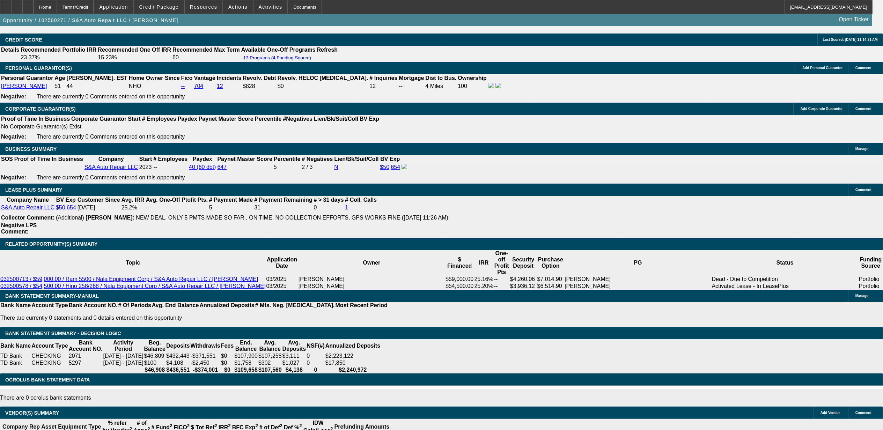
select select "4"
type input "UNKNOWN"
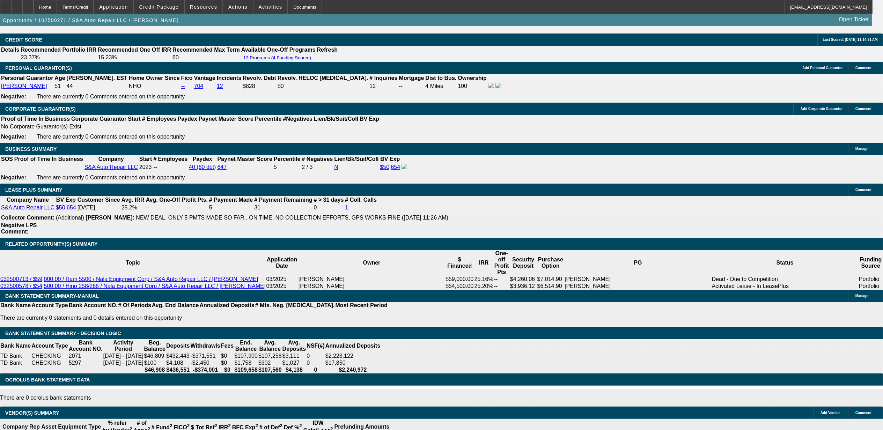
select select "0.1"
type input "$11,795.00"
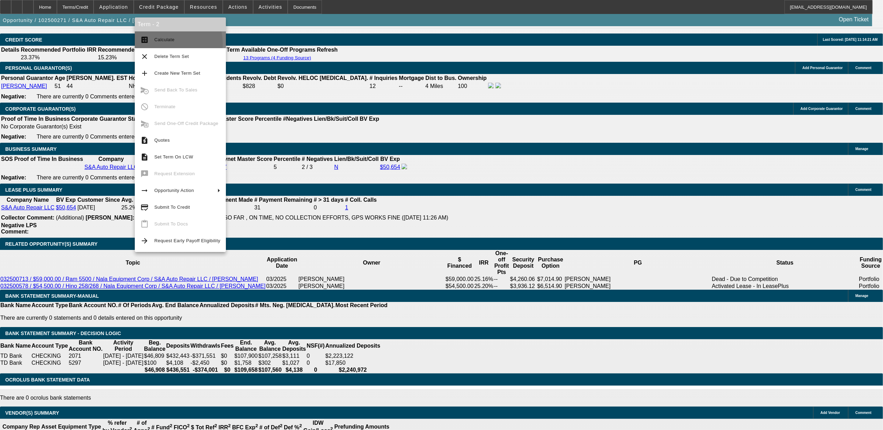
click at [164, 43] on span "Calculate" at bounding box center [187, 40] width 66 height 8
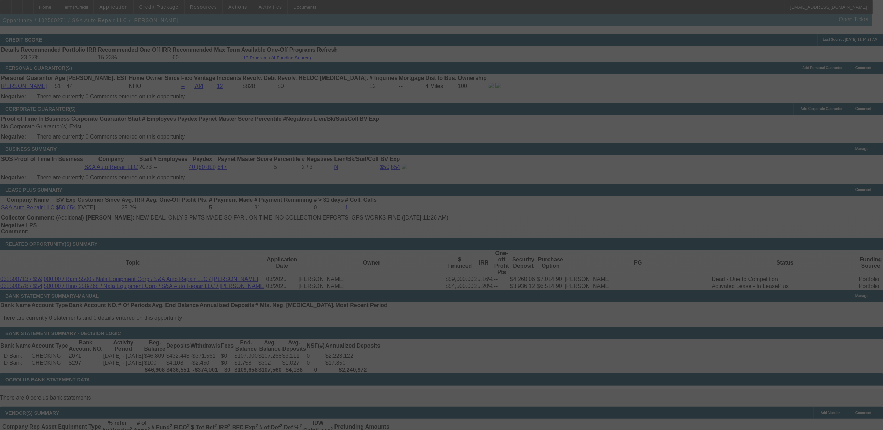
select select "0"
select select "2"
select select "0.1"
select select "4"
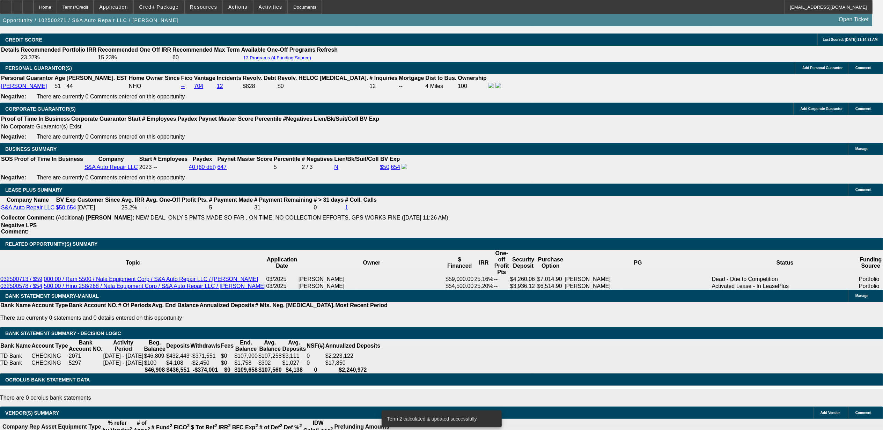
scroll to position [1054, 0]
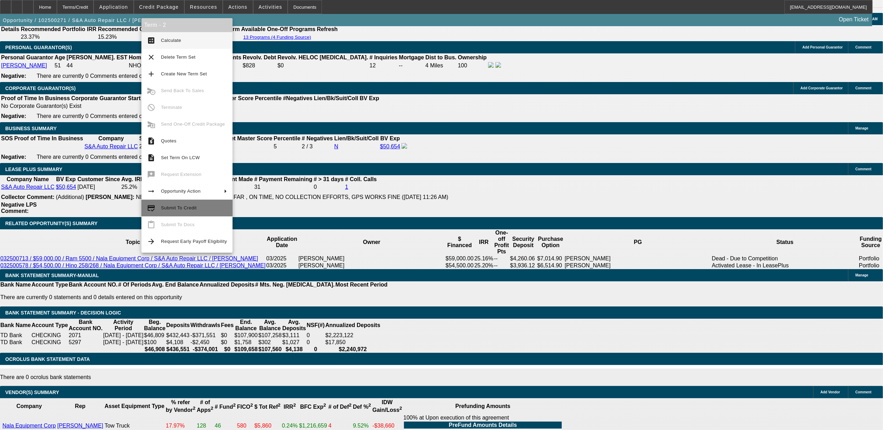
click at [158, 213] on button "credit_score Submit To Credit" at bounding box center [186, 208] width 91 height 17
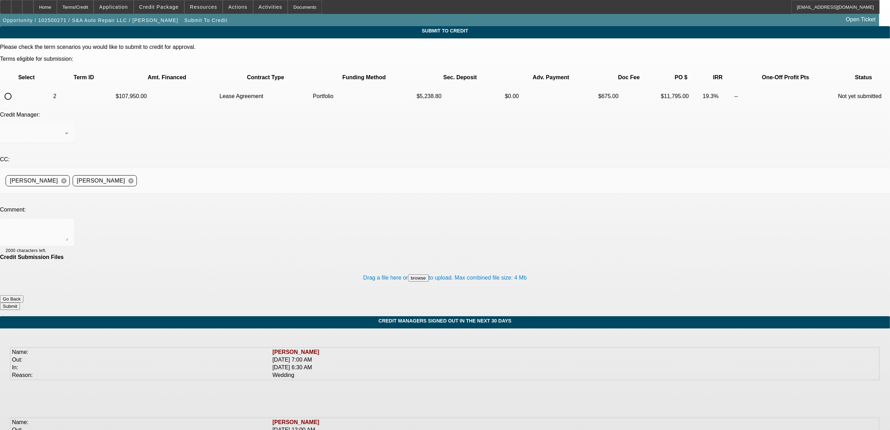
click at [15, 89] on input "radio" at bounding box center [8, 96] width 14 height 14
radio input "true"
click at [68, 124] on div at bounding box center [37, 134] width 63 height 20
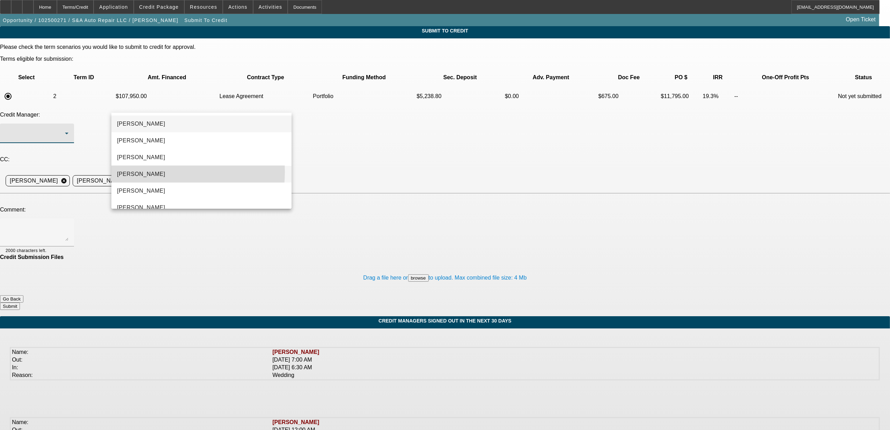
click at [149, 172] on span "[PERSON_NAME]" at bounding box center [141, 174] width 48 height 8
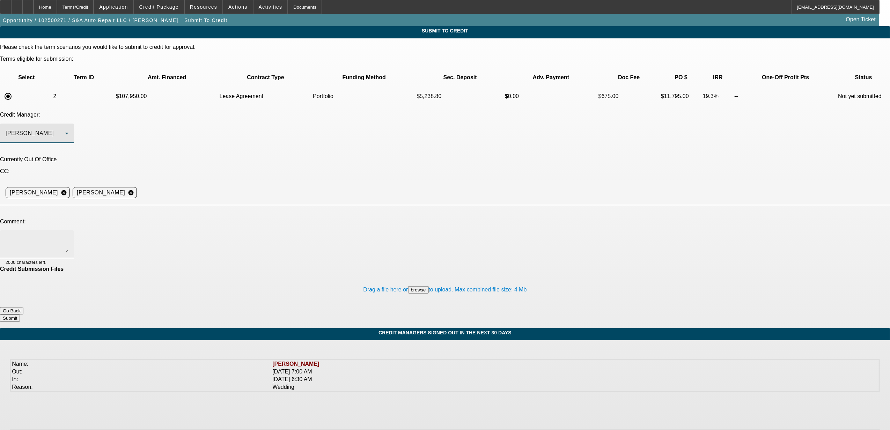
click at [68, 236] on textarea at bounding box center [37, 244] width 63 height 17
click at [65, 129] on div "[PERSON_NAME]" at bounding box center [35, 133] width 59 height 8
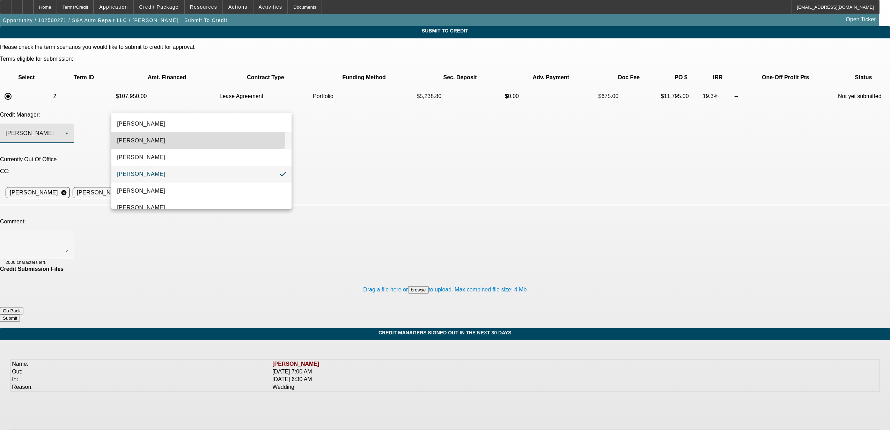
click at [188, 139] on mat-option "[PERSON_NAME]" at bounding box center [201, 140] width 180 height 17
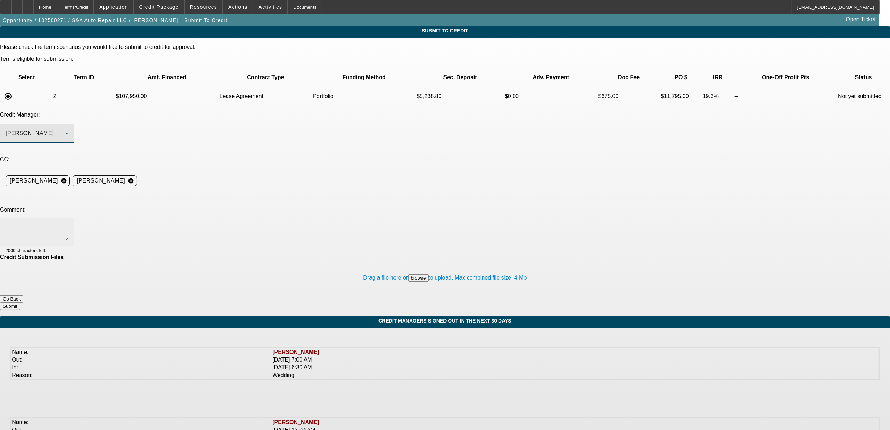
click at [68, 224] on textarea at bounding box center [37, 232] width 63 height 17
type textarea "[PERSON_NAME], current customer looking for another truck. strong banks. Just o…"
click at [20, 303] on button "Submit" at bounding box center [10, 306] width 20 height 7
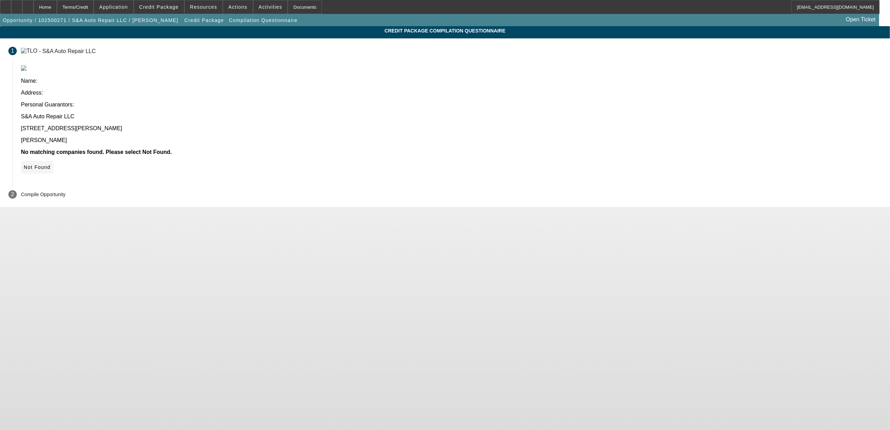
click at [24, 164] on icon at bounding box center [24, 167] width 0 height 6
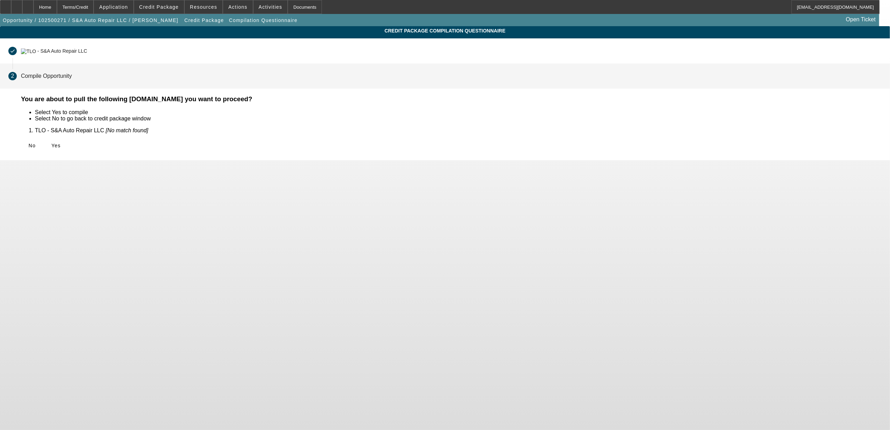
click at [282, 168] on body "Home Terms/Credit Application Credit Package Resources Actions Activities Docum…" at bounding box center [445, 215] width 890 height 430
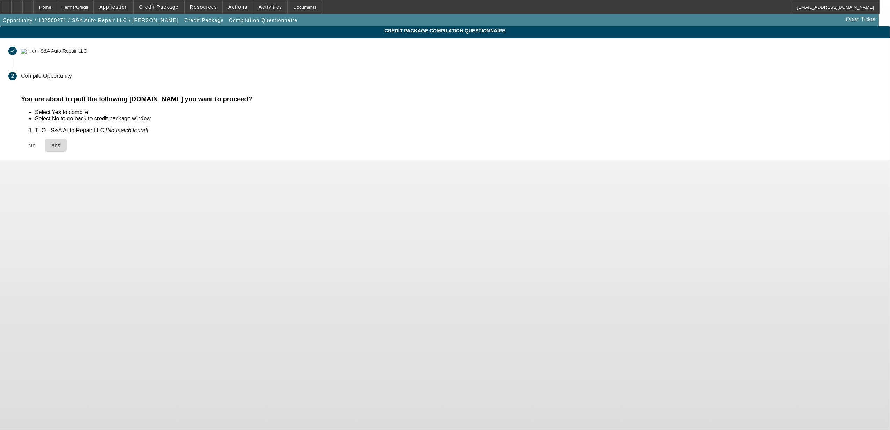
click at [51, 143] on icon at bounding box center [51, 146] width 0 height 6
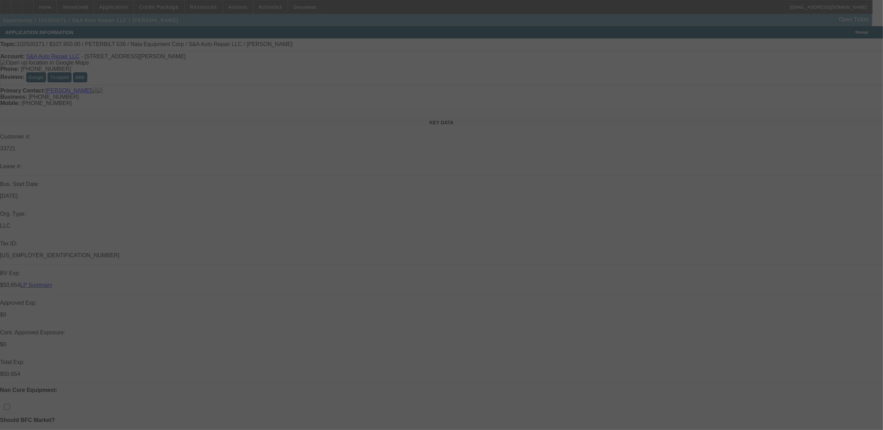
select select "0"
select select "2"
select select "0.1"
select select "4"
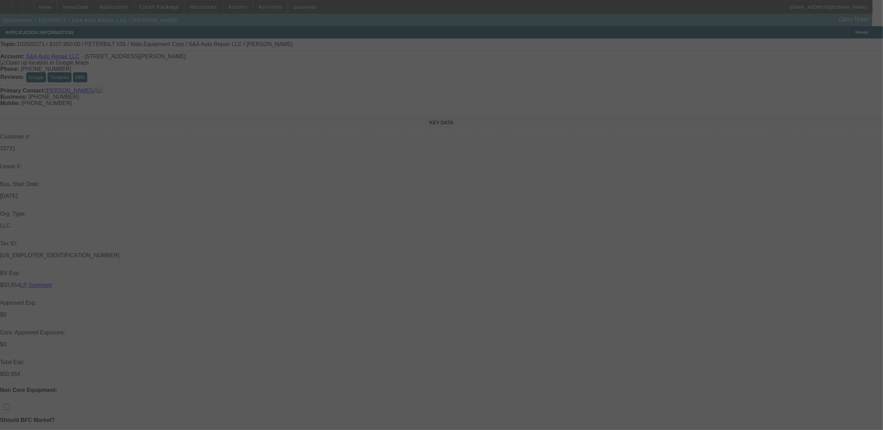
select select "0"
select select "2"
select select "0"
select select "6"
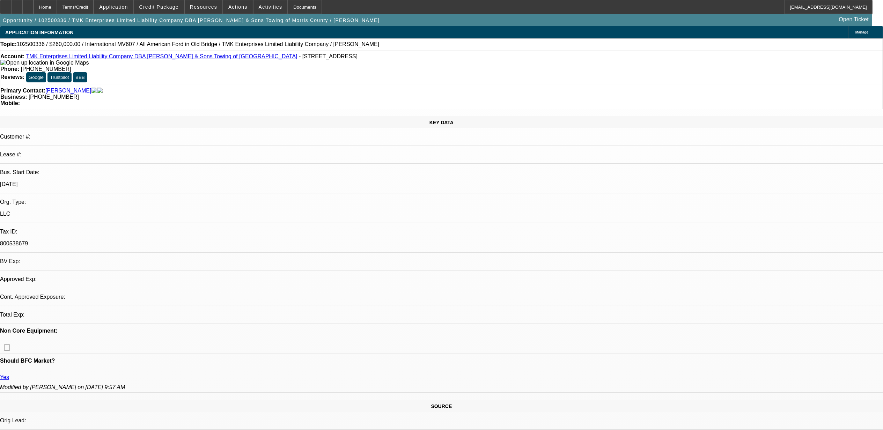
select select "0"
select select "2"
select select "0"
select select "6"
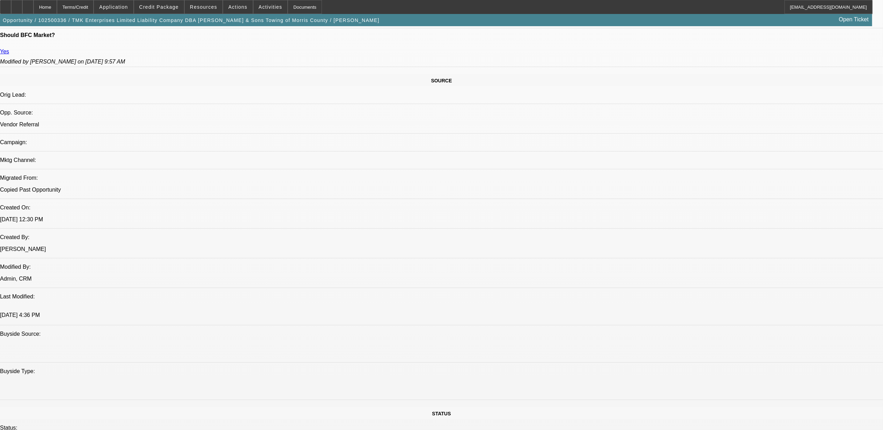
scroll to position [372, 0]
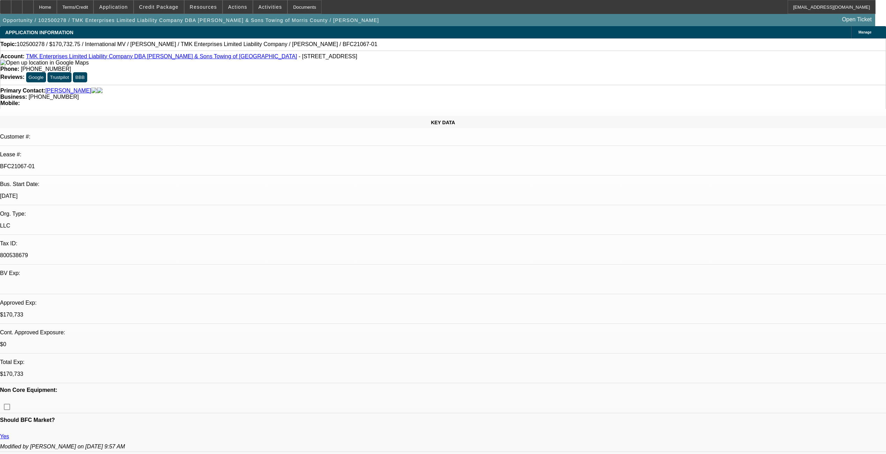
select select "0"
select select "2"
select select "0"
select select "6"
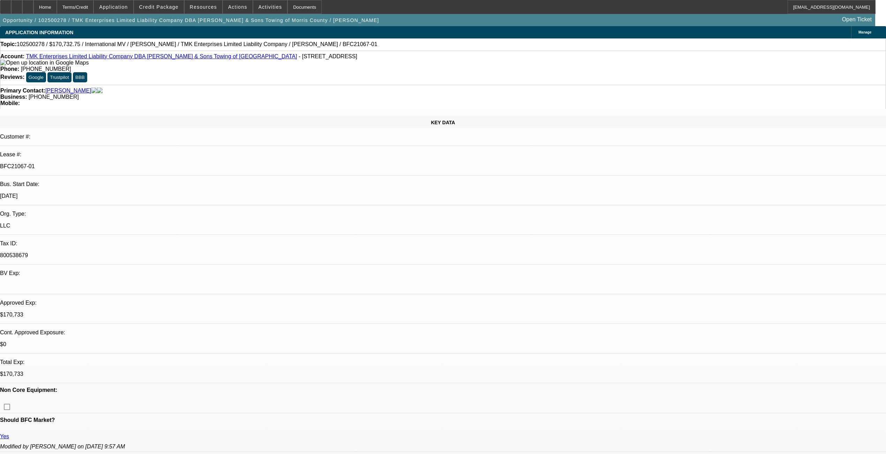
select select "0"
select select "6"
select select "0"
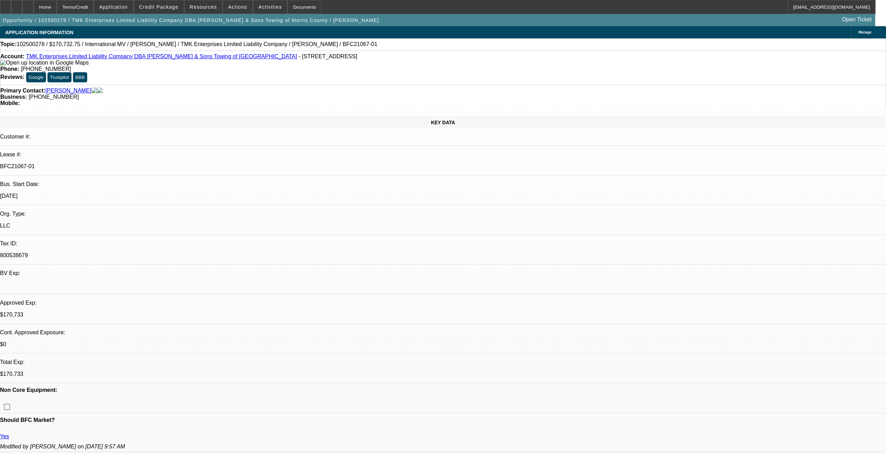
select select "0"
select select "6"
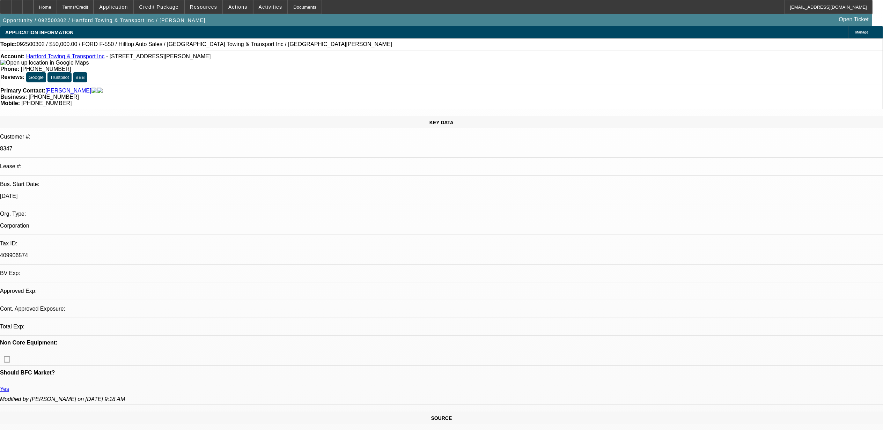
select select "0"
select select "2"
select select "0"
select select "6"
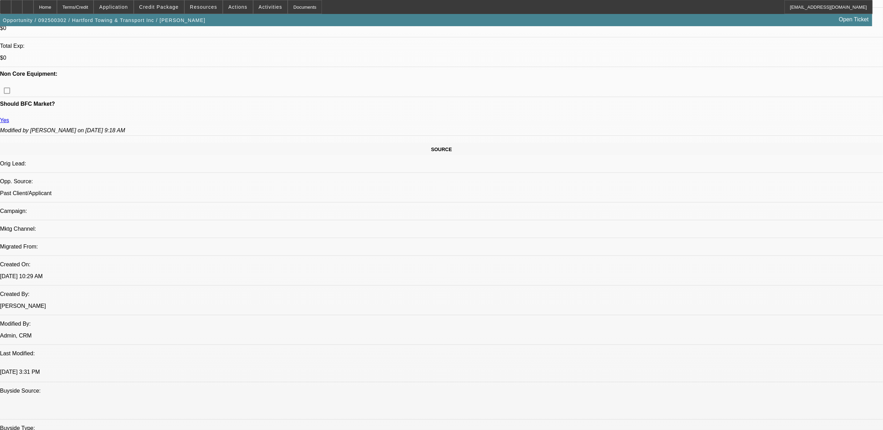
scroll to position [372, 0]
